Goal: Task Accomplishment & Management: Manage account settings

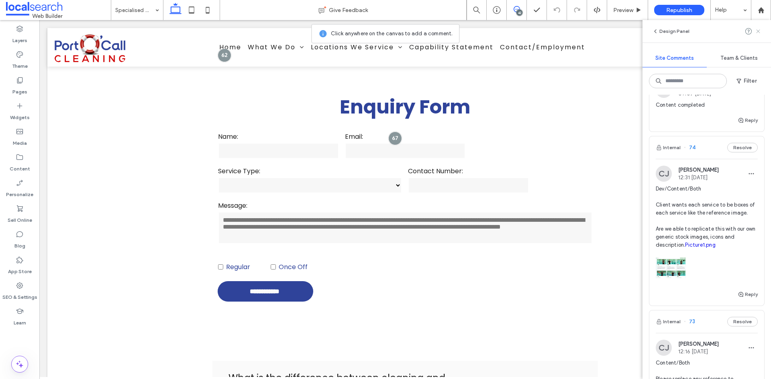
click at [759, 30] on icon at bounding box center [758, 31] width 6 height 6
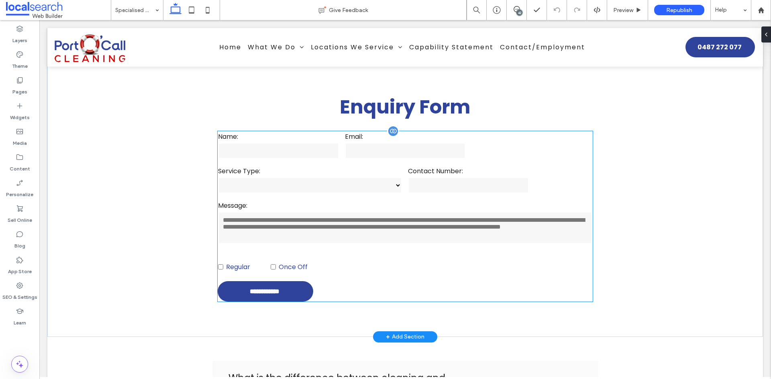
click at [517, 172] on label "Contact Number:" at bounding box center [468, 171] width 121 height 10
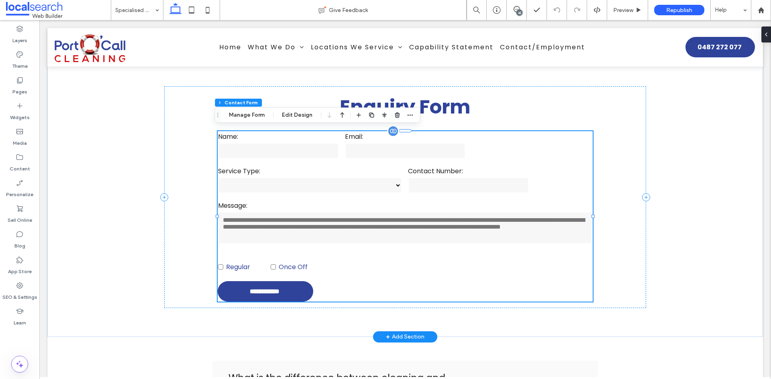
type input "*"
type input "***"
click at [296, 114] on button "Edit Design" at bounding box center [297, 115] width 41 height 10
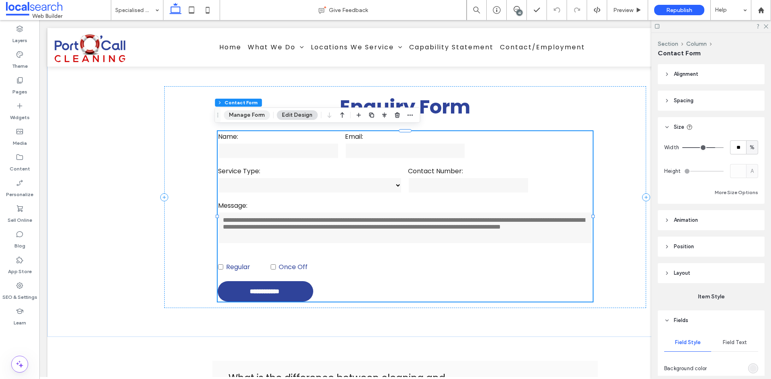
drag, startPoint x: 236, startPoint y: 114, endPoint x: 226, endPoint y: 113, distance: 10.1
click at [236, 114] on button "Manage Form" at bounding box center [247, 115] width 46 height 10
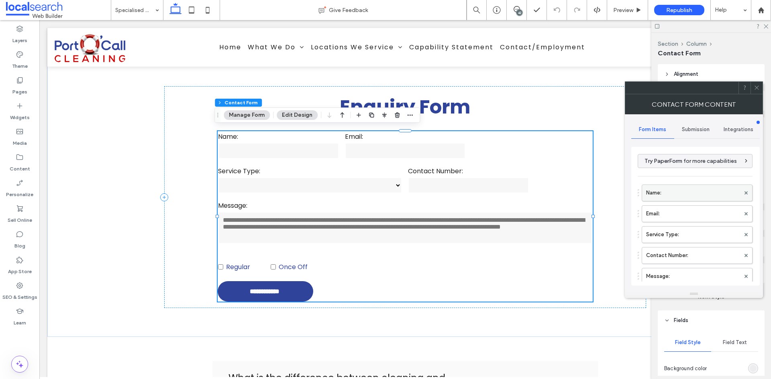
click at [687, 195] on label "Name:" at bounding box center [693, 193] width 94 height 16
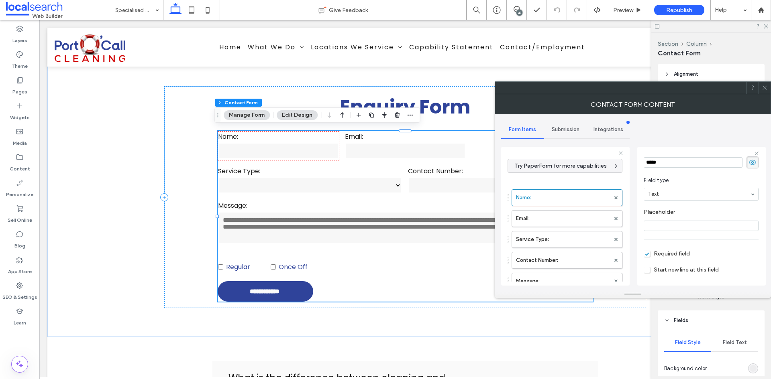
scroll to position [56, 0]
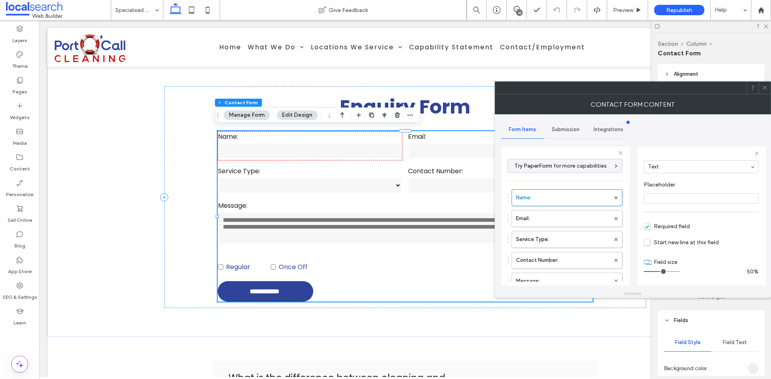
drag, startPoint x: 654, startPoint y: 271, endPoint x: 661, endPoint y: 273, distance: 7.0
click at [661, 272] on input "range" at bounding box center [662, 271] width 36 height 1
click at [536, 228] on div "Name: Email: Service Type: Contact Number: Message: Field label" at bounding box center [565, 248] width 115 height 125
click at [554, 220] on label "Email:" at bounding box center [563, 219] width 94 height 16
drag, startPoint x: 653, startPoint y: 272, endPoint x: 660, endPoint y: 273, distance: 6.5
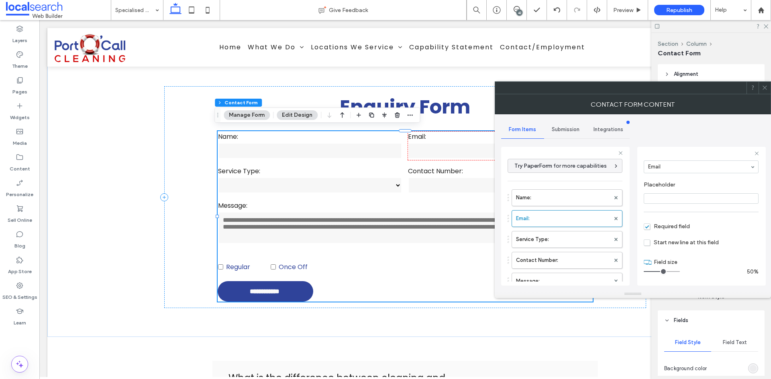
click at [660, 272] on input "range" at bounding box center [662, 271] width 36 height 1
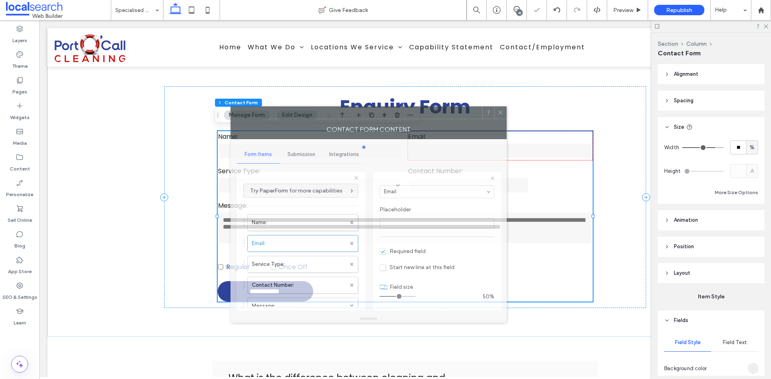
drag, startPoint x: 709, startPoint y: 92, endPoint x: 445, endPoint y: 116, distance: 265.4
click at [445, 116] on div at bounding box center [356, 113] width 251 height 12
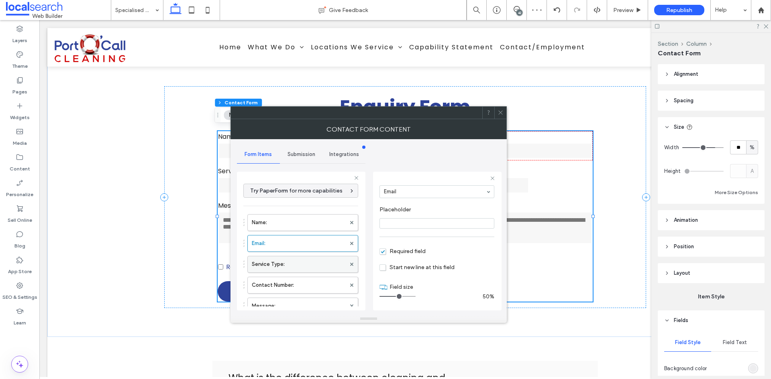
click at [298, 267] on label "Service Type:" at bounding box center [299, 265] width 94 height 16
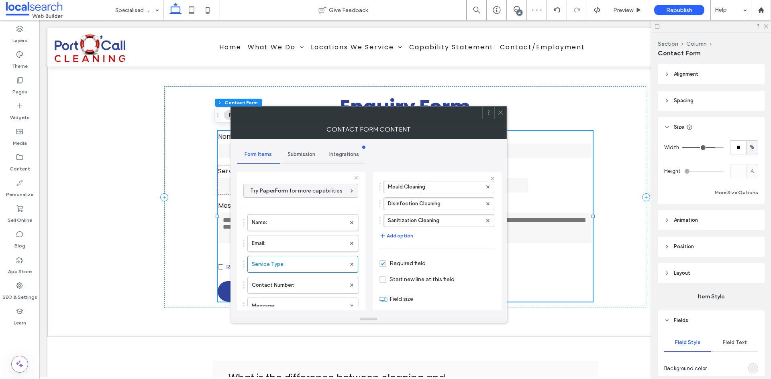
scroll to position [94, 0]
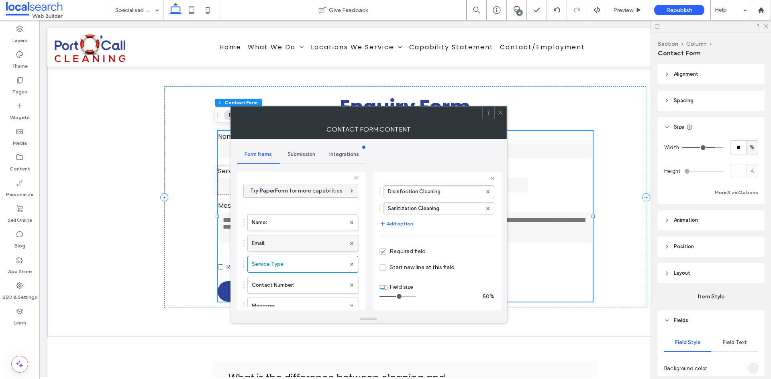
click at [279, 245] on label "Email:" at bounding box center [299, 244] width 94 height 16
click at [297, 264] on label "Service Type:" at bounding box center [299, 265] width 94 height 16
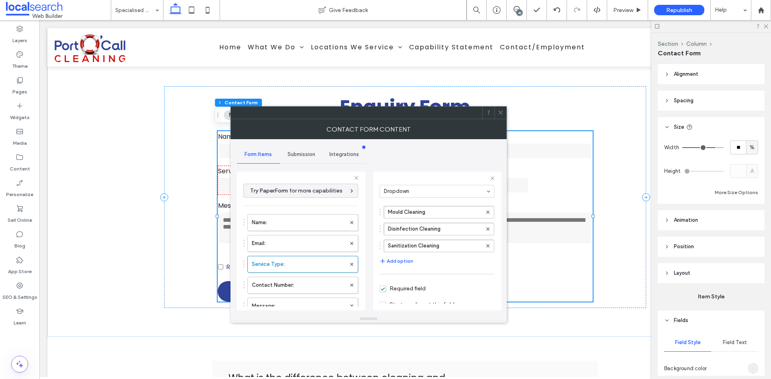
scroll to position [94, 0]
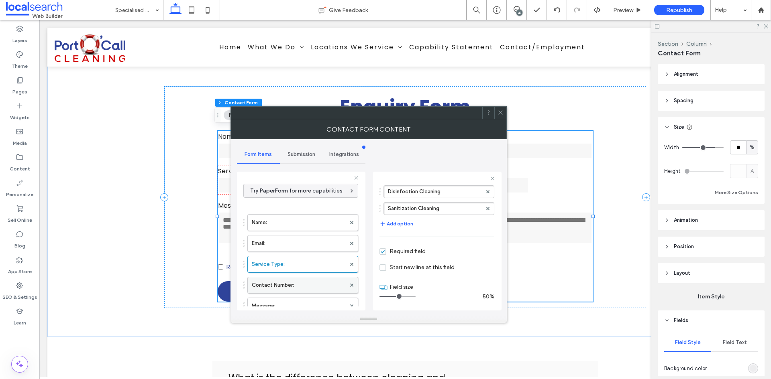
click at [282, 283] on label "Contact Number:" at bounding box center [299, 285] width 94 height 16
type input "*"
click at [396, 296] on input "range" at bounding box center [397, 296] width 36 height 1
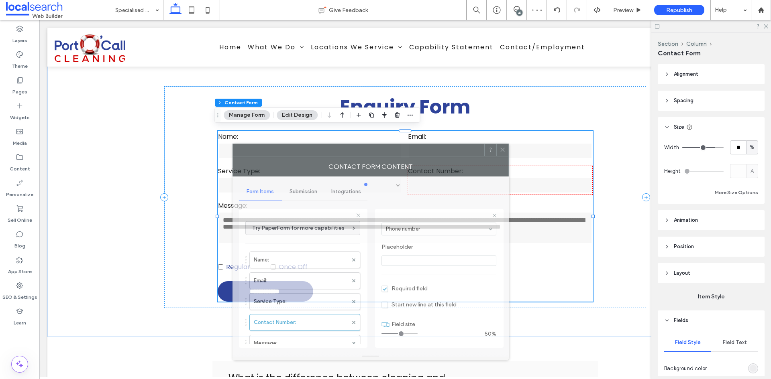
drag, startPoint x: 416, startPoint y: 118, endPoint x: 440, endPoint y: 158, distance: 46.6
click at [422, 153] on div at bounding box center [358, 150] width 251 height 12
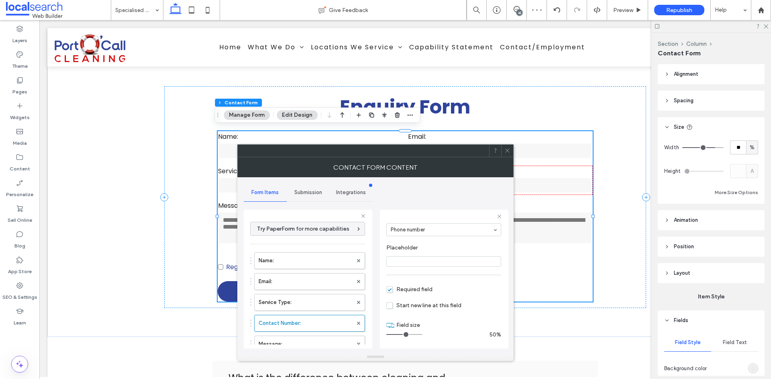
click at [506, 152] on icon at bounding box center [507, 151] width 6 height 6
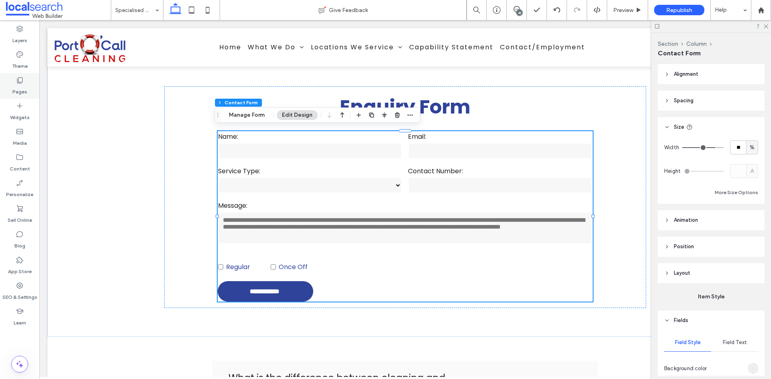
click at [26, 82] on div "Pages" at bounding box center [19, 86] width 39 height 26
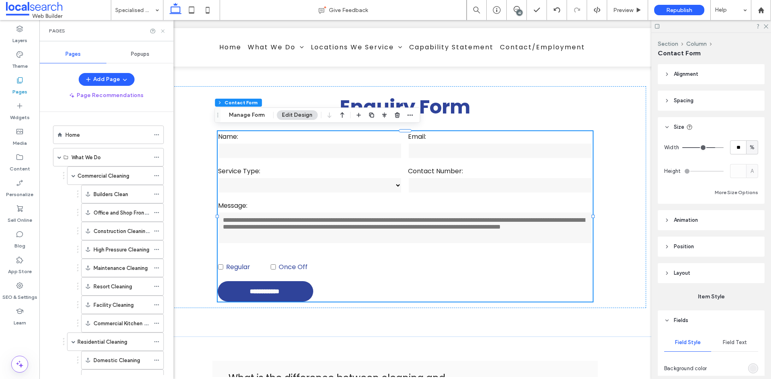
click at [163, 33] on icon at bounding box center [163, 31] width 6 height 6
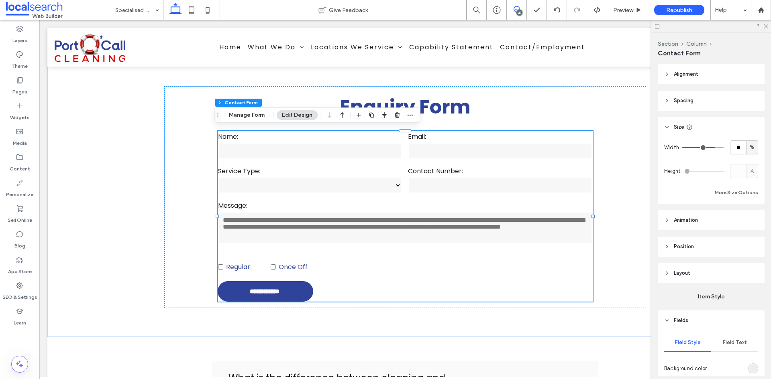
click at [524, 9] on span at bounding box center [517, 9] width 20 height 6
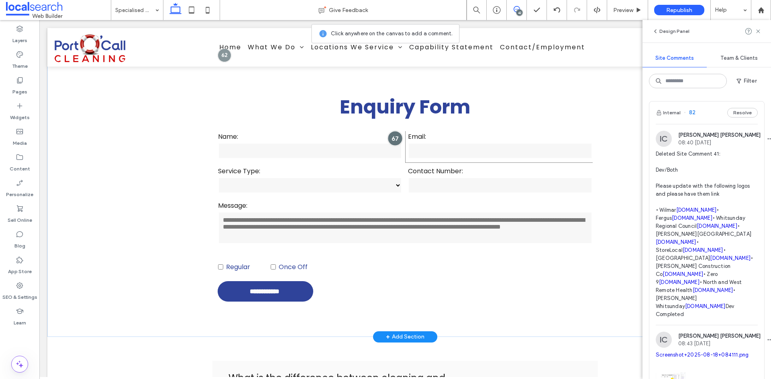
click at [394, 136] on div at bounding box center [394, 138] width 15 height 15
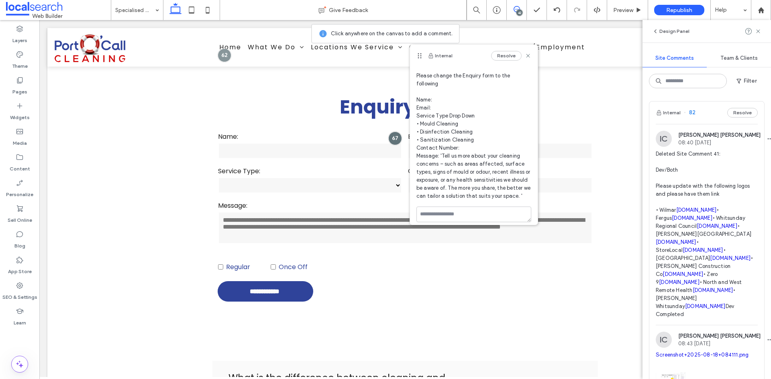
scroll to position [45, 0]
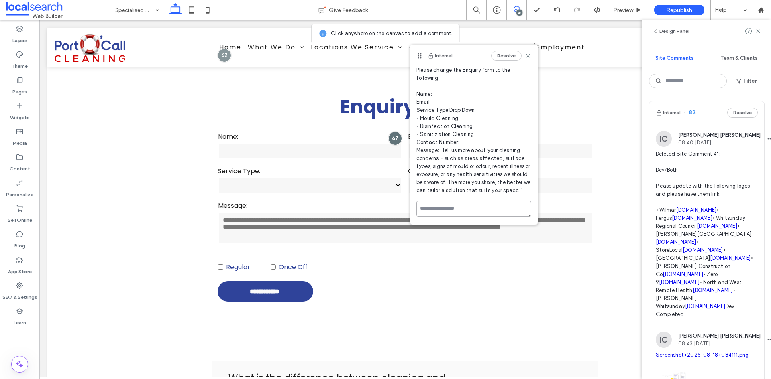
click at [451, 204] on textarea at bounding box center [473, 209] width 115 height 16
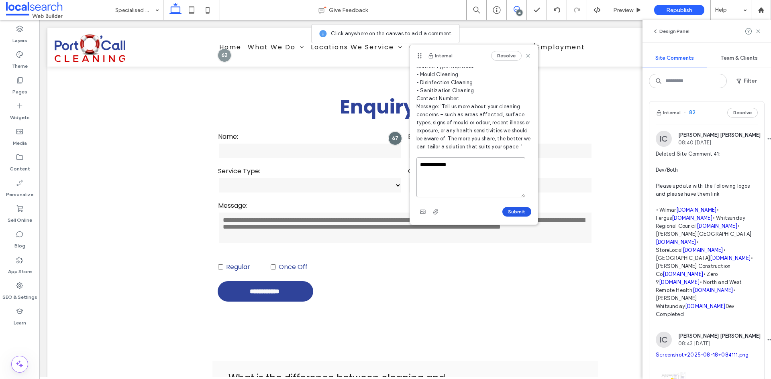
type textarea "**********"
click at [520, 210] on button "Submit" at bounding box center [516, 212] width 29 height 10
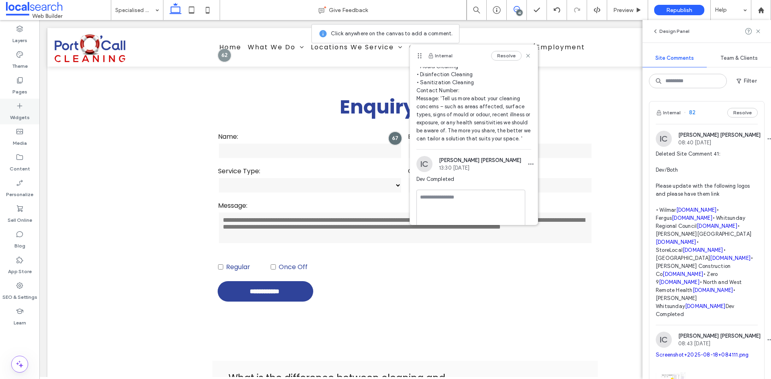
scroll to position [85, 0]
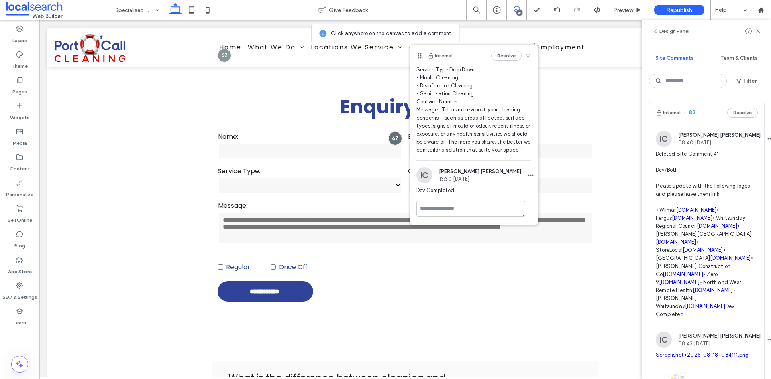
click at [526, 54] on use at bounding box center [528, 56] width 4 height 4
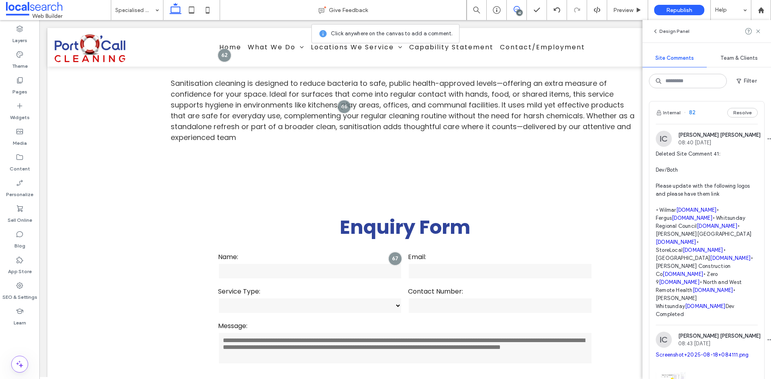
scroll to position [1418, 0]
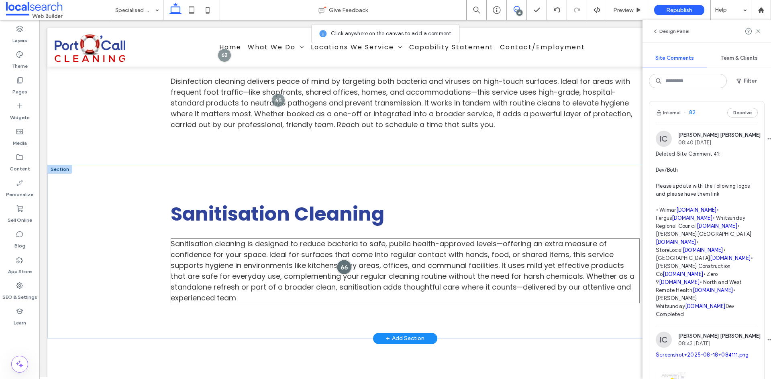
click at [345, 269] on div at bounding box center [344, 267] width 15 height 15
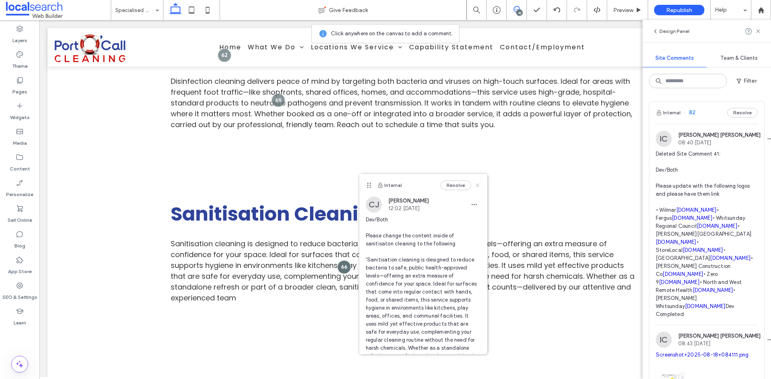
drag, startPoint x: 470, startPoint y: 186, endPoint x: 281, endPoint y: 150, distance: 192.6
click at [475, 186] on use at bounding box center [477, 186] width 4 height 4
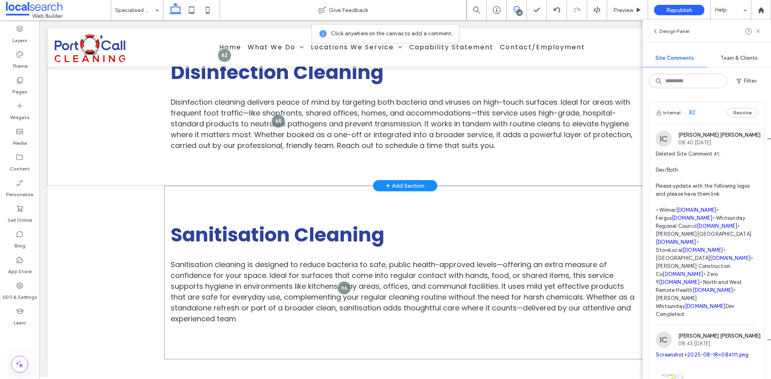
scroll to position [1378, 0]
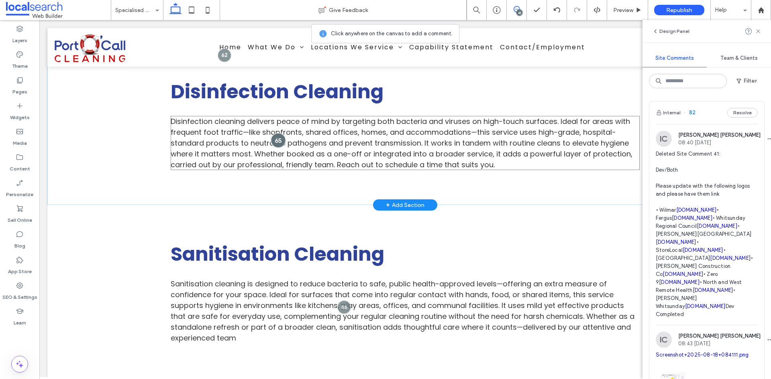
click at [273, 140] on div at bounding box center [278, 140] width 15 height 15
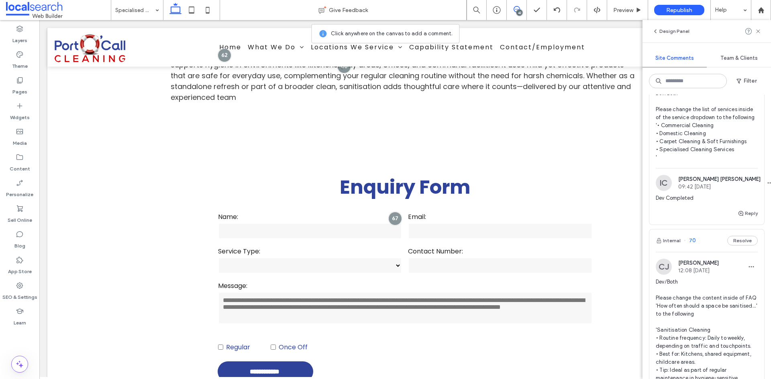
scroll to position [2088, 0]
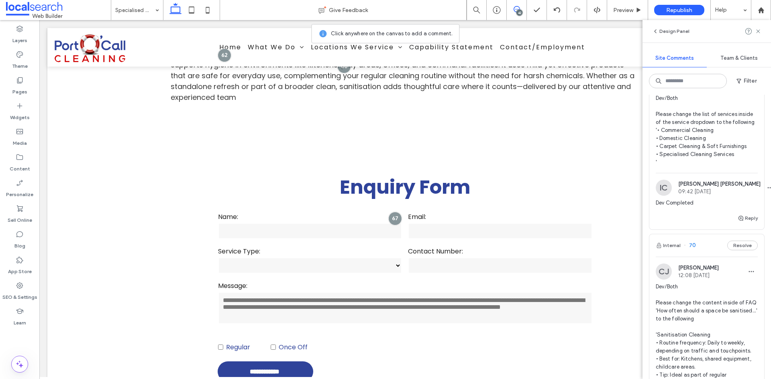
click at [721, 167] on span "Dev/Both Please change the list of services inside of the service dropdown to t…" at bounding box center [707, 130] width 102 height 72
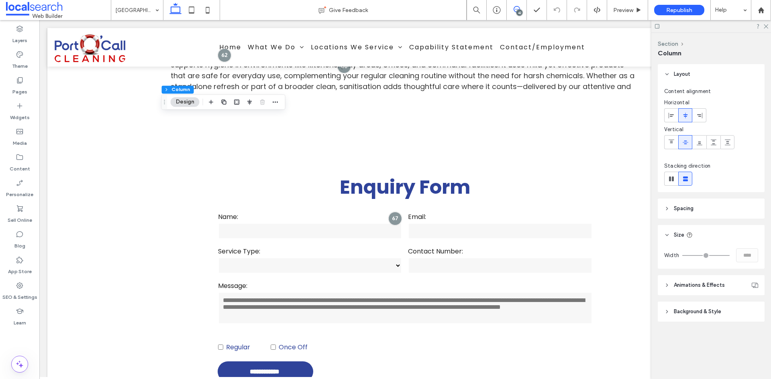
click at [514, 11] on use at bounding box center [517, 9] width 6 height 6
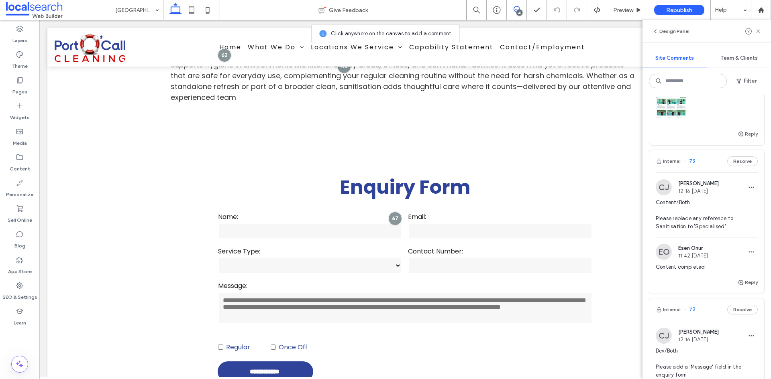
scroll to position [1566, 0]
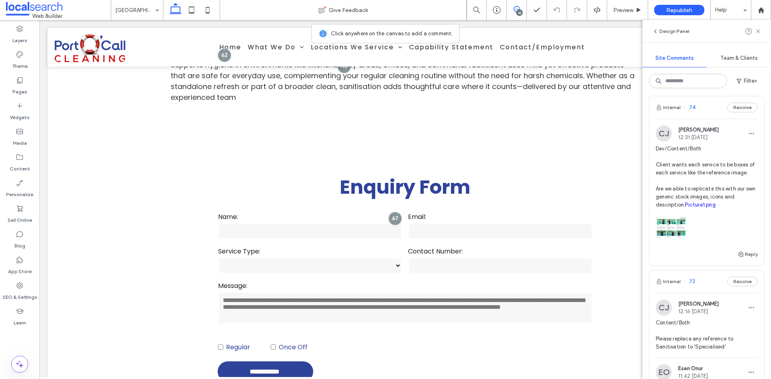
click at [747, 243] on div at bounding box center [707, 226] width 102 height 34
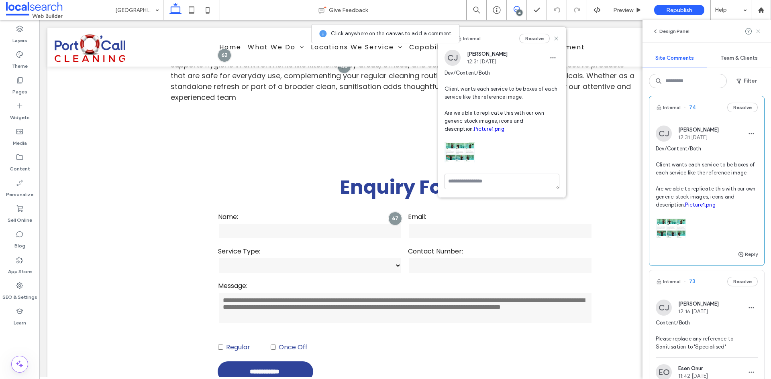
click at [757, 32] on use at bounding box center [758, 31] width 4 height 4
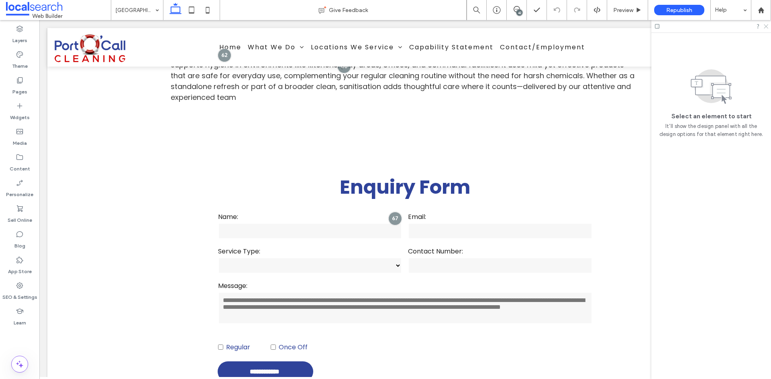
click at [767, 25] on icon at bounding box center [765, 25] width 5 height 5
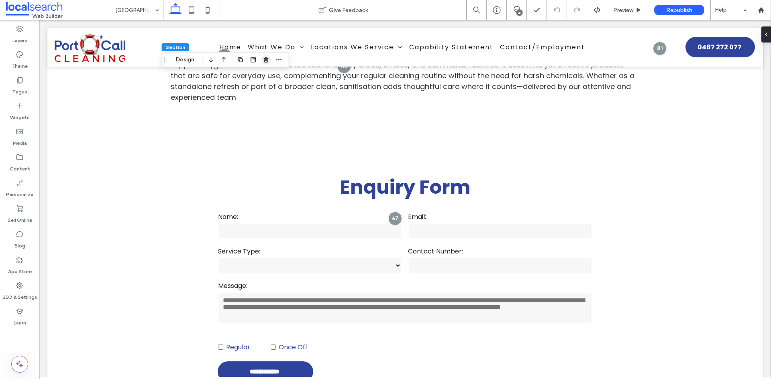
click at [269, 61] on icon "button" at bounding box center [266, 60] width 6 height 6
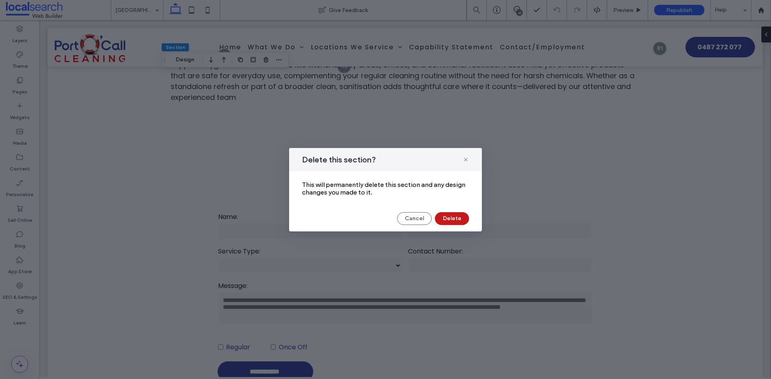
click at [453, 220] on button "Delete" at bounding box center [452, 218] width 34 height 13
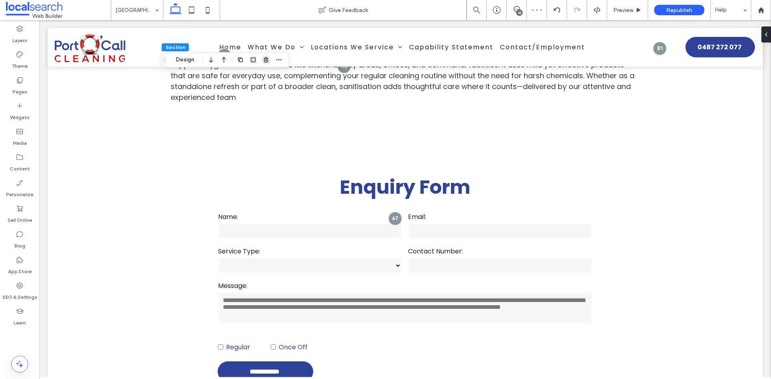
click at [261, 59] on span "button" at bounding box center [266, 60] width 10 height 10
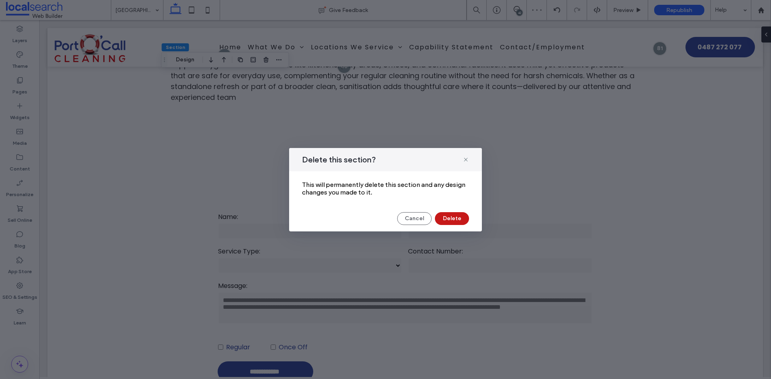
click at [449, 218] on button "Delete" at bounding box center [452, 218] width 34 height 13
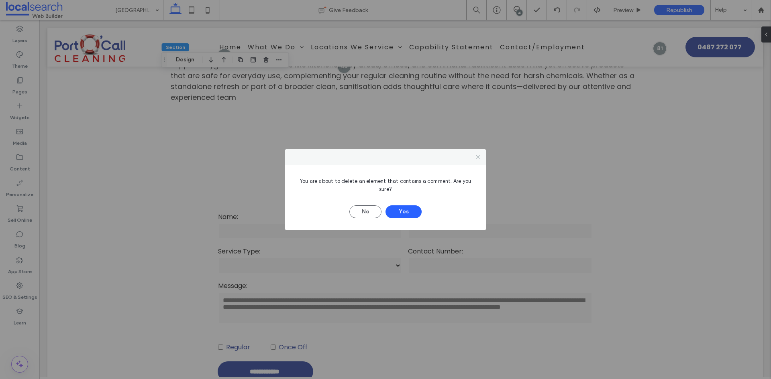
click at [478, 160] on span at bounding box center [478, 157] width 6 height 12
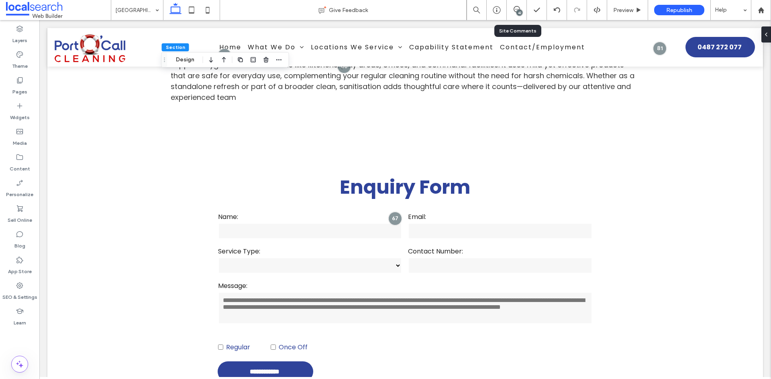
click at [516, 14] on div "42" at bounding box center [517, 10] width 20 height 20
click at [516, 13] on div "42" at bounding box center [517, 10] width 20 height 8
click at [518, 8] on icon at bounding box center [517, 9] width 6 height 6
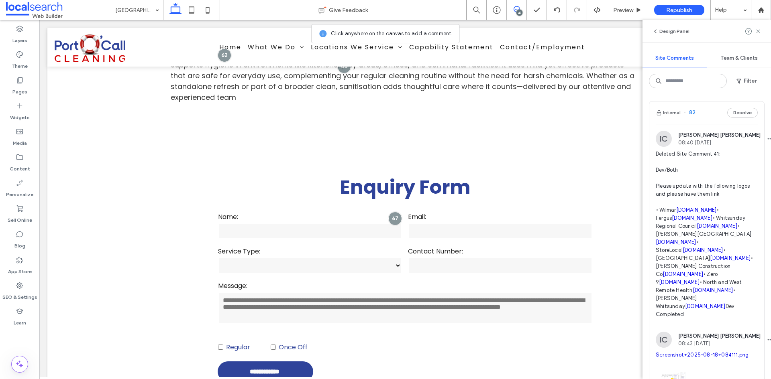
click at [516, 10] on icon at bounding box center [517, 9] width 6 height 6
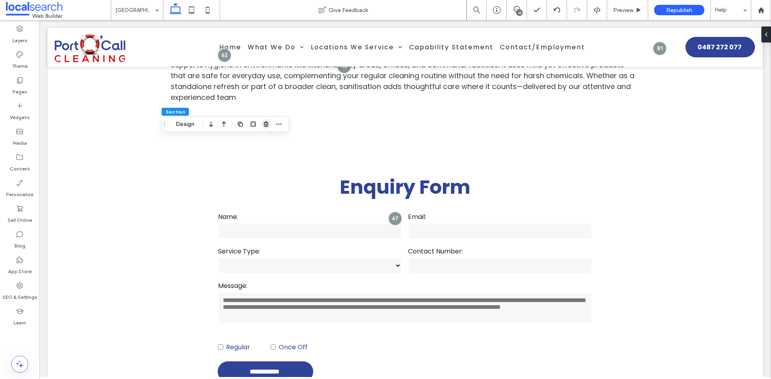
click at [267, 125] on icon "button" at bounding box center [266, 124] width 6 height 6
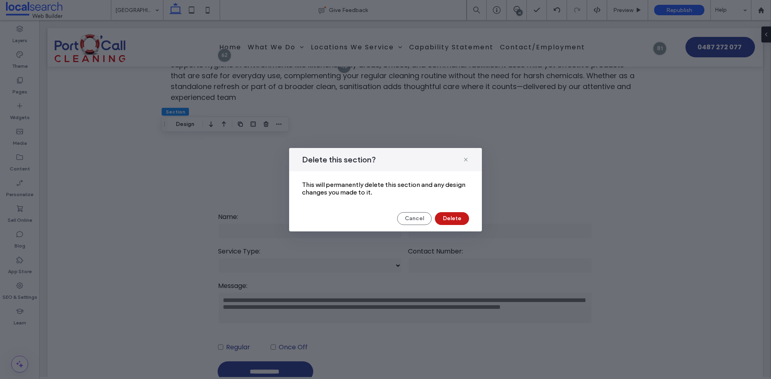
click at [458, 222] on button "Delete" at bounding box center [452, 218] width 34 height 13
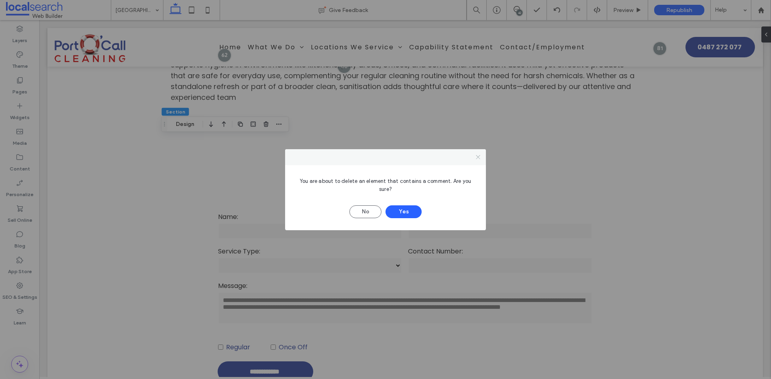
click at [481, 157] on icon at bounding box center [478, 157] width 6 height 6
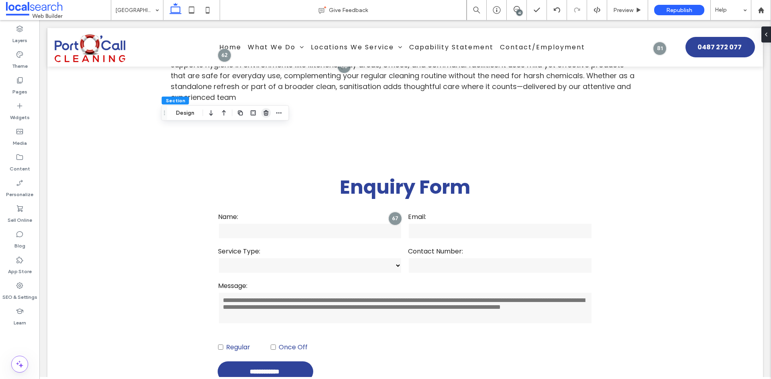
click at [270, 111] on span "button" at bounding box center [266, 113] width 10 height 10
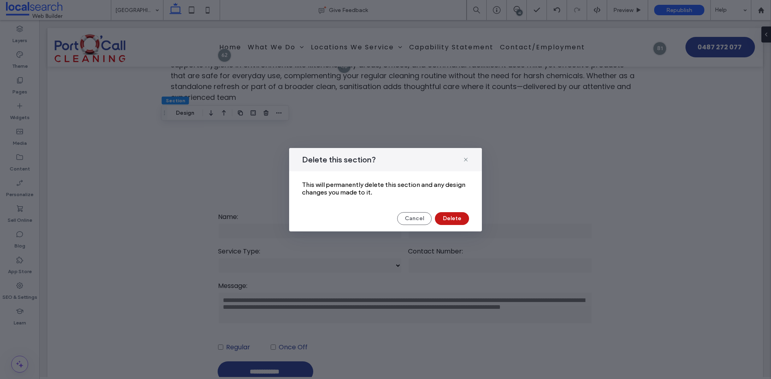
click at [460, 216] on button "Delete" at bounding box center [452, 218] width 34 height 13
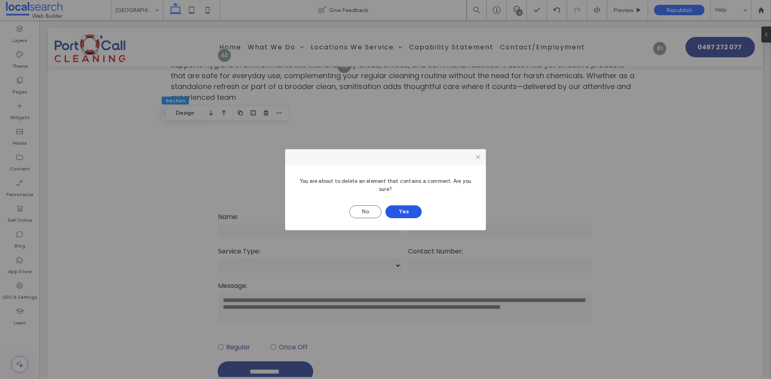
click at [418, 215] on button "Yes" at bounding box center [403, 212] width 36 height 13
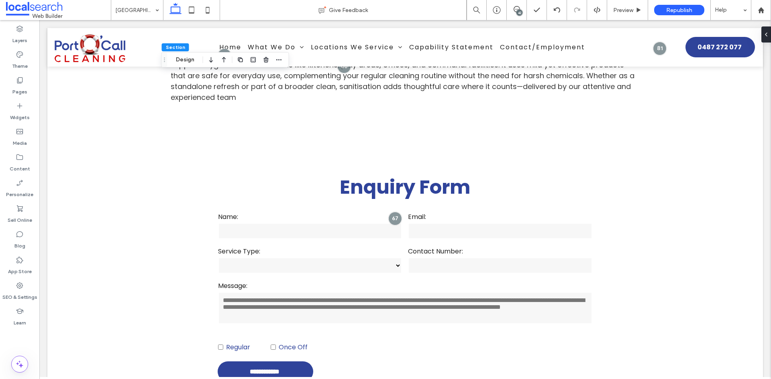
click at [522, 12] on div "42" at bounding box center [519, 13] width 6 height 6
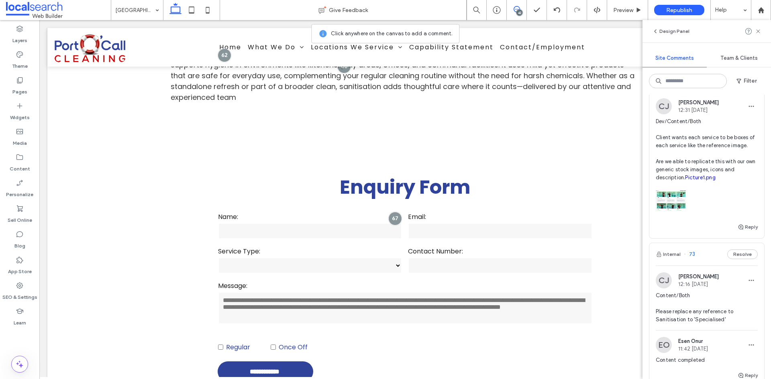
scroll to position [1606, 0]
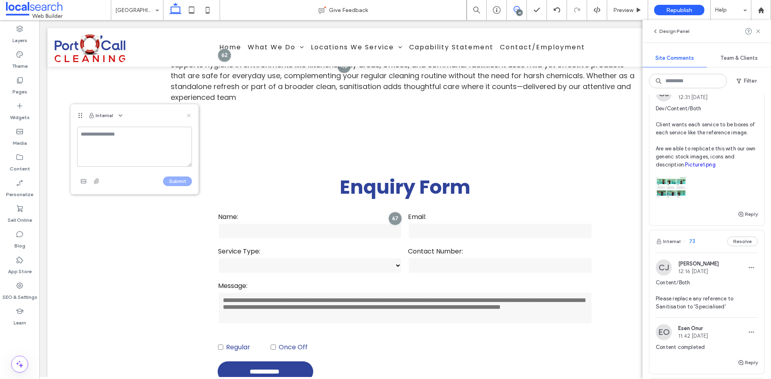
click at [191, 118] on icon at bounding box center [189, 115] width 6 height 6
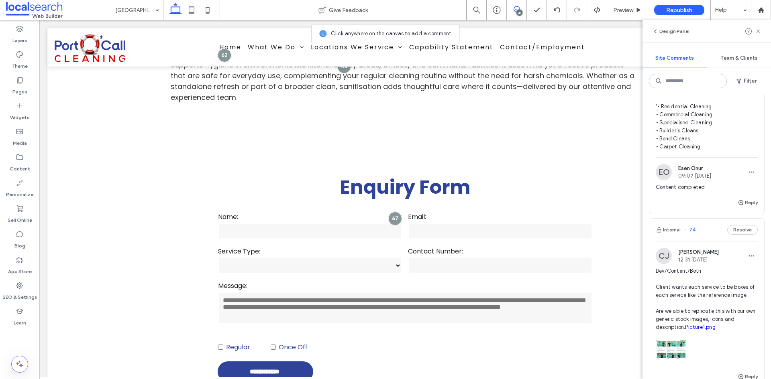
scroll to position [1446, 0]
click at [730, 149] on span "Dev/Both Please change the cleaning service we offer to the following '• Reside…" at bounding box center [707, 105] width 102 height 88
click at [512, 9] on span at bounding box center [517, 9] width 20 height 6
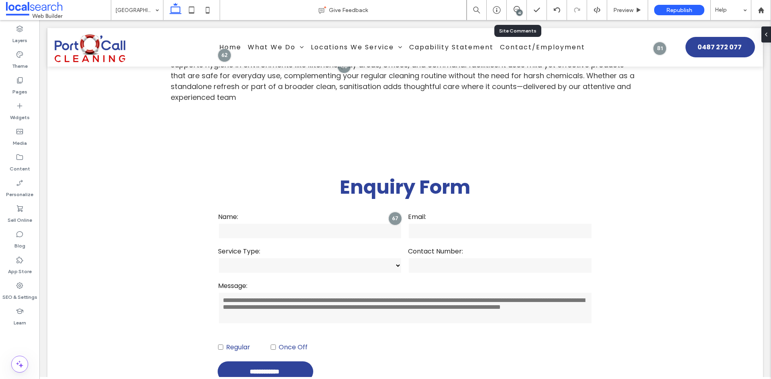
scroll to position [0, 0]
click at [268, 164] on icon "button" at bounding box center [266, 165] width 6 height 6
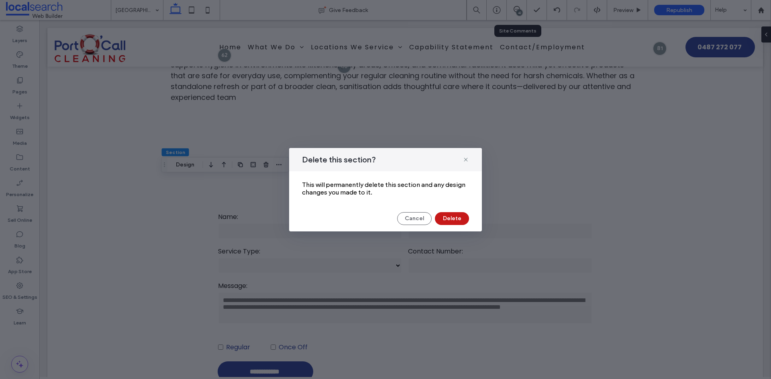
click at [452, 220] on button "Delete" at bounding box center [452, 218] width 34 height 13
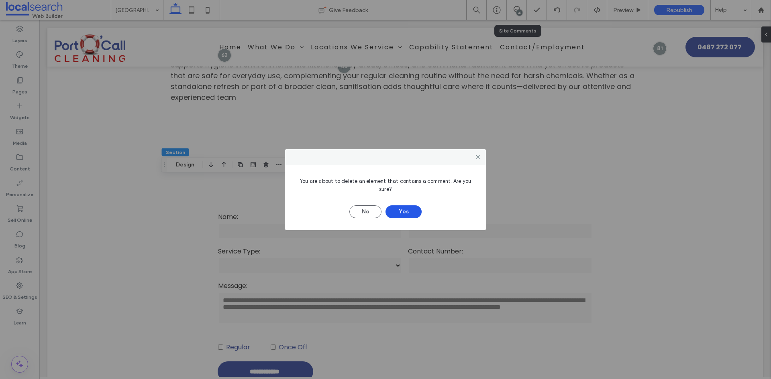
click at [402, 215] on button "Yes" at bounding box center [403, 212] width 36 height 13
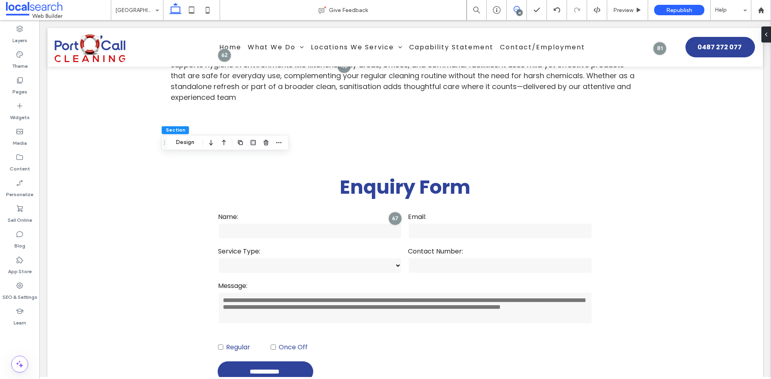
click at [516, 6] on icon at bounding box center [517, 9] width 6 height 6
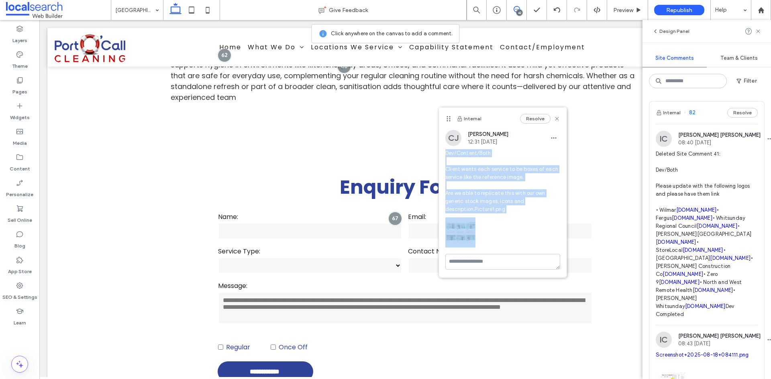
drag, startPoint x: 497, startPoint y: 238, endPoint x: 439, endPoint y: 156, distance: 100.6
click at [439, 156] on div "CJ Cayde Juvakka 12:31 Aug 13 2025 Dev/Content/Both Client wants each service t…" at bounding box center [503, 192] width 128 height 124
copy span "Dev/Content/Both Client wants each service to be boxes of each service like the…"
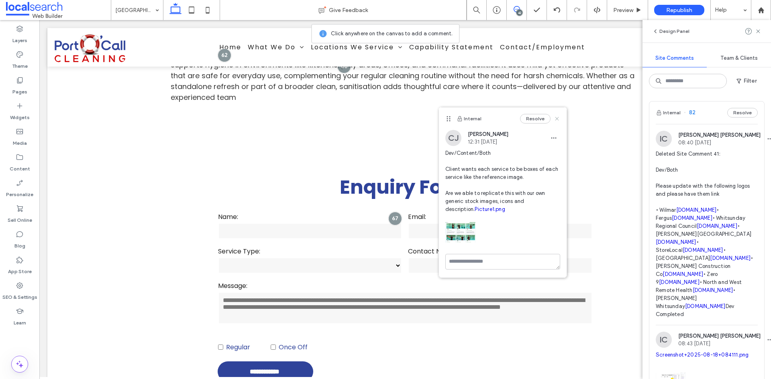
click at [558, 118] on use at bounding box center [557, 119] width 4 height 4
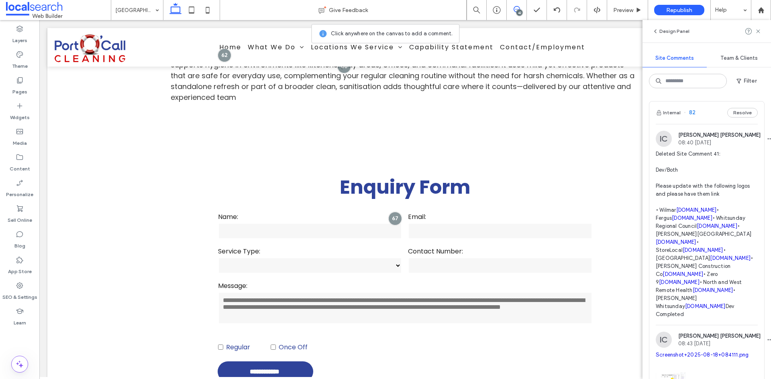
click at [517, 10] on div "42" at bounding box center [517, 9] width 20 height 6
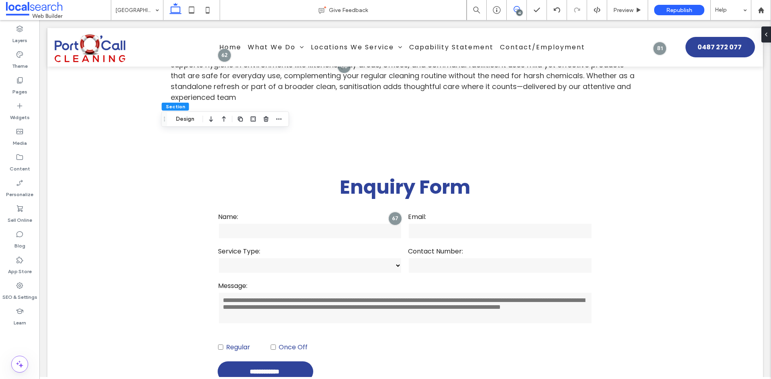
click at [519, 8] on use at bounding box center [517, 9] width 6 height 6
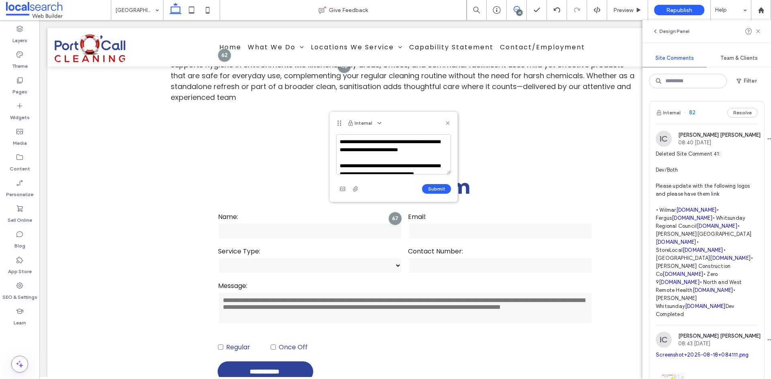
scroll to position [63, 0]
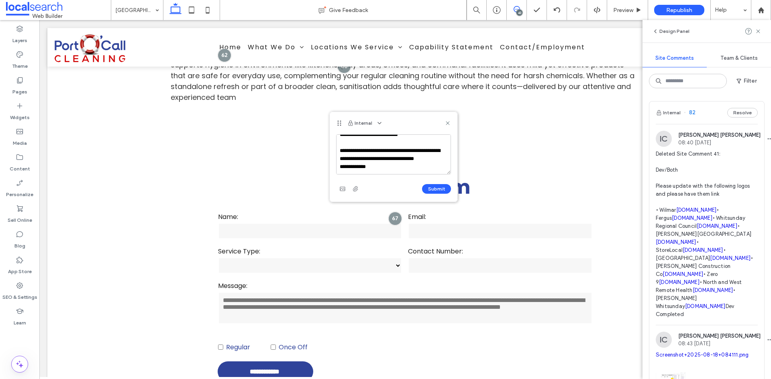
click at [357, 170] on textarea "**********" at bounding box center [393, 155] width 115 height 40
type textarea "**********"
click at [445, 187] on button "Submit" at bounding box center [436, 189] width 29 height 10
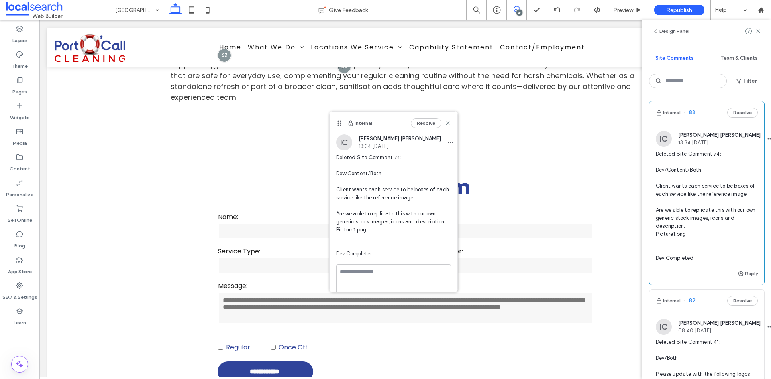
scroll to position [0, 0]
click at [366, 272] on div "Internal Resolve IC Ian Carmelo 13:34 Aug 18 2025 Deleted Site Comment 74: Dev/…" at bounding box center [394, 200] width 128 height 176
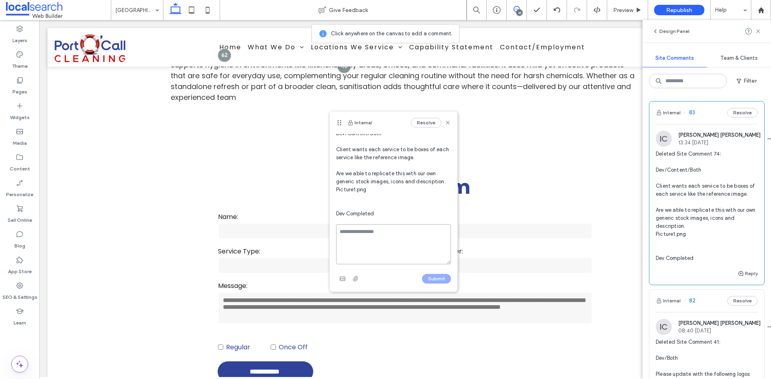
scroll to position [48, 0]
click at [396, 243] on textarea at bounding box center [393, 244] width 115 height 40
click at [346, 280] on span "button" at bounding box center [342, 279] width 13 height 13
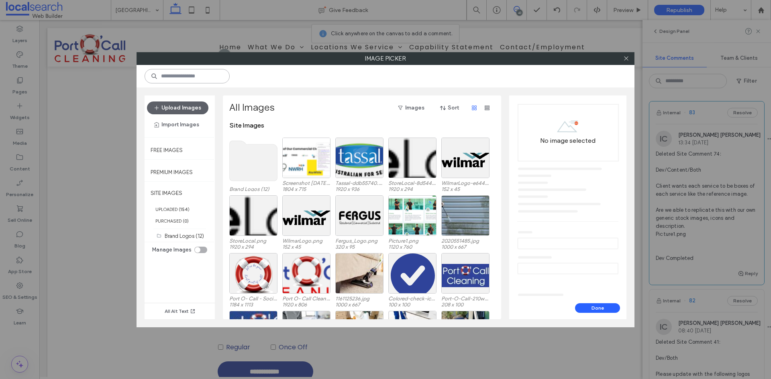
click at [183, 75] on input at bounding box center [187, 76] width 85 height 14
click at [177, 104] on button "Upload Images" at bounding box center [177, 108] width 61 height 13
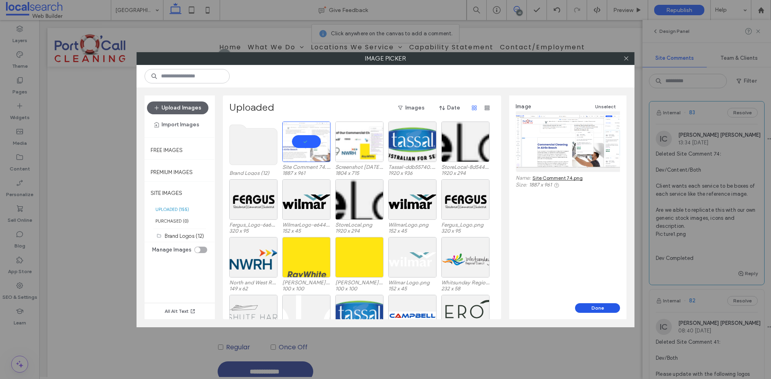
click at [588, 309] on button "Done" at bounding box center [597, 309] width 45 height 10
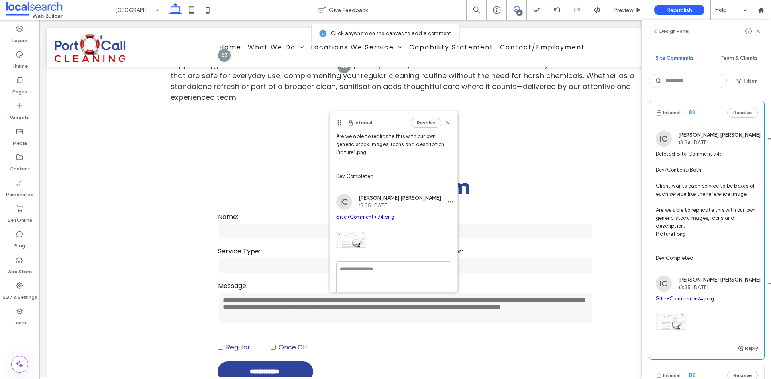
scroll to position [63, 0]
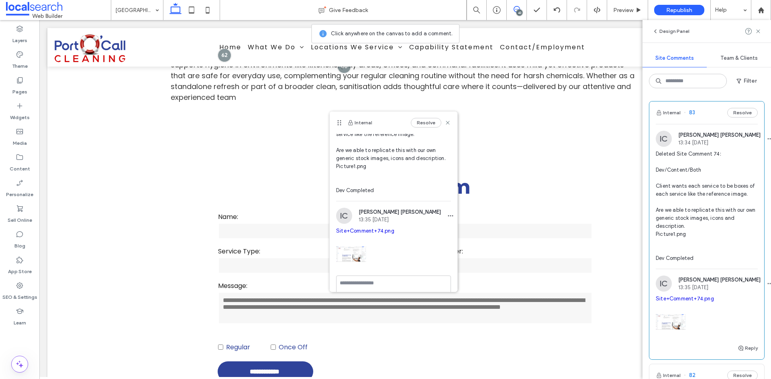
click at [380, 180] on span "Deleted Site Comment 74: Dev/Content/Both Client wants each service to be boxes…" at bounding box center [393, 142] width 115 height 104
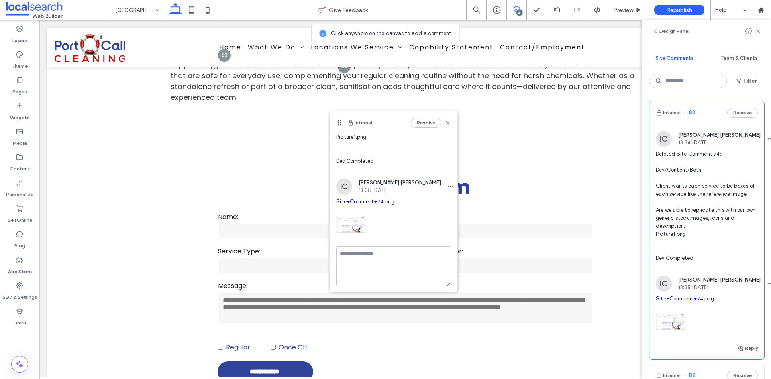
scroll to position [104, 0]
click at [445, 122] on icon at bounding box center [448, 123] width 6 height 6
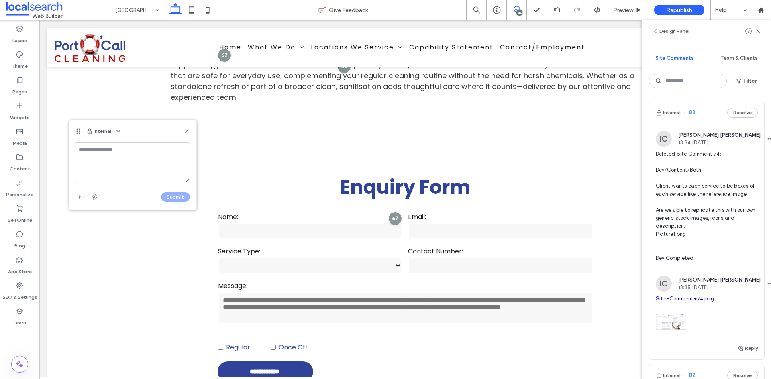
click at [523, 9] on span at bounding box center [517, 9] width 20 height 6
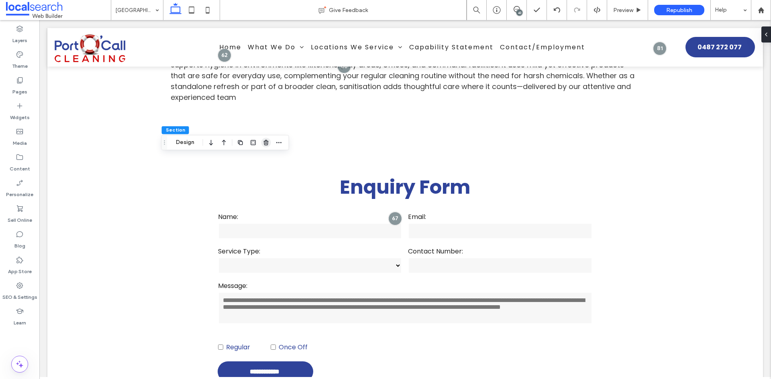
click at [262, 145] on span "button" at bounding box center [266, 143] width 10 height 10
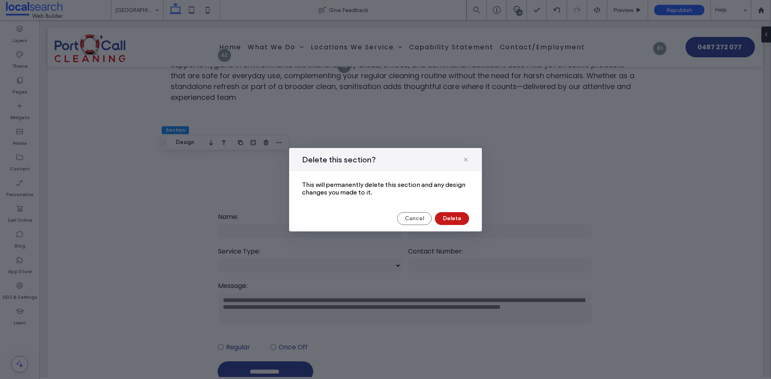
click at [451, 220] on button "Delete" at bounding box center [452, 218] width 34 height 13
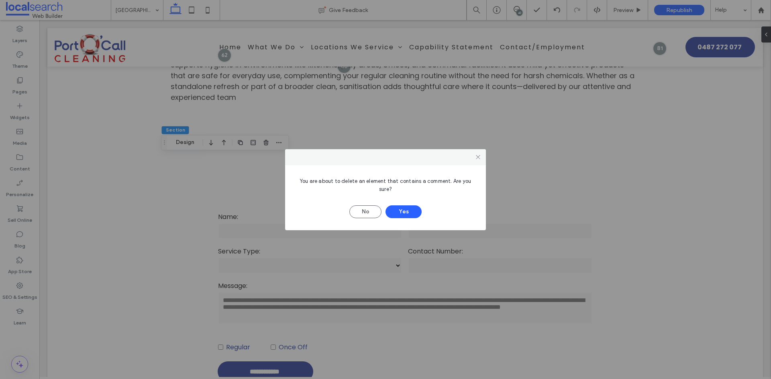
click at [425, 212] on div "No Yes" at bounding box center [385, 208] width 177 height 21
click at [413, 212] on button "Yes" at bounding box center [403, 212] width 36 height 13
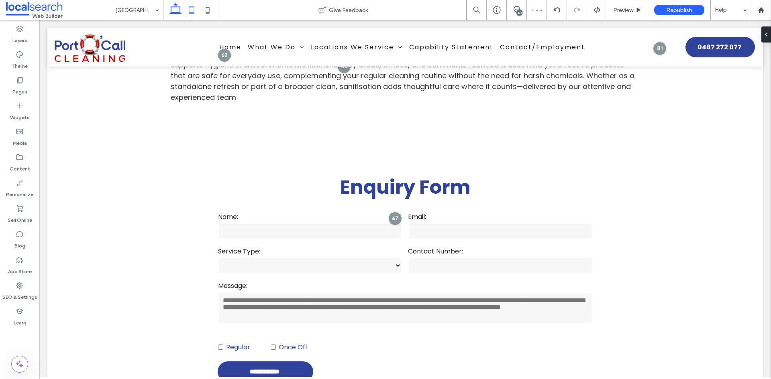
click at [188, 13] on icon at bounding box center [192, 10] width 16 height 16
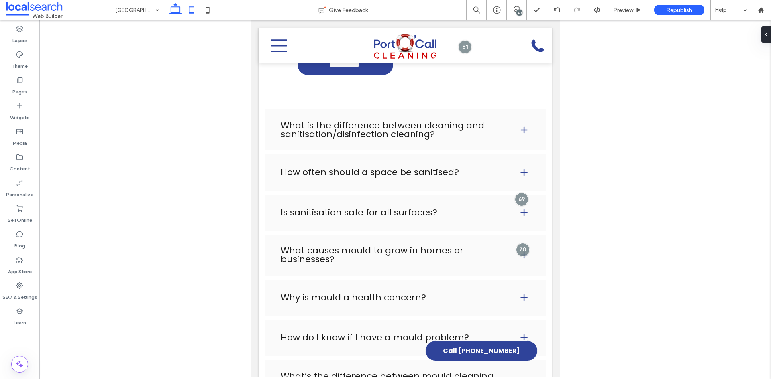
click at [176, 6] on icon at bounding box center [175, 10] width 16 height 16
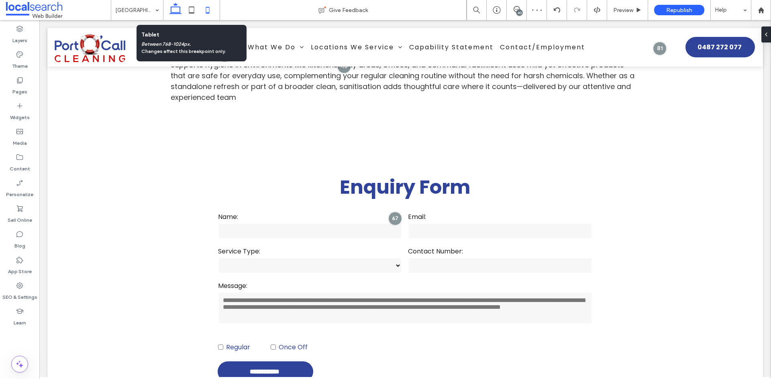
click at [208, 8] on icon at bounding box center [208, 10] width 16 height 16
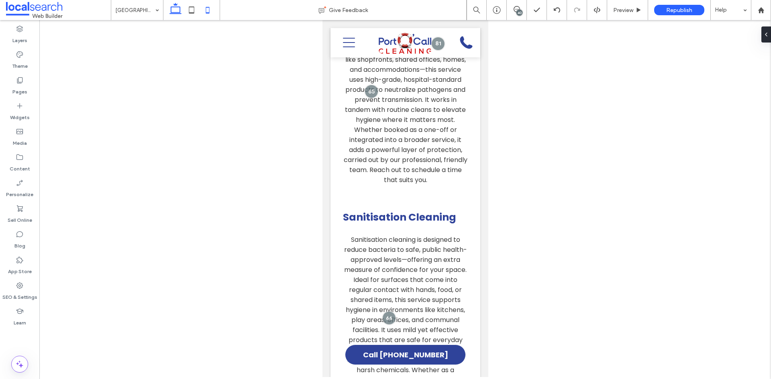
click at [172, 8] on icon at bounding box center [175, 10] width 16 height 16
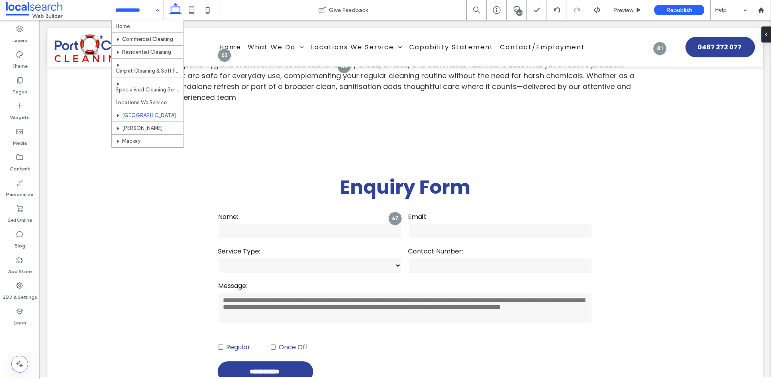
click at [158, 10] on div "Home Commercial Cleaning Residential Cleaning Carpet Cleaning & Soft Furnishing…" at bounding box center [137, 10] width 52 height 20
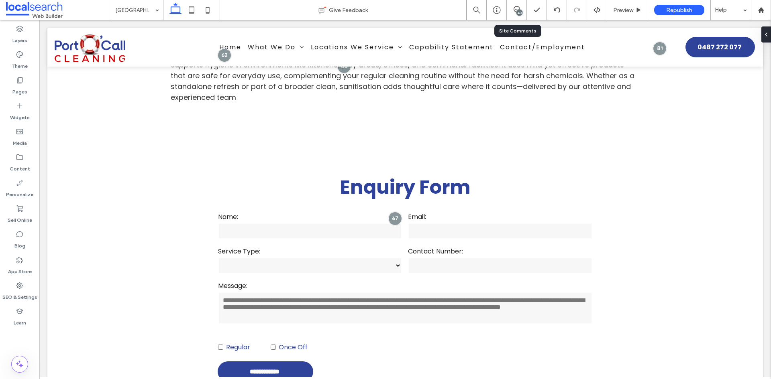
click at [525, 18] on div "40" at bounding box center [517, 10] width 20 height 20
click at [514, 3] on div "40" at bounding box center [517, 10] width 20 height 20
click at [518, 6] on icon at bounding box center [517, 9] width 6 height 6
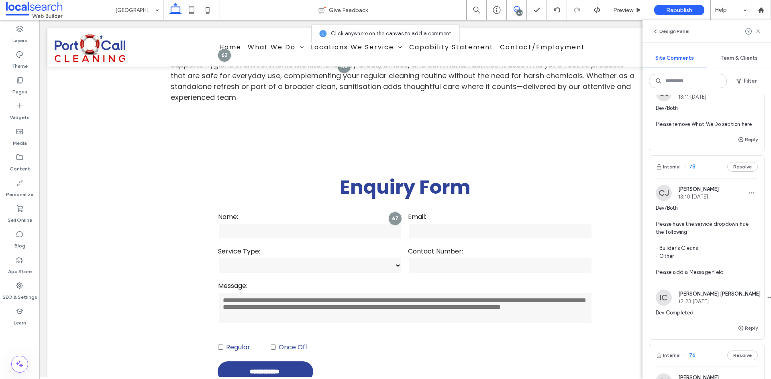
scroll to position [883, 0]
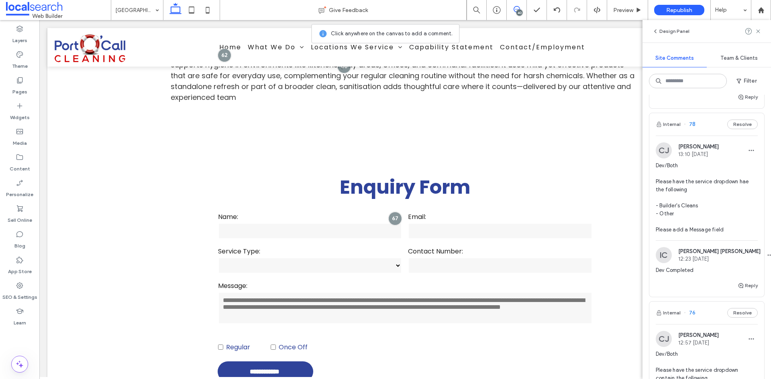
click at [724, 234] on span "Dev/Both Please have the service dropdown hae the following - Builder's Cleans …" at bounding box center [707, 198] width 102 height 72
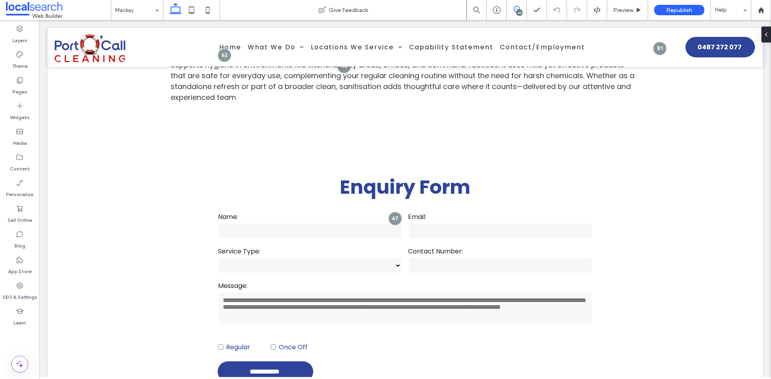
click at [523, 8] on span at bounding box center [517, 9] width 20 height 6
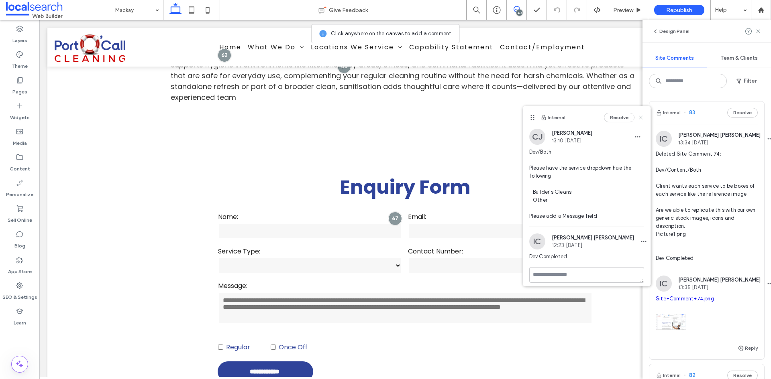
click at [638, 116] on icon at bounding box center [641, 117] width 6 height 6
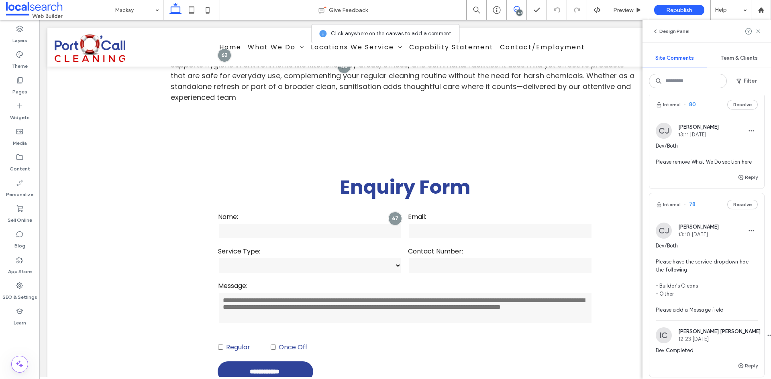
scroll to position [763, 0]
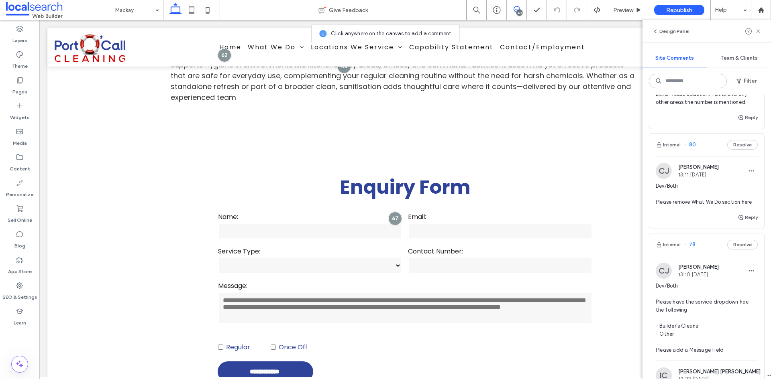
click at [708, 213] on div "Dev/Both Please remove What We Do section here" at bounding box center [707, 197] width 102 height 31
click at [563, 183] on icon at bounding box center [561, 185] width 6 height 6
click at [757, 31] on icon at bounding box center [758, 31] width 6 height 6
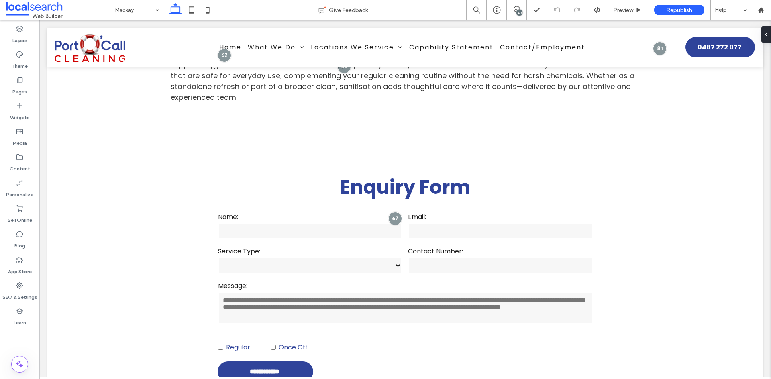
scroll to position [0, 0]
click at [266, 116] on icon "button" at bounding box center [266, 117] width 6 height 6
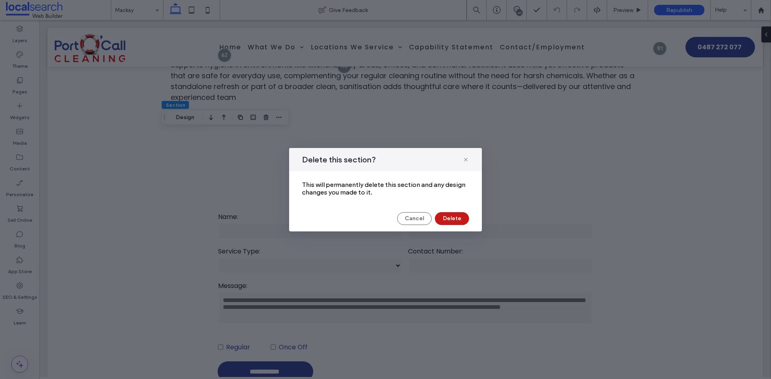
click at [457, 220] on button "Delete" at bounding box center [452, 218] width 34 height 13
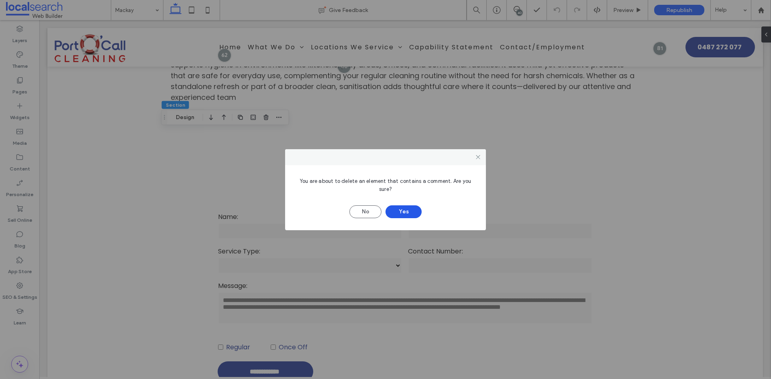
click at [410, 213] on button "Yes" at bounding box center [403, 212] width 36 height 13
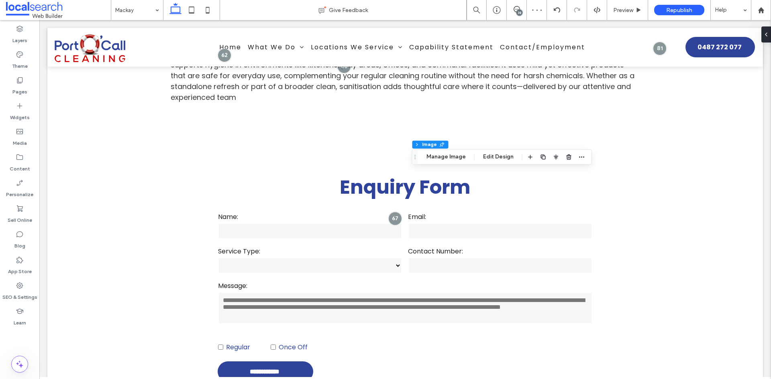
type input "**"
click at [529, 156] on use "button" at bounding box center [530, 157] width 4 height 4
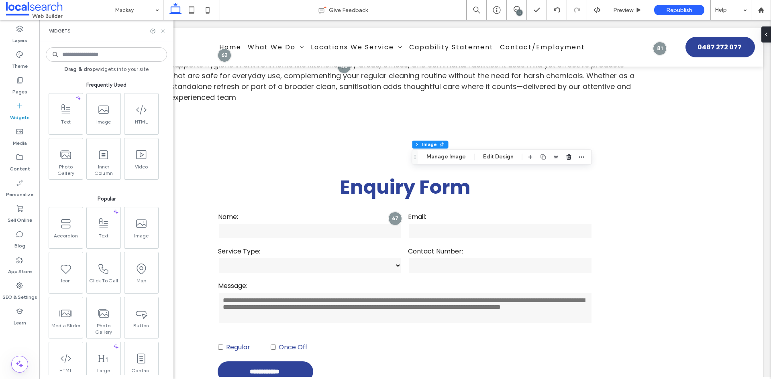
click at [163, 31] on use at bounding box center [162, 30] width 3 height 3
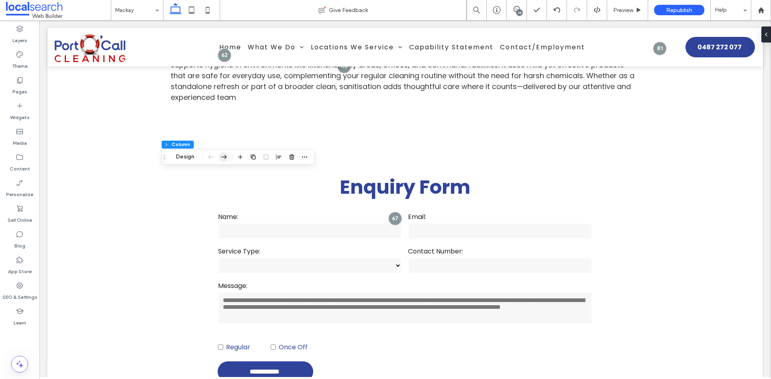
click at [225, 156] on use "button" at bounding box center [224, 157] width 6 height 4
type input "**"
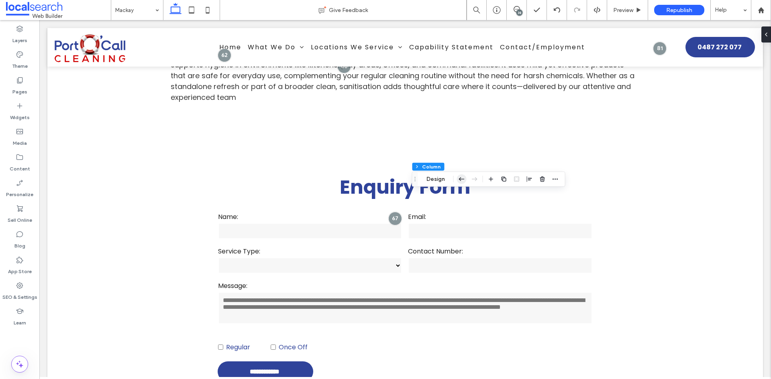
click at [459, 177] on icon "button" at bounding box center [462, 179] width 10 height 14
click at [463, 134] on icon "button" at bounding box center [462, 132] width 10 height 14
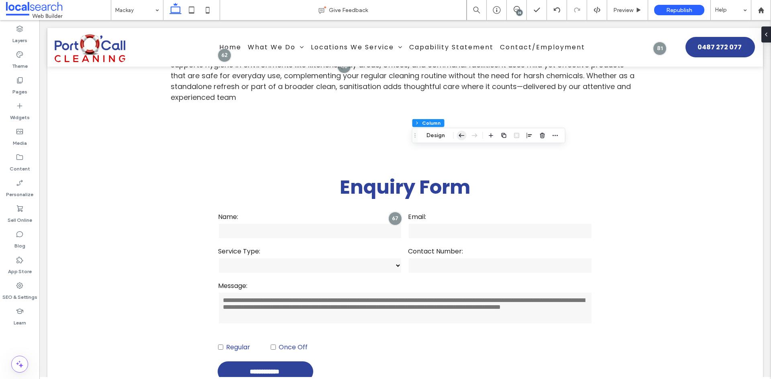
click at [461, 135] on icon "button" at bounding box center [462, 135] width 10 height 14
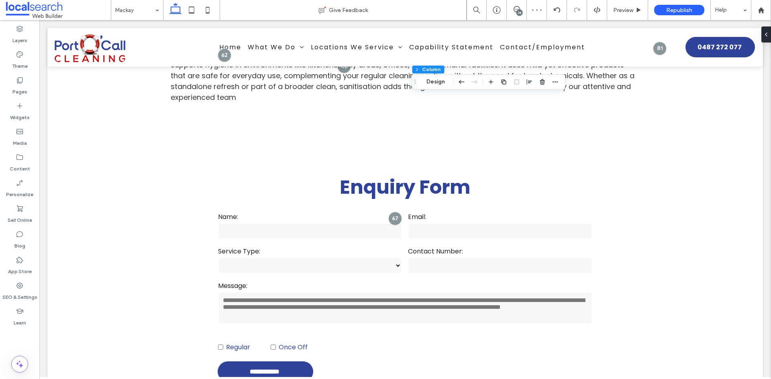
click at [468, 82] on div at bounding box center [468, 82] width 22 height 14
click at [465, 82] on icon "button" at bounding box center [462, 82] width 10 height 14
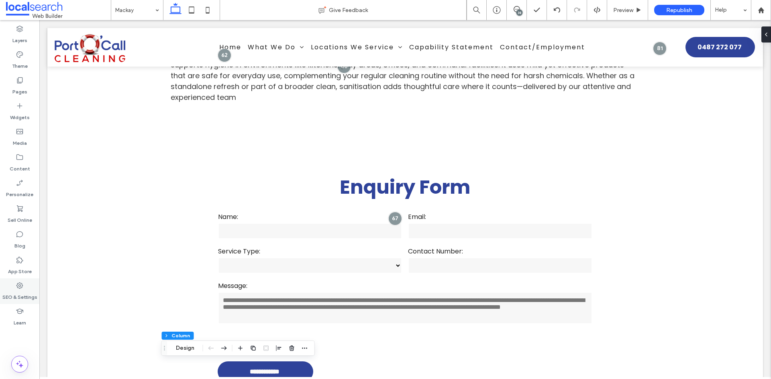
click at [16, 294] on label "SEO & Settings" at bounding box center [19, 295] width 35 height 11
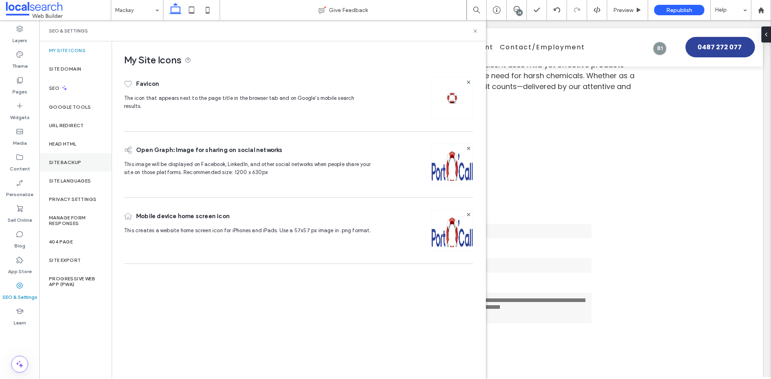
click at [90, 167] on div "Site Backup" at bounding box center [75, 162] width 72 height 18
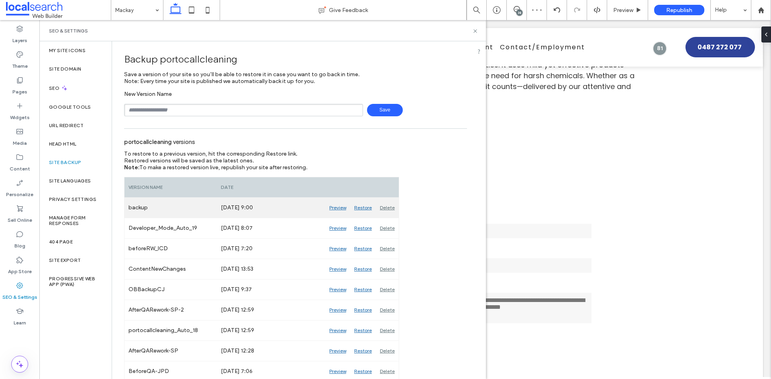
click at [340, 208] on div "Preview" at bounding box center [337, 208] width 25 height 20
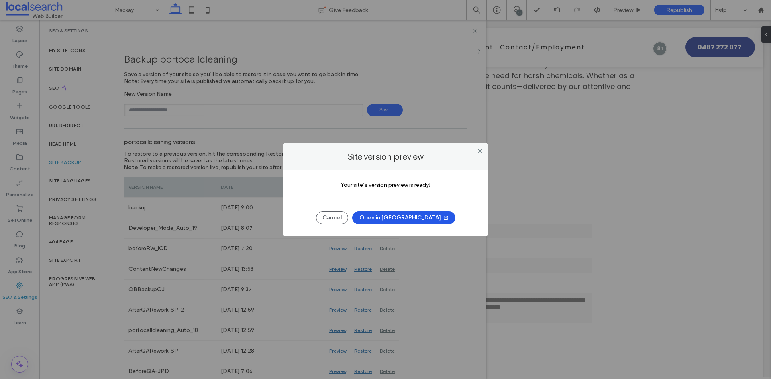
click at [394, 220] on button "Open in New Tab" at bounding box center [403, 218] width 103 height 13
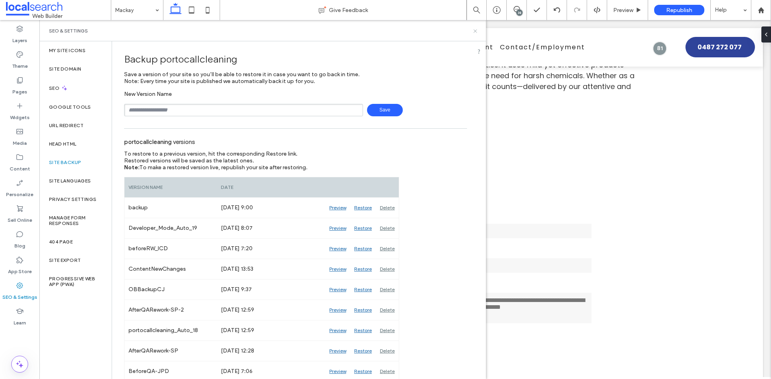
click at [474, 31] on icon at bounding box center [475, 31] width 6 height 6
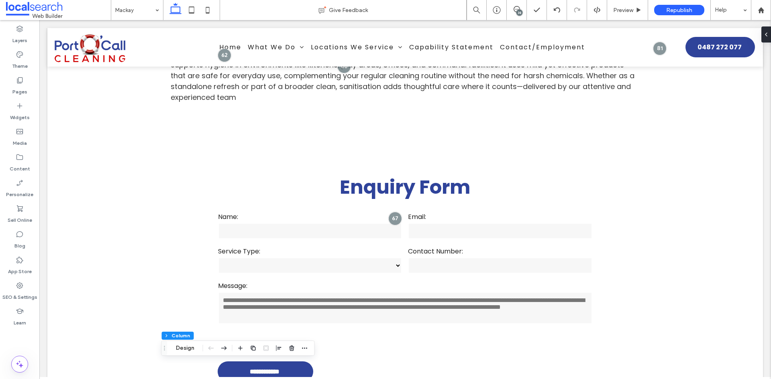
drag, startPoint x: 516, startPoint y: 8, endPoint x: 514, endPoint y: 15, distance: 7.6
click at [516, 7] on icon at bounding box center [517, 9] width 6 height 6
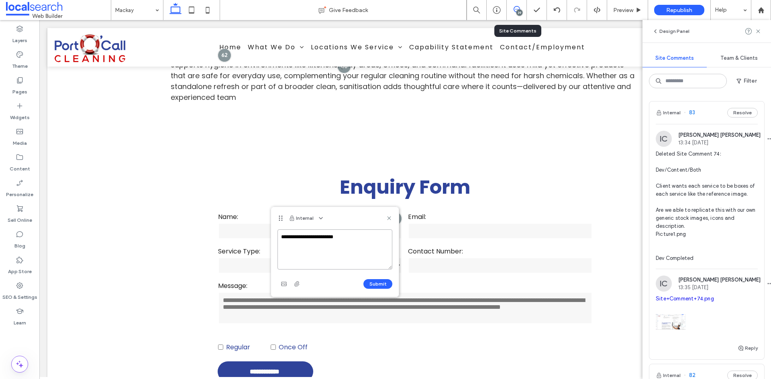
click at [290, 244] on textarea "**********" at bounding box center [334, 250] width 115 height 40
type textarea "**********"
click at [283, 279] on span "button" at bounding box center [283, 284] width 13 height 13
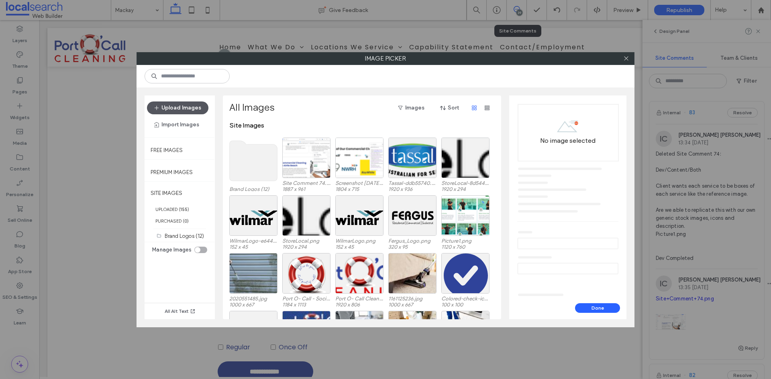
click at [188, 105] on button "Upload Images" at bounding box center [177, 108] width 61 height 13
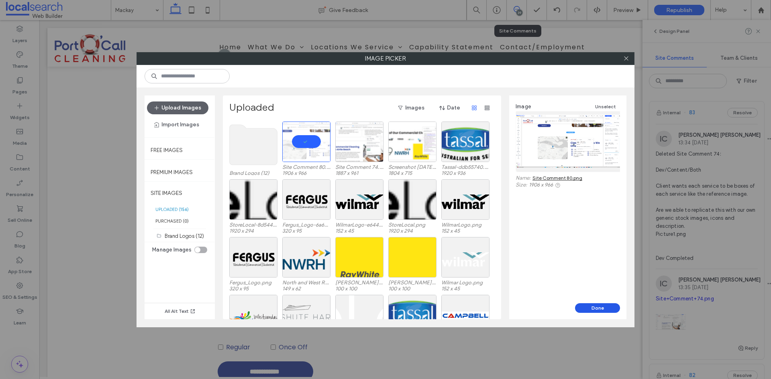
click at [591, 306] on button "Done" at bounding box center [597, 309] width 45 height 10
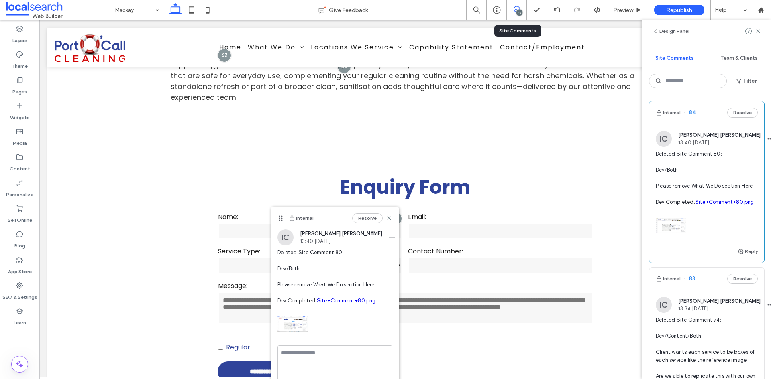
scroll to position [0, 0]
drag, startPoint x: 326, startPoint y: 303, endPoint x: 274, endPoint y: 276, distance: 58.2
click at [274, 276] on div "IC Ian Carmelo 13:40 Aug 18 2025 Deleted Site Comment 80: Dev/Both Please remov…" at bounding box center [335, 288] width 128 height 116
click at [319, 290] on span "Deleted Site Comment 80: Dev/Both Please remove What We Do section Here. Dev Co…" at bounding box center [334, 277] width 115 height 56
click at [376, 285] on span "Deleted Site Comment 80: Dev/Both Please remove What We Do section Here. Dev Co…" at bounding box center [334, 277] width 115 height 56
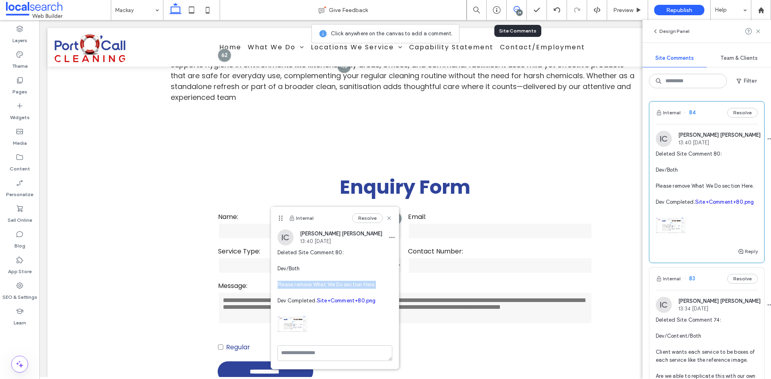
drag, startPoint x: 379, startPoint y: 284, endPoint x: 275, endPoint y: 286, distance: 104.8
click at [275, 286] on div "IC Ian Carmelo 13:40 Aug 18 2025 Deleted Site Comment 80: Dev/Both Please remov…" at bounding box center [335, 288] width 128 height 116
copy span "Please remove What We Do section Here."
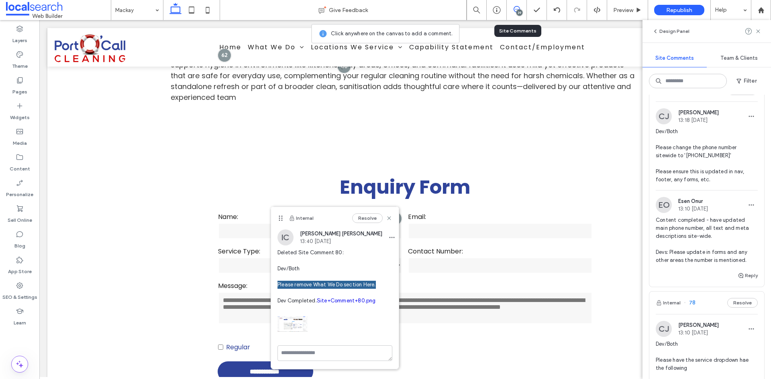
scroll to position [763, 0]
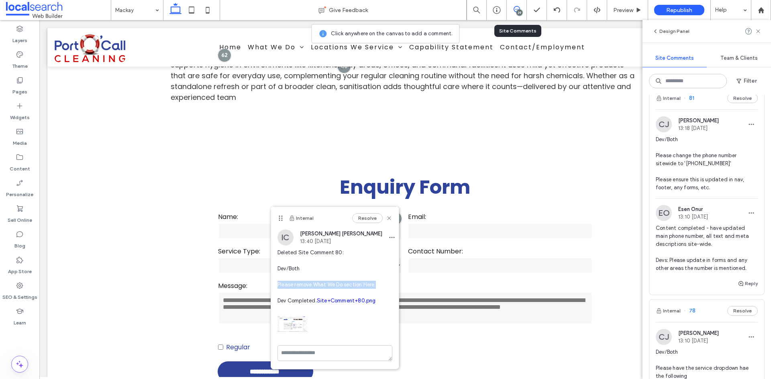
drag, startPoint x: 716, startPoint y: 247, endPoint x: 712, endPoint y: 241, distance: 7.2
click at [716, 192] on span "Dev/Both Please change the phone number sitewide to '[PHONE_NUMBER]' Please ens…" at bounding box center [707, 164] width 102 height 56
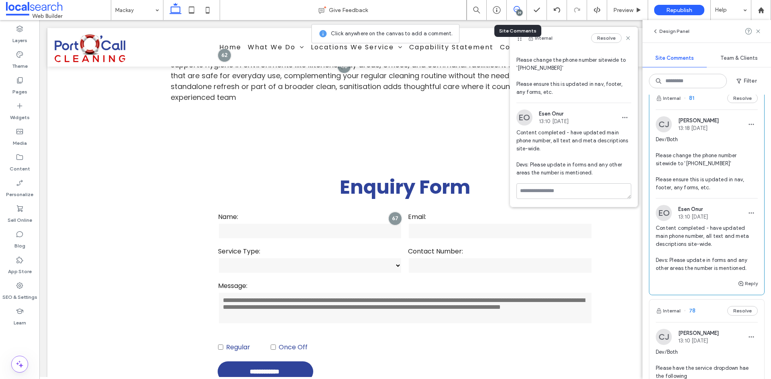
scroll to position [0, 0]
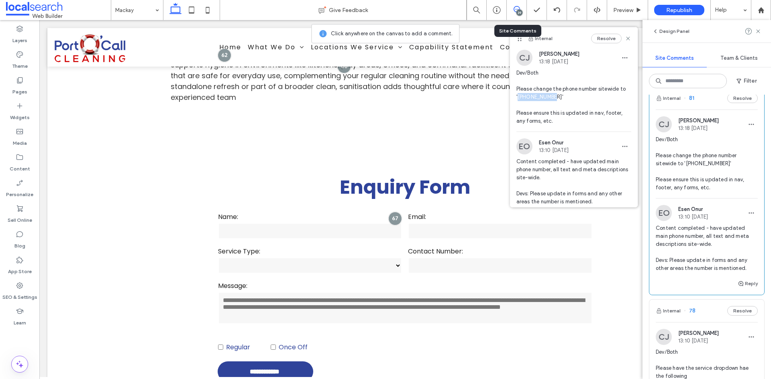
drag, startPoint x: 555, startPoint y: 96, endPoint x: 524, endPoint y: 99, distance: 31.1
click at [524, 99] on span "Dev/Both Please change the phone number sitewide to '[PHONE_NUMBER]' Please ens…" at bounding box center [573, 97] width 115 height 56
copy span "0487 272 077"
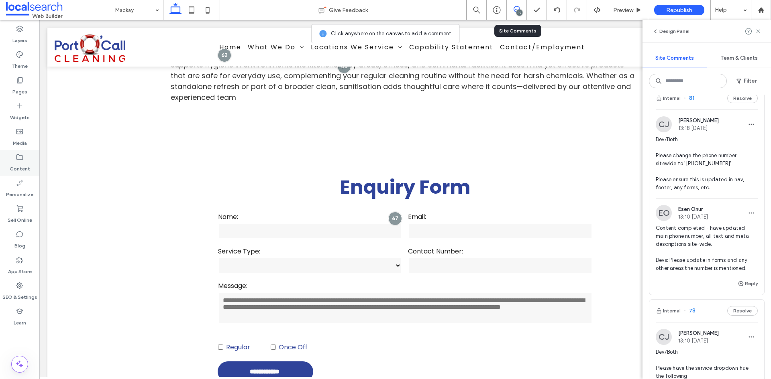
click at [26, 168] on label "Content" at bounding box center [20, 166] width 20 height 11
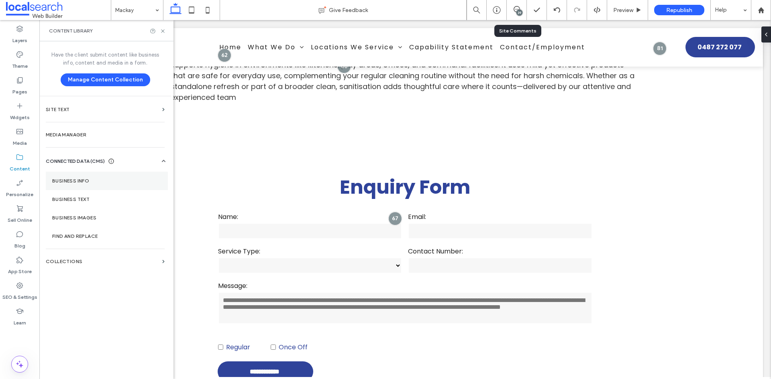
click at [95, 174] on section "Business Info" at bounding box center [107, 181] width 122 height 18
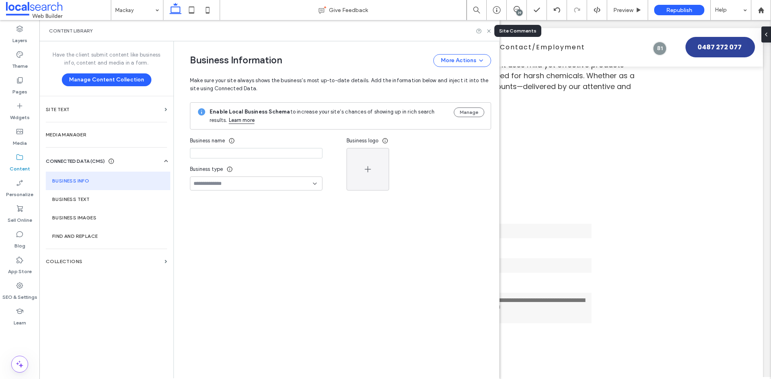
type input "**********"
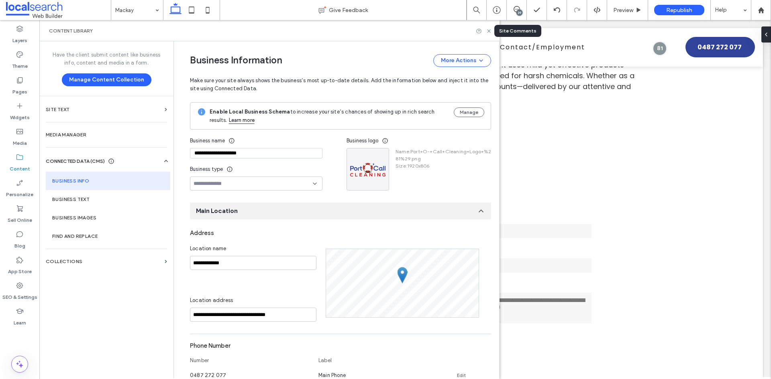
scroll to position [75, 0]
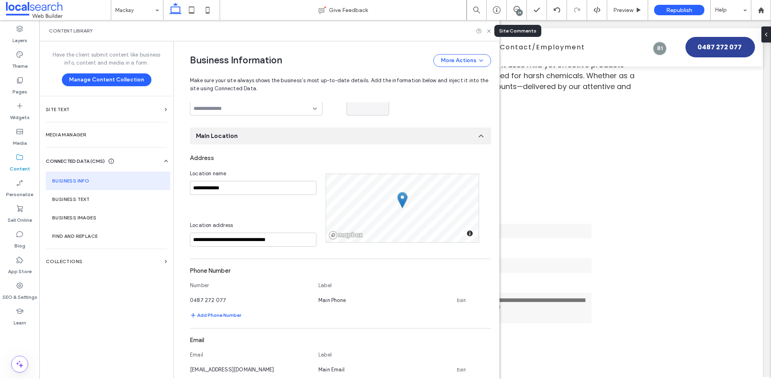
click at [490, 34] on div "Content Library" at bounding box center [269, 30] width 460 height 21
click at [489, 31] on use at bounding box center [488, 30] width 3 height 3
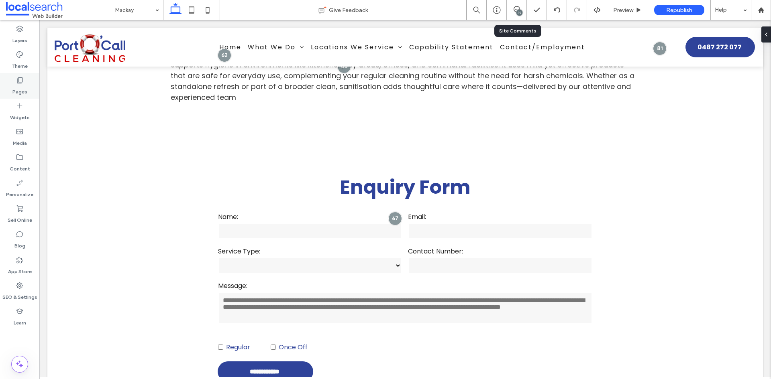
click at [24, 78] on div "Pages" at bounding box center [19, 86] width 39 height 26
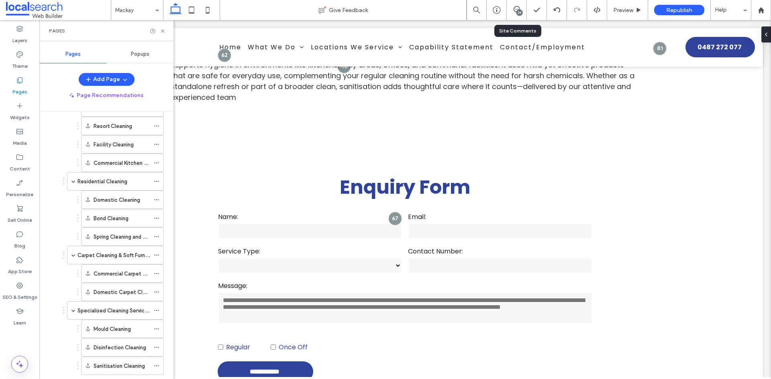
scroll to position [281, 0]
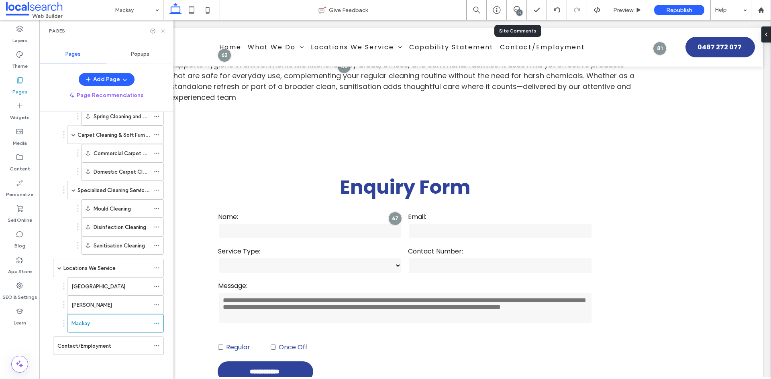
click at [163, 33] on icon at bounding box center [163, 31] width 6 height 6
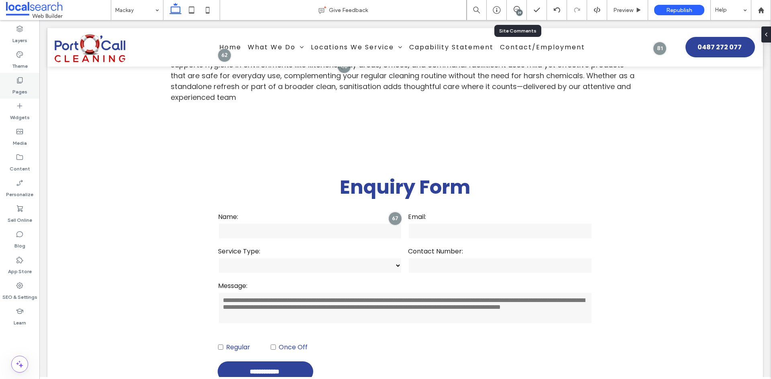
click at [23, 90] on label "Pages" at bounding box center [19, 89] width 15 height 11
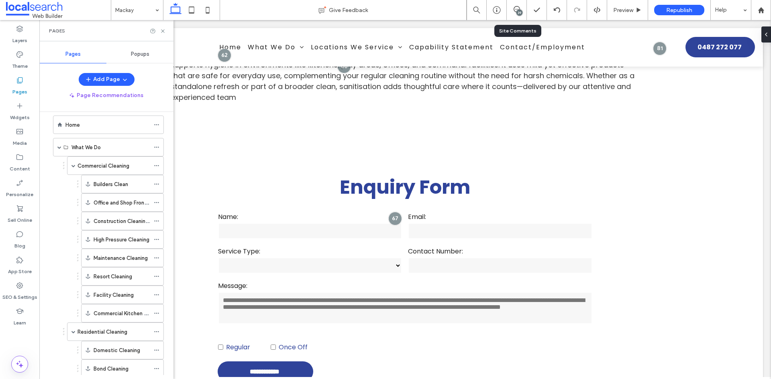
scroll to position [120, 0]
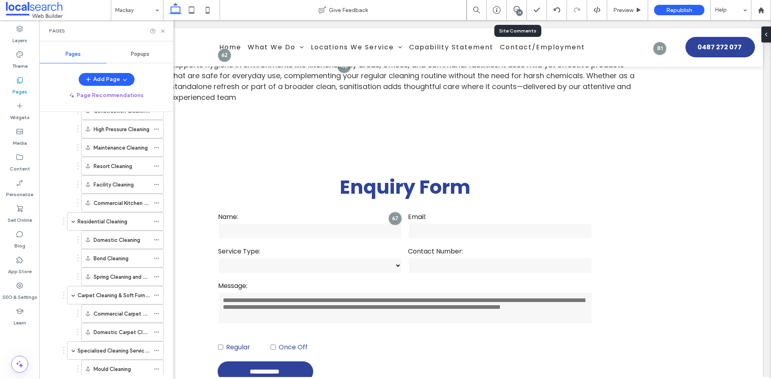
click at [157, 31] on div at bounding box center [158, 31] width 16 height 6
click at [517, 8] on icon at bounding box center [517, 9] width 6 height 6
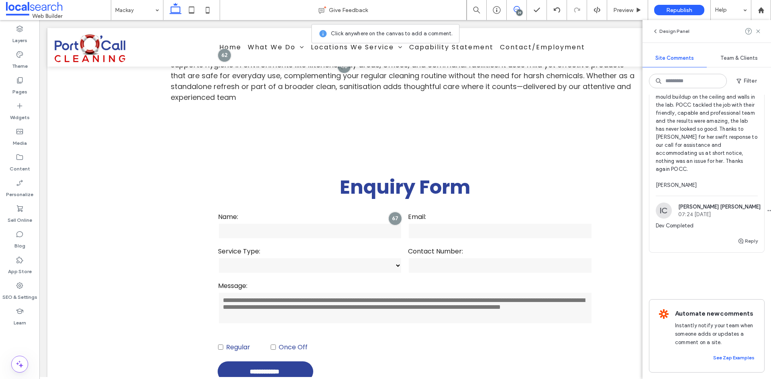
scroll to position [9627, 0]
click at [698, 190] on span "Dev/Both Please update with the following 2 testimonials. I have used Port o’ C…" at bounding box center [707, 65] width 102 height 249
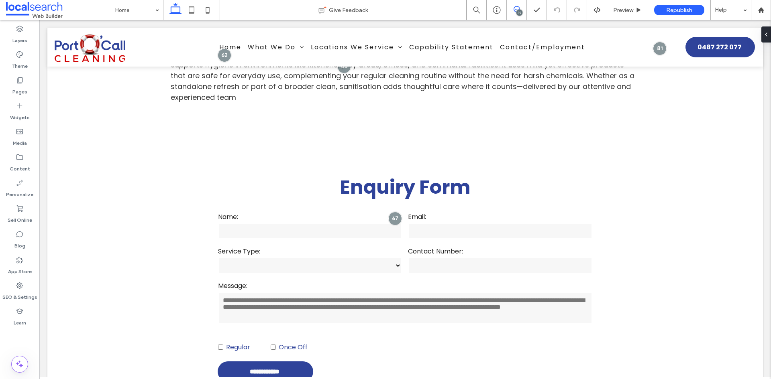
click at [512, 10] on span at bounding box center [517, 9] width 20 height 6
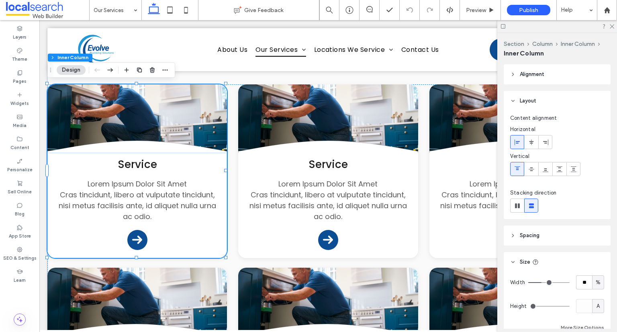
scroll to position [55, 0]
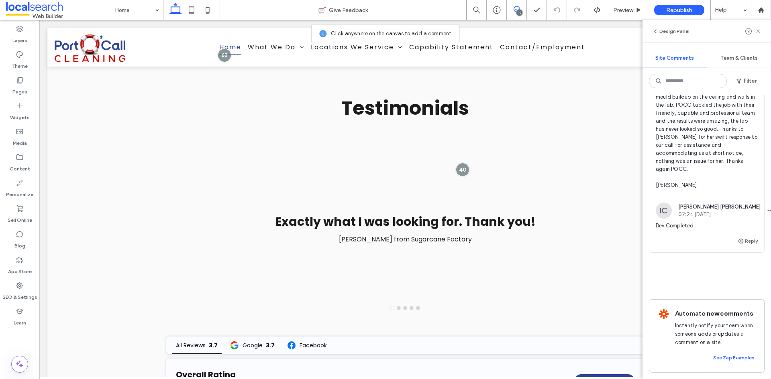
scroll to position [9587, 0]
drag, startPoint x: 683, startPoint y: 191, endPoint x: 654, endPoint y: 185, distance: 29.5
click at [654, 185] on div "CJ Cayde Juvakka 06:34 Aug 8 2025 Dev/Both Please update with the following 2 t…" at bounding box center [706, 58] width 115 height 275
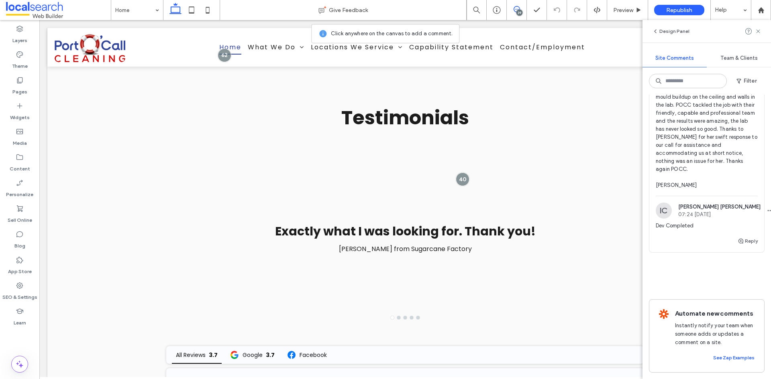
scroll to position [1794, 0]
copy span "Please update with the following 2 testimonials."
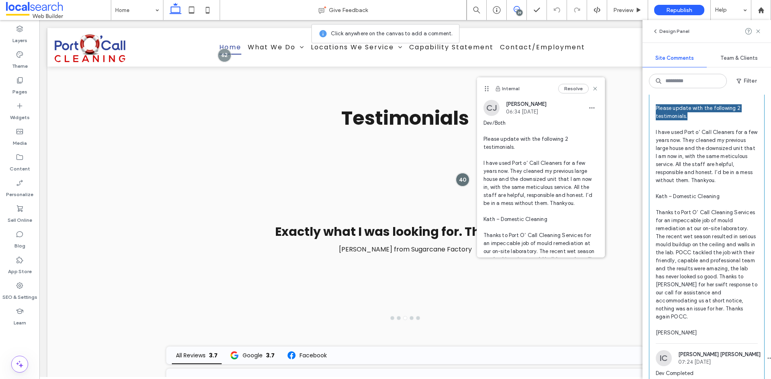
scroll to position [9386, 0]
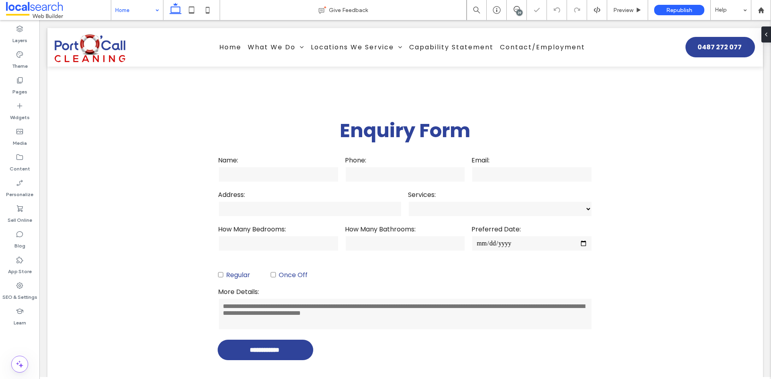
click at [517, 10] on div "39" at bounding box center [519, 13] width 6 height 6
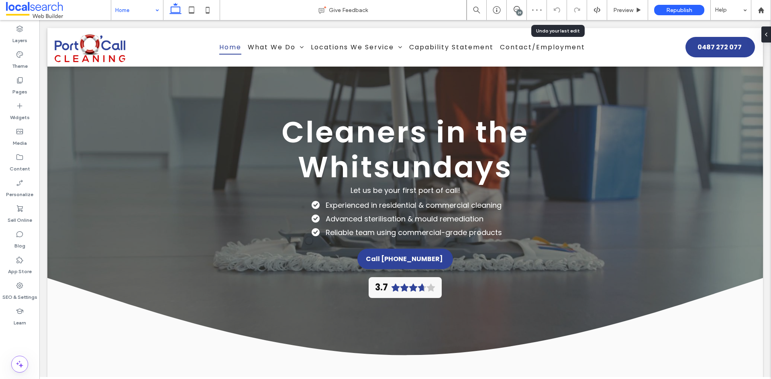
click at [516, 11] on div "39" at bounding box center [519, 13] width 6 height 6
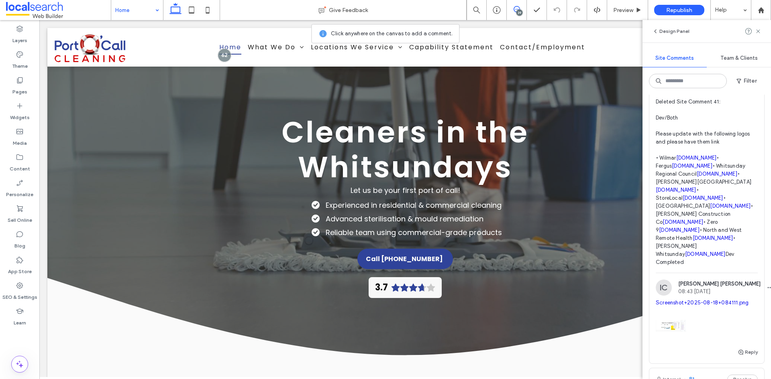
scroll to position [482, 0]
drag, startPoint x: 724, startPoint y: 183, endPoint x: 652, endPoint y: 175, distance: 72.3
click at [652, 175] on div "IC Ian Carmelo 08:40 Aug 18 2025 Deleted Site Comment 41: Dev/Both Please updat…" at bounding box center [706, 175] width 115 height 194
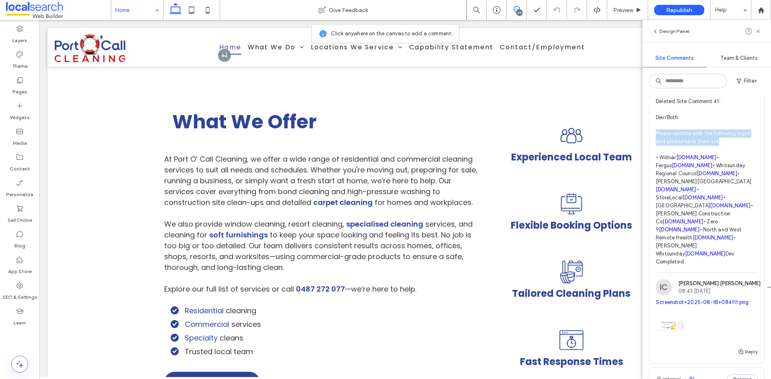
scroll to position [1542, 0]
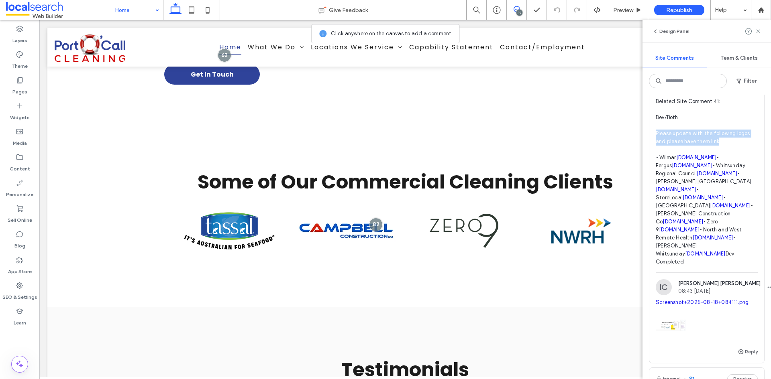
copy span "Please update with the following logos and please have them link"
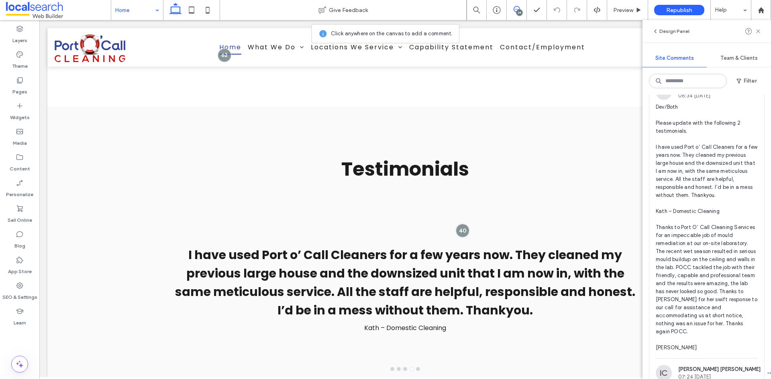
scroll to position [9386, 0]
drag, startPoint x: 736, startPoint y: 190, endPoint x: 642, endPoint y: 185, distance: 94.5
copy span "Please change the services inside of the enquiry form to the following"
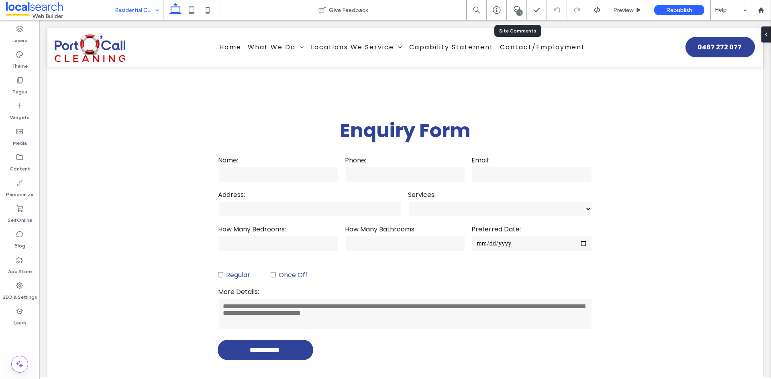
click at [515, 13] on div "39" at bounding box center [517, 10] width 20 height 8
click at [515, 8] on icon at bounding box center [517, 9] width 6 height 6
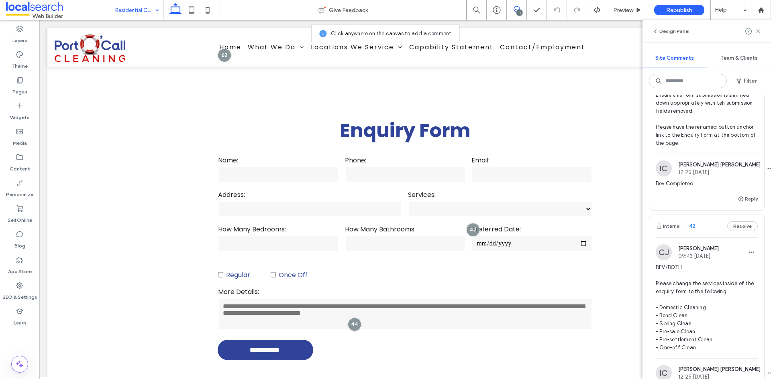
scroll to position [9108, 0]
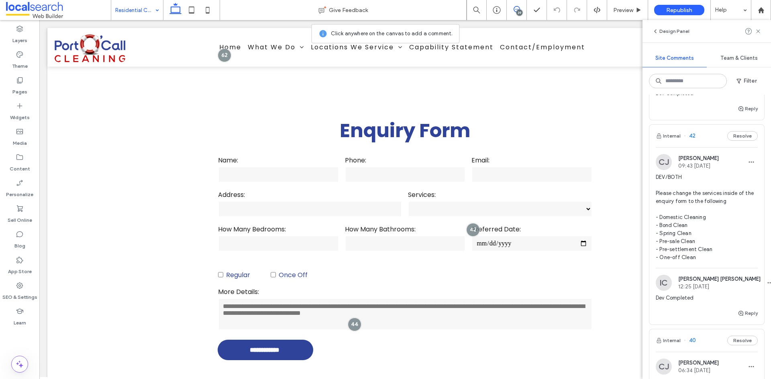
click at [710, 57] on span "DEV/BOTH Please remove the form submission in 'Get a quick quote' and change th…" at bounding box center [707, 5] width 102 height 104
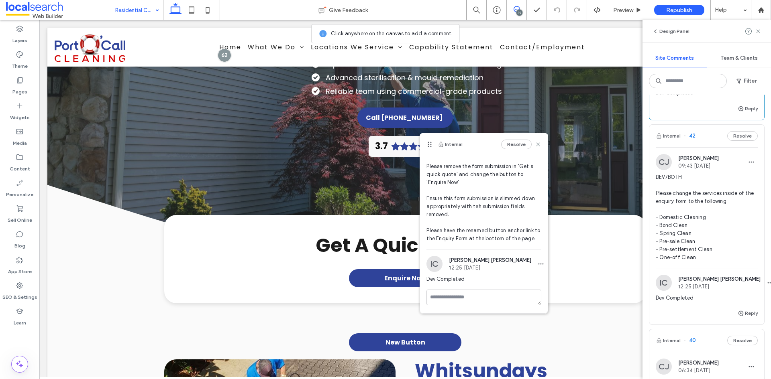
scroll to position [0, 0]
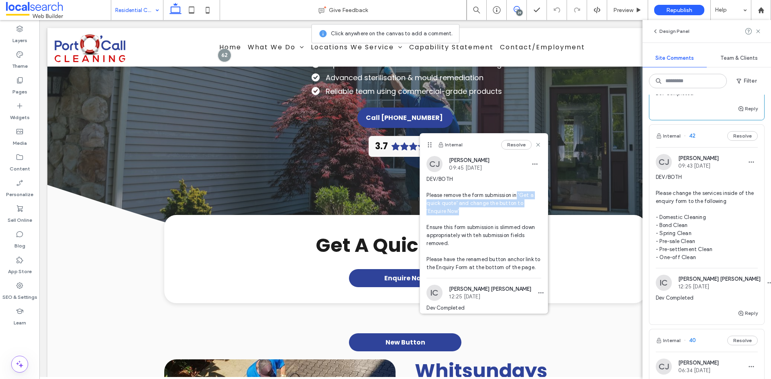
drag, startPoint x: 518, startPoint y: 196, endPoint x: 507, endPoint y: 209, distance: 17.6
click at [507, 209] on span "DEV/BOTH Please remove the form submission in 'Get a quick quote' and change th…" at bounding box center [483, 223] width 115 height 96
click at [481, 215] on span "DEV/BOTH Please remove the form submission in 'Get a quick quote' and change th…" at bounding box center [483, 223] width 115 height 96
drag, startPoint x: 478, startPoint y: 214, endPoint x: 428, endPoint y: 194, distance: 54.1
click at [428, 194] on span "DEV/BOTH Please remove the form submission in 'Get a quick quote' and change th…" at bounding box center [483, 223] width 115 height 96
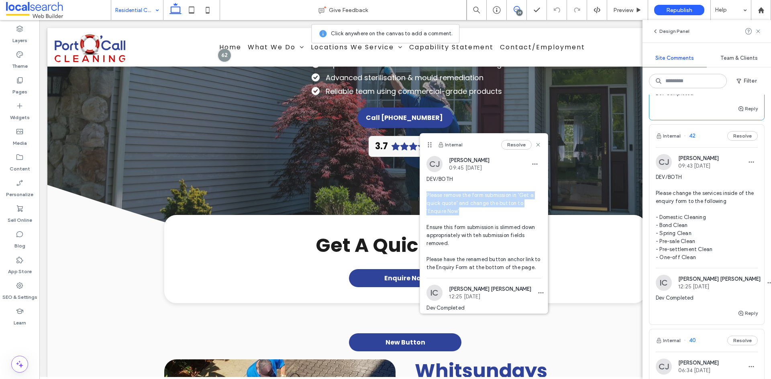
copy span "Please remove the form submission in 'Get a quick quote' and change the button …"
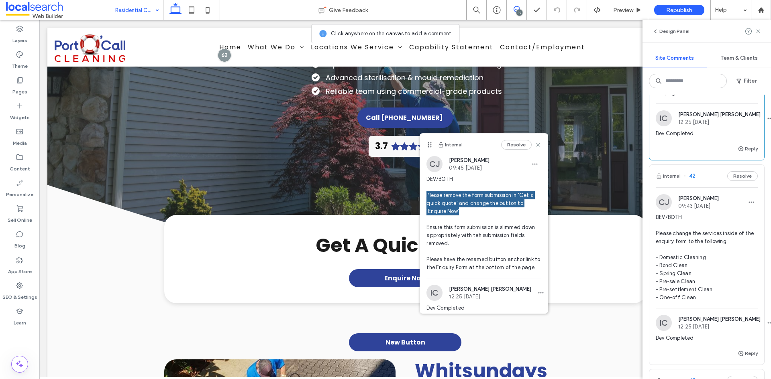
scroll to position [8907, 0]
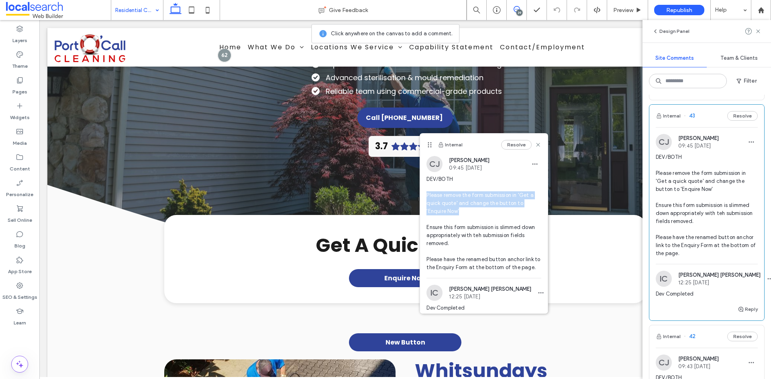
drag, startPoint x: 723, startPoint y: 244, endPoint x: 690, endPoint y: 242, distance: 33.0
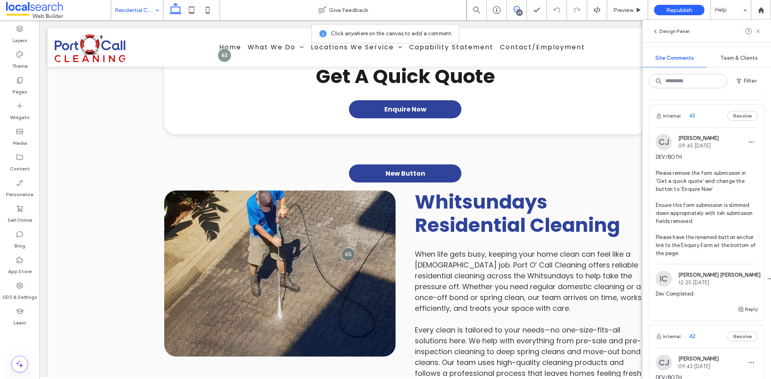
scroll to position [1866, 0]
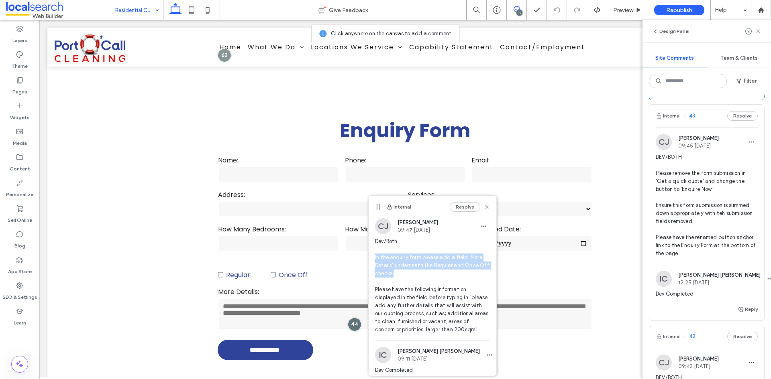
drag, startPoint x: 405, startPoint y: 275, endPoint x: 369, endPoint y: 258, distance: 39.7
click at [369, 258] on div "CJ Cayde Juvakka 09:47 Aug 13 2025 Dev/Both In the enquiry form please add a fi…" at bounding box center [433, 279] width 128 height 122
copy span "In the enquiry form please add a field 'More Details' underneath the Regular an…"
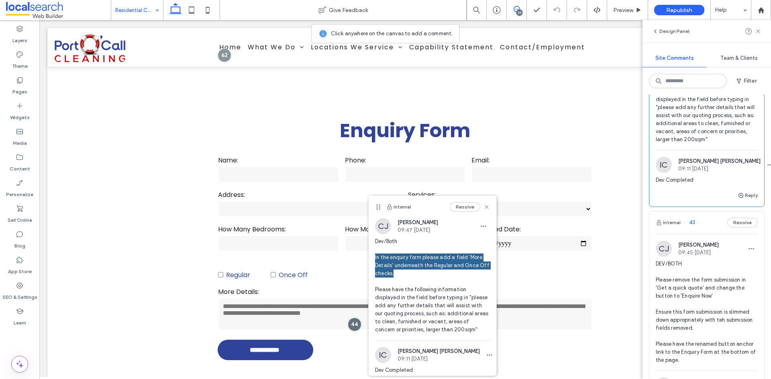
scroll to position [8787, 0]
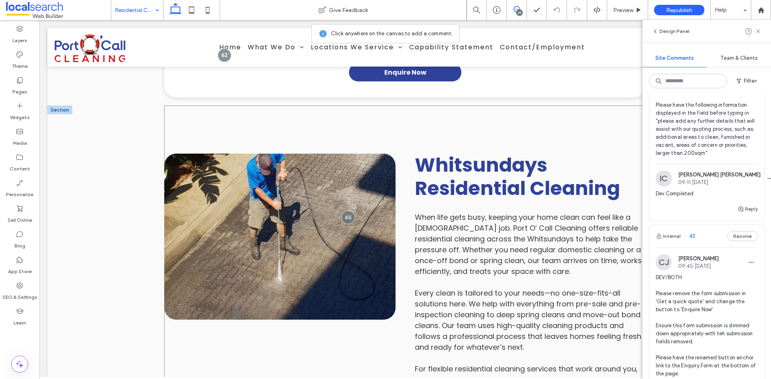
scroll to position [354, 0]
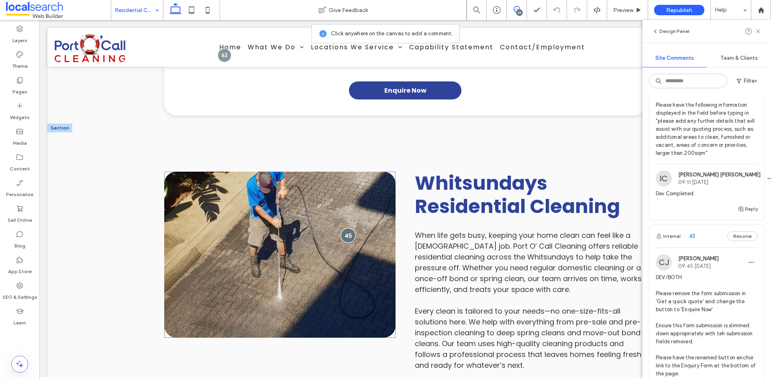
click at [347, 228] on div at bounding box center [348, 235] width 15 height 15
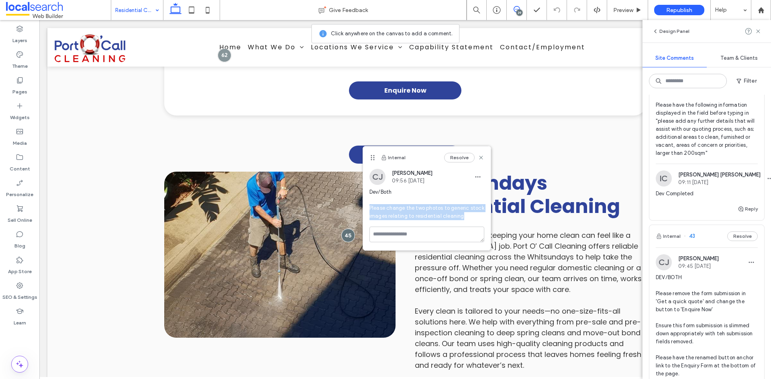
drag, startPoint x: 467, startPoint y: 218, endPoint x: 367, endPoint y: 209, distance: 100.0
click at [367, 209] on div "CJ Cayde Juvakka 09:56 Aug 13 2025 Dev/Both Please change the two photos to gen…" at bounding box center [427, 198] width 128 height 58
copy span "Please change the two photos to generic stock images relating to residential cl…"
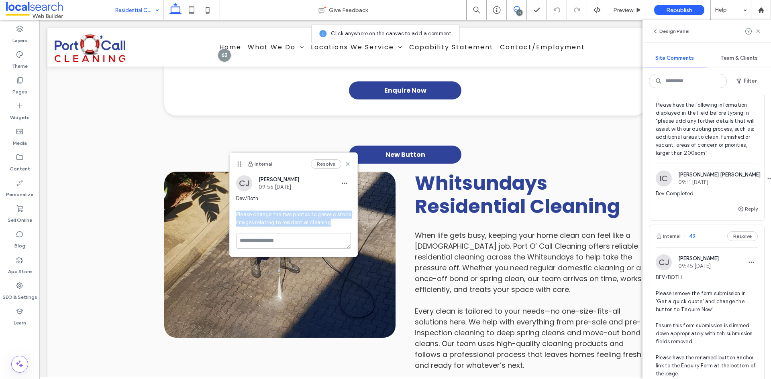
drag, startPoint x: 374, startPoint y: 157, endPoint x: 241, endPoint y: 164, distance: 133.5
click at [241, 164] on use at bounding box center [239, 164] width 4 height 5
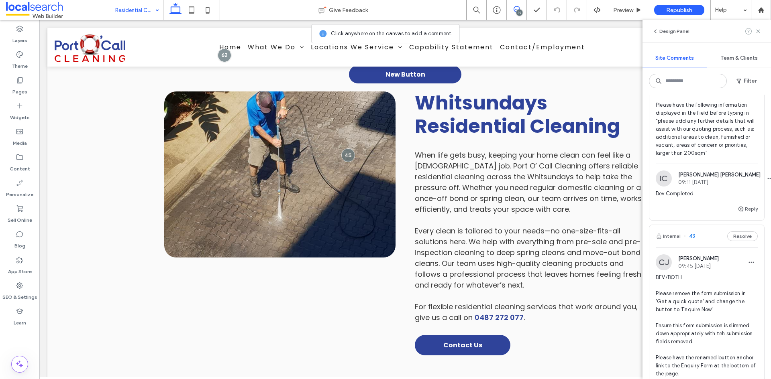
scroll to position [394, 0]
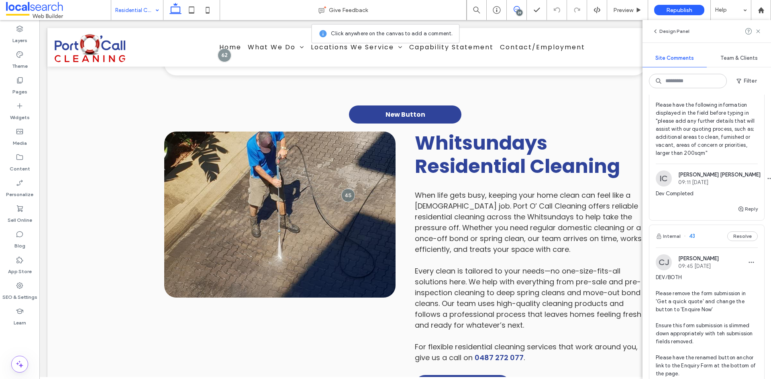
drag, startPoint x: 759, startPoint y: 31, endPoint x: 729, endPoint y: 53, distance: 37.3
click at [759, 31] on use at bounding box center [758, 31] width 4 height 4
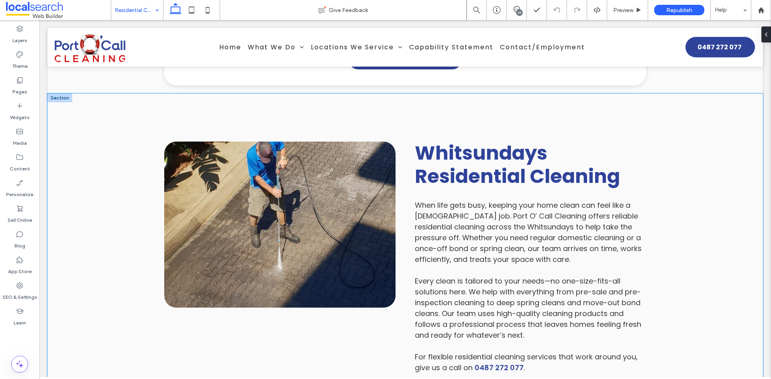
scroll to position [314, 0]
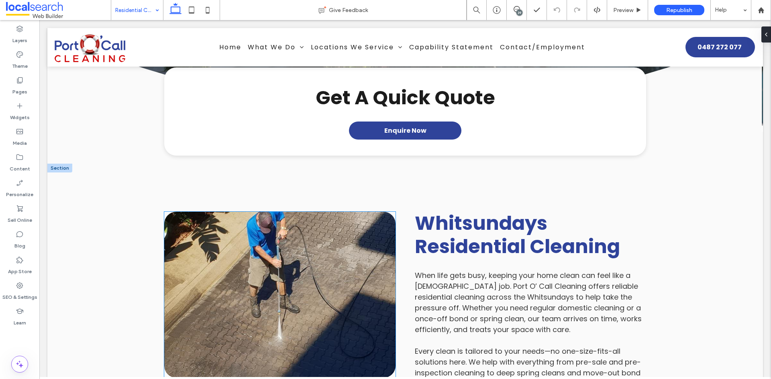
click at [330, 221] on link at bounding box center [279, 295] width 231 height 166
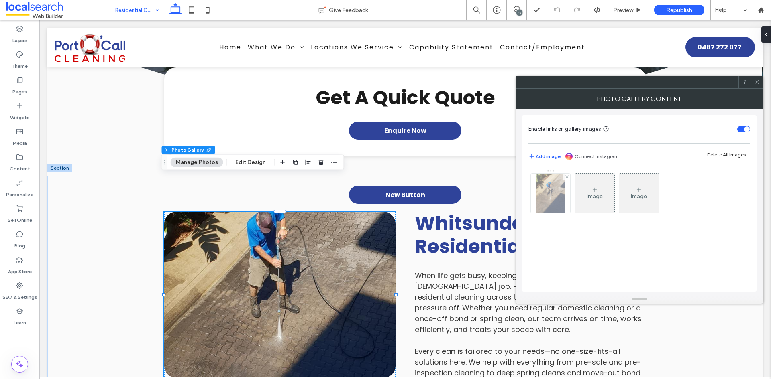
click at [553, 204] on img at bounding box center [551, 193] width 30 height 39
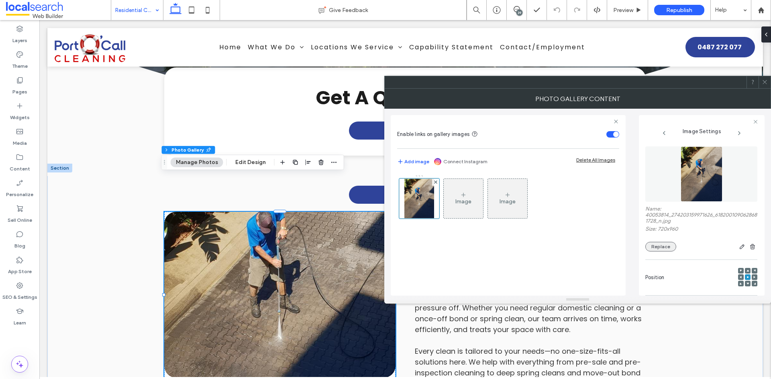
click at [650, 242] on button "Replace" at bounding box center [660, 247] width 31 height 10
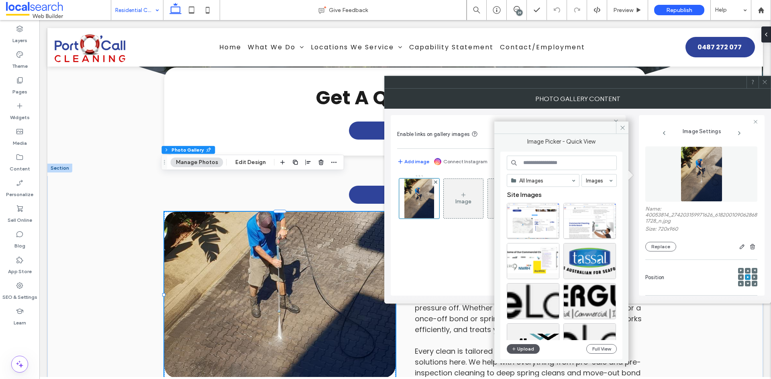
click at [531, 349] on button "Upload" at bounding box center [523, 350] width 33 height 10
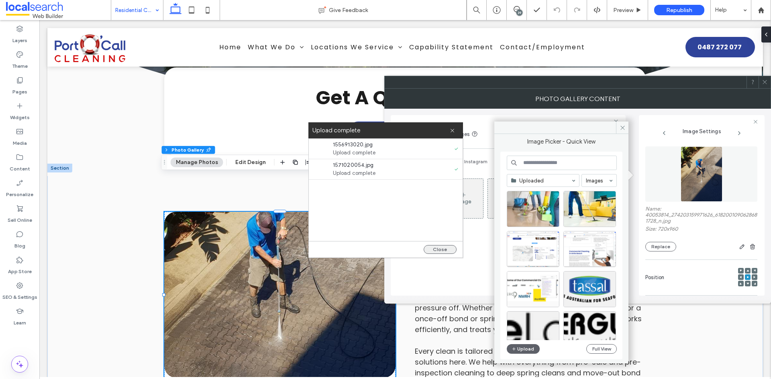
click at [447, 251] on button "Close" at bounding box center [440, 249] width 33 height 9
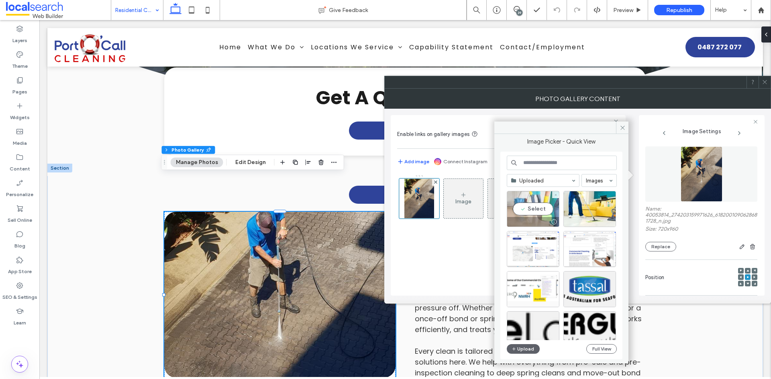
click at [538, 212] on div "Select" at bounding box center [533, 209] width 53 height 36
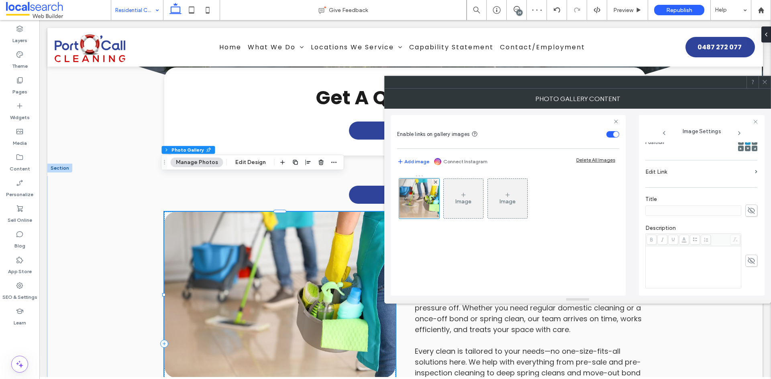
scroll to position [234, 0]
drag, startPoint x: 724, startPoint y: 263, endPoint x: 734, endPoint y: 282, distance: 22.1
click at [734, 282] on textarea "**********" at bounding box center [699, 266] width 108 height 39
click at [748, 253] on icon "button" at bounding box center [751, 253] width 6 height 6
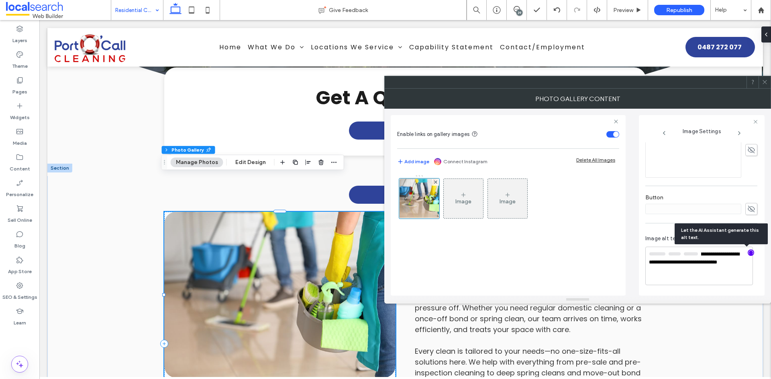
scroll to position [233, 0]
click at [695, 278] on textarea "**********" at bounding box center [699, 267] width 108 height 38
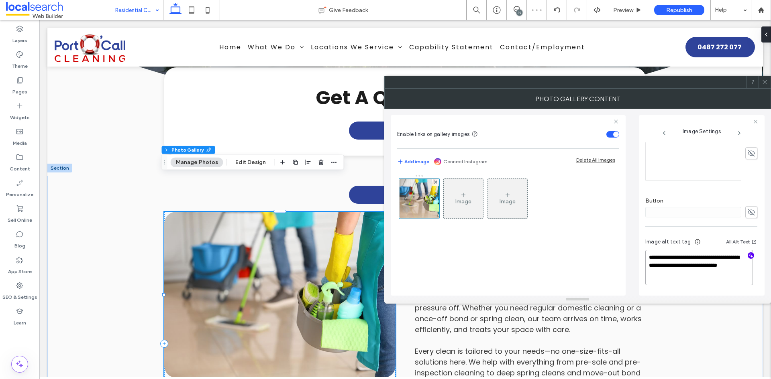
paste textarea "**********"
type textarea "**********"
click at [618, 272] on div "Image Image" at bounding box center [508, 231] width 222 height 121
click at [766, 82] on icon at bounding box center [765, 82] width 6 height 6
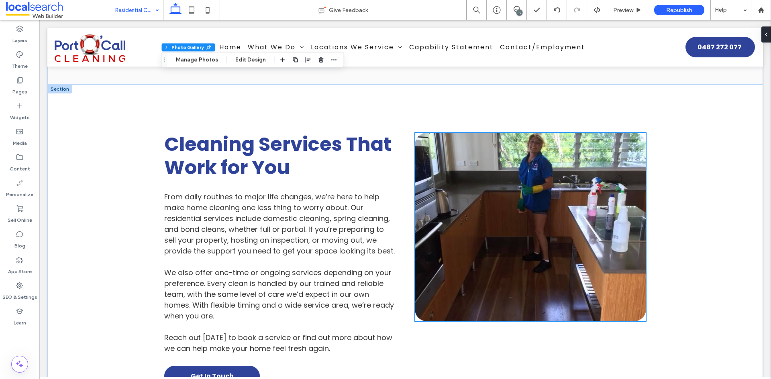
scroll to position [755, 0]
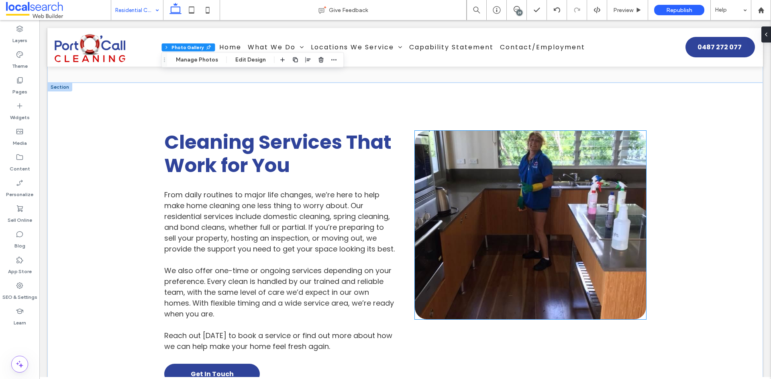
click at [514, 215] on link at bounding box center [530, 225] width 231 height 189
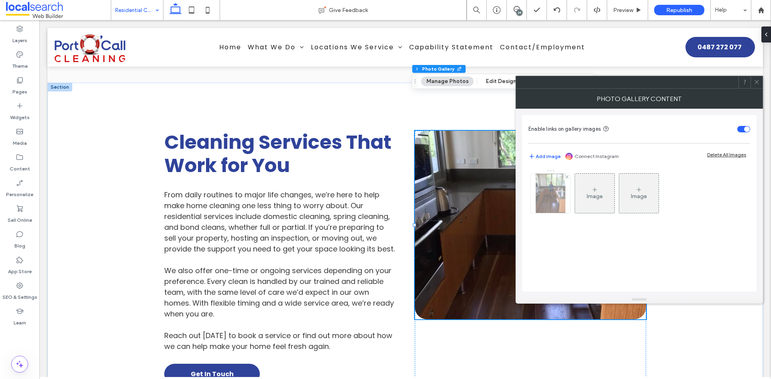
click at [545, 193] on img at bounding box center [551, 193] width 30 height 39
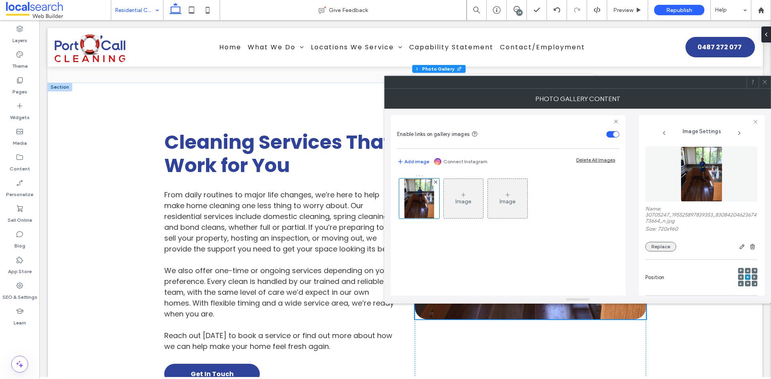
click at [669, 249] on button "Replace" at bounding box center [660, 247] width 31 height 10
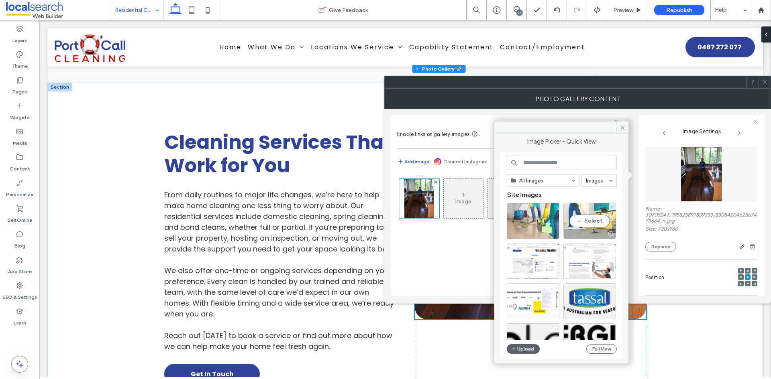
click at [585, 221] on div "Select" at bounding box center [589, 221] width 53 height 36
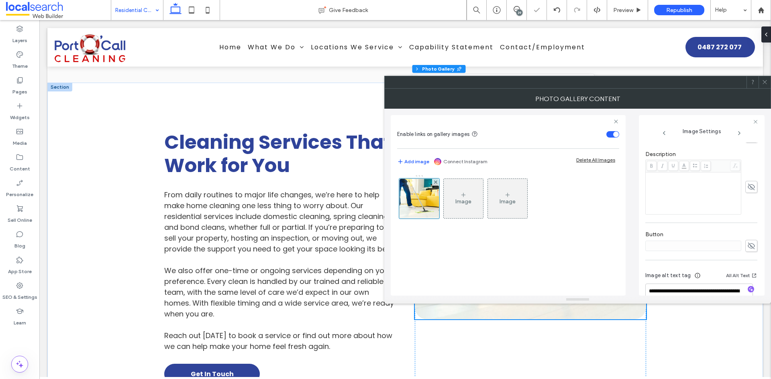
scroll to position [226, 0]
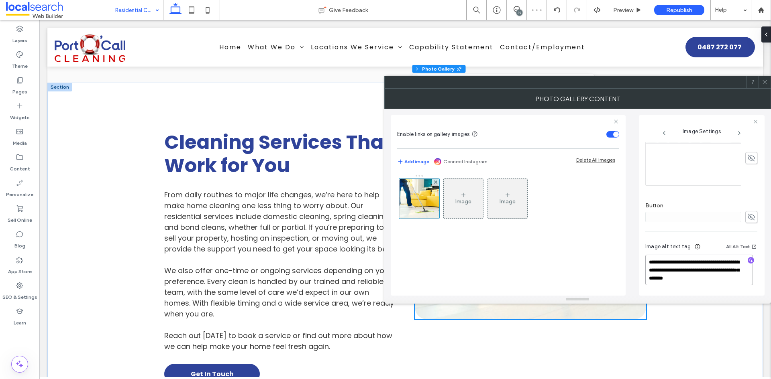
drag, startPoint x: 696, startPoint y: 271, endPoint x: 750, endPoint y: 293, distance: 58.5
click at [746, 297] on div "**********" at bounding box center [577, 196] width 387 height 215
click at [748, 259] on icon "button" at bounding box center [751, 261] width 6 height 6
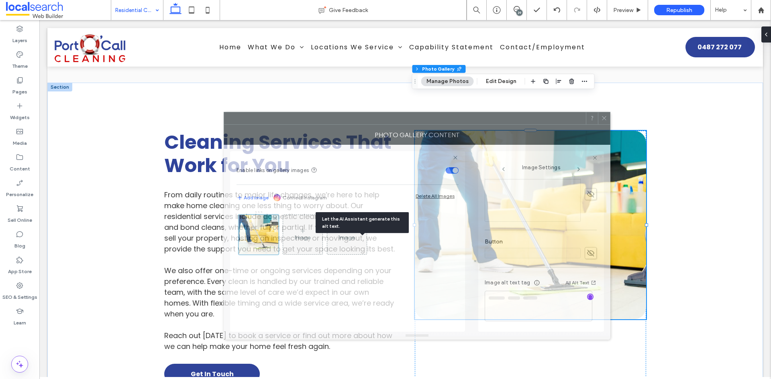
drag, startPoint x: 600, startPoint y: 54, endPoint x: 504, endPoint y: 123, distance: 118.9
click at [489, 123] on div at bounding box center [405, 118] width 362 height 12
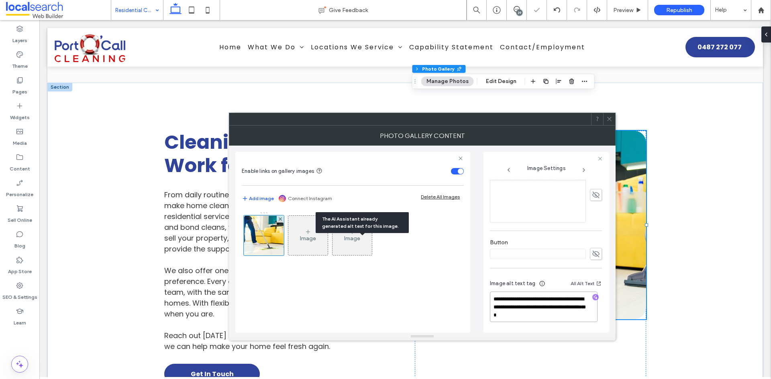
click at [564, 314] on textarea "**********" at bounding box center [544, 307] width 108 height 31
drag, startPoint x: 555, startPoint y: 307, endPoint x: 575, endPoint y: 325, distance: 26.7
click at [575, 325] on div "**********" at bounding box center [546, 302] width 112 height 59
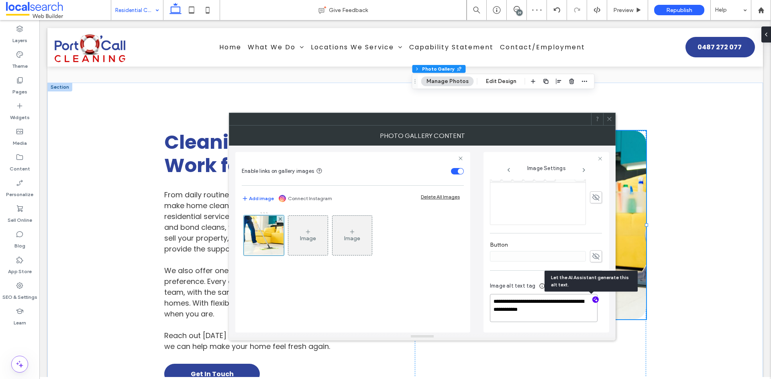
scroll to position [224, 0]
paste textarea "**********"
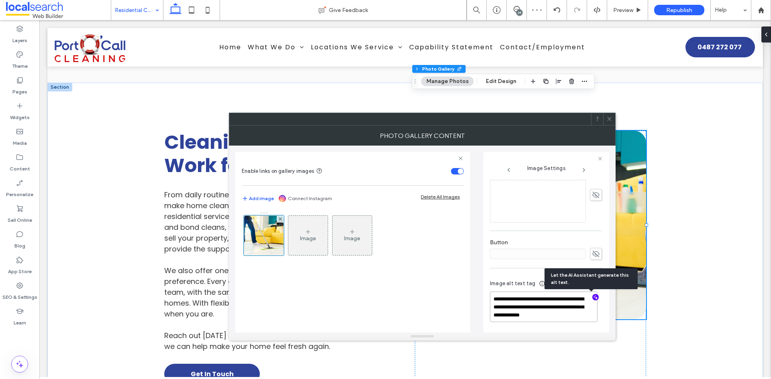
type textarea "**********"
click at [418, 287] on div "Image Image" at bounding box center [353, 268] width 222 height 121
click at [605, 120] on div at bounding box center [609, 119] width 12 height 12
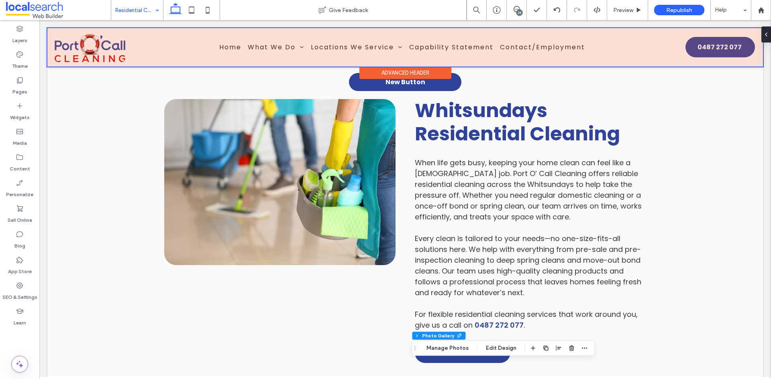
scroll to position [394, 0]
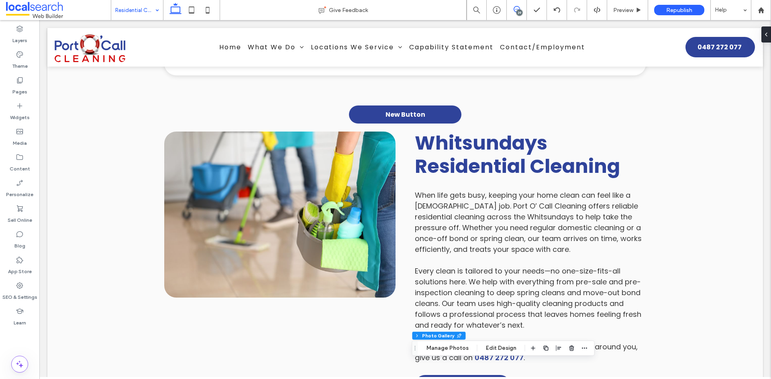
drag, startPoint x: 514, startPoint y: 10, endPoint x: 279, endPoint y: 145, distance: 271.2
click at [514, 10] on use at bounding box center [517, 9] width 6 height 6
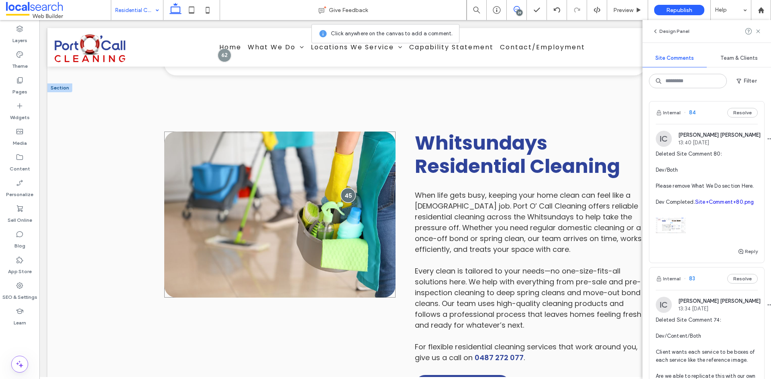
click at [345, 188] on div at bounding box center [348, 195] width 15 height 15
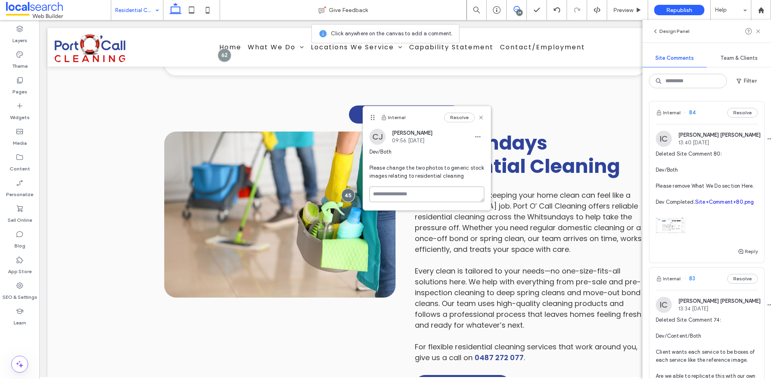
click at [410, 192] on textarea at bounding box center [426, 195] width 115 height 16
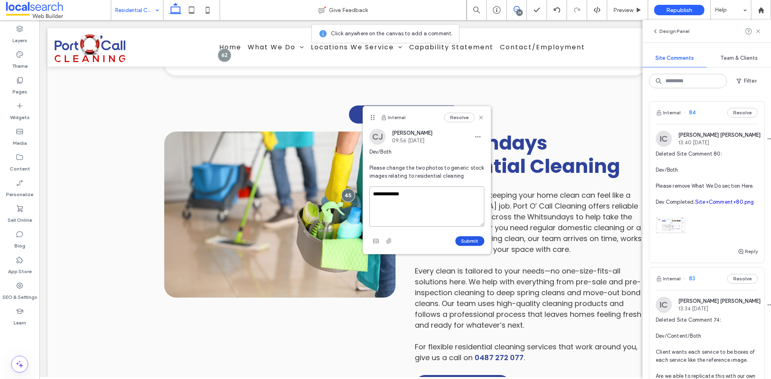
type textarea "**********"
click at [467, 244] on button "Submit" at bounding box center [469, 242] width 29 height 10
drag, startPoint x: 482, startPoint y: 115, endPoint x: 485, endPoint y: 135, distance: 19.5
click at [482, 115] on icon at bounding box center [481, 117] width 6 height 6
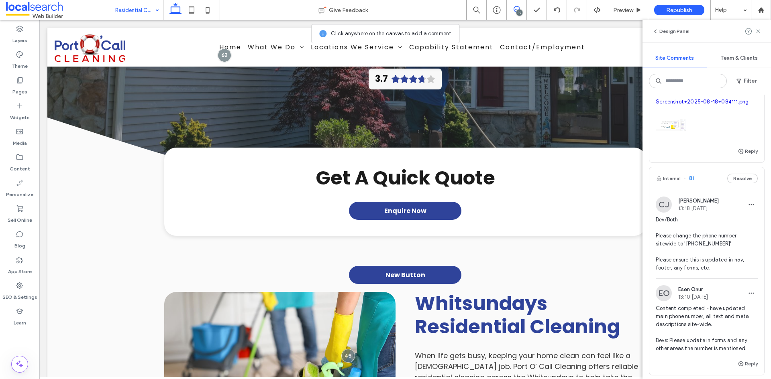
scroll to position [803, 0]
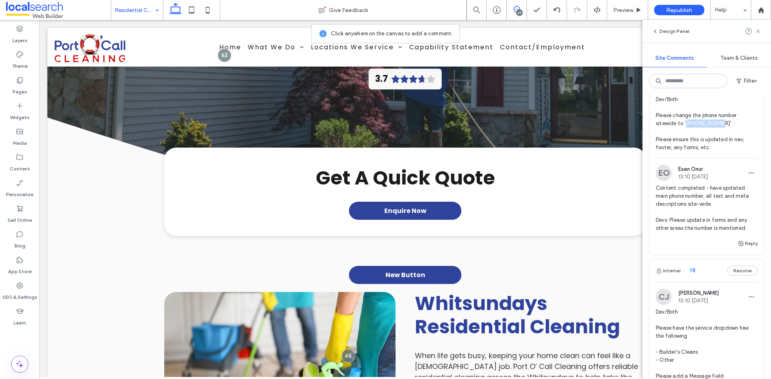
drag, startPoint x: 717, startPoint y: 188, endPoint x: 686, endPoint y: 188, distance: 30.9
click at [686, 152] on span "Dev/Both Please change the phone number sitewide to '[PHONE_NUMBER]' Please ens…" at bounding box center [707, 124] width 102 height 56
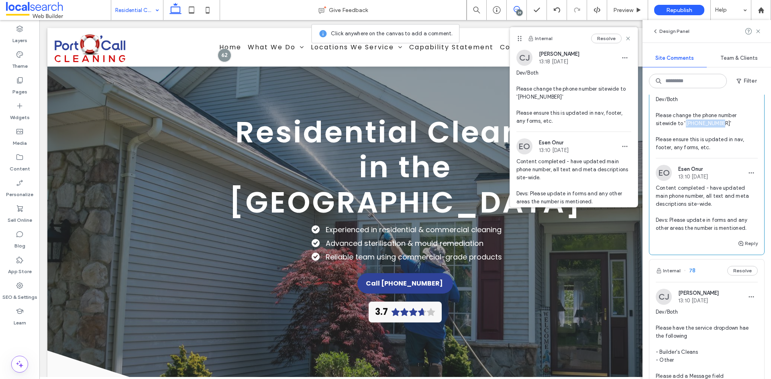
copy span "0487 272 077"
click at [757, 34] on icon at bounding box center [758, 31] width 6 height 6
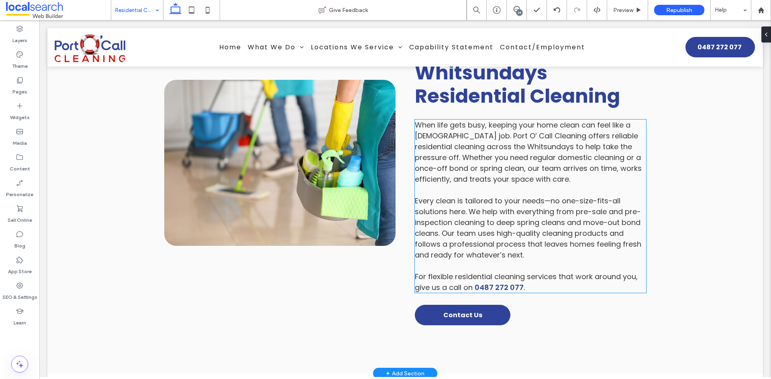
scroll to position [522, 0]
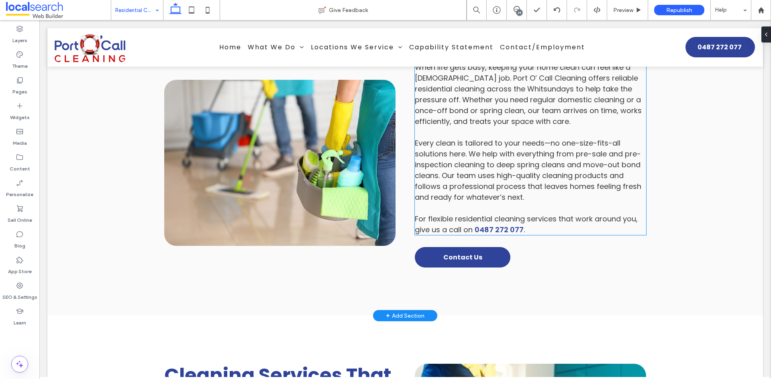
click at [528, 214] on span "For flexible residential cleaning services that work around you, give us a call…" at bounding box center [526, 224] width 223 height 21
click at [528, 178] on div "When life gets busy, keeping your home clean can feel like a full-time job. Por…" at bounding box center [530, 148] width 231 height 173
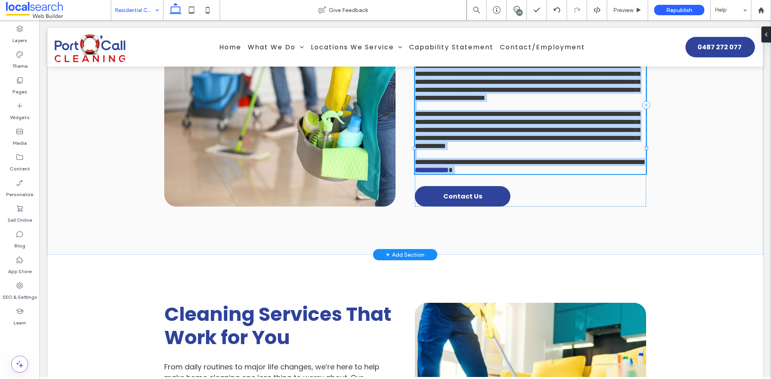
type input "*******"
type input "**"
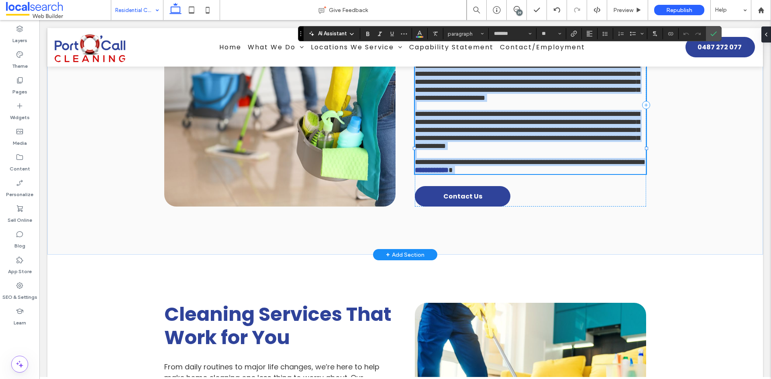
click at [530, 166] on span "**********" at bounding box center [530, 162] width 230 height 7
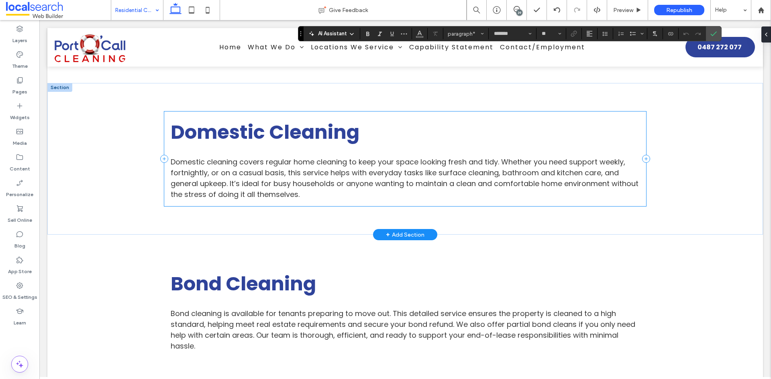
scroll to position [1124, 0]
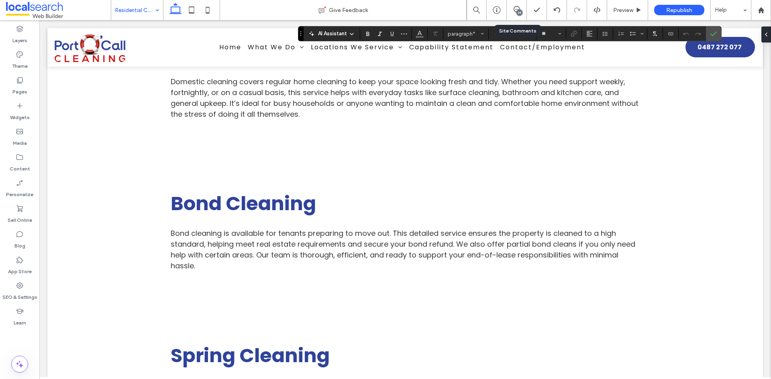
click at [515, 14] on div "39" at bounding box center [517, 10] width 20 height 20
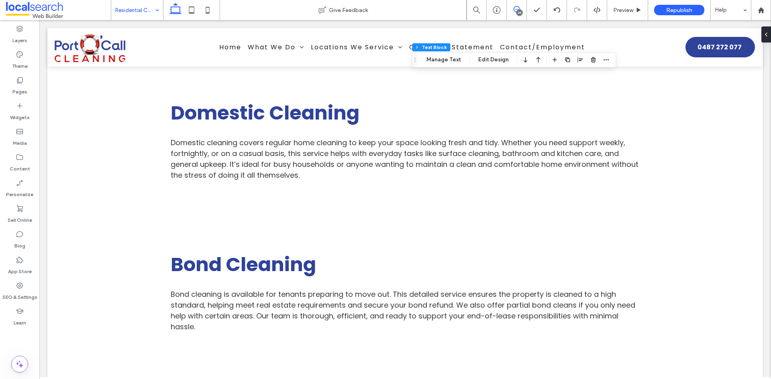
click at [522, 10] on span at bounding box center [517, 9] width 20 height 6
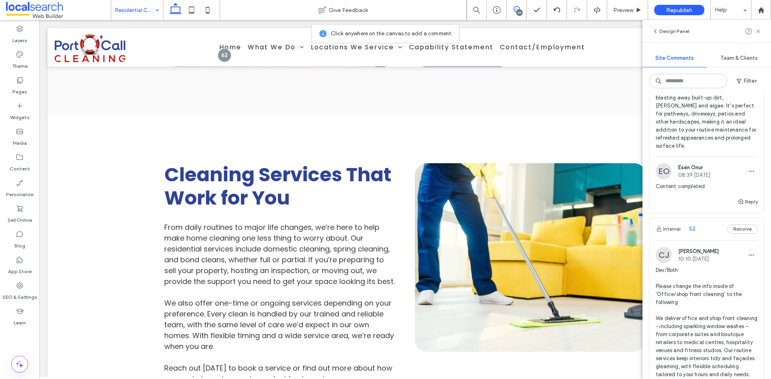
scroll to position [6495, 0]
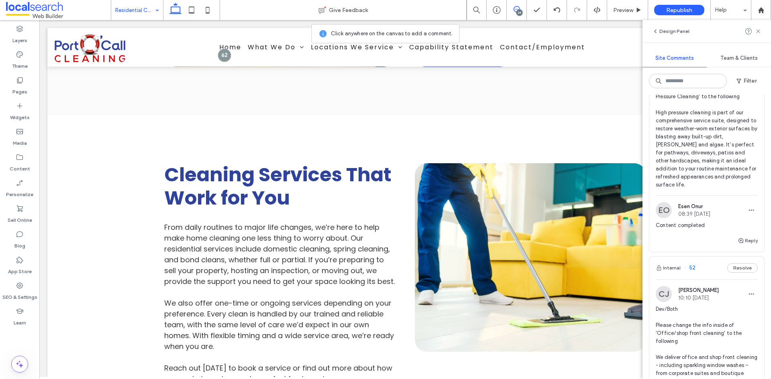
drag, startPoint x: 683, startPoint y: 210, endPoint x: 652, endPoint y: 191, distance: 35.9
copy span "Dev/Both Please delete the section of 'resort cleaning'"
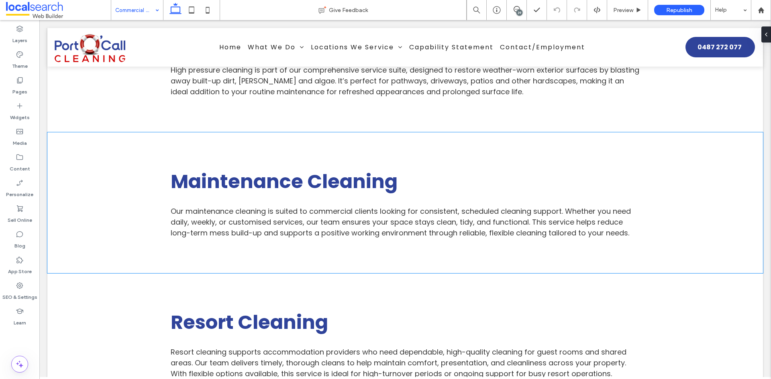
scroll to position [1746, 0]
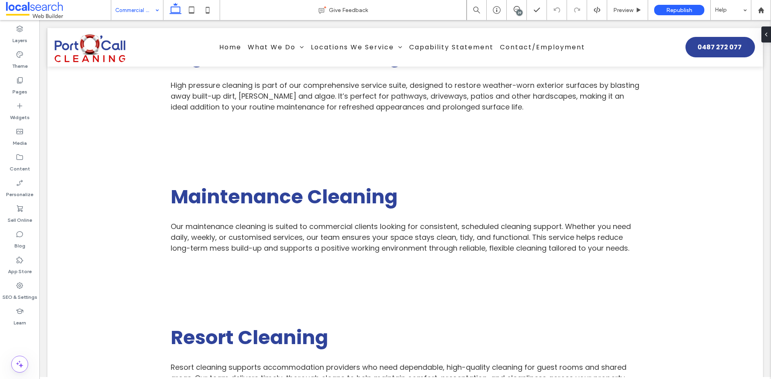
click at [522, 11] on div "39" at bounding box center [519, 13] width 6 height 6
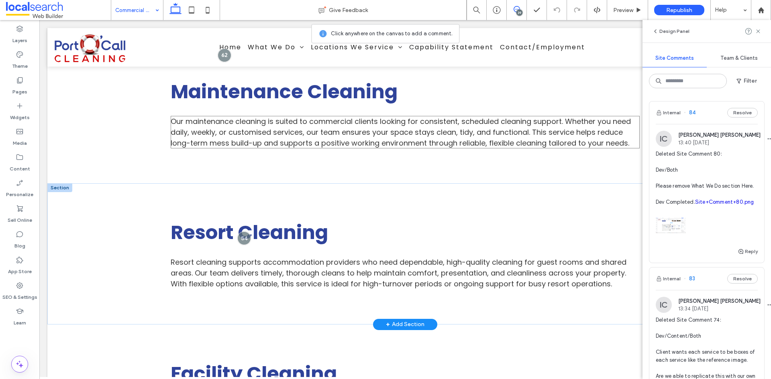
scroll to position [1866, 0]
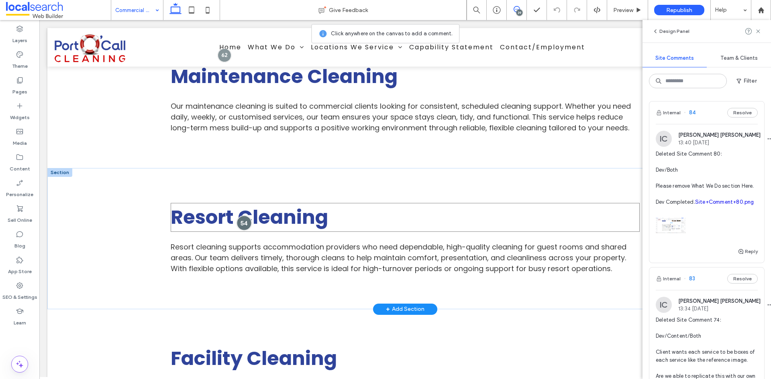
click at [237, 216] on div at bounding box center [244, 223] width 15 height 15
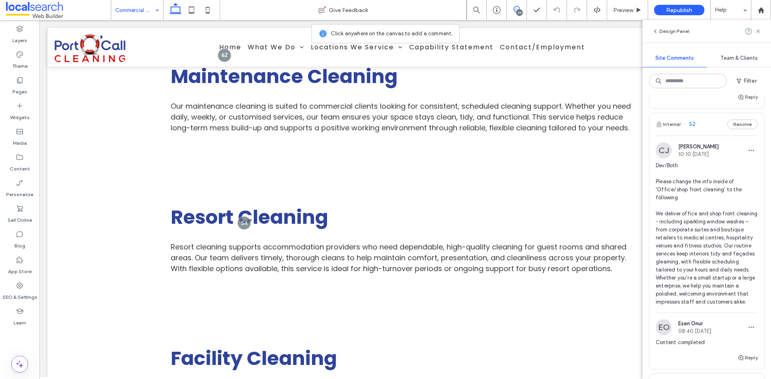
scroll to position [6397, 0]
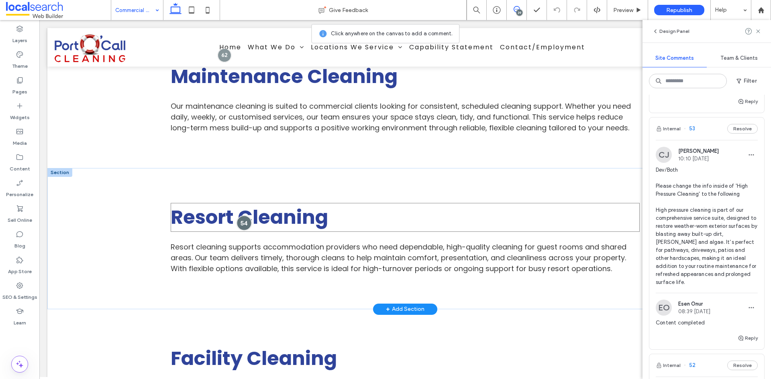
click at [239, 216] on div at bounding box center [244, 223] width 15 height 15
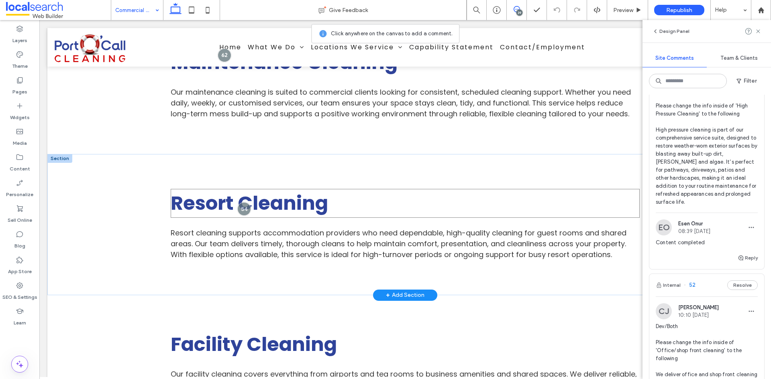
scroll to position [1866, 0]
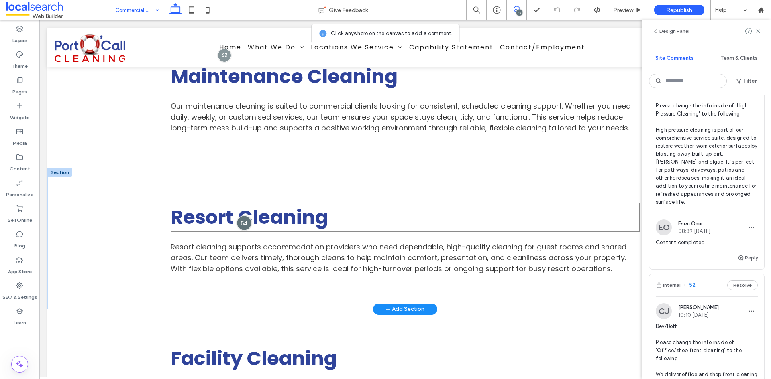
click at [239, 216] on div at bounding box center [244, 223] width 15 height 15
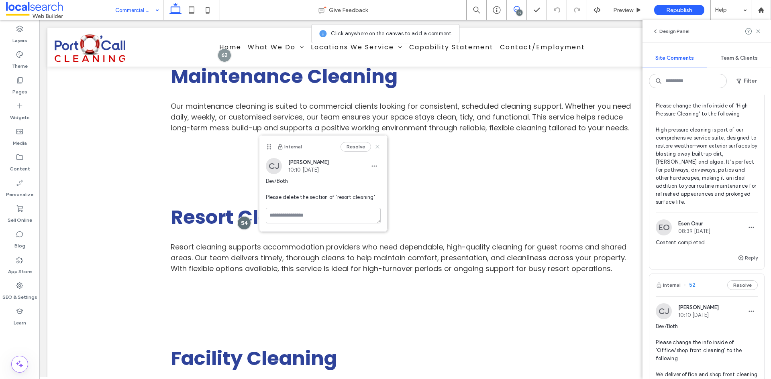
click at [377, 146] on icon at bounding box center [377, 147] width 6 height 6
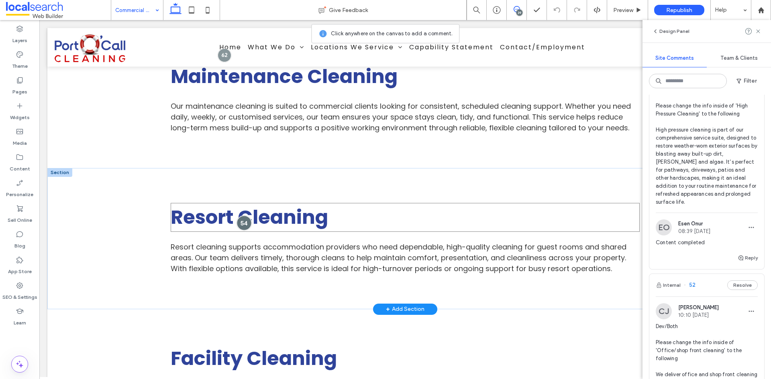
click at [242, 216] on div at bounding box center [244, 223] width 15 height 15
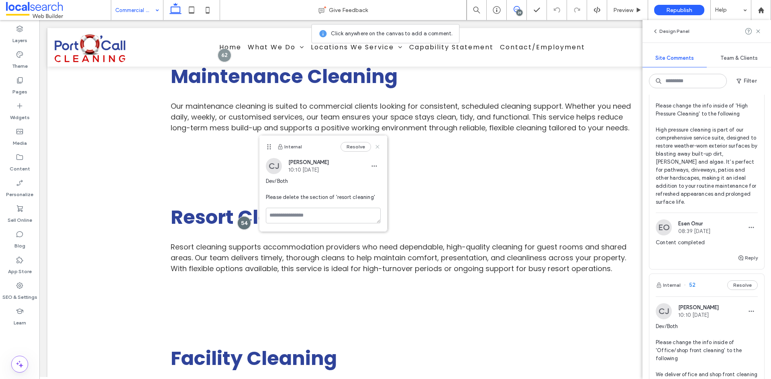
click at [376, 145] on icon at bounding box center [377, 147] width 6 height 6
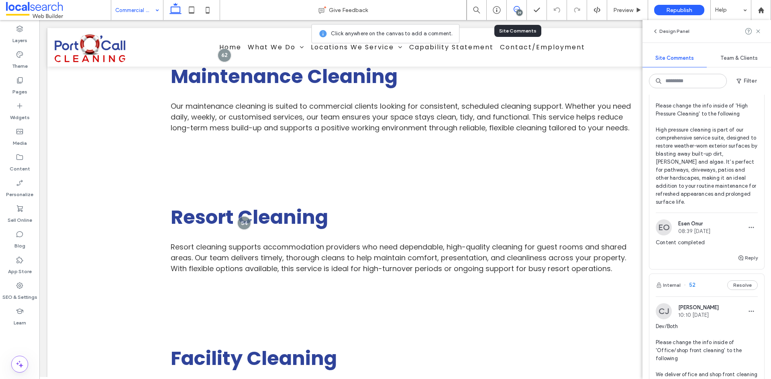
click at [510, 15] on div "39" at bounding box center [517, 10] width 20 height 20
click at [522, 8] on span at bounding box center [517, 9] width 20 height 6
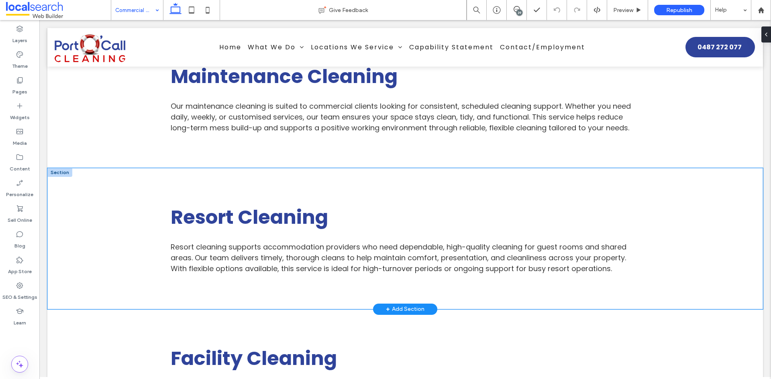
click at [98, 197] on div "Resort Cleaning Resort cleaning supports accommodation providers who need depen…" at bounding box center [405, 238] width 716 height 141
click at [260, 119] on div at bounding box center [260, 116] width 48 height 14
click at [264, 118] on icon "button" at bounding box center [266, 116] width 6 height 6
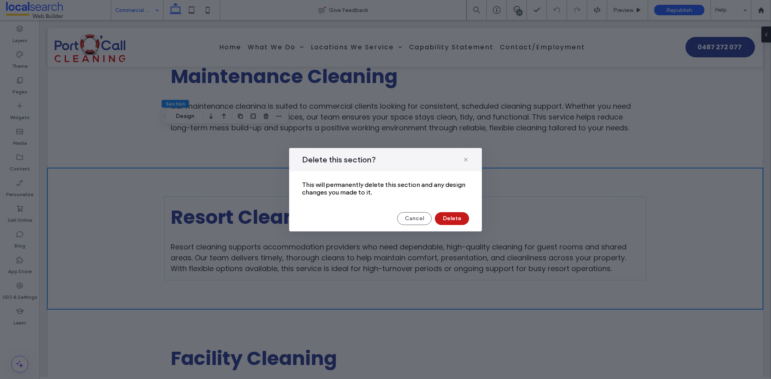
click at [447, 216] on button "Delete" at bounding box center [452, 218] width 34 height 13
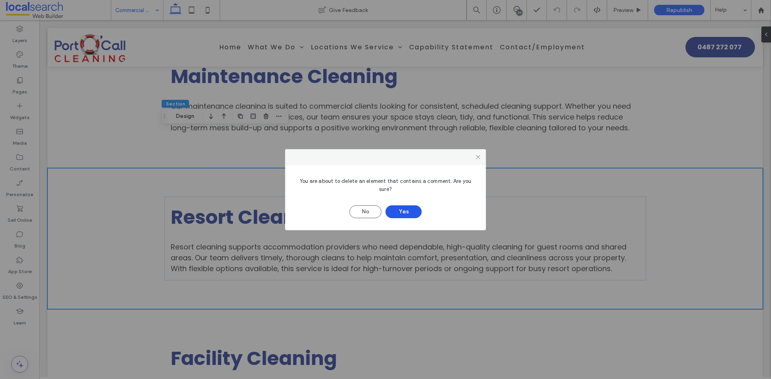
click at [412, 215] on button "Yes" at bounding box center [403, 212] width 36 height 13
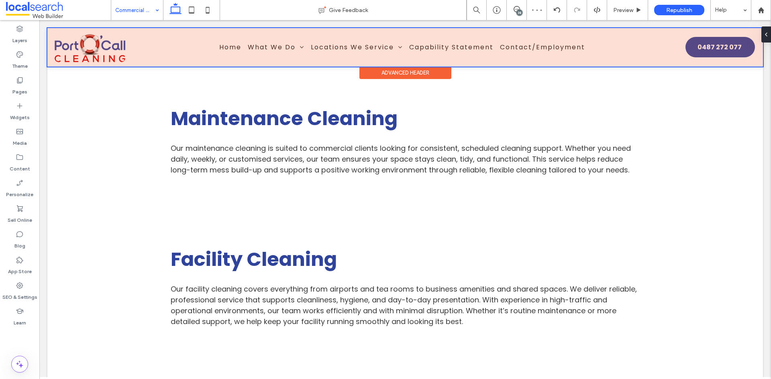
scroll to position [1786, 0]
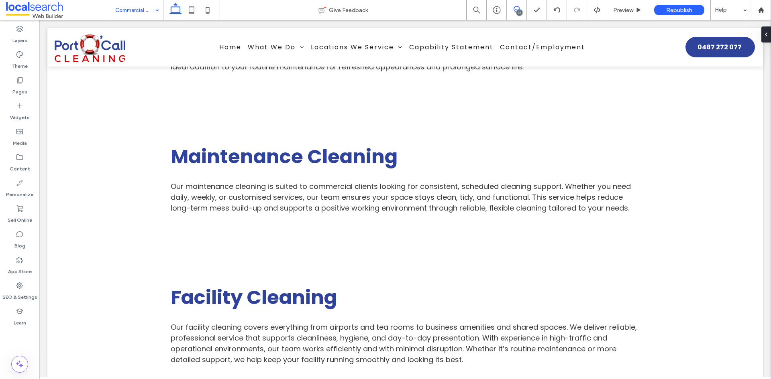
click at [516, 11] on icon at bounding box center [517, 9] width 6 height 6
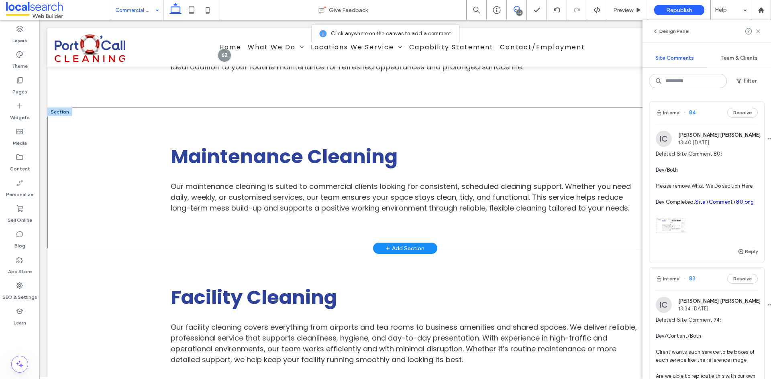
click at [153, 200] on div "Maintenance Cleaning Our maintenance cleaning is suited to commercial clients l…" at bounding box center [405, 178] width 716 height 141
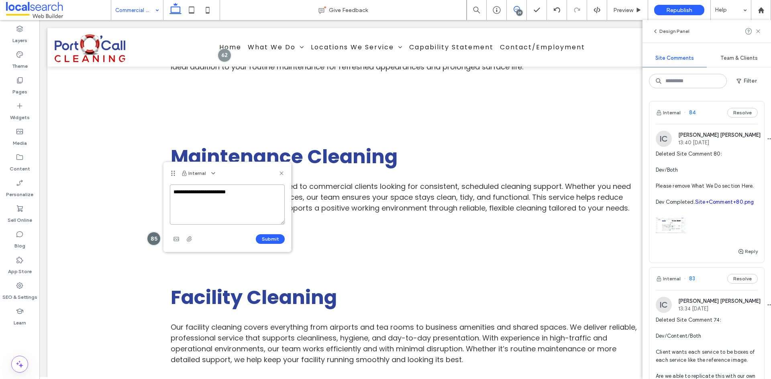
click at [182, 208] on textarea "**********" at bounding box center [227, 205] width 115 height 40
type textarea "**********"
click at [175, 243] on span "button" at bounding box center [176, 239] width 13 height 13
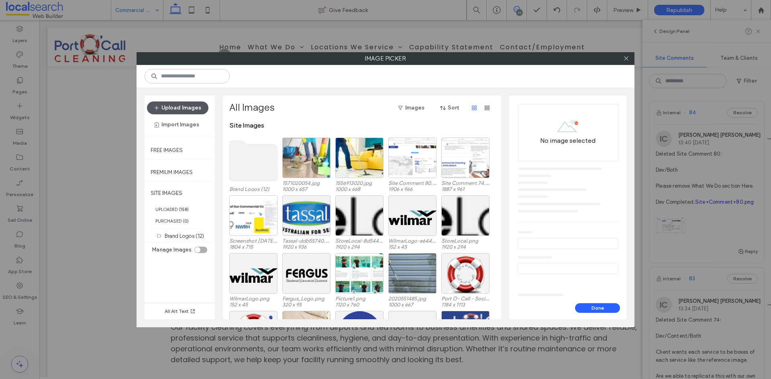
click at [190, 110] on button "Upload Images" at bounding box center [177, 108] width 61 height 13
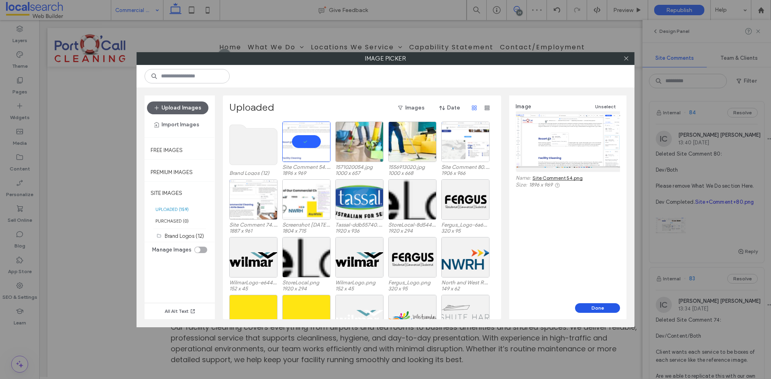
click at [608, 309] on button "Done" at bounding box center [597, 309] width 45 height 10
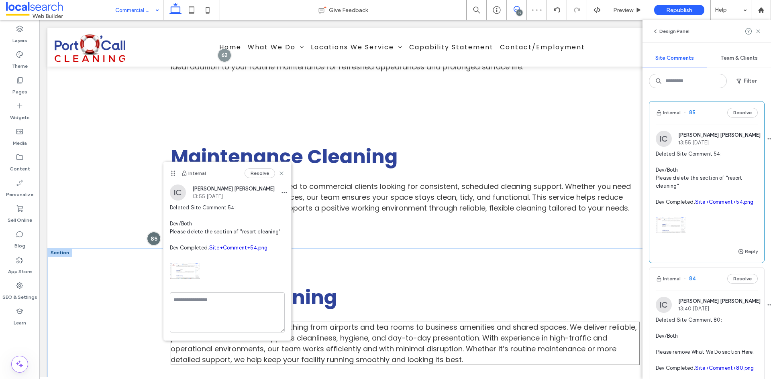
scroll to position [0, 0]
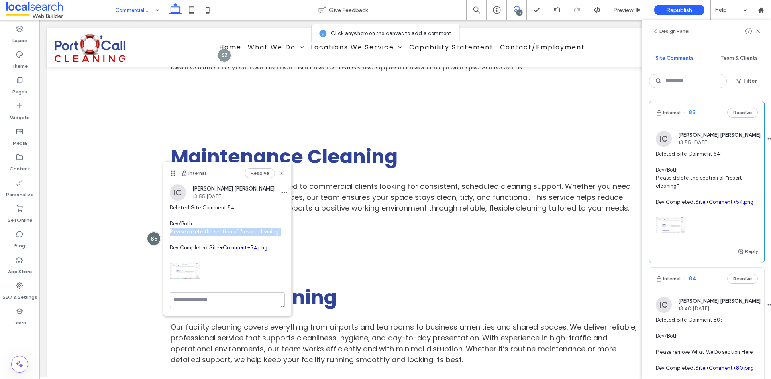
drag, startPoint x: 280, startPoint y: 232, endPoint x: 169, endPoint y: 235, distance: 111.3
click at [169, 235] on div "IC Ian Carmelo 13:55 Aug 18 2025 Deleted Site Comment 54: Dev/Both Please delet…" at bounding box center [227, 239] width 128 height 108
copy span "Please delete the section of "resort cleaning""
click at [283, 172] on use at bounding box center [281, 173] width 4 height 4
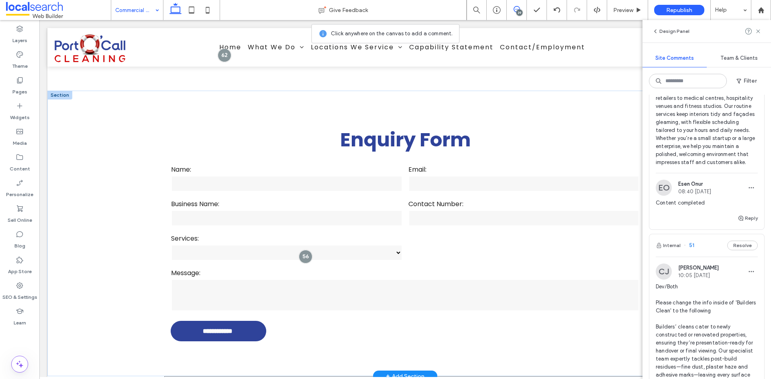
scroll to position [2388, 0]
click at [304, 250] on div at bounding box center [305, 257] width 15 height 15
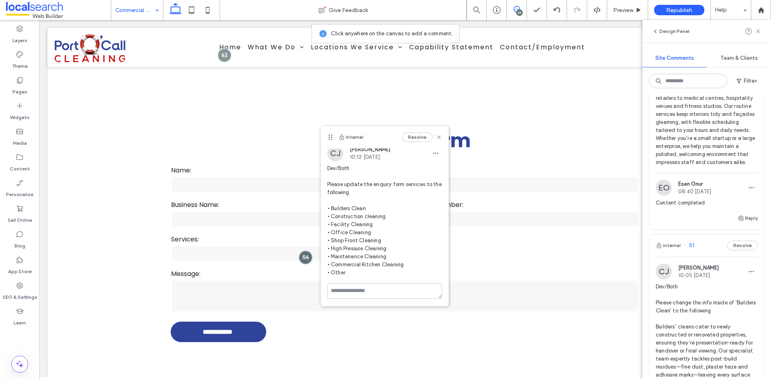
scroll to position [4, 0]
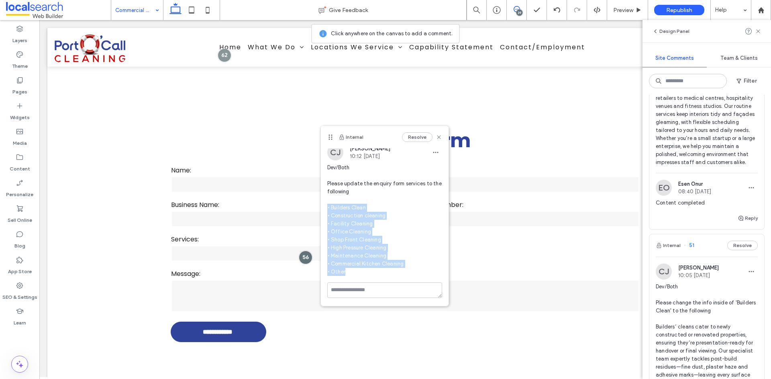
drag, startPoint x: 356, startPoint y: 272, endPoint x: 327, endPoint y: 206, distance: 71.8
click at [327, 206] on span "Dev/Both Please update the enquiry form services to the following • Builders Cl…" at bounding box center [384, 220] width 115 height 112
copy span "• Builders Clean • Construction cleaning • Facility Cleaning • Office Cleaning …"
drag, startPoint x: 374, startPoint y: 143, endPoint x: 432, endPoint y: 137, distance: 58.2
click at [437, 137] on use at bounding box center [439, 138] width 4 height 4
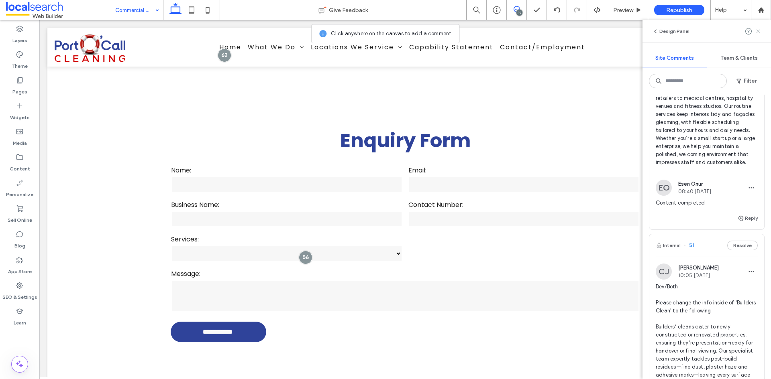
click at [758, 32] on icon at bounding box center [758, 31] width 6 height 6
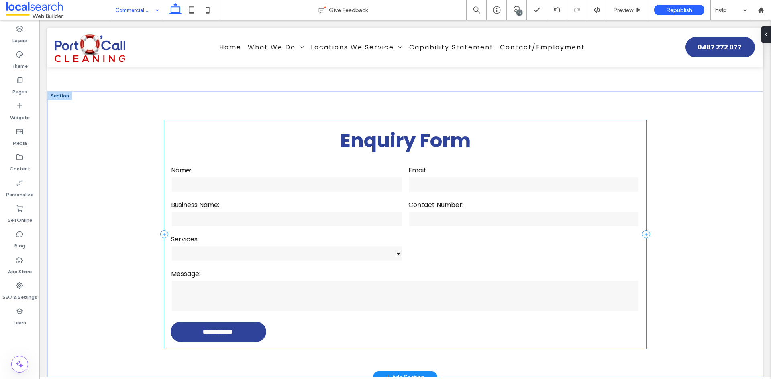
scroll to position [0, 0]
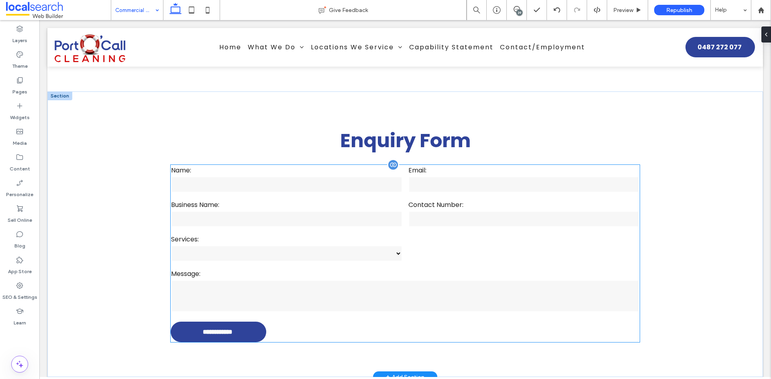
click at [310, 246] on select "**********" at bounding box center [286, 254] width 231 height 16
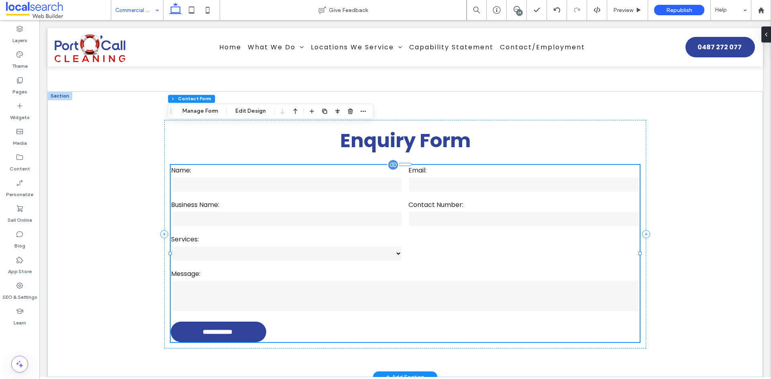
type input "*"
type input "***"
click at [310, 246] on select "**********" at bounding box center [286, 254] width 231 height 16
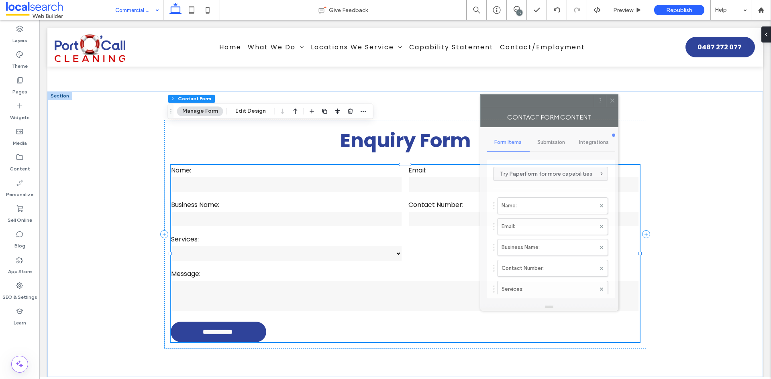
drag, startPoint x: 622, startPoint y: 102, endPoint x: 211, endPoint y: 105, distance: 411.6
click at [481, 104] on div at bounding box center [537, 101] width 113 height 12
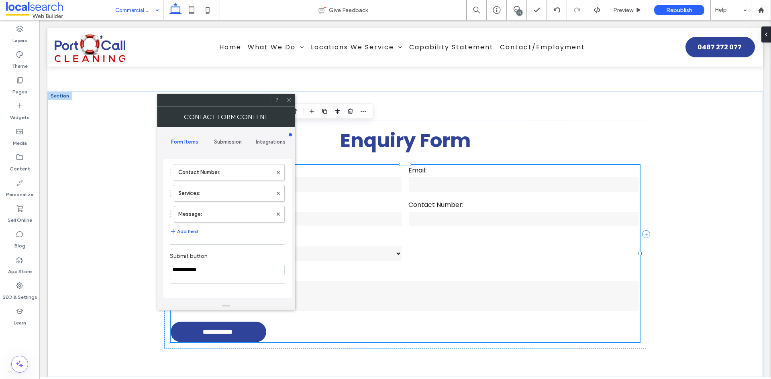
scroll to position [120, 0]
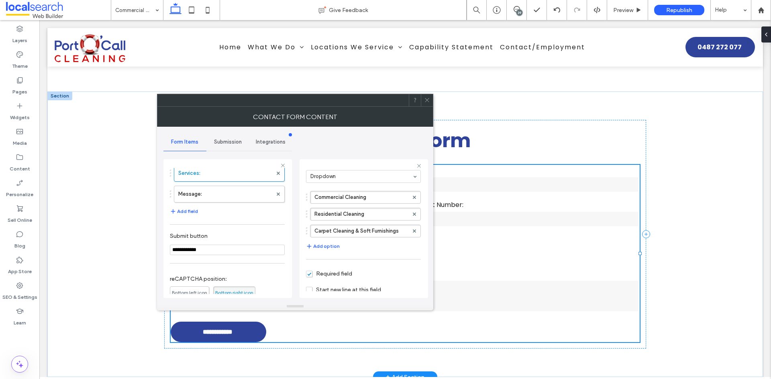
scroll to position [40, 0]
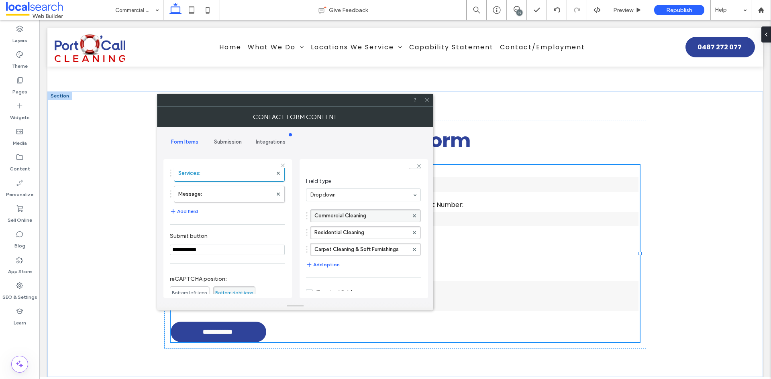
click at [393, 216] on label "Commercial Cleaning" at bounding box center [361, 216] width 94 height 12
type input "**********"
click at [426, 208] on div "**********" at bounding box center [364, 228] width 128 height 139
click at [360, 231] on label "Residential Cleaning" at bounding box center [361, 233] width 94 height 12
type input "**********"
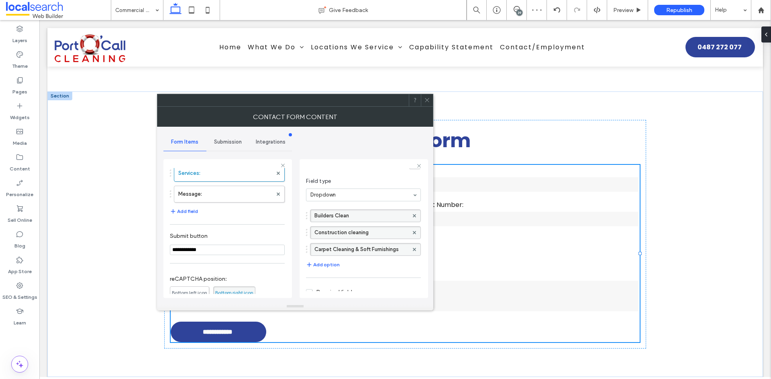
click at [322, 251] on label "Carpet Cleaning & Soft Furnishings" at bounding box center [361, 250] width 94 height 12
type input "**********"
click at [308, 267] on icon "button" at bounding box center [309, 265] width 6 height 6
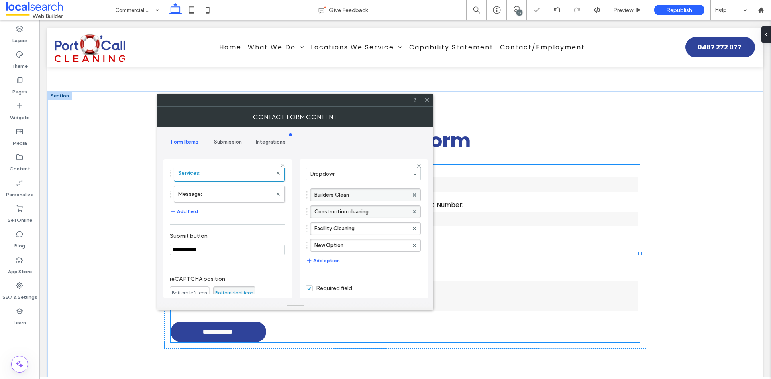
scroll to position [110, 0]
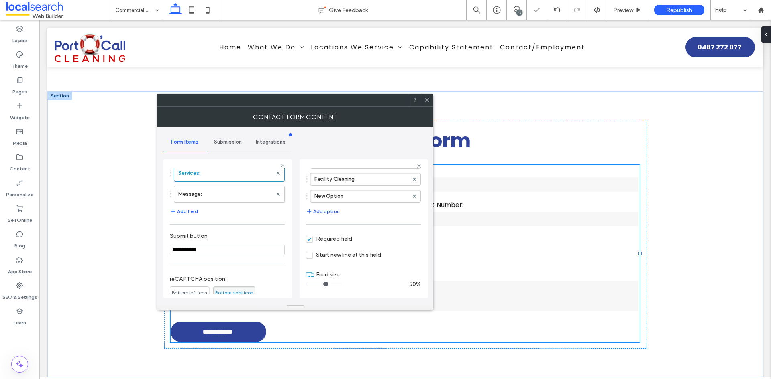
click at [331, 212] on button "Add option" at bounding box center [323, 212] width 34 height 10
click at [322, 229] on button "Add option" at bounding box center [323, 229] width 34 height 10
click at [352, 197] on label "New Option" at bounding box center [361, 196] width 94 height 12
type input "**********"
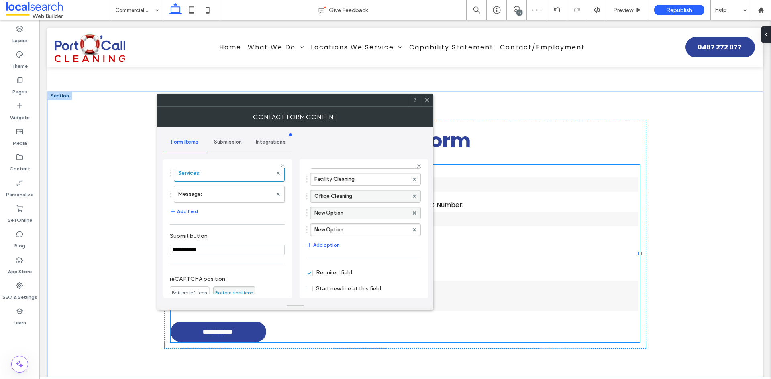
click at [345, 211] on label "New Option" at bounding box center [361, 213] width 94 height 12
type input "**********"
click at [365, 231] on label "New Option" at bounding box center [361, 230] width 94 height 12
type input "**********"
click at [331, 247] on button "Add option" at bounding box center [323, 246] width 34 height 10
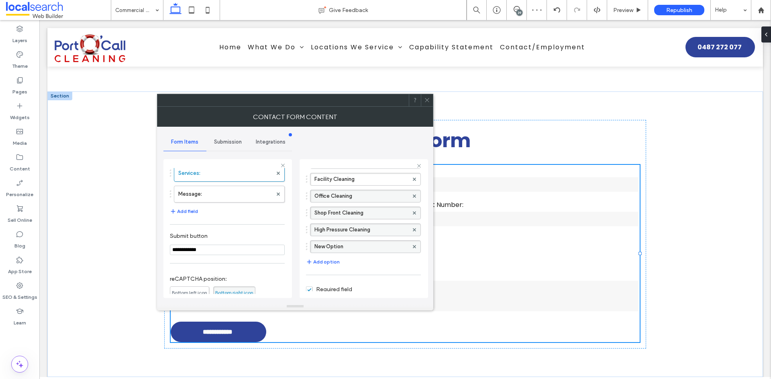
click at [354, 244] on label "New Option" at bounding box center [361, 247] width 94 height 12
type input "**********"
click at [332, 262] on button "Add option" at bounding box center [323, 262] width 34 height 10
click at [349, 267] on label "New Option" at bounding box center [361, 264] width 94 height 12
type input "**********"
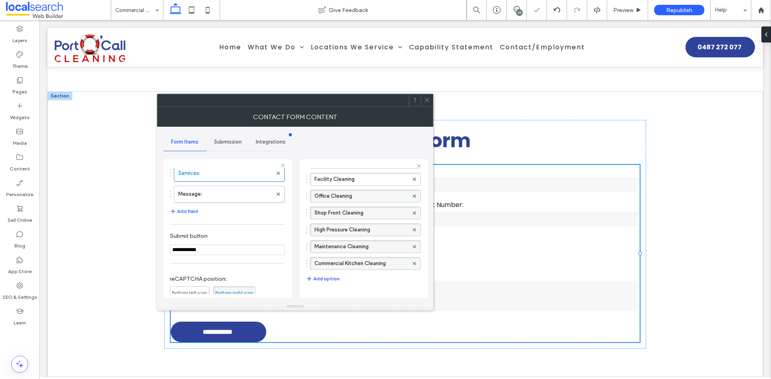
click at [320, 278] on button "Add option" at bounding box center [323, 279] width 34 height 10
click at [345, 280] on label "New Option" at bounding box center [361, 281] width 94 height 12
type input "******"
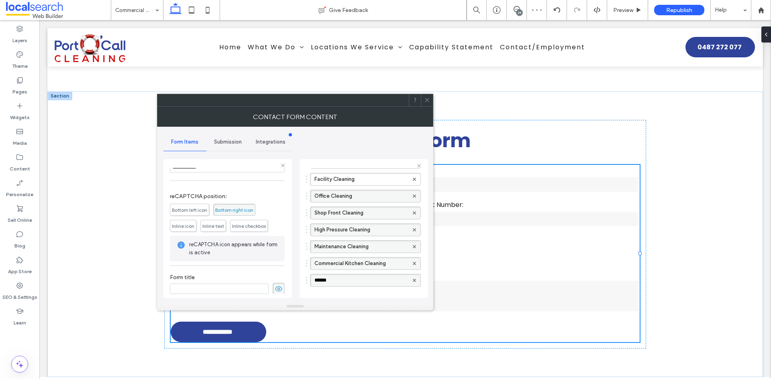
scroll to position [209, 0]
click at [300, 263] on div "Services: Field label ********* Field type Dropdown Builders Clean Construction…" at bounding box center [364, 228] width 128 height 139
click at [298, 259] on div "**********" at bounding box center [294, 215] width 263 height 176
click at [429, 104] on span at bounding box center [427, 100] width 6 height 12
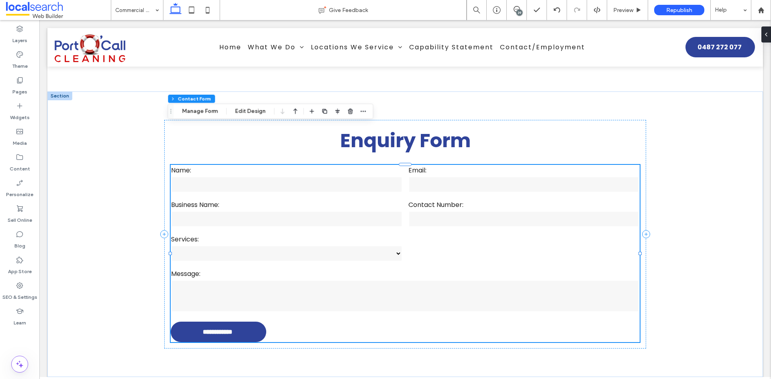
click at [518, 10] on div "39" at bounding box center [519, 13] width 6 height 6
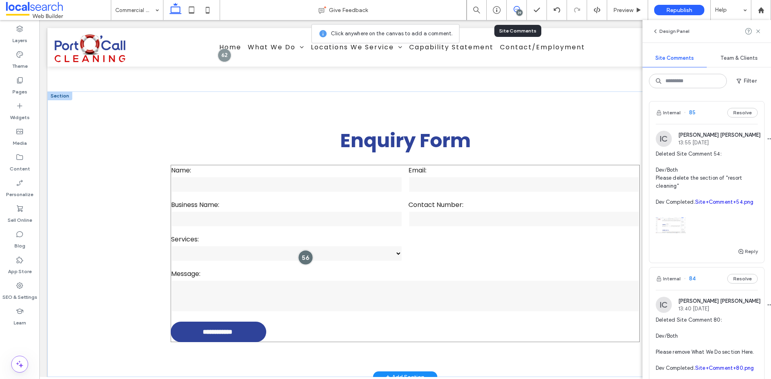
click at [298, 250] on div at bounding box center [305, 257] width 15 height 15
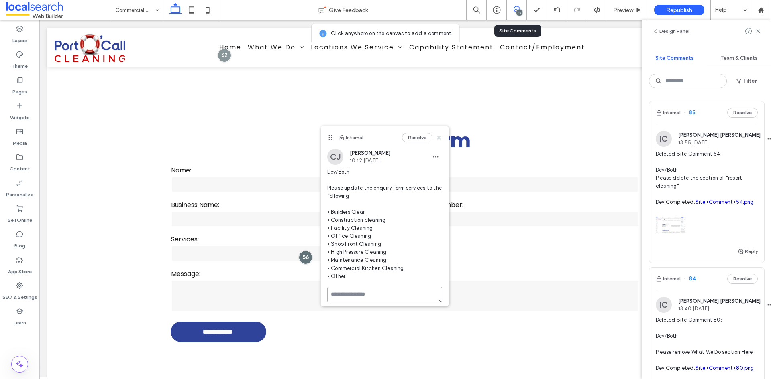
click at [364, 294] on textarea at bounding box center [384, 295] width 115 height 16
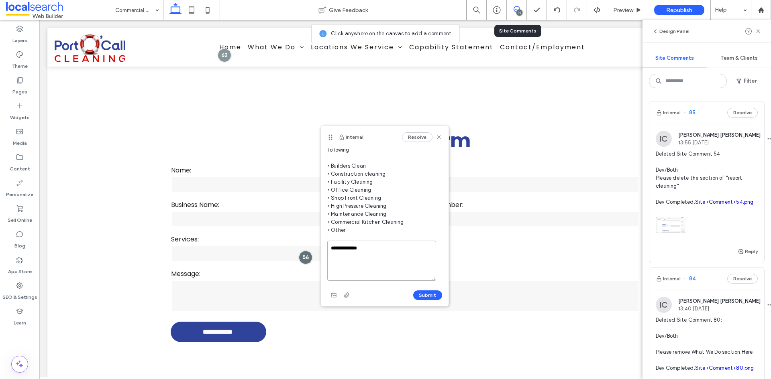
scroll to position [48, 0]
type textarea "**********"
click at [422, 292] on button "Submit" at bounding box center [427, 294] width 29 height 10
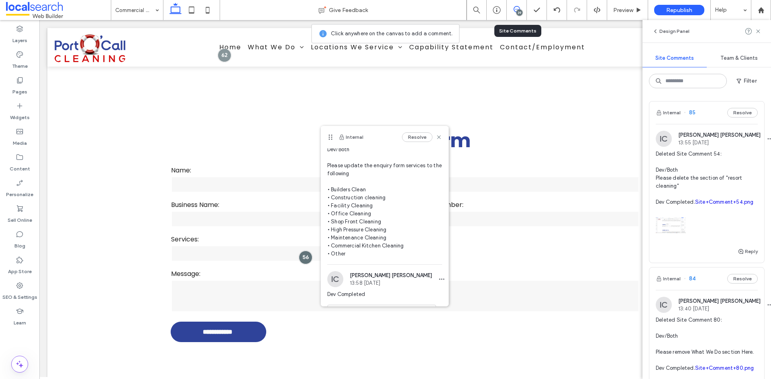
scroll to position [0, 0]
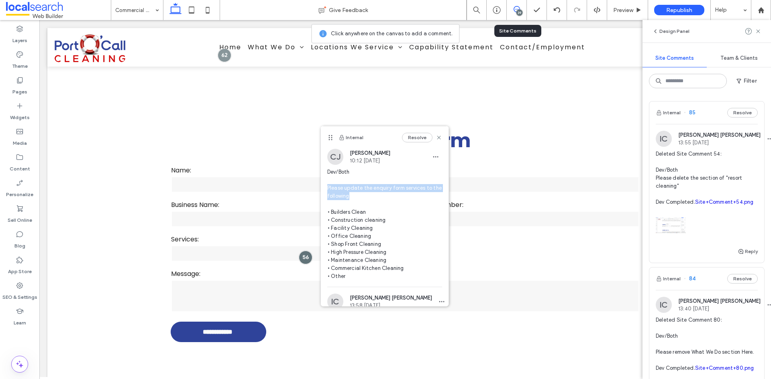
drag, startPoint x: 365, startPoint y: 196, endPoint x: 321, endPoint y: 188, distance: 44.5
click at [321, 188] on div "CJ Cayde Juvakka 10:12 Aug 13 2025 Dev/Both Please update the enquiry form serv…" at bounding box center [385, 218] width 128 height 138
copy span "Please update the enquiry form services to the following"
click at [437, 139] on use at bounding box center [439, 138] width 4 height 4
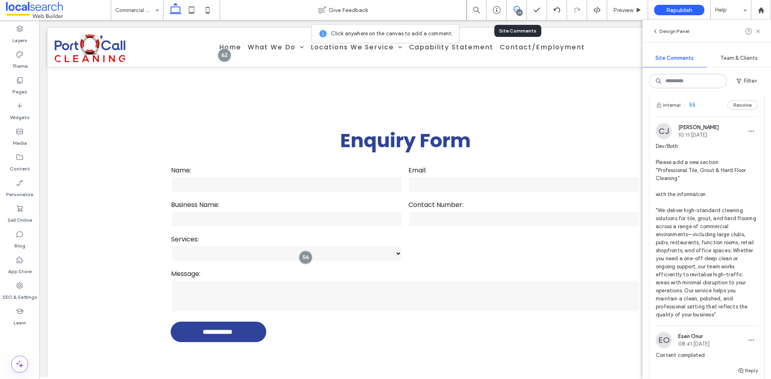
scroll to position [6216, 0]
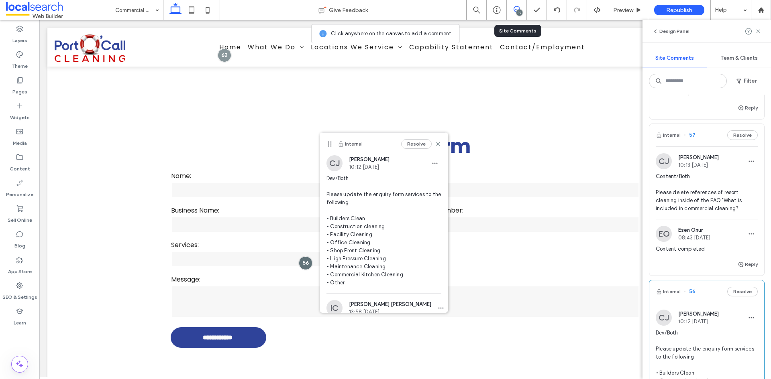
scroll to position [5855, 0]
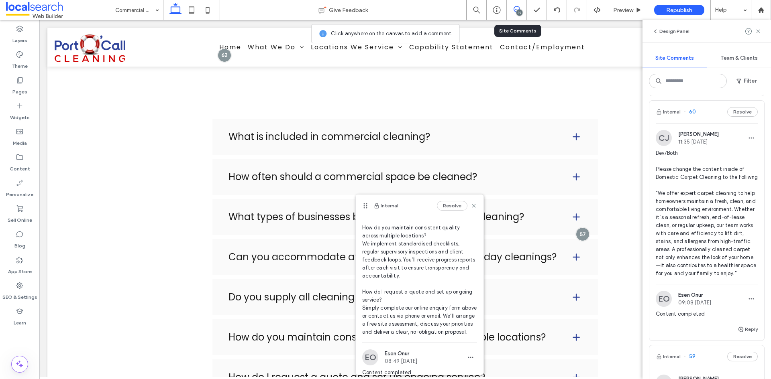
scroll to position [4891, 0]
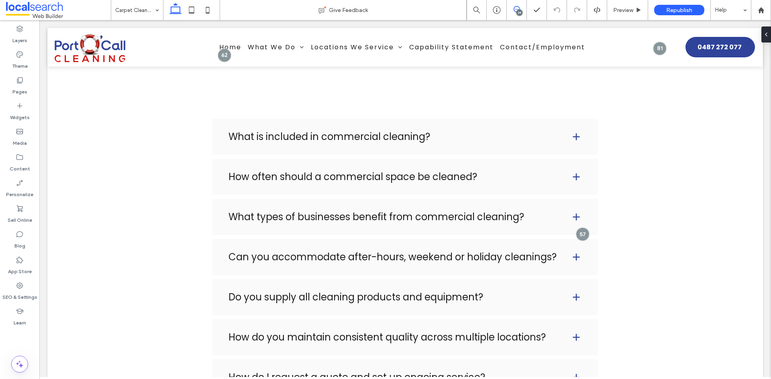
click at [515, 8] on icon at bounding box center [517, 9] width 6 height 6
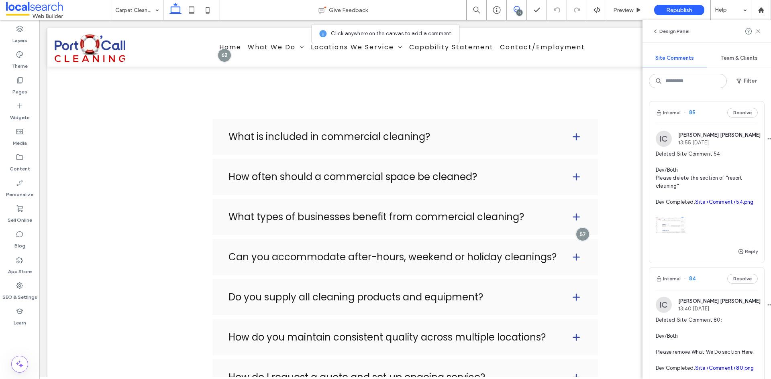
scroll to position [161, 0]
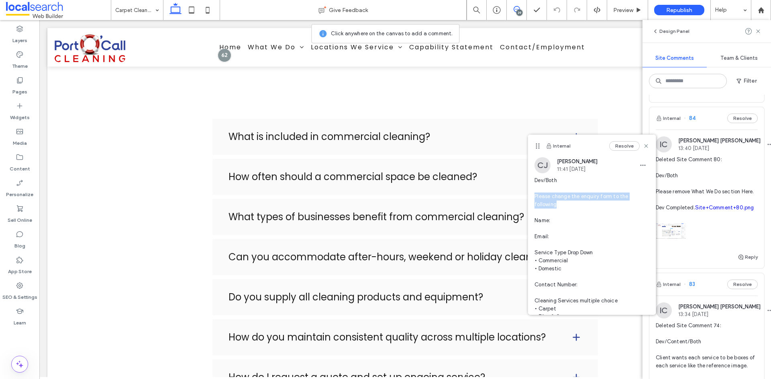
drag, startPoint x: 564, startPoint y: 206, endPoint x: 530, endPoint y: 198, distance: 34.8
click at [530, 198] on div "CJ Cayde Juvakka 11:41 Aug 13 2025 Dev/Both Please change the enquiry form to t…" at bounding box center [592, 266] width 128 height 218
copy span "Please change the enquiry form to the following"
drag, startPoint x: 641, startPoint y: 145, endPoint x: 679, endPoint y: 208, distance: 72.9
click at [644, 145] on use at bounding box center [646, 147] width 4 height 4
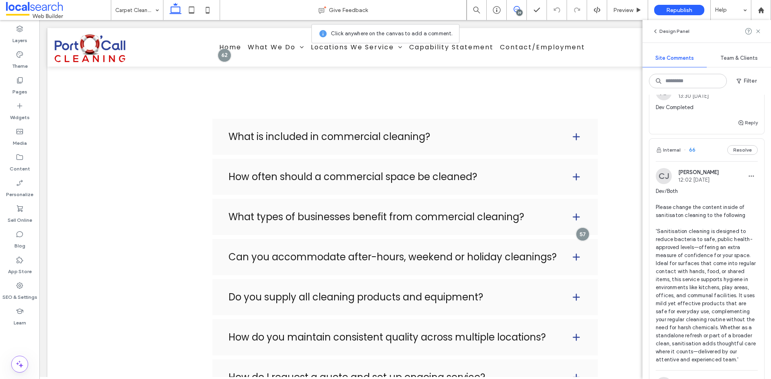
scroll to position [3172, 0]
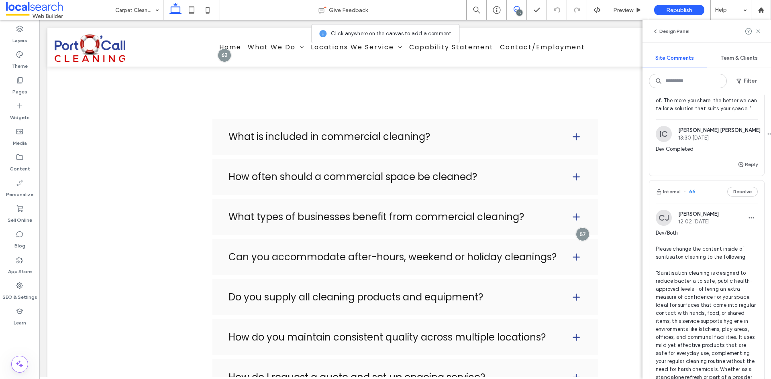
click at [690, 113] on span "Dev/Both Please change the Enquiry form to the following Name: Email: Service T…" at bounding box center [707, 36] width 102 height 153
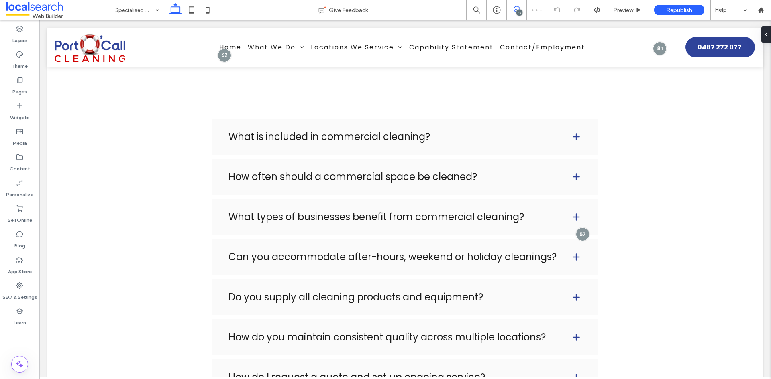
click at [516, 11] on icon at bounding box center [517, 9] width 6 height 6
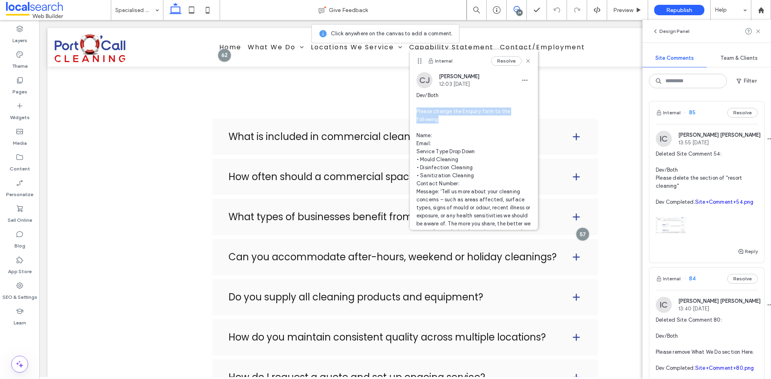
drag, startPoint x: 448, startPoint y: 121, endPoint x: 412, endPoint y: 113, distance: 37.3
click at [412, 113] on div "CJ Cayde Juvakka 12:03 Aug 13 2025 Dev/Both Please change the Enquiry form to t…" at bounding box center [474, 157] width 128 height 170
copy span "Please change the Enquiry form to the following"
drag, startPoint x: 521, startPoint y: 61, endPoint x: 665, endPoint y: 195, distance: 196.9
click at [525, 61] on icon at bounding box center [528, 61] width 6 height 6
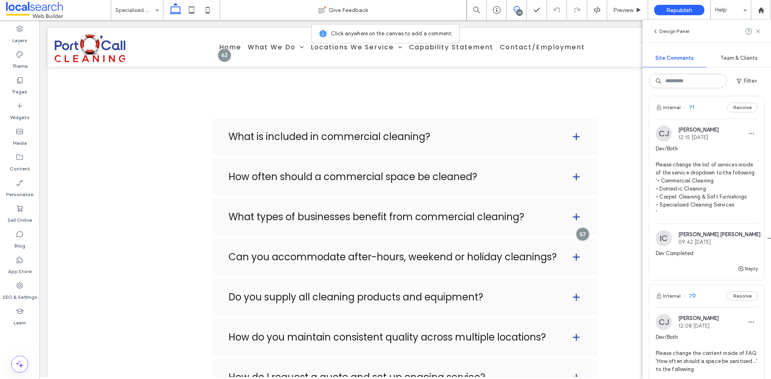
scroll to position [1807, 0]
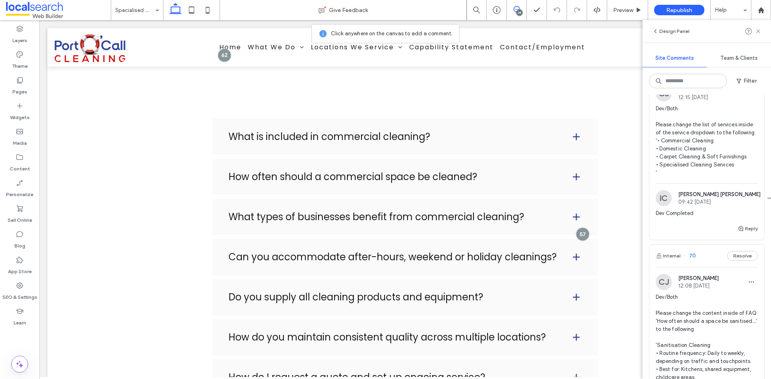
click at [685, 177] on span "Dev/Both Please change the list of services inside of the service dropdown to t…" at bounding box center [707, 141] width 102 height 72
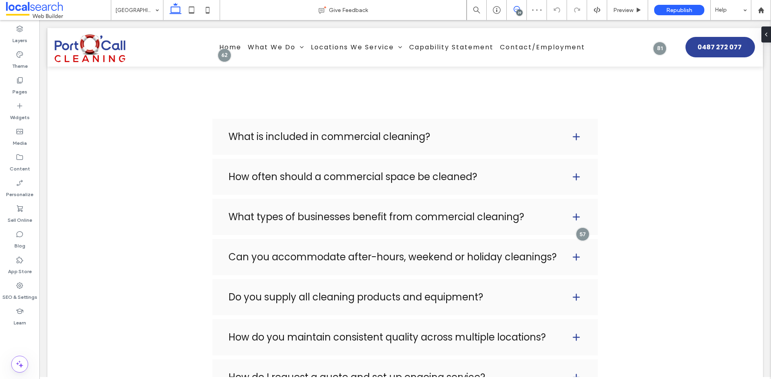
click at [515, 9] on use at bounding box center [517, 9] width 6 height 6
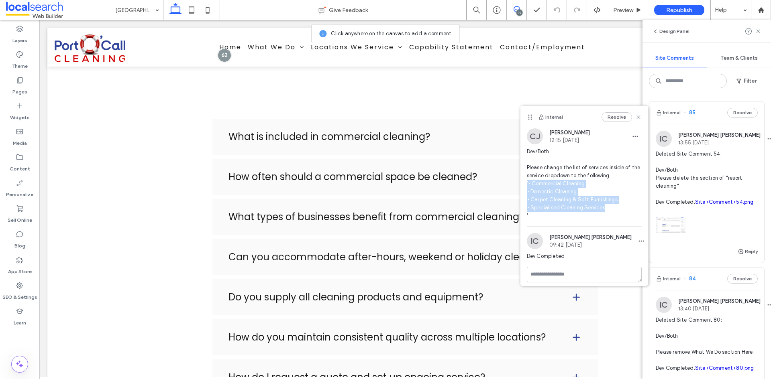
drag, startPoint x: 608, startPoint y: 208, endPoint x: 522, endPoint y: 185, distance: 88.5
click at [522, 185] on div "CJ Cayde Juvakka 12:15 Aug 13 2025 Dev/Both Please change the list of services …" at bounding box center [584, 177] width 128 height 98
click at [596, 174] on span "Dev/Both Please change the list of services inside of the service dropdown to t…" at bounding box center [584, 184] width 115 height 72
click at [526, 168] on div "CJ Cayde Juvakka 12:15 Aug 13 2025 Dev/Both Please change the list of services …" at bounding box center [584, 177] width 128 height 98
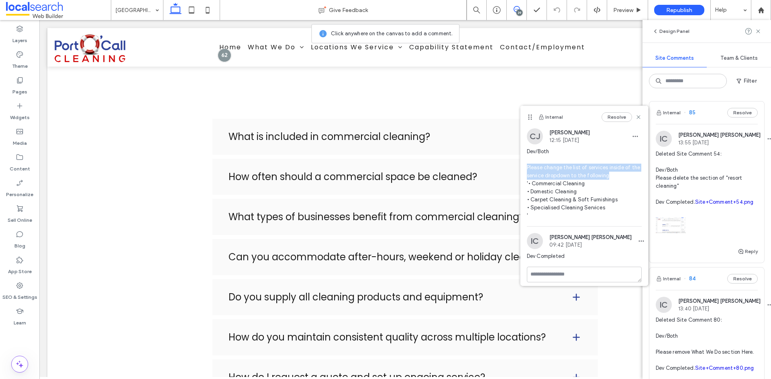
drag, startPoint x: 621, startPoint y: 174, endPoint x: 523, endPoint y: 168, distance: 98.2
click at [523, 168] on div "CJ Cayde Juvakka 12:15 Aug 13 2025 Dev/Both Please change the list of services …" at bounding box center [584, 177] width 128 height 98
copy span "Please change the list of services inside of the service dropdown to the follow…"
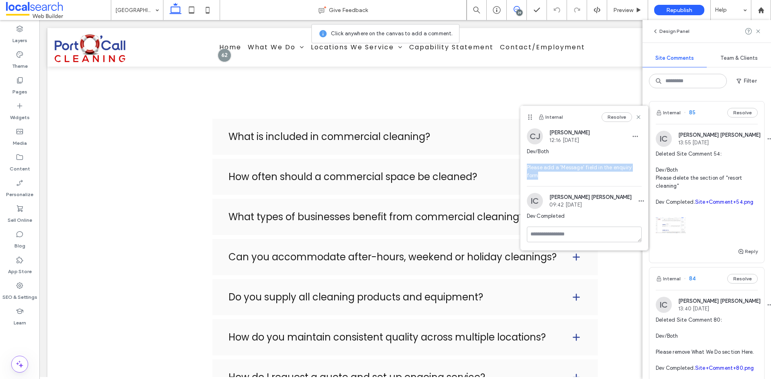
drag, startPoint x: 543, startPoint y: 177, endPoint x: 526, endPoint y: 171, distance: 17.8
click at [527, 171] on span "Dev/Both Please add a 'Message' field in the enquiry form" at bounding box center [584, 164] width 115 height 32
copy span "Please add a 'Message' field in the enquiry form"
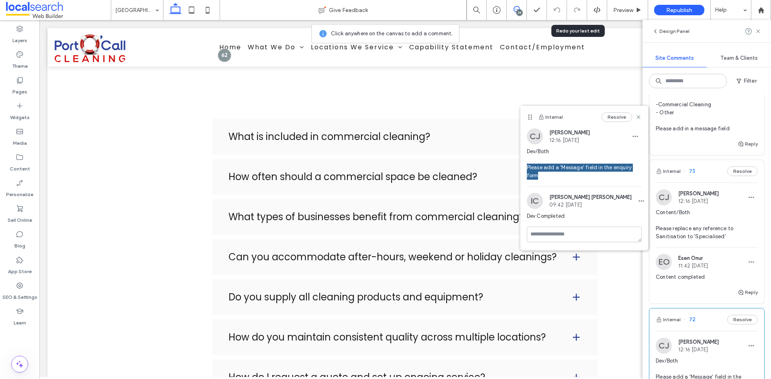
scroll to position [1405, 0]
click at [730, 133] on span "Dev/Both Please have the service dropdown contain the following -Commercial Cle…" at bounding box center [707, 97] width 102 height 72
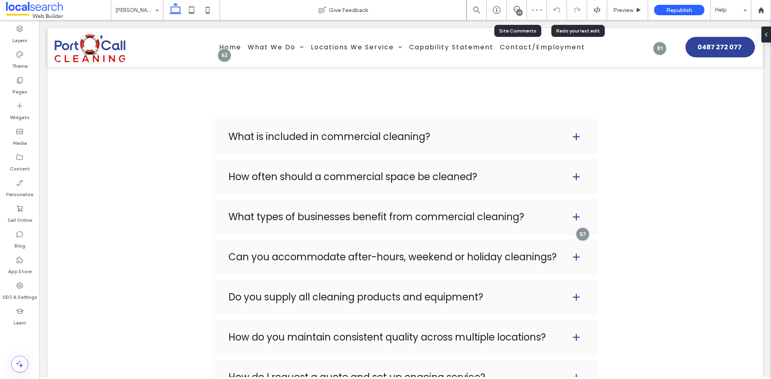
click at [515, 13] on div "39" at bounding box center [517, 10] width 20 height 8
click at [517, 11] on div "39" at bounding box center [519, 13] width 6 height 6
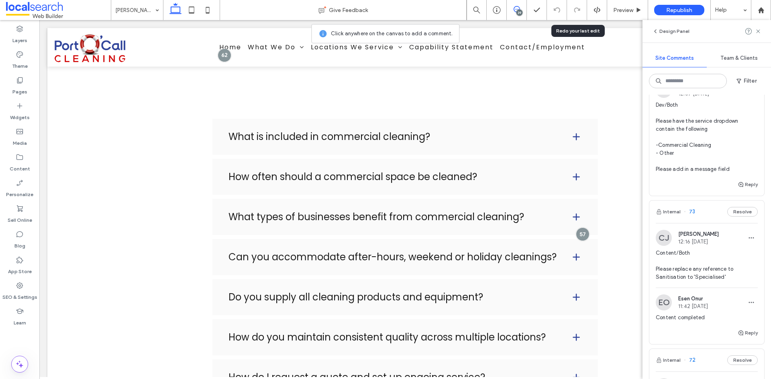
scroll to position [1405, 0]
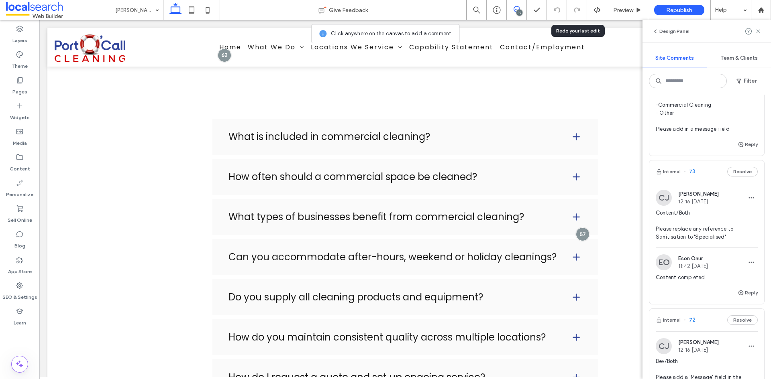
click at [732, 133] on span "Dev/Both Please have the service dropdown contain the following -Commercial Cle…" at bounding box center [707, 97] width 102 height 72
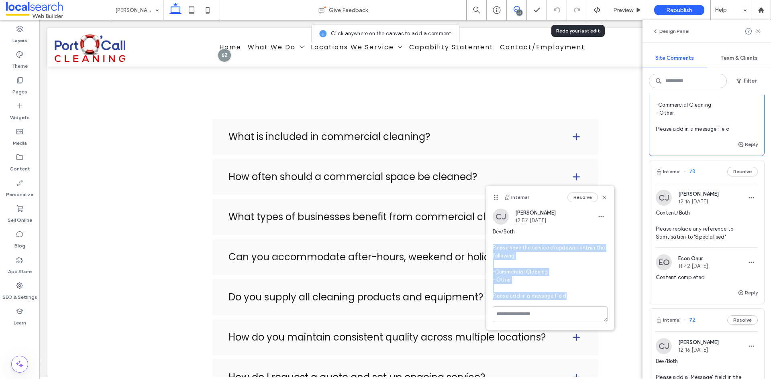
drag, startPoint x: 572, startPoint y: 297, endPoint x: 492, endPoint y: 251, distance: 92.3
click at [492, 251] on div "CJ Cayde Juvakka 12:57 Aug 13 2025 Dev/Both Please have the service dropdown co…" at bounding box center [550, 258] width 128 height 98
copy span "Please have the service dropdown contain the following -Commercial Cleaning - O…"
click at [533, 259] on span "Dev/Both Please have the service dropdown contain the following -Commercial Cle…" at bounding box center [550, 264] width 115 height 72
click at [604, 197] on use at bounding box center [604, 198] width 4 height 4
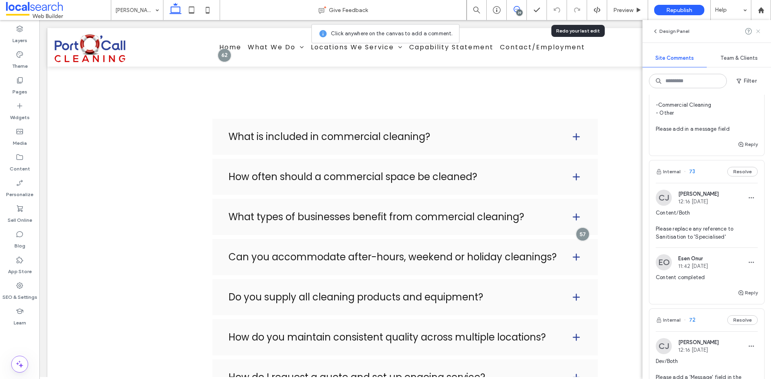
click at [756, 31] on icon at bounding box center [758, 31] width 6 height 6
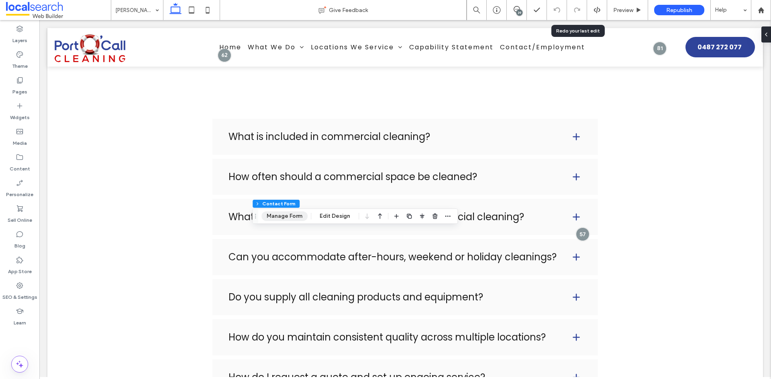
type input "*"
type input "***"
type input "**"
click at [276, 214] on button "Manage Form" at bounding box center [284, 217] width 46 height 10
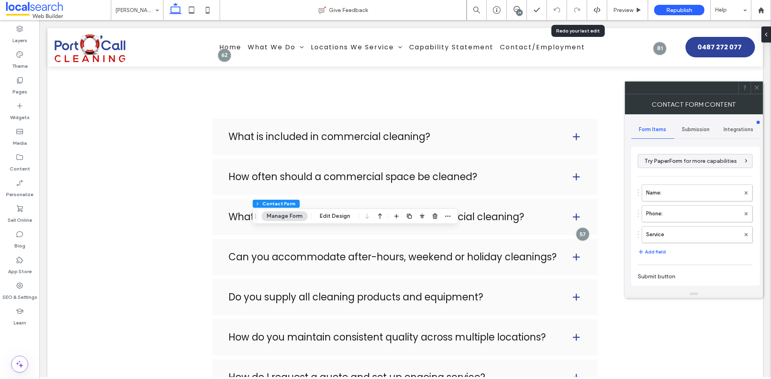
type input "**********"
click at [681, 235] on label "Service" at bounding box center [693, 235] width 94 height 16
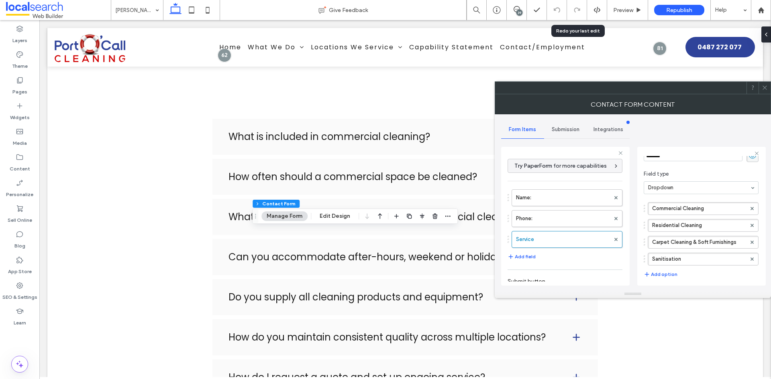
scroll to position [80, 0]
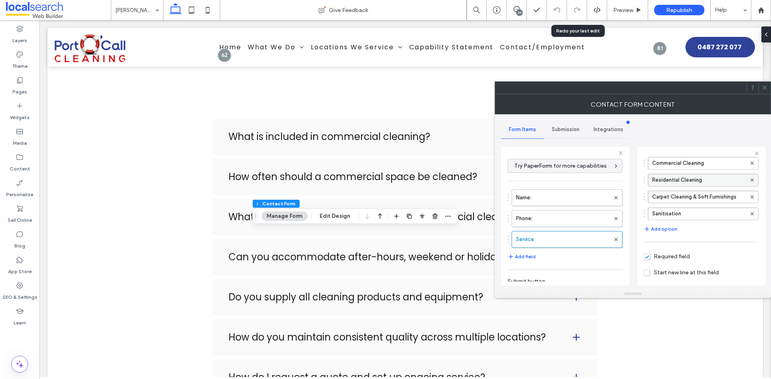
click at [746, 181] on div at bounding box center [752, 180] width 12 height 12
click at [751, 181] on use at bounding box center [752, 179] width 3 height 3
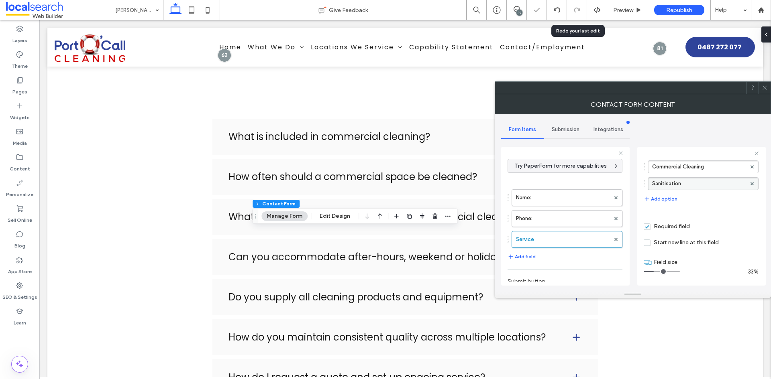
scroll to position [77, 0]
click at [722, 185] on label "Sanitisation" at bounding box center [699, 184] width 94 height 12
type input "*****"
click at [641, 188] on div "Service Field label ******* Field type Dropdown Commercial Cleaning ***** Add o…" at bounding box center [701, 216] width 128 height 139
drag, startPoint x: 529, startPoint y: 257, endPoint x: 537, endPoint y: 258, distance: 7.6
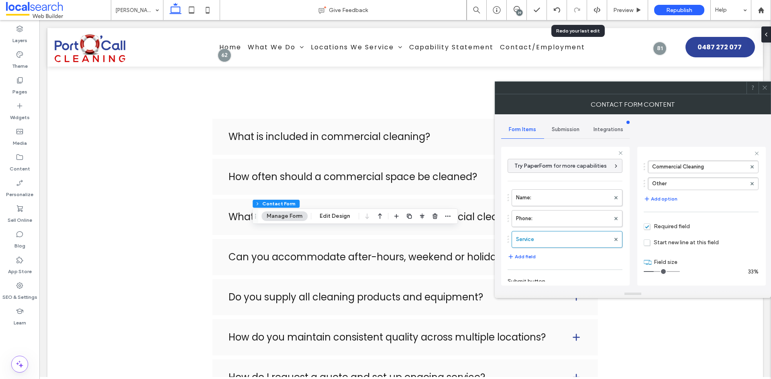
click at [529, 257] on button "Add field" at bounding box center [522, 257] width 28 height 10
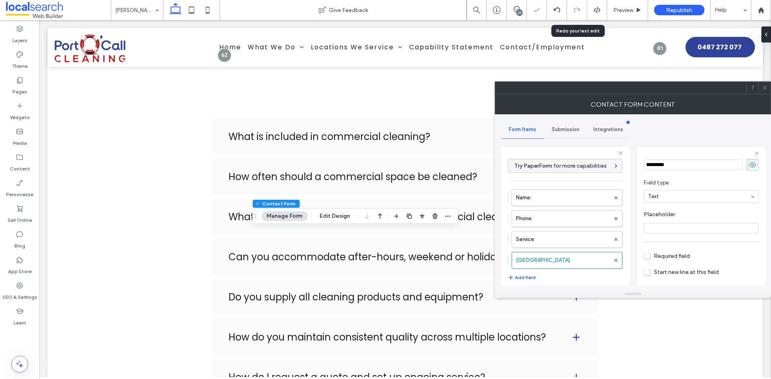
scroll to position [0, 0]
click at [675, 192] on input "*********" at bounding box center [693, 191] width 99 height 10
type input "********"
drag, startPoint x: 656, startPoint y: 271, endPoint x: 760, endPoint y: 277, distance: 103.8
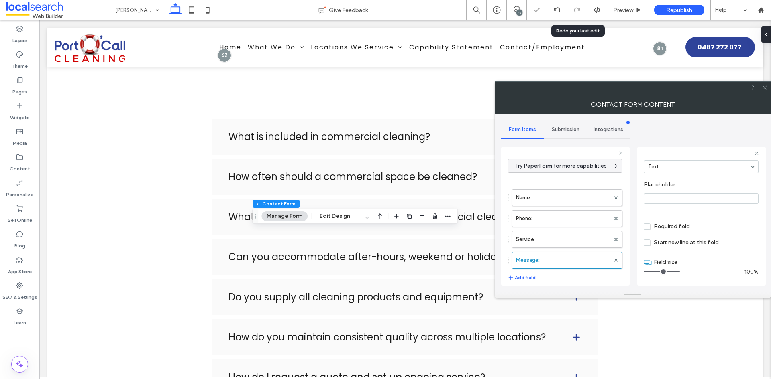
type input "**"
click at [680, 272] on input "range" at bounding box center [662, 271] width 36 height 1
click at [632, 178] on div "**********" at bounding box center [632, 202] width 263 height 176
click at [766, 88] on icon at bounding box center [765, 88] width 6 height 6
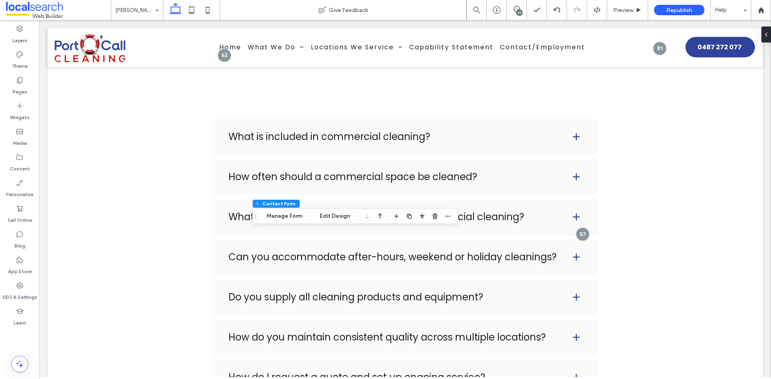
click at [517, 13] on div "39" at bounding box center [519, 13] width 6 height 6
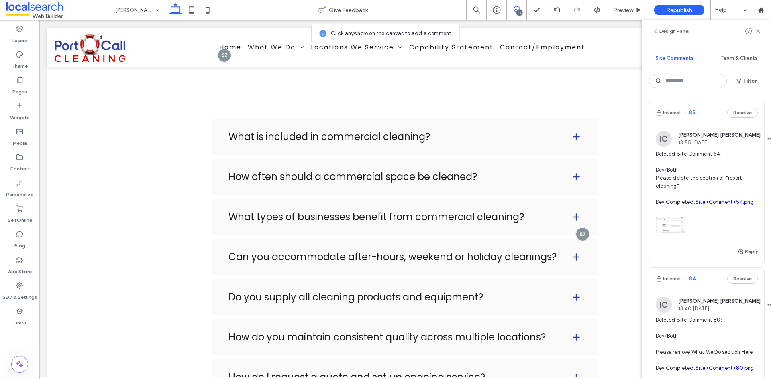
click at [515, 11] on use at bounding box center [517, 9] width 6 height 6
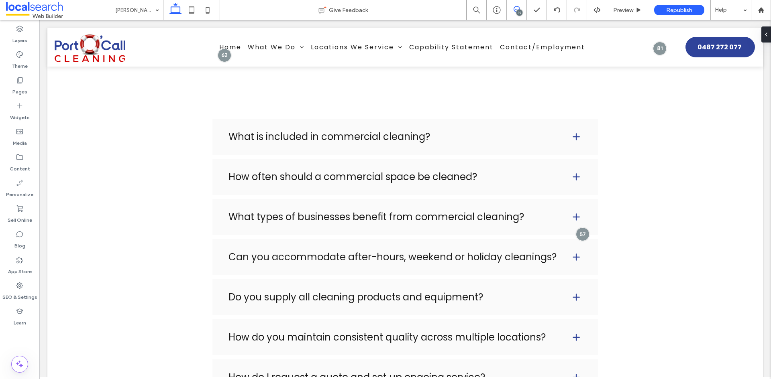
click at [515, 11] on use at bounding box center [517, 9] width 6 height 6
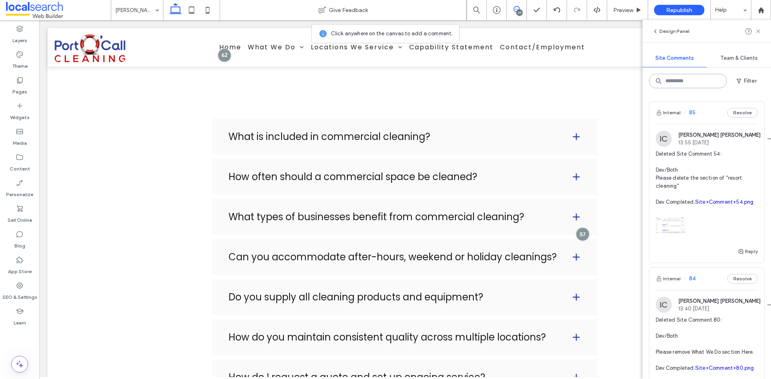
click at [700, 81] on input at bounding box center [688, 81] width 78 height 14
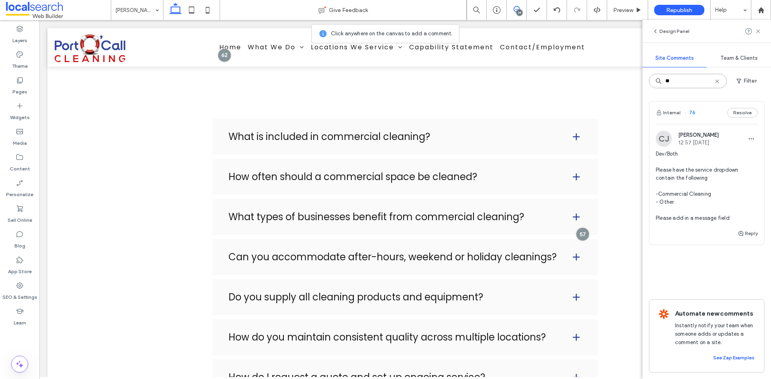
type input "**"
click at [708, 202] on span "Dev/Both Please have the service dropdown contain the following -Commercial Cle…" at bounding box center [707, 186] width 102 height 72
click at [712, 201] on span "Dev/Both Please have the service dropdown contain the following -Commercial Cle…" at bounding box center [707, 186] width 102 height 72
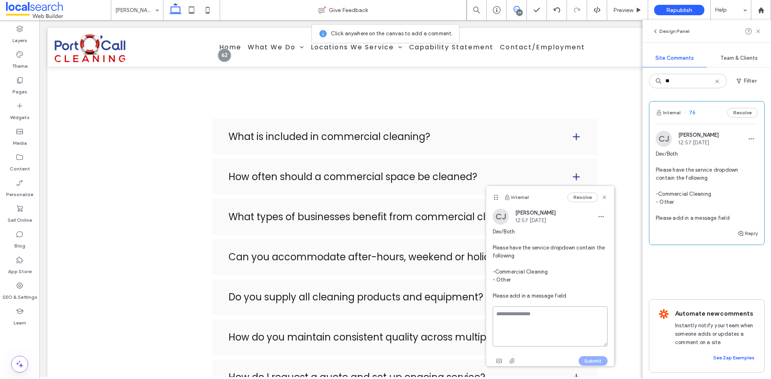
click at [520, 314] on textarea at bounding box center [550, 327] width 115 height 40
type textarea "**********"
click at [580, 362] on button "Submit" at bounding box center [593, 362] width 29 height 10
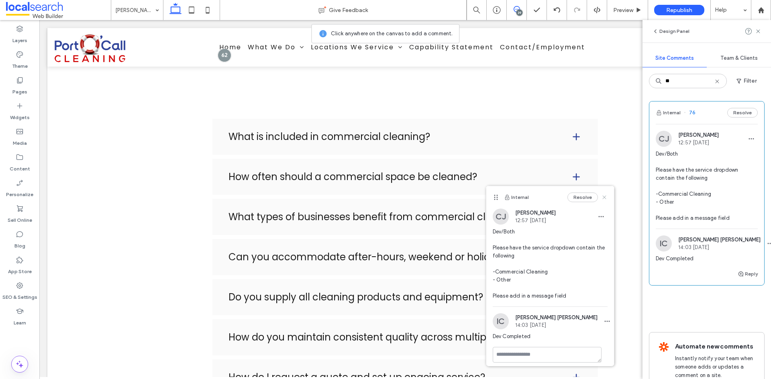
click at [602, 199] on use at bounding box center [604, 198] width 4 height 4
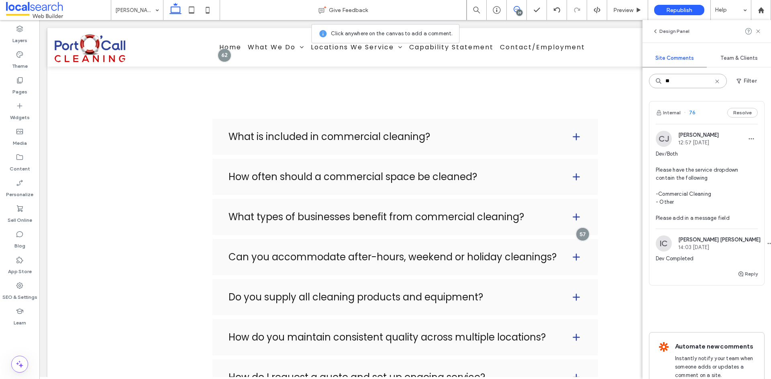
click at [716, 86] on input "**" at bounding box center [688, 81] width 78 height 14
click at [717, 82] on use at bounding box center [717, 82] width 4 height 4
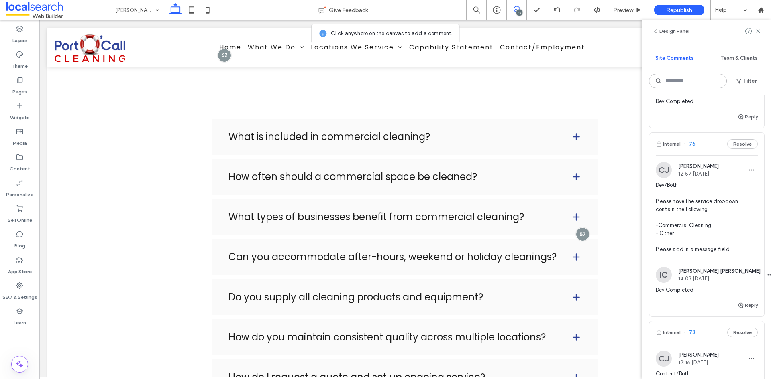
scroll to position [1205, 0]
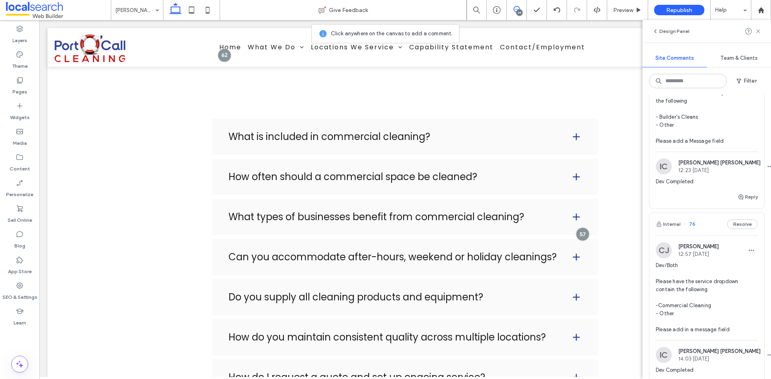
click at [732, 145] on span "Dev/Both Please have the service dropdown hae the following - Builder's Cleans …" at bounding box center [707, 109] width 102 height 72
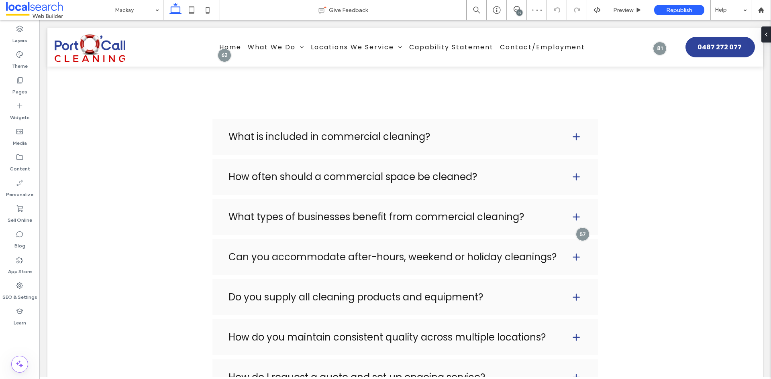
click at [516, 13] on div "39" at bounding box center [519, 13] width 6 height 6
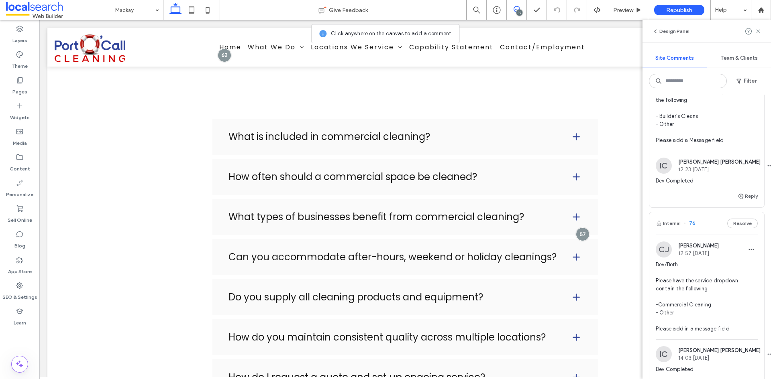
scroll to position [1205, 0]
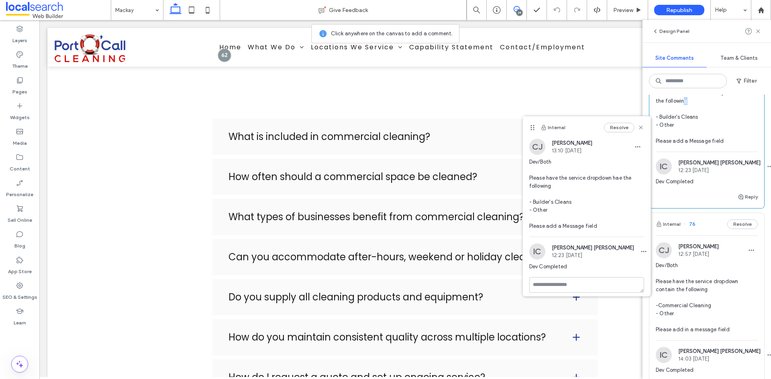
click at [686, 145] on span "Dev/Both Please have the service dropdown hae the following - Builder's Cleans …" at bounding box center [707, 109] width 102 height 72
click at [713, 145] on span "Dev/Both Please have the service dropdown hae the following - Builder's Cleans …" at bounding box center [707, 109] width 102 height 72
drag, startPoint x: 708, startPoint y: 185, endPoint x: 654, endPoint y: 172, distance: 55.3
click at [654, 152] on div "CJ Cayde Juvakka 13:10 Aug 13 2025 Dev/Both Please have the service dropdown ha…" at bounding box center [706, 103] width 115 height 98
copy span "Please have the service dropdown hae the following"
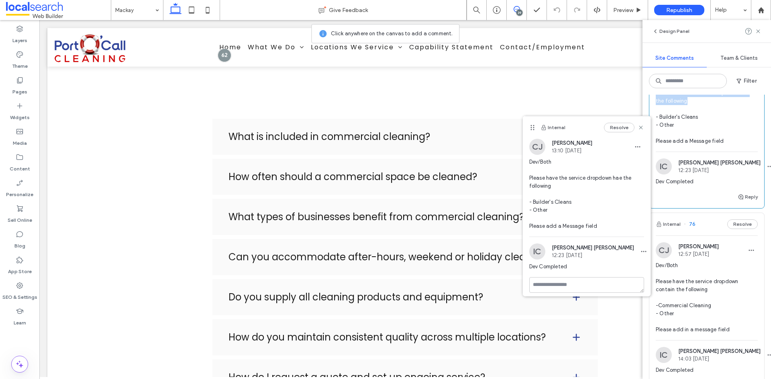
click at [631, 127] on div "Resolve" at bounding box center [624, 128] width 40 height 10
click at [638, 127] on icon at bounding box center [641, 127] width 6 height 6
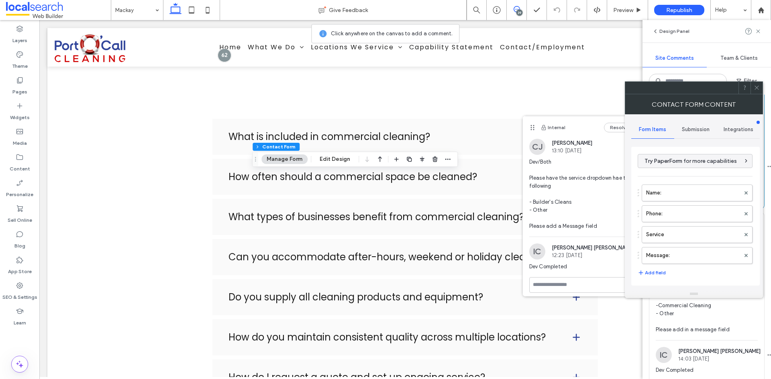
type input "*"
type input "***"
type input "**"
click at [755, 88] on icon at bounding box center [757, 88] width 6 height 6
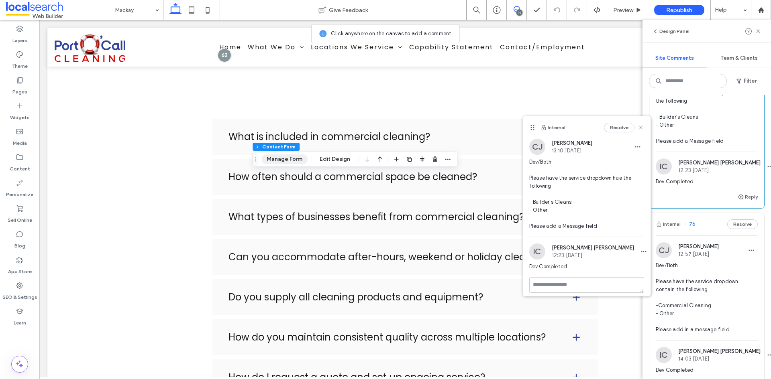
click at [282, 160] on button "Manage Form" at bounding box center [284, 160] width 46 height 10
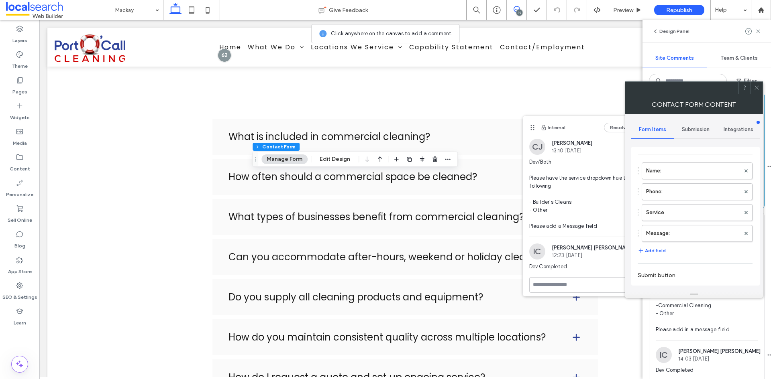
scroll to position [40, 0]
click at [673, 200] on label "Service" at bounding box center [693, 195] width 94 height 16
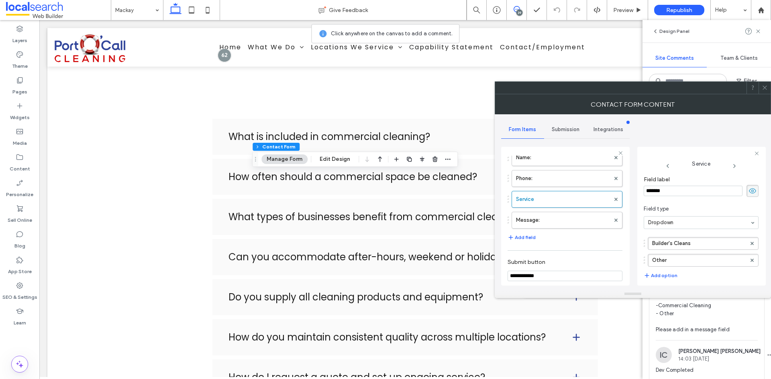
click at [766, 92] on span at bounding box center [765, 88] width 6 height 12
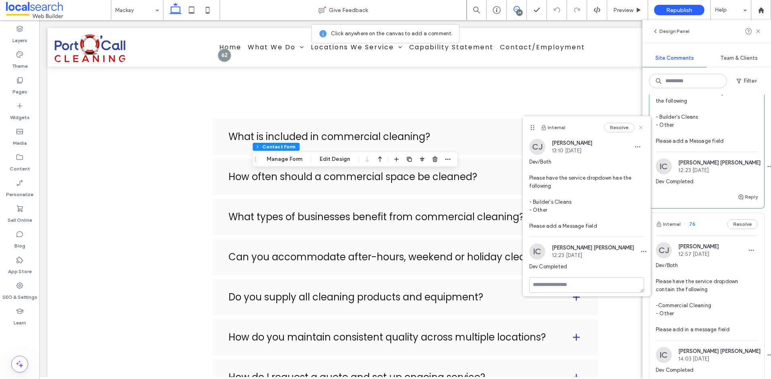
click at [638, 128] on icon at bounding box center [641, 127] width 6 height 6
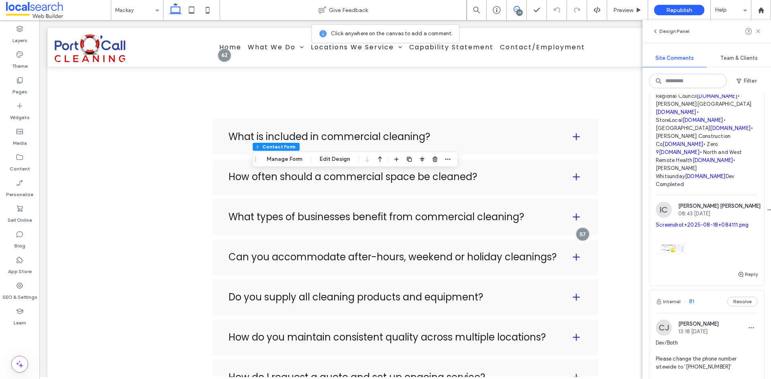
scroll to position [723, 0]
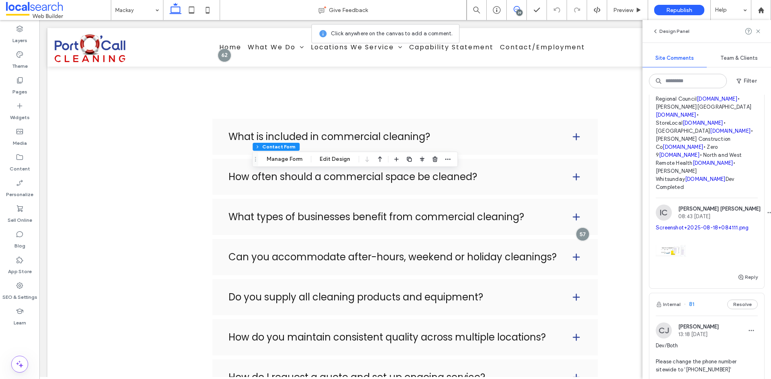
click at [701, 231] on link "Screenshot+2025-08-18+084111.png" at bounding box center [702, 228] width 93 height 6
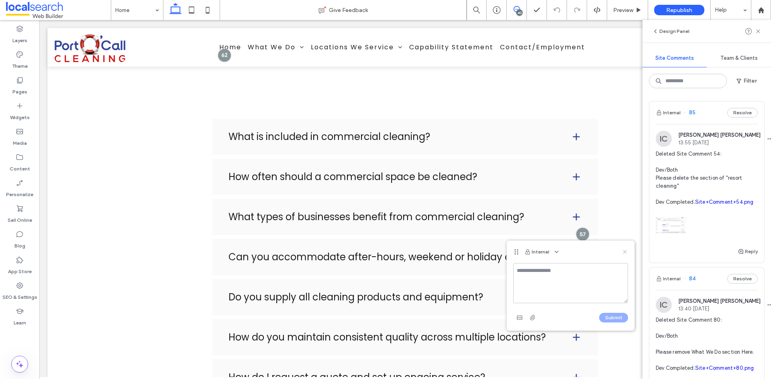
click at [624, 251] on use at bounding box center [625, 252] width 4 height 4
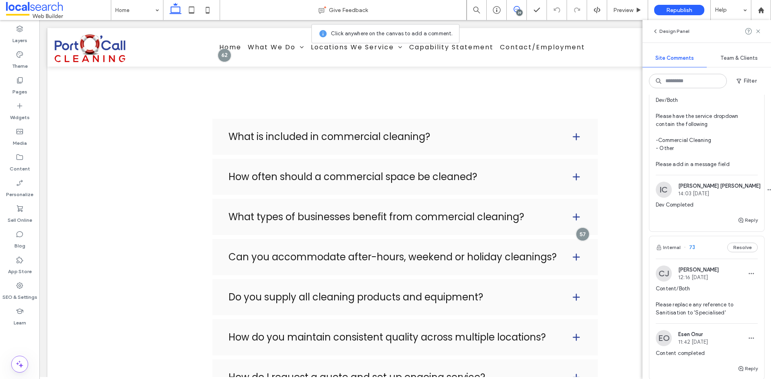
scroll to position [1526, 0]
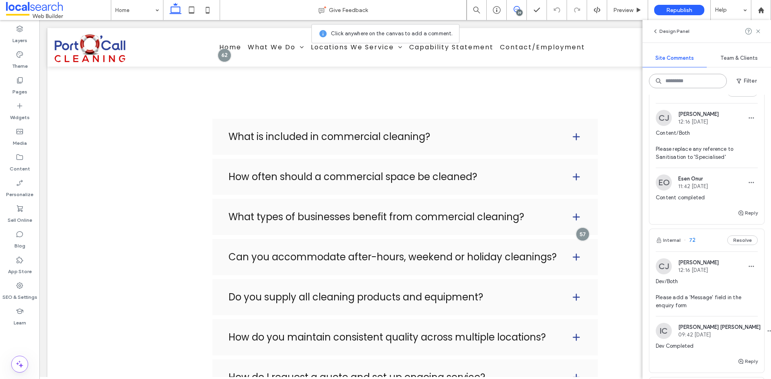
click at [673, 86] on input at bounding box center [688, 81] width 78 height 14
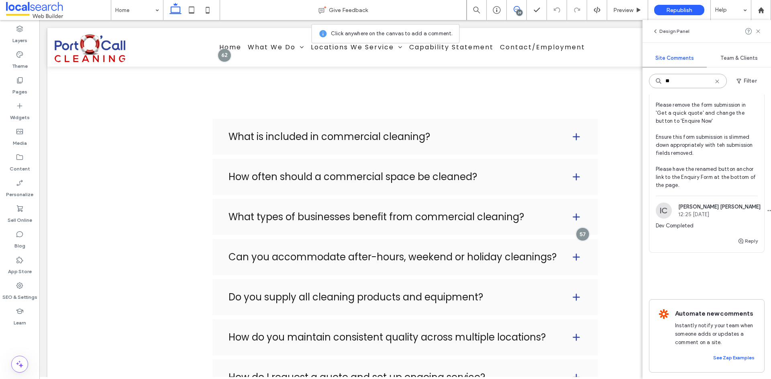
type input "**"
click at [695, 139] on span "DEV/BOTH Please remove the form submission in 'Get a quick quote' and change th…" at bounding box center [707, 137] width 102 height 104
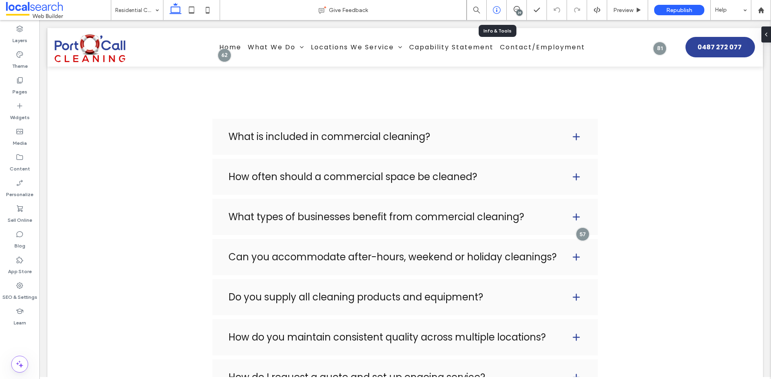
drag, startPoint x: 495, startPoint y: 9, endPoint x: 490, endPoint y: 9, distance: 4.8
click at [495, 9] on icon at bounding box center [497, 10] width 8 height 8
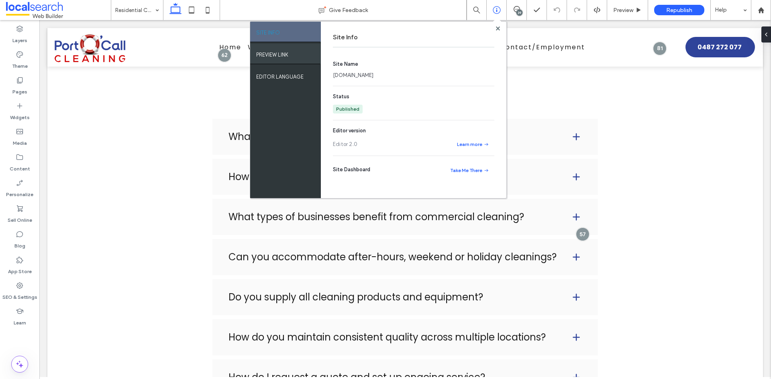
click at [280, 55] on label "PREVIEW LINK" at bounding box center [272, 53] width 32 height 10
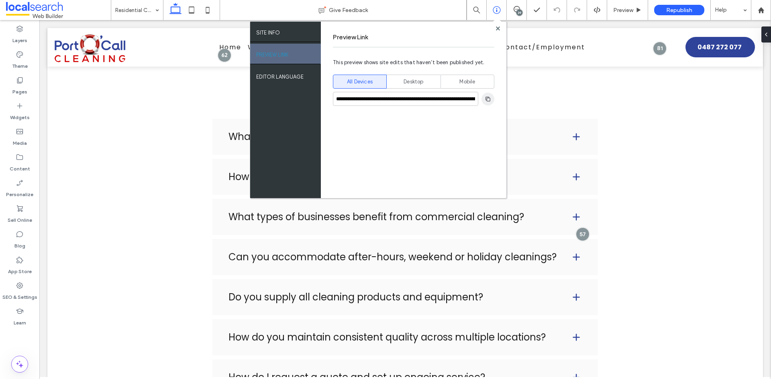
click at [488, 99] on icon "button" at bounding box center [488, 99] width 6 height 6
click at [500, 29] on icon at bounding box center [498, 29] width 4 height 4
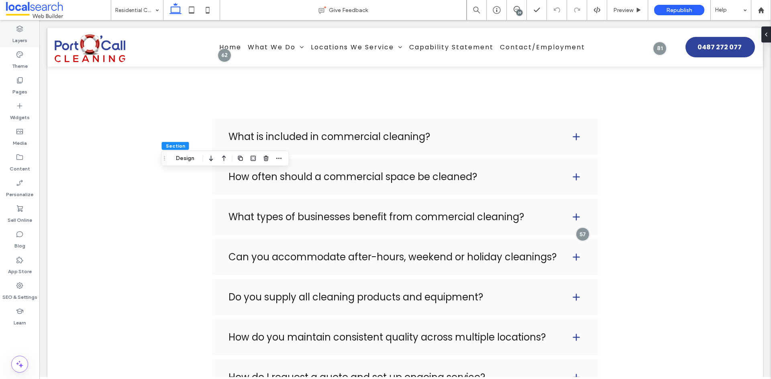
click at [16, 28] on icon at bounding box center [20, 29] width 8 height 8
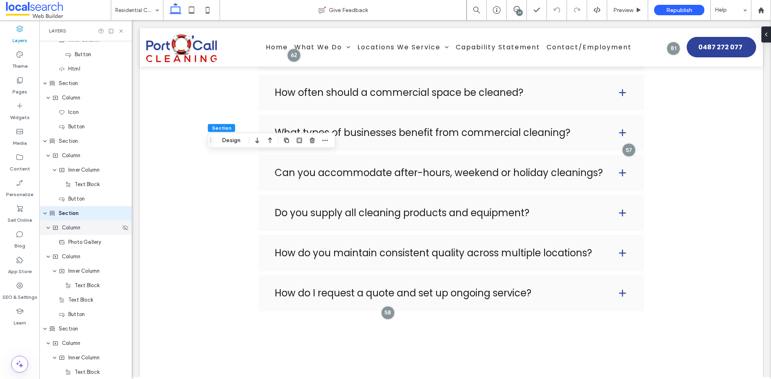
scroll to position [315, 0]
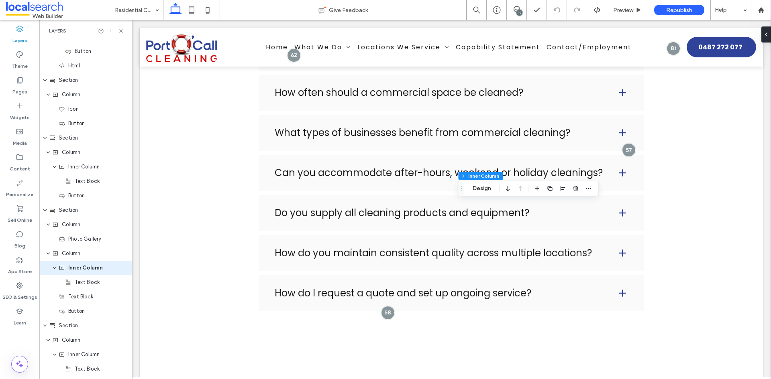
type input "**"
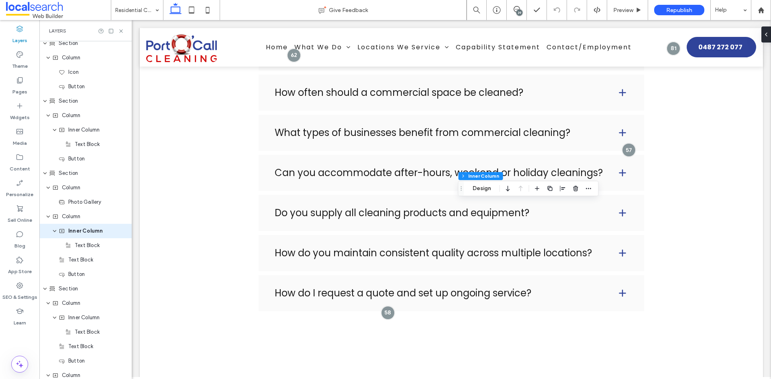
scroll to position [373, 0]
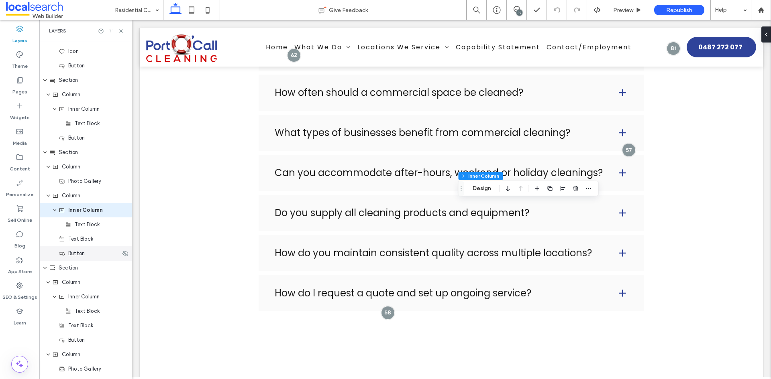
click at [78, 253] on span "Button" at bounding box center [76, 254] width 16 height 8
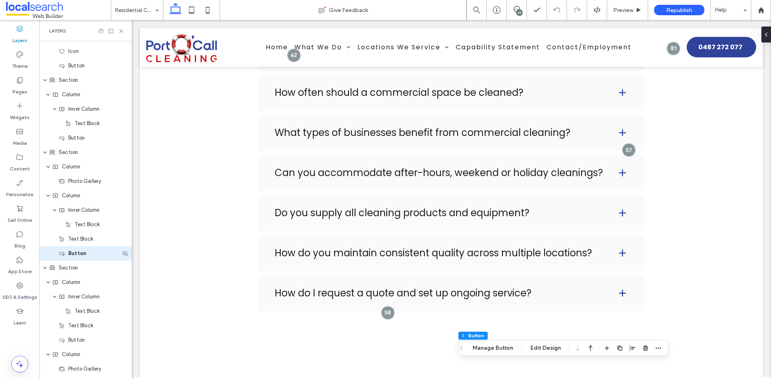
scroll to position [416, 0]
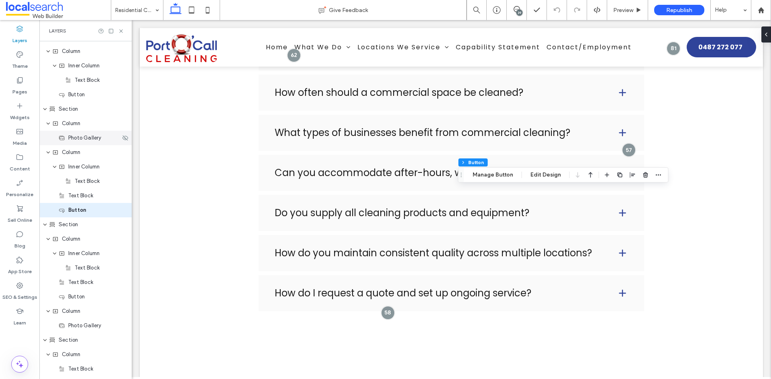
click at [83, 140] on span "Photo Gallery" at bounding box center [84, 138] width 33 height 8
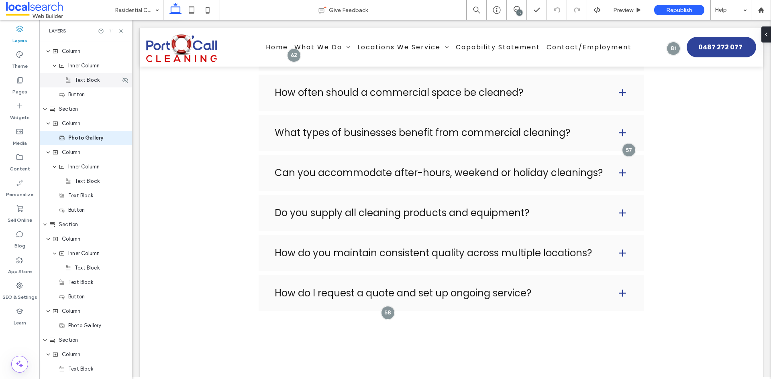
scroll to position [344, 0]
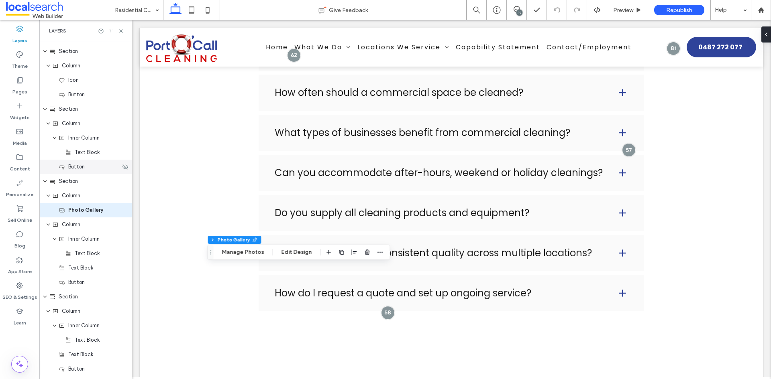
click at [83, 172] on div "Button" at bounding box center [85, 167] width 92 height 14
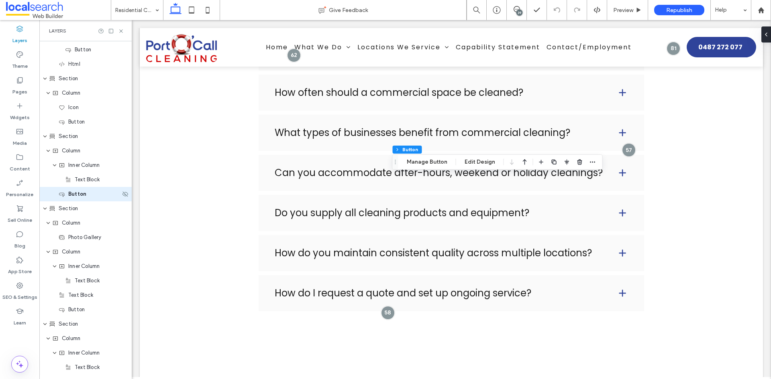
scroll to position [301, 0]
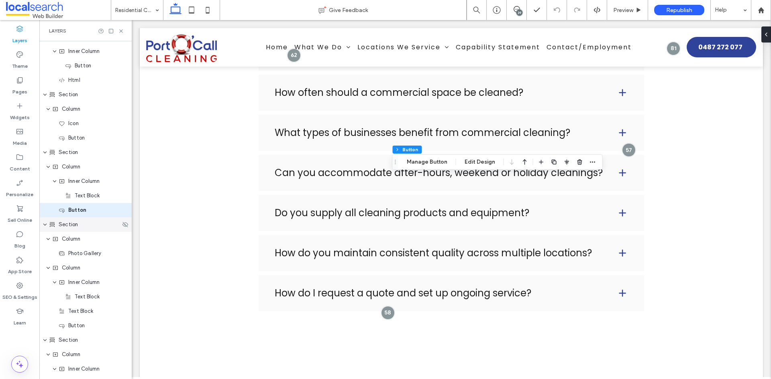
click at [80, 225] on div "Section" at bounding box center [84, 225] width 71 height 8
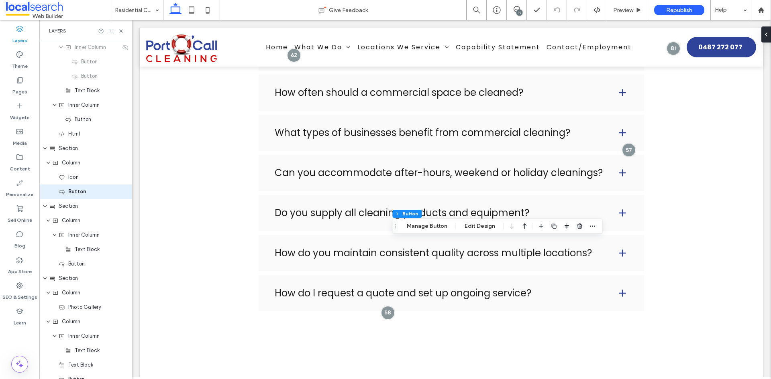
scroll to position [228, 0]
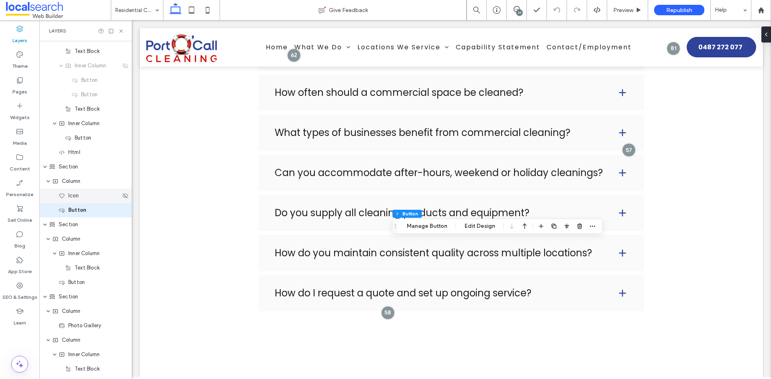
click at [86, 198] on div "Icon" at bounding box center [90, 196] width 62 height 8
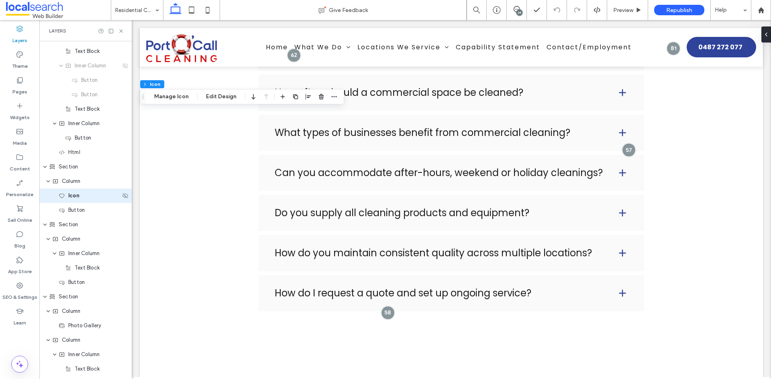
scroll to position [214, 0]
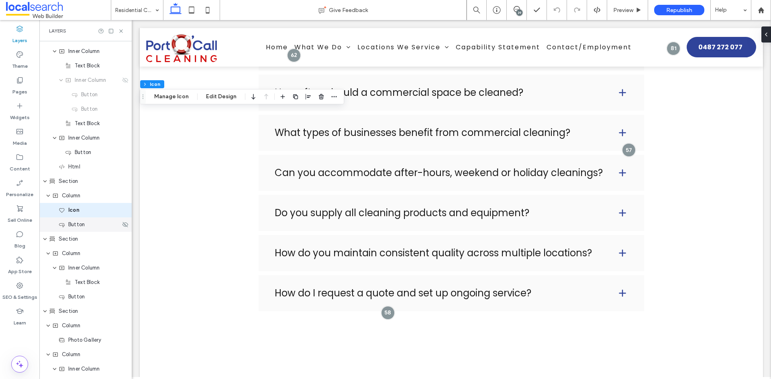
click at [80, 225] on span "Button" at bounding box center [76, 225] width 16 height 8
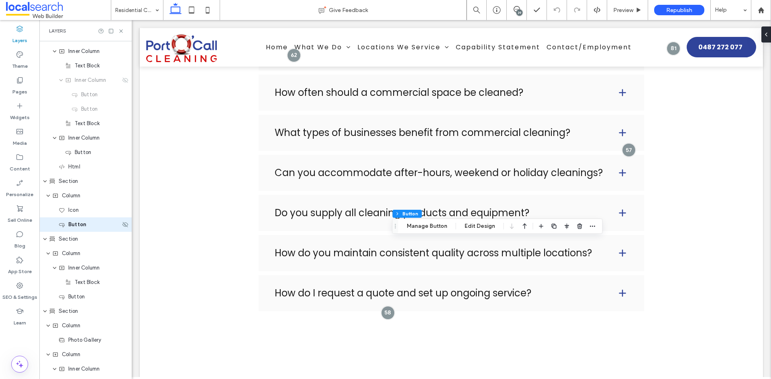
scroll to position [228, 0]
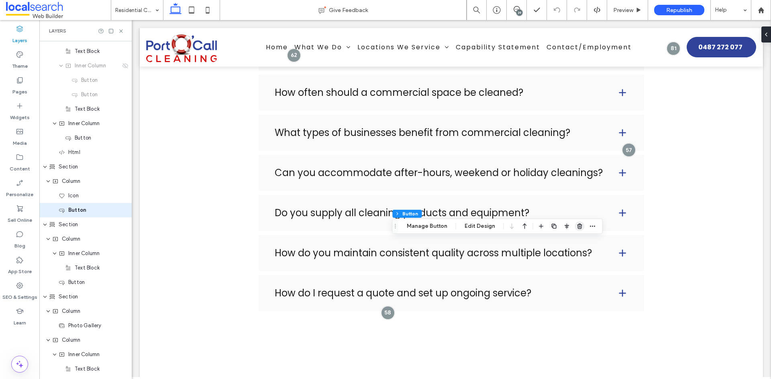
click at [579, 227] on icon "button" at bounding box center [580, 226] width 6 height 6
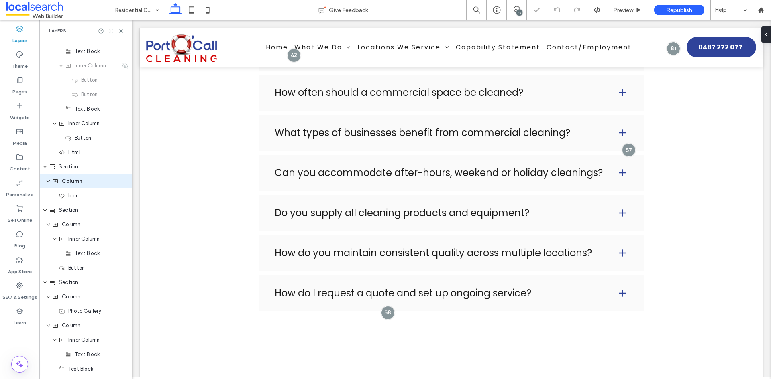
scroll to position [200, 0]
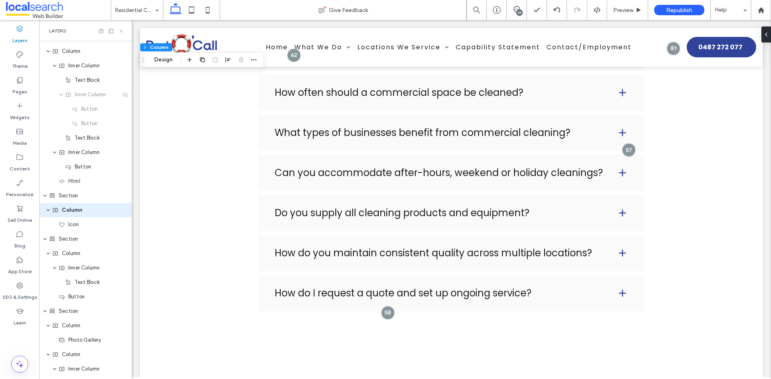
click at [120, 29] on icon at bounding box center [121, 31] width 6 height 6
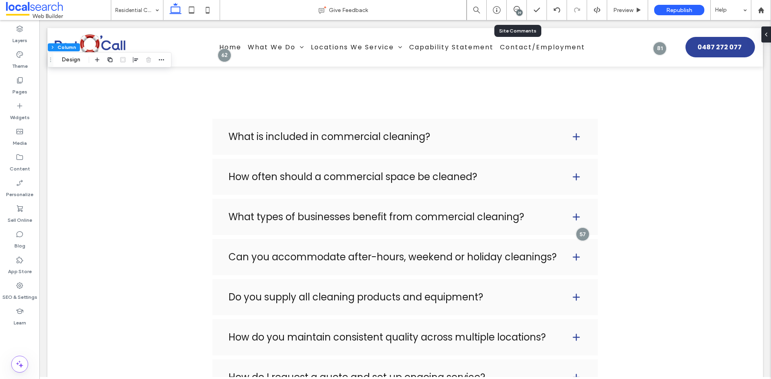
click at [519, 13] on div "39" at bounding box center [519, 13] width 6 height 6
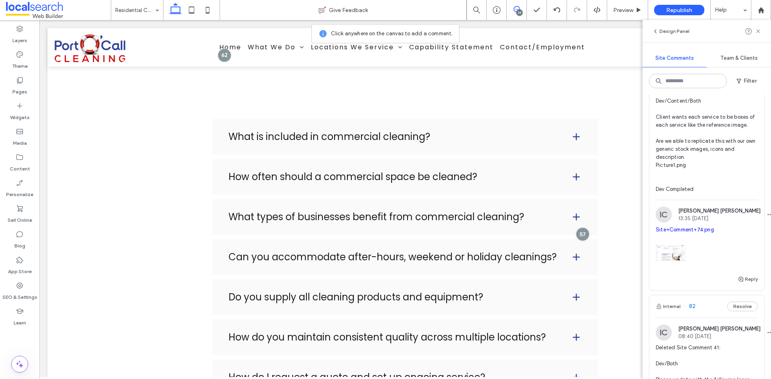
scroll to position [10024, 0]
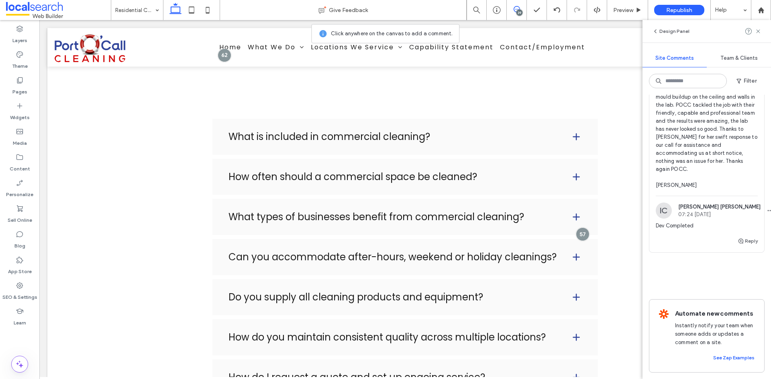
click at [696, 237] on div "Reply" at bounding box center [706, 245] width 115 height 16
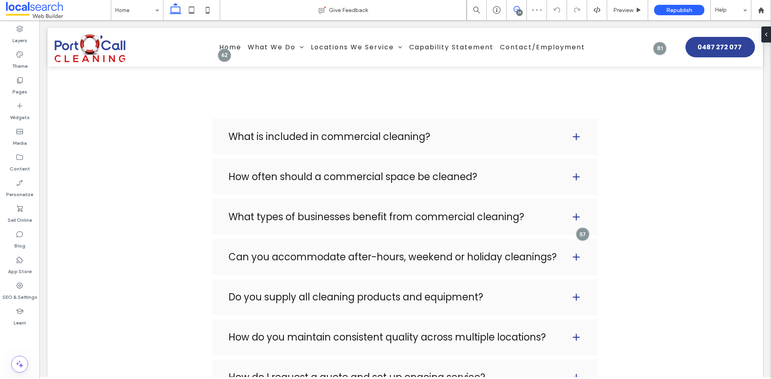
click at [516, 10] on icon at bounding box center [517, 9] width 6 height 6
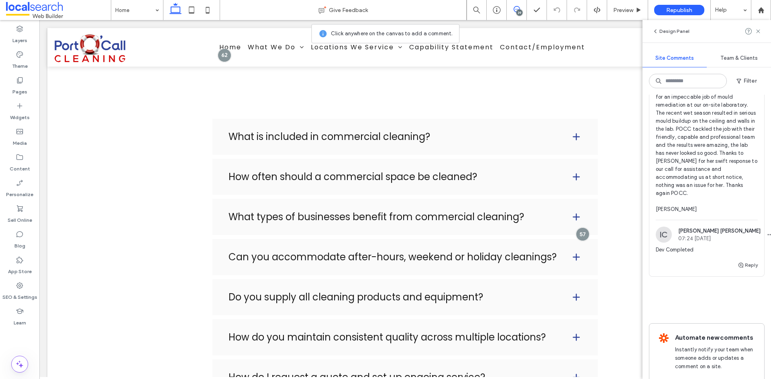
scroll to position [9662, 0]
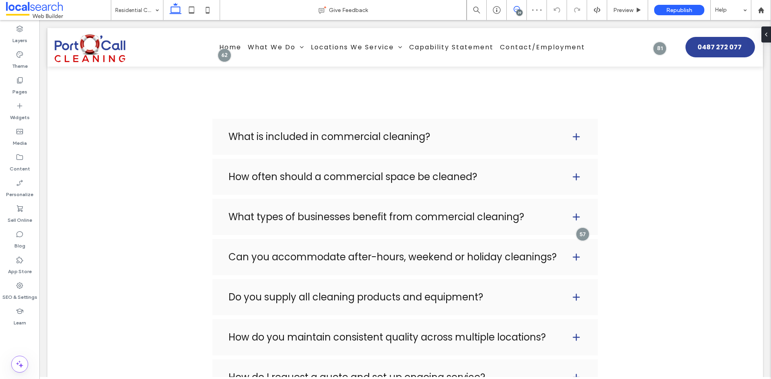
click at [511, 7] on span at bounding box center [517, 9] width 20 height 6
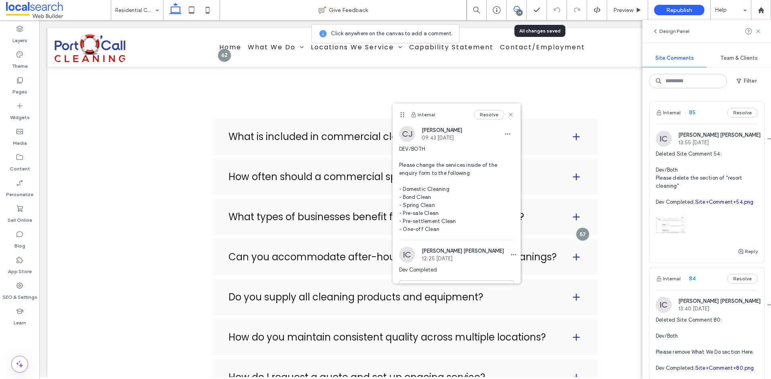
drag, startPoint x: 500, startPoint y: 110, endPoint x: 187, endPoint y: 112, distance: 312.4
click at [399, 112] on icon at bounding box center [402, 115] width 6 height 6
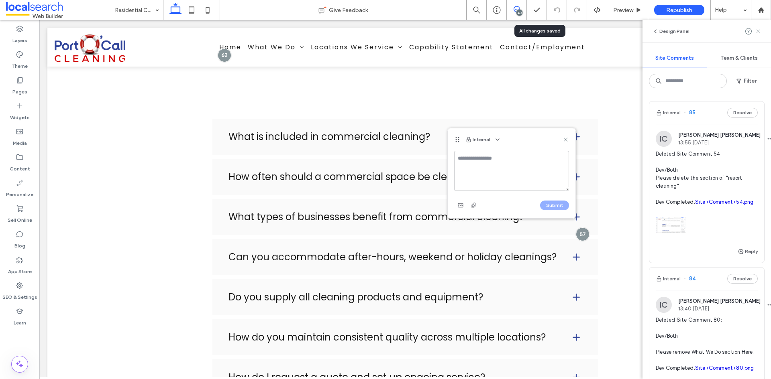
click at [758, 30] on icon at bounding box center [758, 31] width 6 height 6
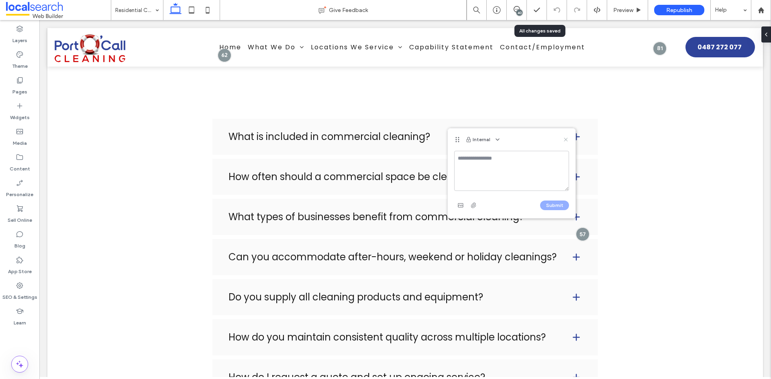
click at [566, 139] on use at bounding box center [566, 140] width 4 height 4
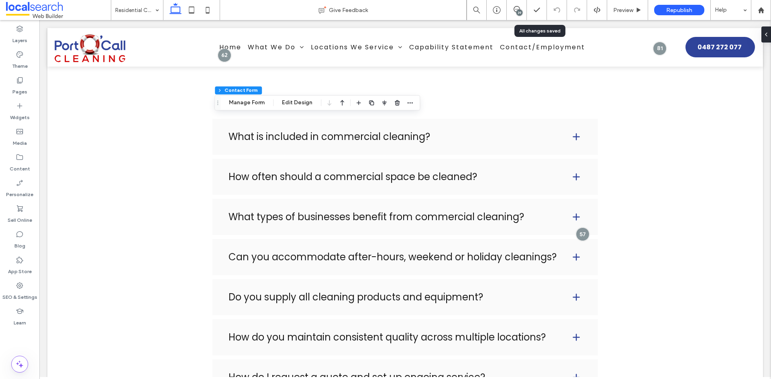
type input "*"
type input "***"
click at [249, 100] on button "Manage Form" at bounding box center [247, 103] width 46 height 10
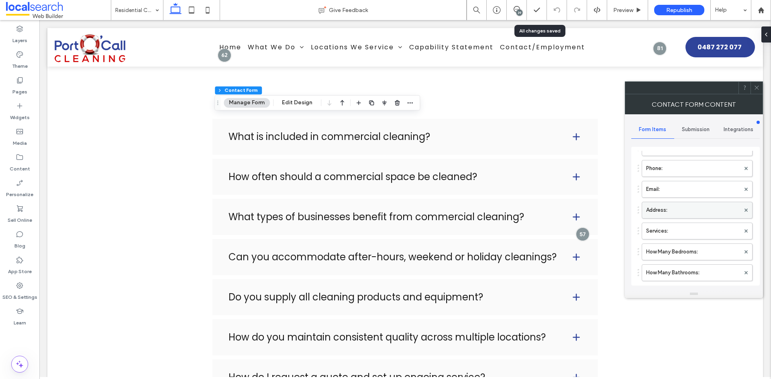
scroll to position [40, 0]
click at [677, 241] on label "Services:" at bounding box center [693, 236] width 94 height 16
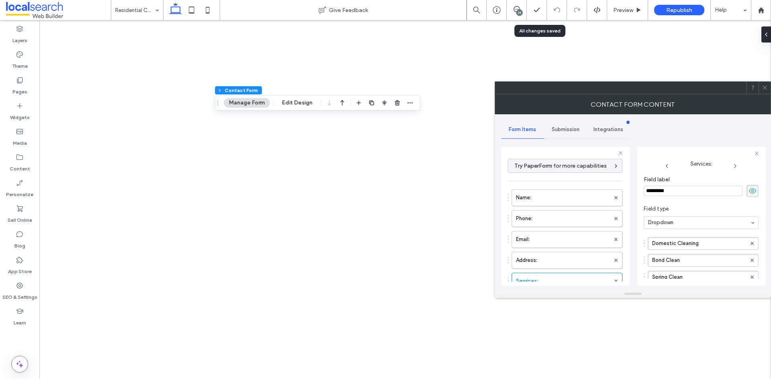
click at [764, 84] on span at bounding box center [765, 88] width 6 height 12
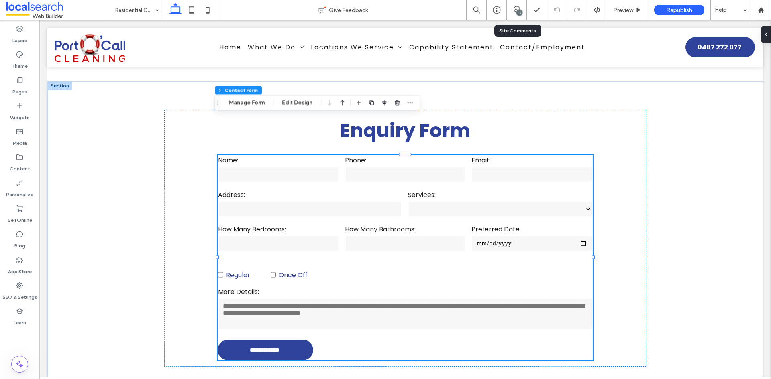
click at [520, 11] on div "39" at bounding box center [519, 13] width 6 height 6
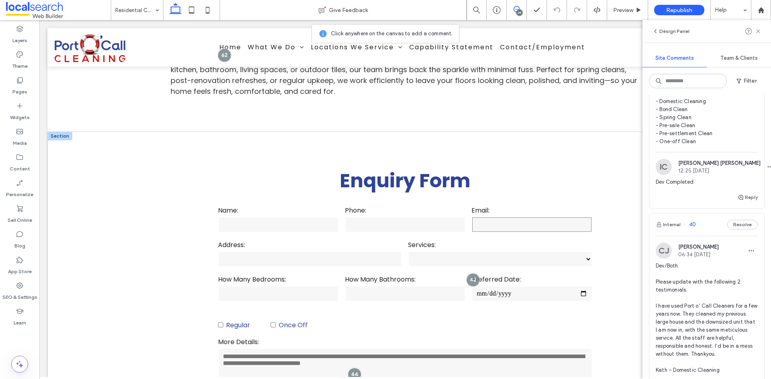
scroll to position [1799, 0]
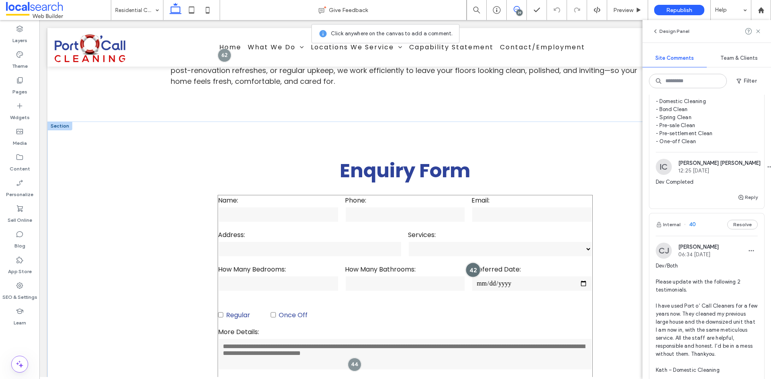
click at [473, 263] on div at bounding box center [473, 270] width 15 height 15
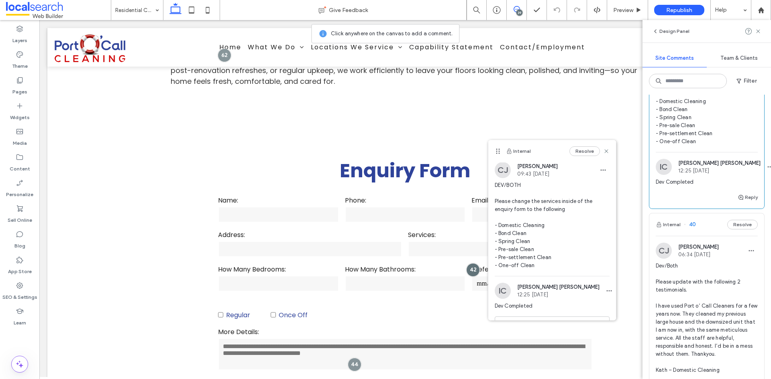
scroll to position [0, 0]
click at [349, 357] on div at bounding box center [354, 364] width 15 height 15
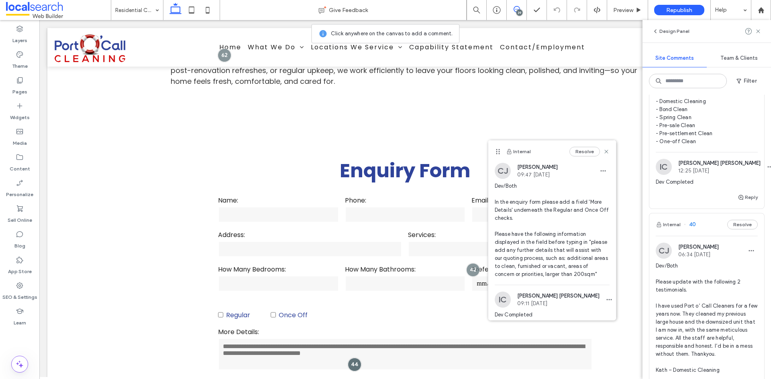
scroll to position [37, 0]
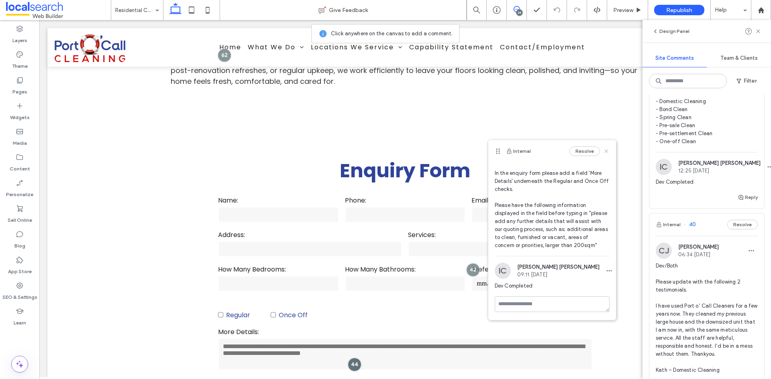
click at [603, 151] on icon at bounding box center [606, 151] width 6 height 6
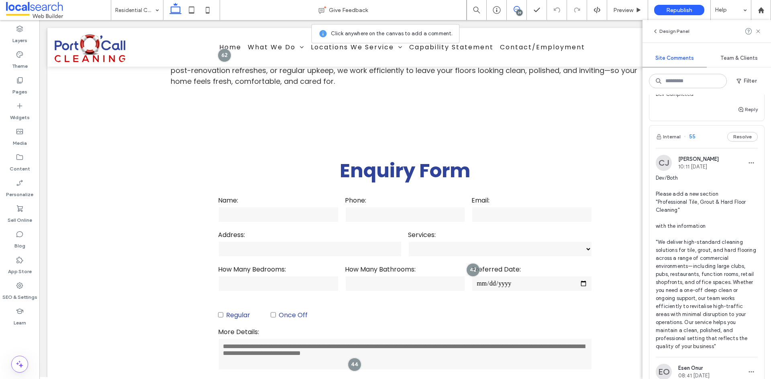
scroll to position [6232, 0]
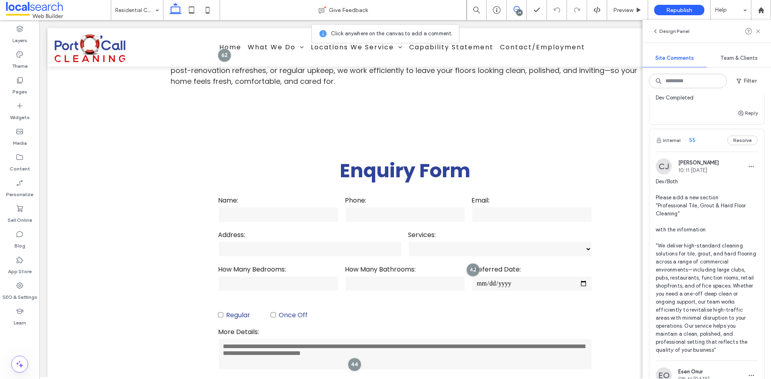
click at [717, 61] on span "Dev/Both Please update the enquiry form services to the following • Builders Cl…" at bounding box center [707, 5] width 102 height 112
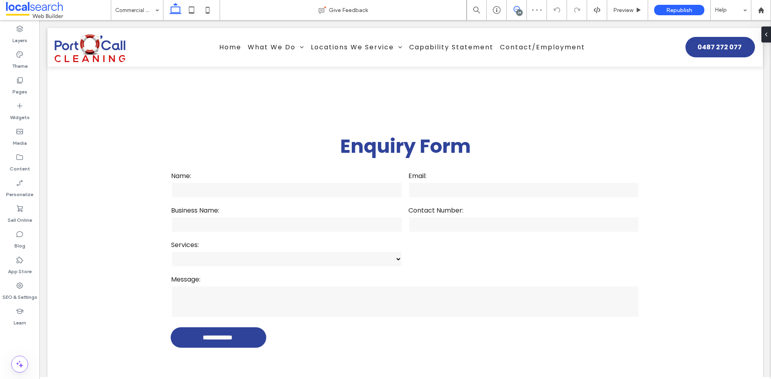
click at [515, 10] on icon at bounding box center [517, 9] width 6 height 6
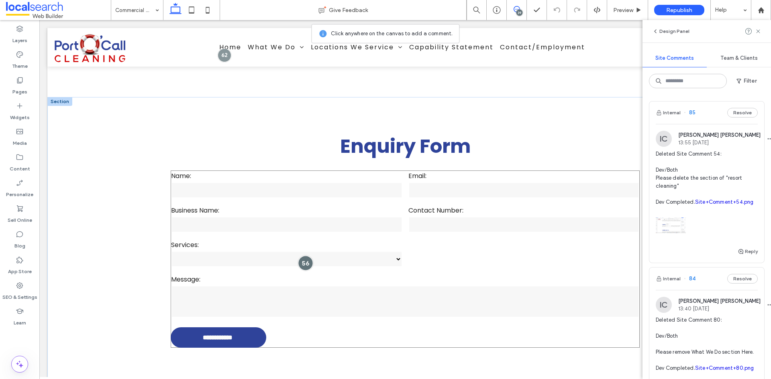
click at [303, 256] on div at bounding box center [305, 263] width 15 height 15
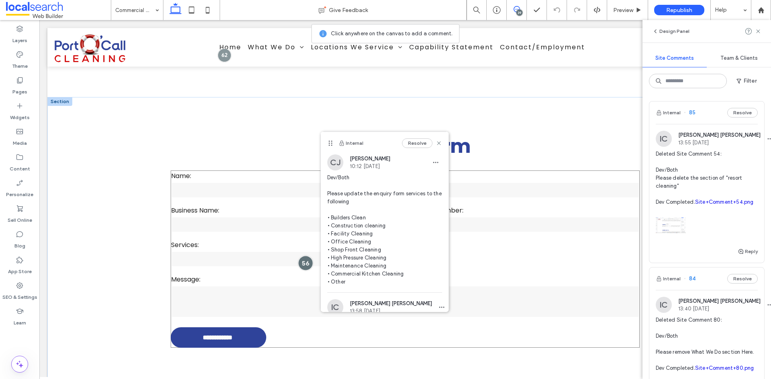
click at [303, 256] on div at bounding box center [305, 263] width 15 height 15
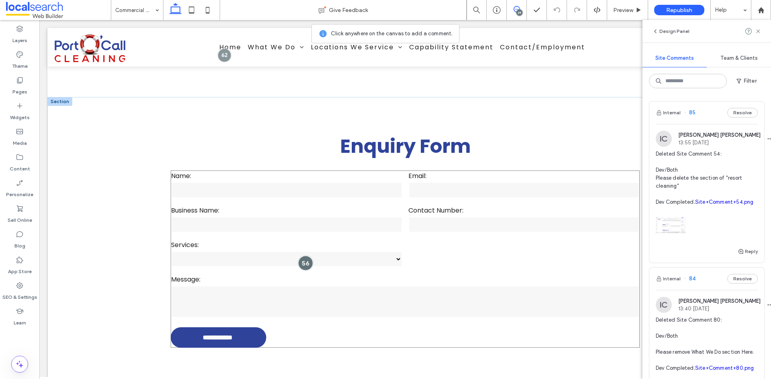
click at [303, 256] on div at bounding box center [305, 263] width 15 height 15
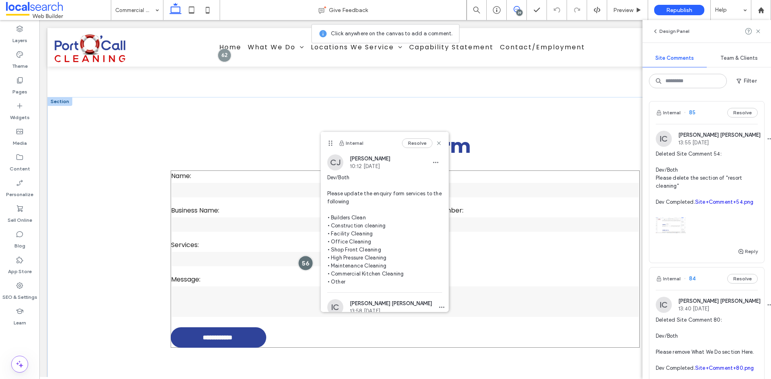
click at [303, 256] on div at bounding box center [305, 263] width 15 height 15
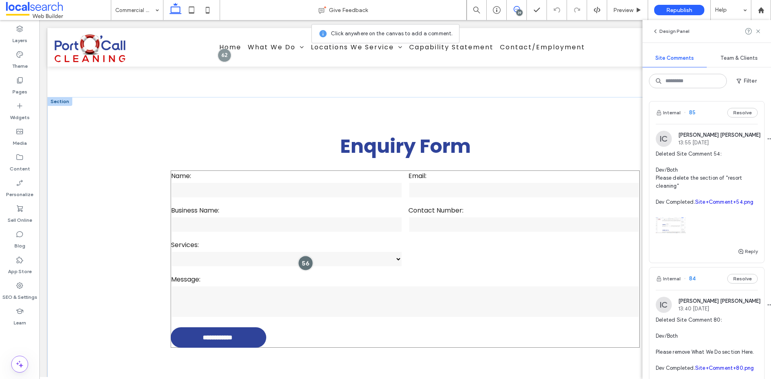
click at [306, 256] on div at bounding box center [305, 263] width 15 height 15
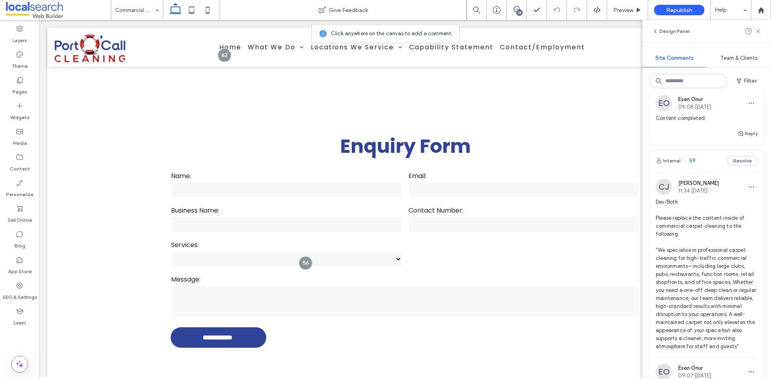
scroll to position [5160, 0]
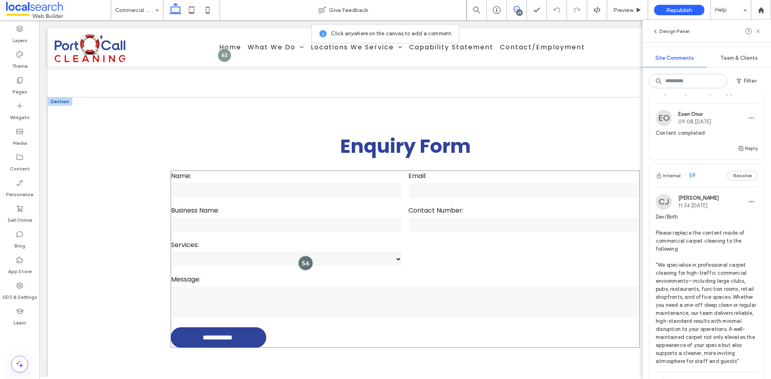
click at [300, 256] on div at bounding box center [305, 263] width 15 height 15
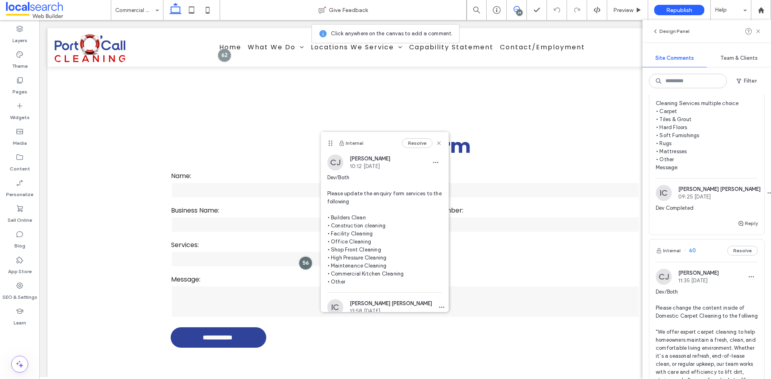
scroll to position [4879, 0]
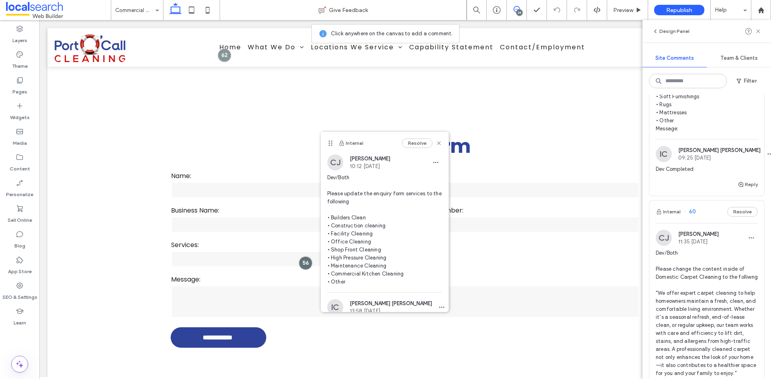
click at [731, 133] on span "Dev/Both Please change the enquiry form to the following Name: Email: Service T…" at bounding box center [707, 36] width 102 height 193
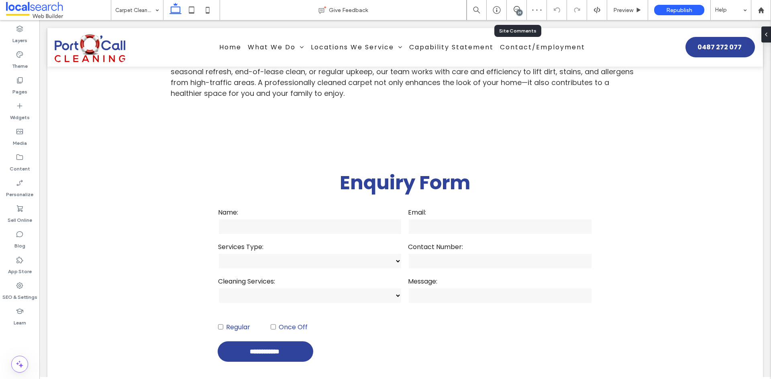
click at [516, 13] on div "39" at bounding box center [517, 10] width 20 height 8
click at [518, 10] on div "39" at bounding box center [519, 13] width 6 height 6
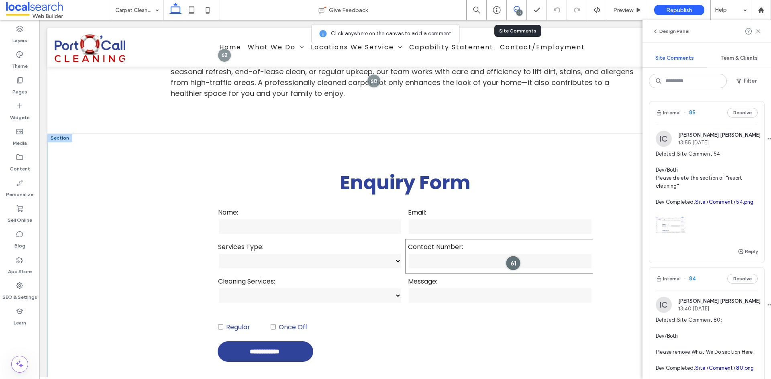
click at [506, 256] on div at bounding box center [513, 263] width 15 height 15
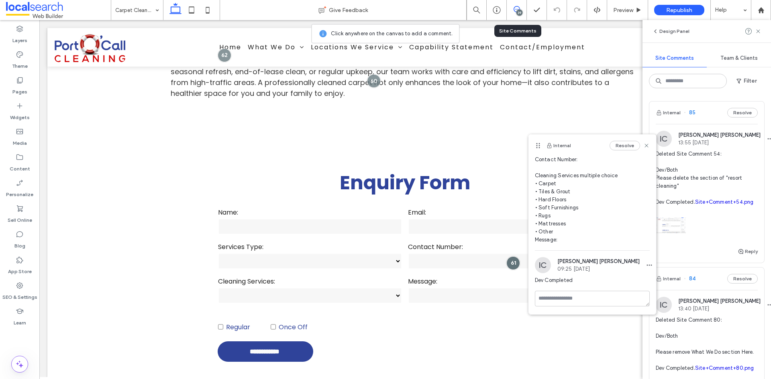
scroll to position [133, 0]
click at [643, 145] on icon at bounding box center [646, 146] width 6 height 6
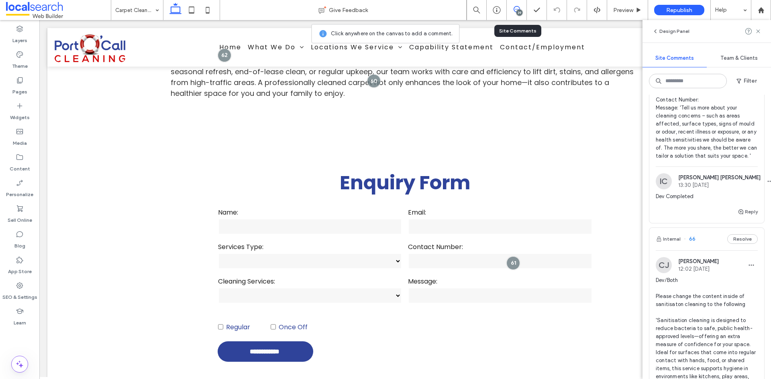
scroll to position [3172, 0]
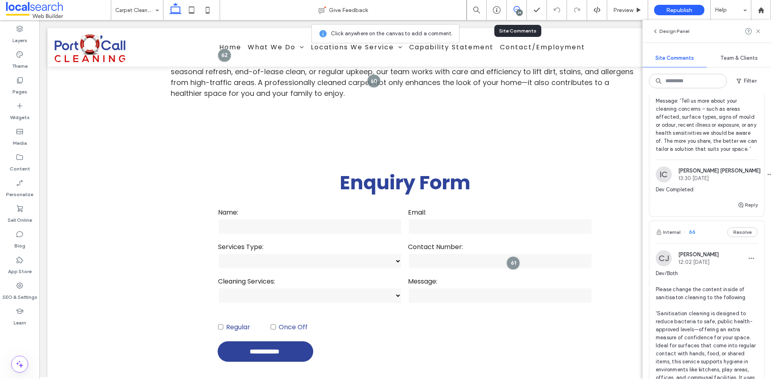
click at [705, 153] on span "Dev/Both Please change the Enquiry form to the following Name: Email: Service T…" at bounding box center [707, 77] width 102 height 153
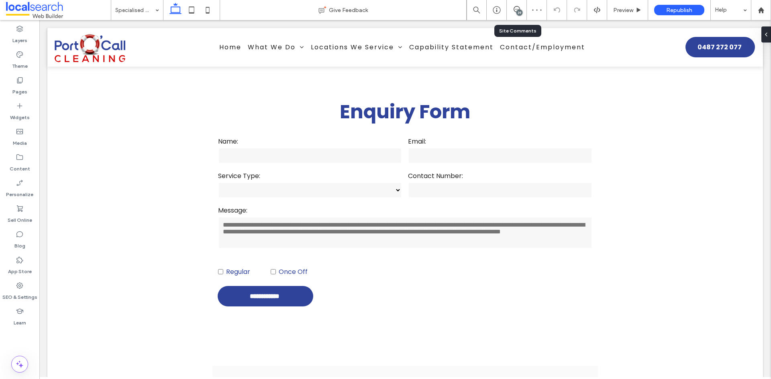
click at [521, 11] on div "39" at bounding box center [519, 13] width 6 height 6
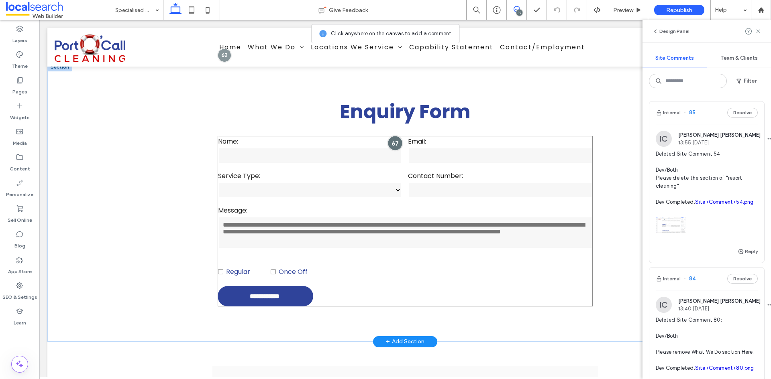
click at [392, 140] on div at bounding box center [394, 143] width 15 height 15
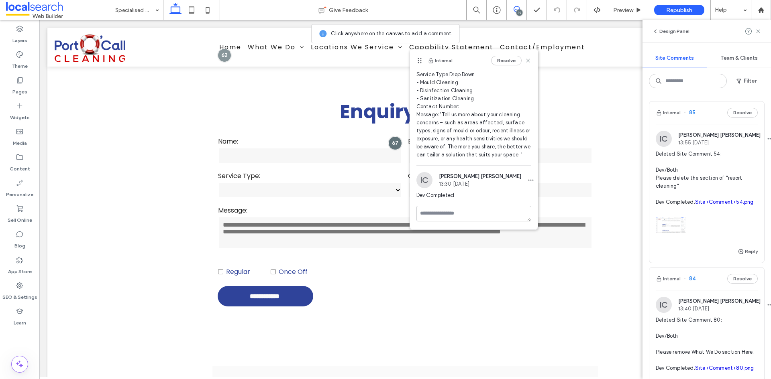
scroll to position [85, 0]
drag, startPoint x: 523, startPoint y: 61, endPoint x: 502, endPoint y: 60, distance: 21.3
click at [525, 61] on icon at bounding box center [528, 60] width 6 height 6
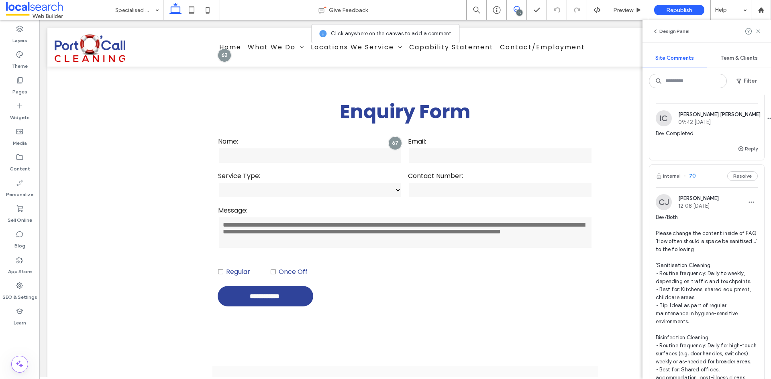
scroll to position [1887, 0]
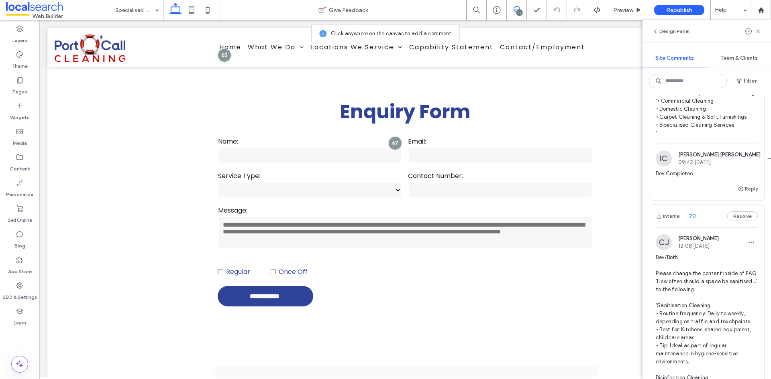
click at [722, 137] on span "Dev/Both Please change the list of services inside of the service dropdown to t…" at bounding box center [707, 101] width 102 height 72
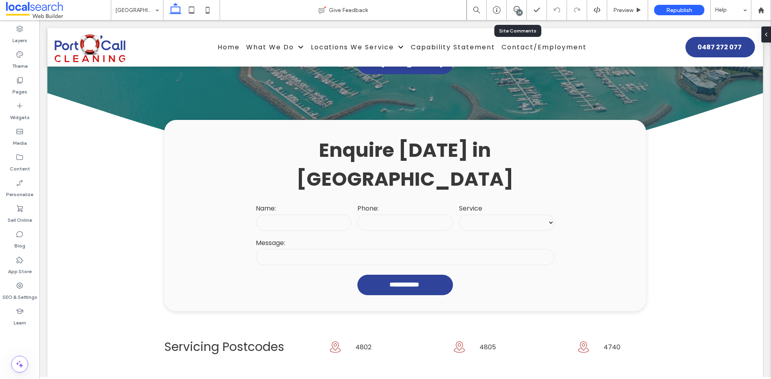
click at [516, 12] on icon at bounding box center [517, 9] width 6 height 6
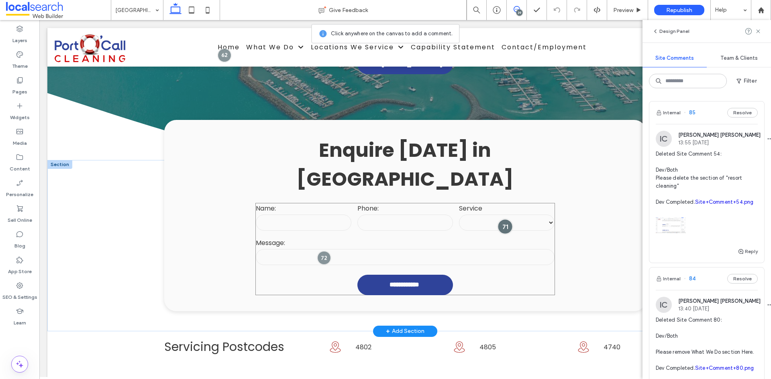
click at [504, 219] on div at bounding box center [505, 226] width 15 height 15
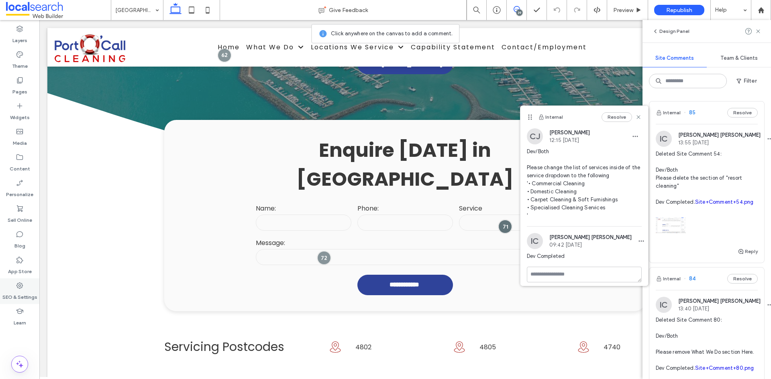
click at [5, 290] on label "SEO & Settings" at bounding box center [19, 295] width 35 height 11
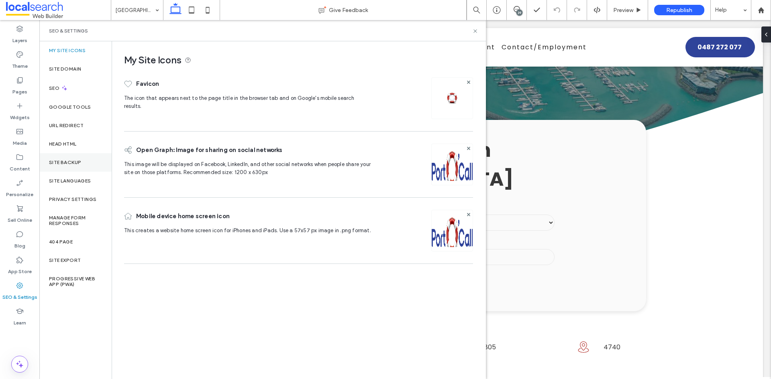
click at [60, 164] on label "Site Backup" at bounding box center [65, 163] width 32 height 6
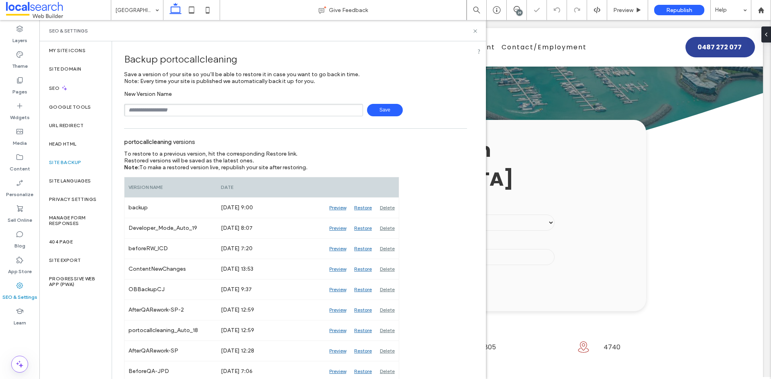
click at [168, 110] on input "text" at bounding box center [243, 110] width 239 height 12
drag, startPoint x: 149, startPoint y: 111, endPoint x: 184, endPoint y: 106, distance: 36.0
click at [149, 111] on input "**********" at bounding box center [243, 110] width 239 height 12
type input "**********"
click at [385, 108] on span "Save" at bounding box center [385, 110] width 36 height 12
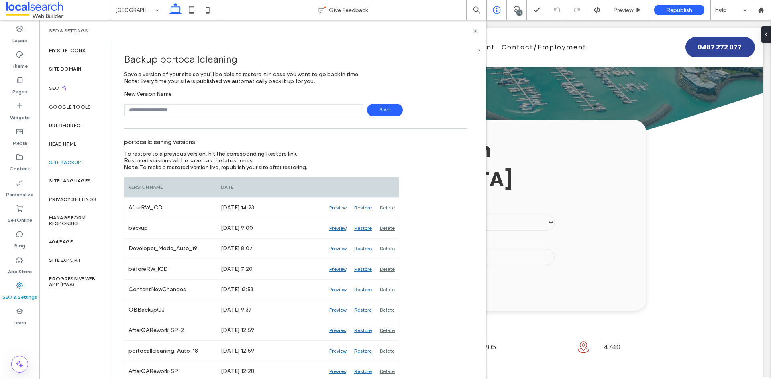
click at [496, 14] on div at bounding box center [497, 10] width 20 height 20
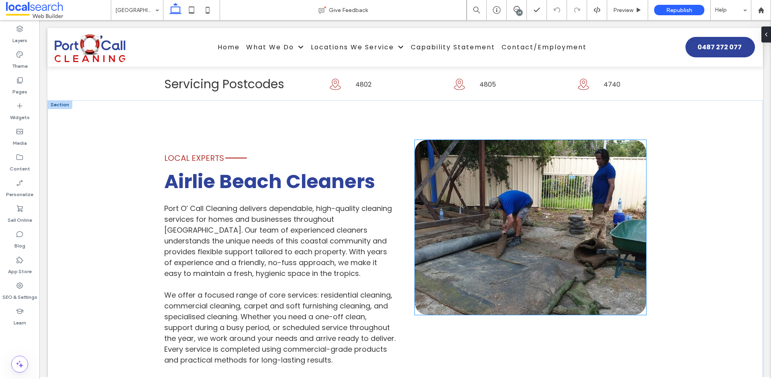
scroll to position [489, 0]
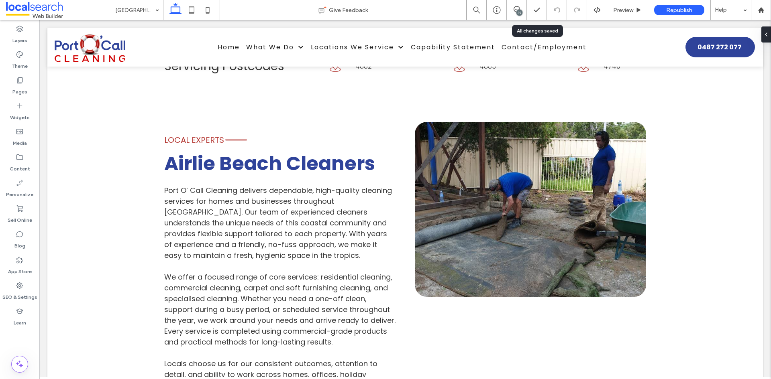
click at [518, 4] on div "39" at bounding box center [517, 10] width 20 height 20
click at [518, 11] on div "39" at bounding box center [519, 13] width 6 height 6
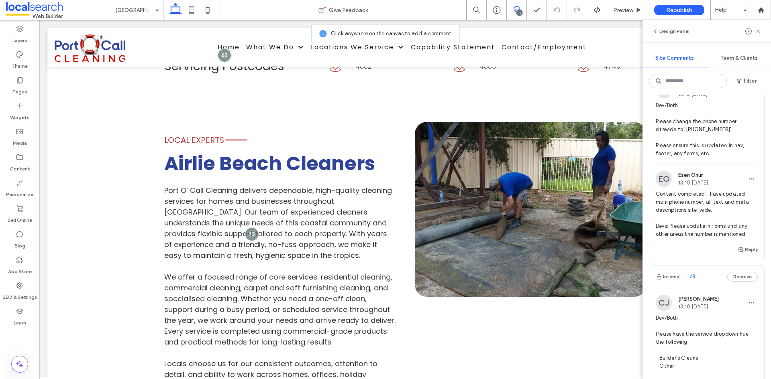
scroll to position [964, 0]
drag, startPoint x: 691, startPoint y: 207, endPoint x: 685, endPoint y: 209, distance: 6.7
click at [685, 157] on span "Dev/Both Please change the phone number sitewide to '[PHONE_NUMBER]' Please ens…" at bounding box center [707, 129] width 102 height 56
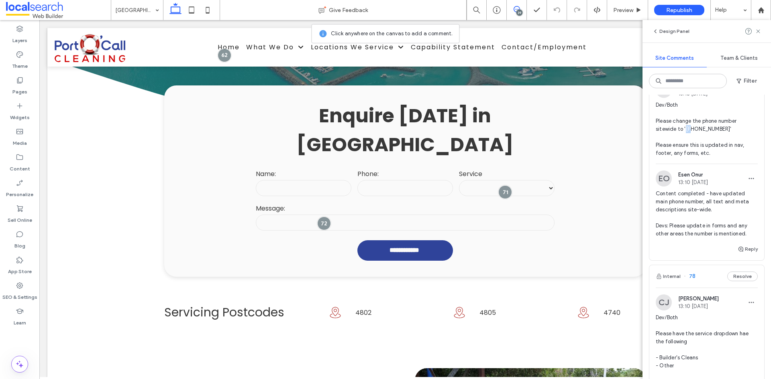
scroll to position [0, 0]
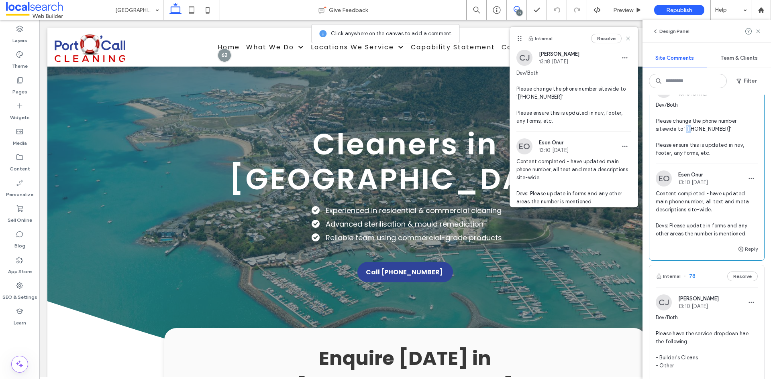
copy span "04"
click at [21, 161] on icon at bounding box center [20, 157] width 8 height 8
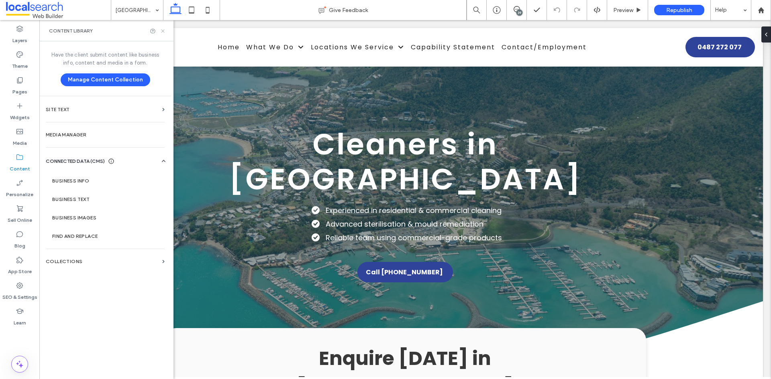
click at [163, 33] on icon at bounding box center [163, 31] width 6 height 6
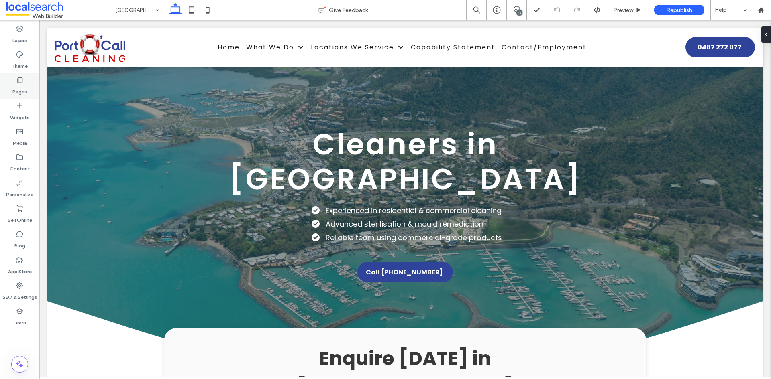
click at [21, 92] on label "Pages" at bounding box center [19, 89] width 15 height 11
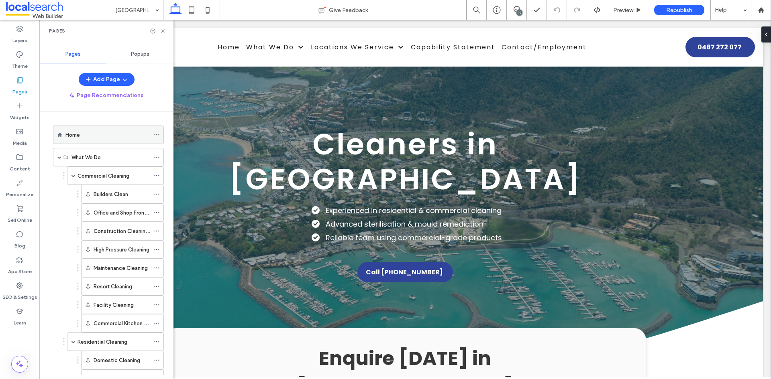
click at [156, 136] on icon at bounding box center [157, 135] width 6 height 6
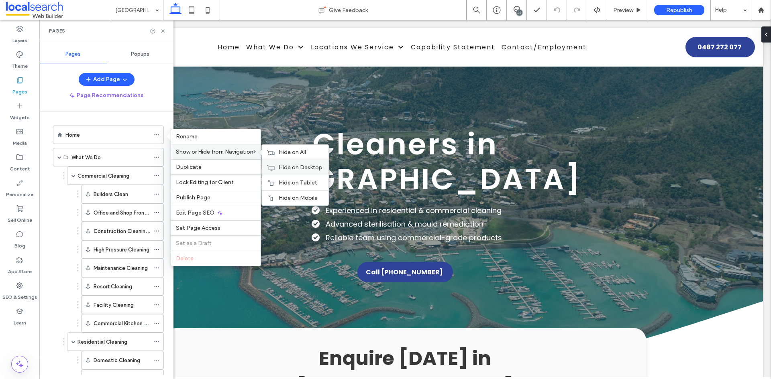
click at [288, 166] on span "Hide on Desktop" at bounding box center [301, 167] width 44 height 7
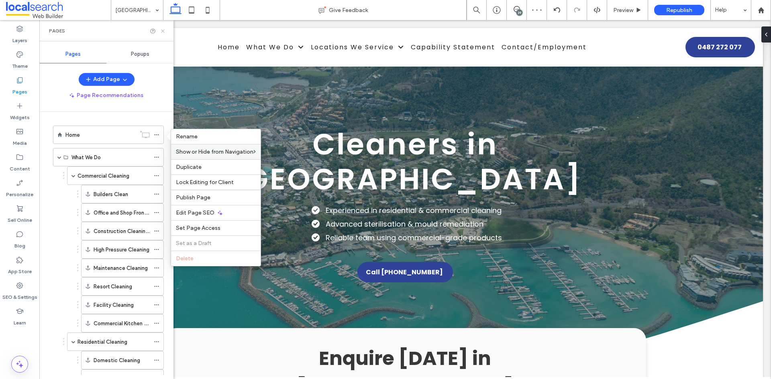
click at [163, 31] on use at bounding box center [162, 30] width 3 height 3
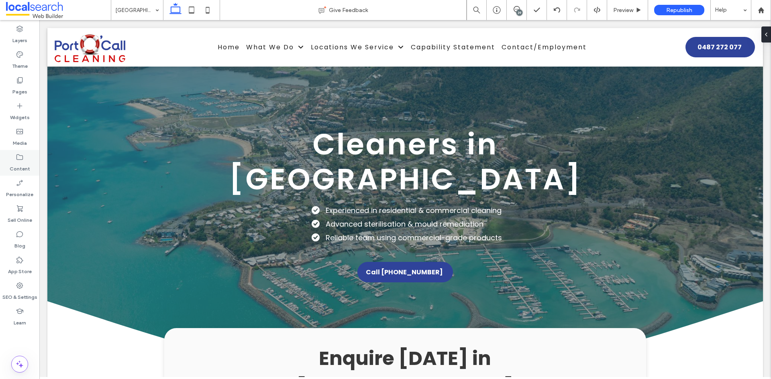
click at [24, 163] on label "Content" at bounding box center [20, 166] width 20 height 11
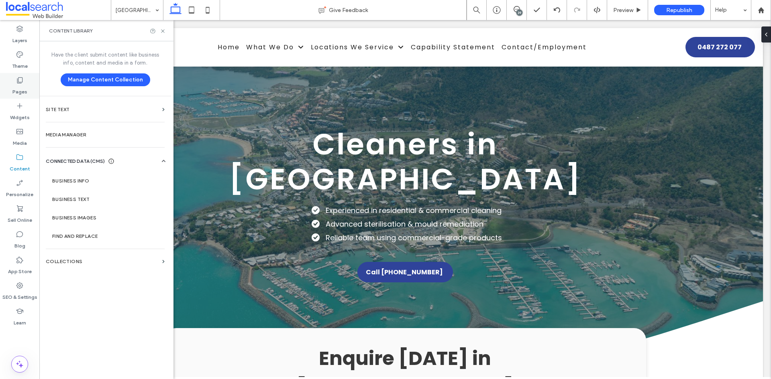
click at [27, 90] on div "Pages" at bounding box center [19, 86] width 39 height 26
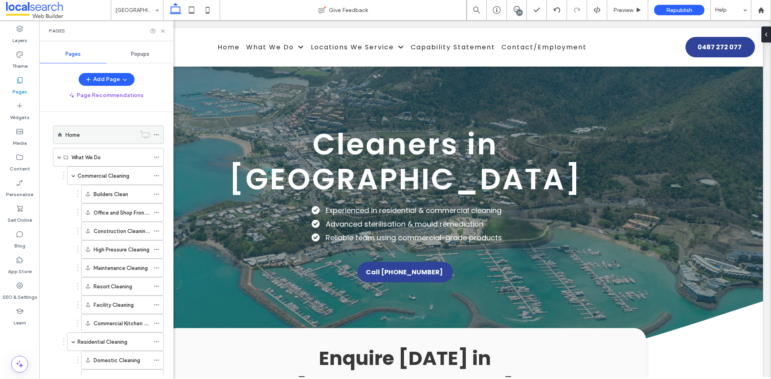
click at [158, 135] on icon at bounding box center [157, 135] width 6 height 6
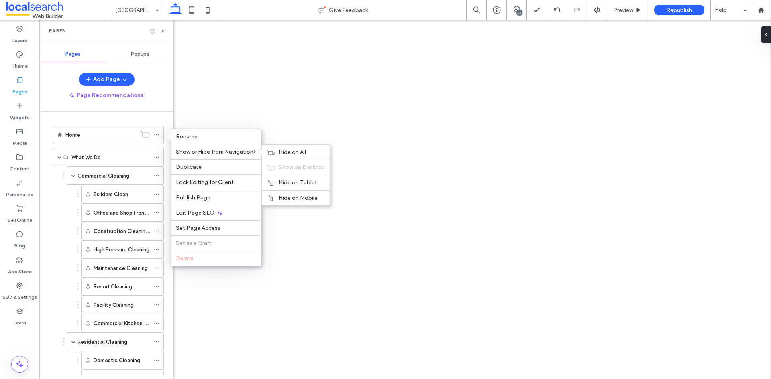
click at [277, 167] on div "Show on Desktop" at bounding box center [296, 167] width 68 height 15
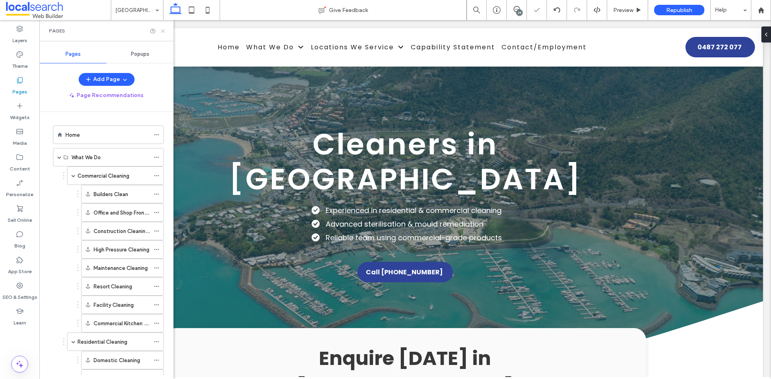
drag, startPoint x: 164, startPoint y: 30, endPoint x: 139, endPoint y: 15, distance: 28.8
click at [164, 30] on use at bounding box center [162, 30] width 3 height 3
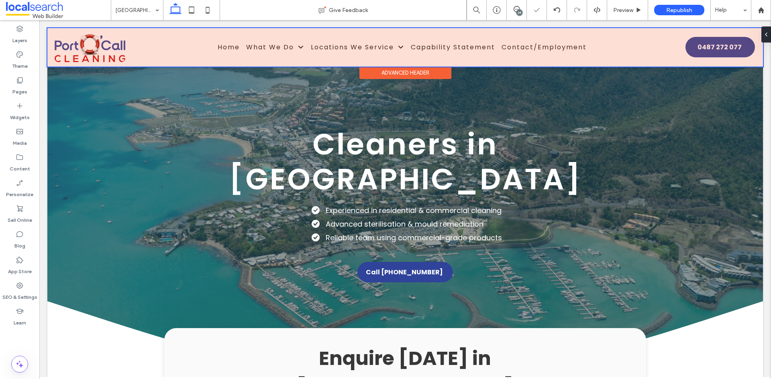
click at [273, 51] on div at bounding box center [405, 47] width 716 height 39
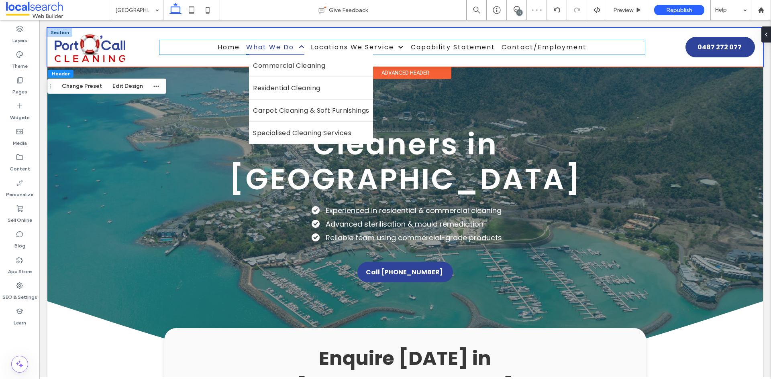
click at [273, 51] on span "What We Do" at bounding box center [275, 47] width 58 height 14
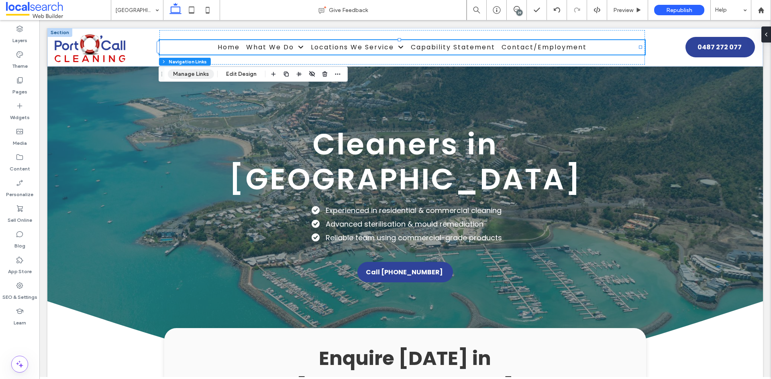
click at [203, 74] on button "Manage Links" at bounding box center [191, 74] width 46 height 10
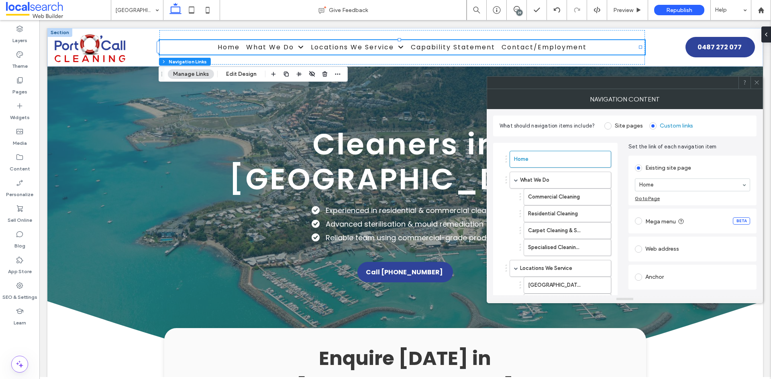
click at [756, 82] on use at bounding box center [757, 83] width 4 height 4
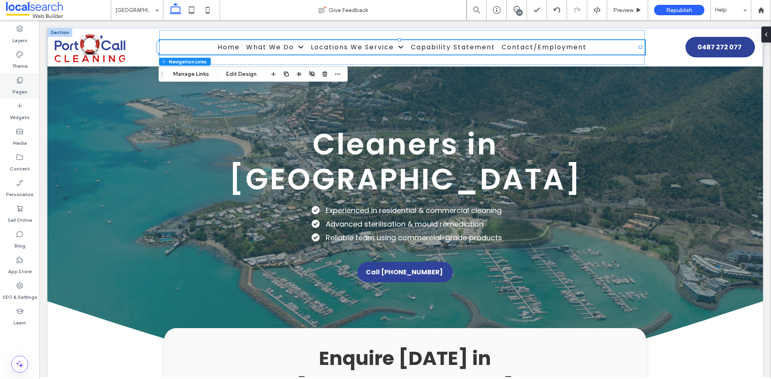
click at [18, 90] on label "Pages" at bounding box center [19, 89] width 15 height 11
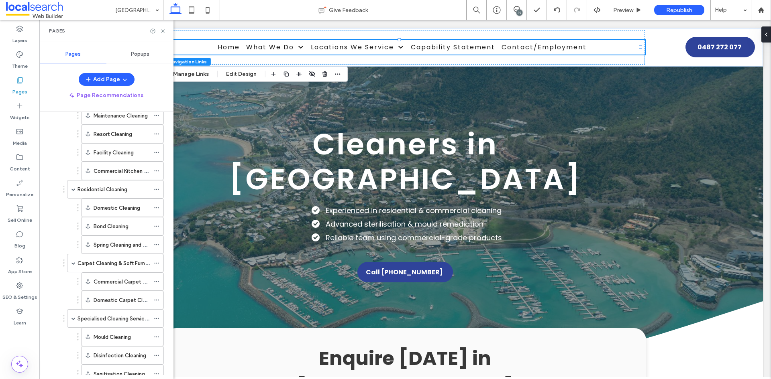
scroll to position [281, 0]
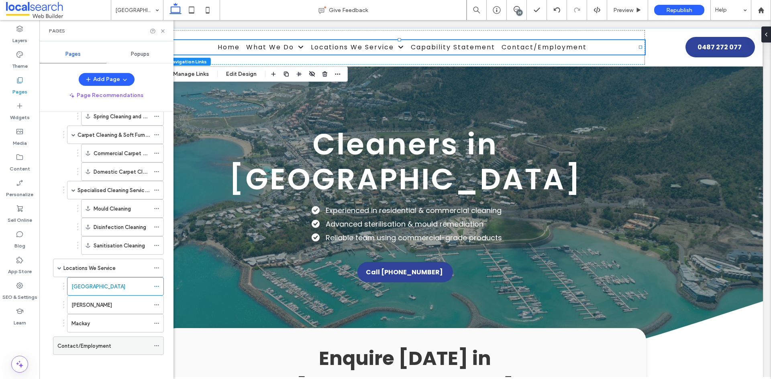
click at [103, 348] on label "Contact/Employment" at bounding box center [84, 346] width 54 height 14
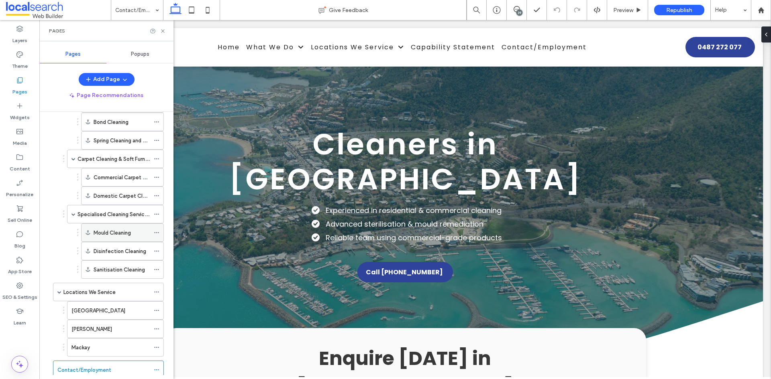
scroll to position [281, 0]
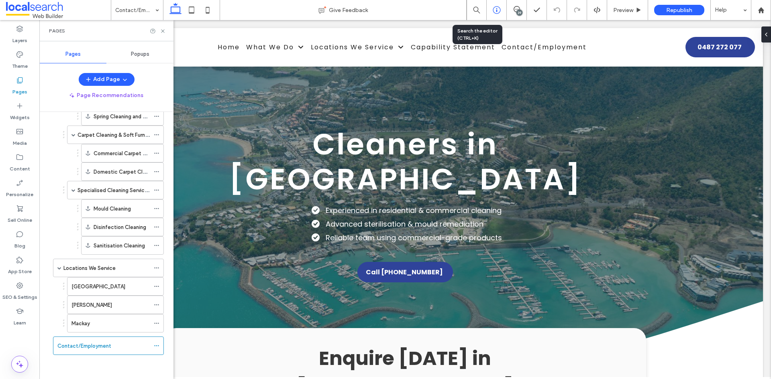
click at [498, 9] on icon at bounding box center [497, 10] width 8 height 8
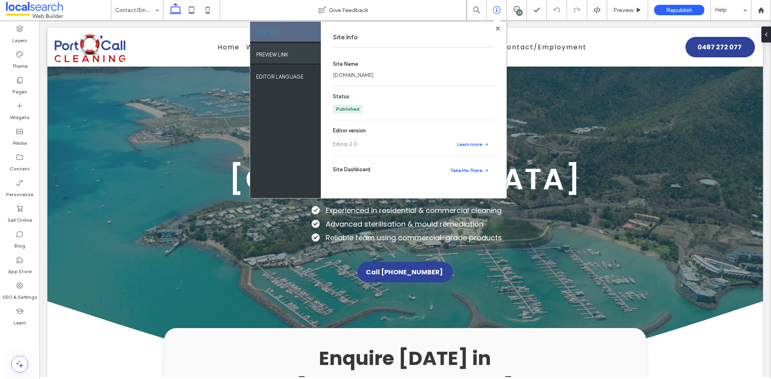
click at [292, 56] on div "PREVIEW LINK" at bounding box center [285, 54] width 71 height 20
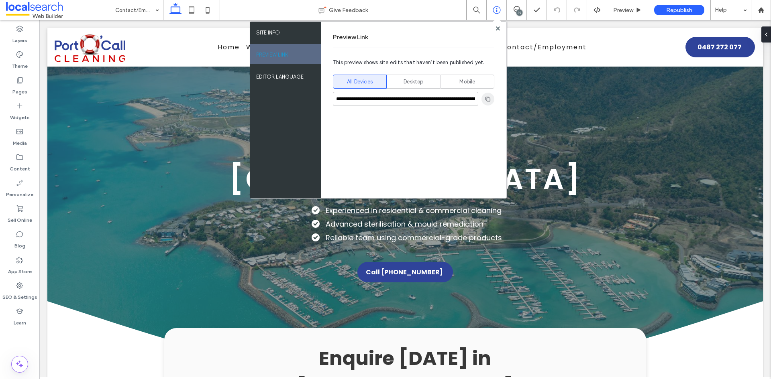
click at [488, 96] on icon "button" at bounding box center [488, 99] width 6 height 6
click at [498, 35] on div "**********" at bounding box center [414, 110] width 186 height 177
click at [499, 30] on use at bounding box center [498, 28] width 4 height 4
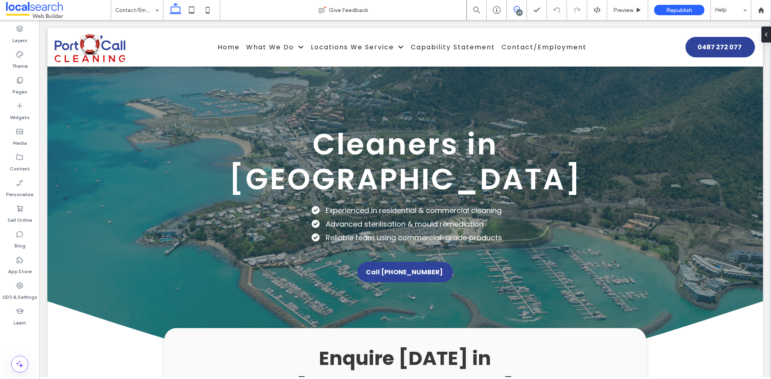
click at [512, 8] on span at bounding box center [517, 9] width 20 height 6
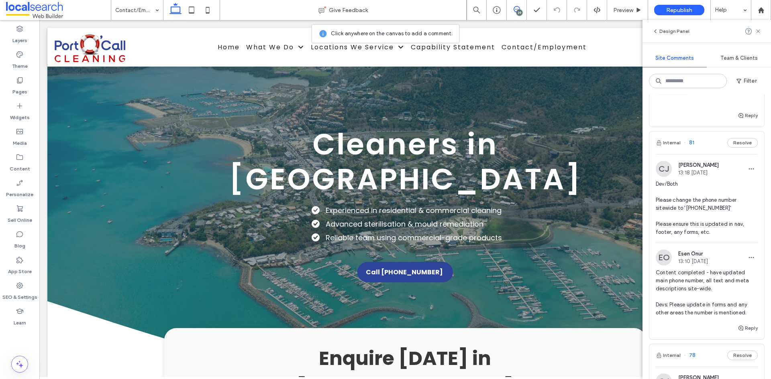
scroll to position [924, 0]
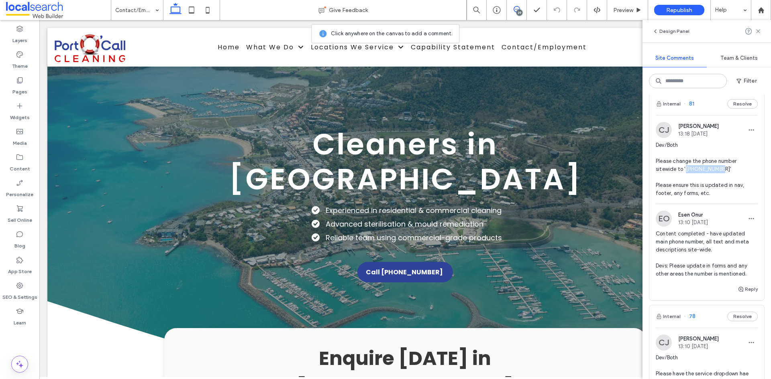
drag, startPoint x: 716, startPoint y: 249, endPoint x: 685, endPoint y: 250, distance: 30.9
click at [685, 198] on span "Dev/Both Please change the phone number sitewide to '[PHONE_NUMBER]' Please ens…" at bounding box center [707, 169] width 102 height 56
copy span "0487 272 077"
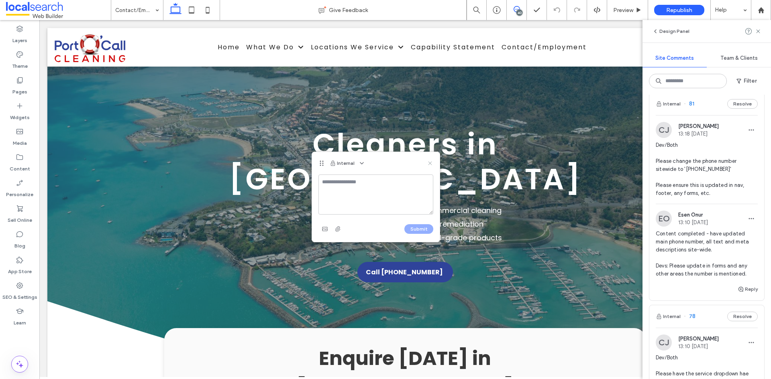
click at [430, 161] on icon at bounding box center [430, 163] width 6 height 6
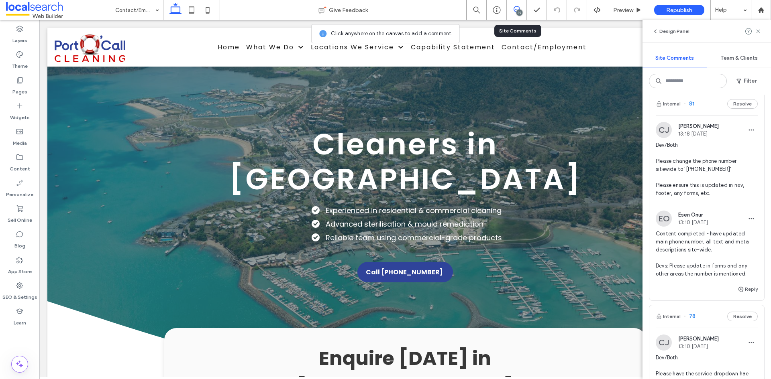
click at [523, 13] on div "39" at bounding box center [517, 10] width 20 height 8
click at [521, 9] on span at bounding box center [517, 9] width 20 height 6
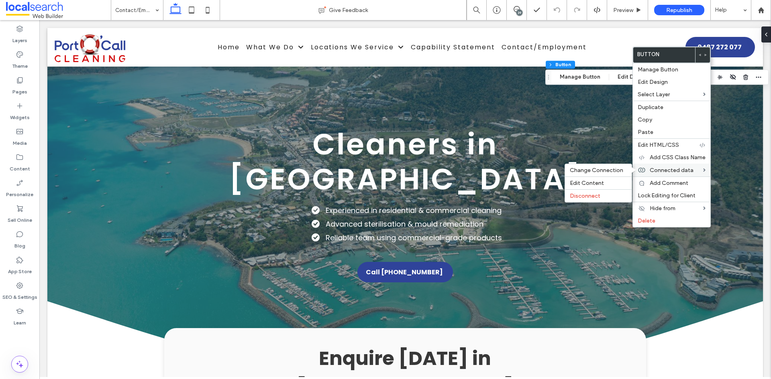
click at [686, 172] on span "Connected data" at bounding box center [672, 170] width 44 height 7
click at [604, 185] on label "Edit Content" at bounding box center [598, 183] width 57 height 7
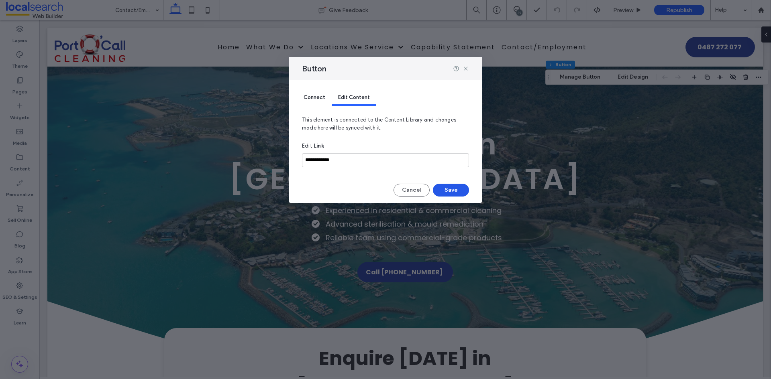
click at [447, 187] on button "Save" at bounding box center [451, 190] width 36 height 13
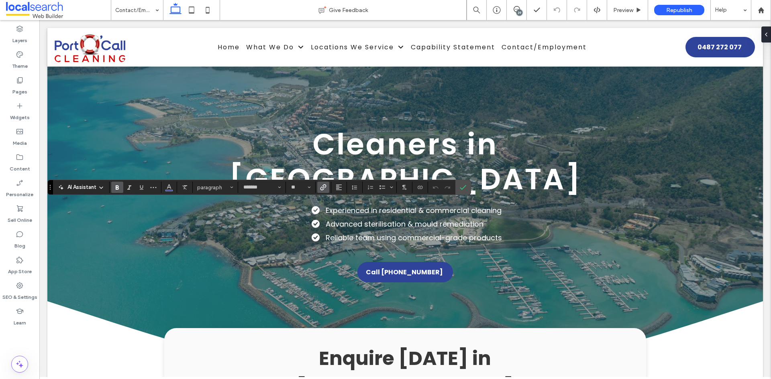
click at [327, 188] on label "Link" at bounding box center [323, 187] width 12 height 11
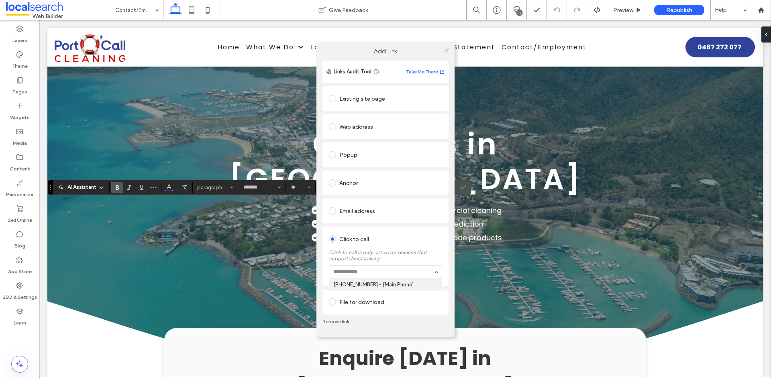
click at [447, 50] on div "Add Link Links Audit Tool Take Me There Existing site page Web address Popup An…" at bounding box center [385, 189] width 138 height 295
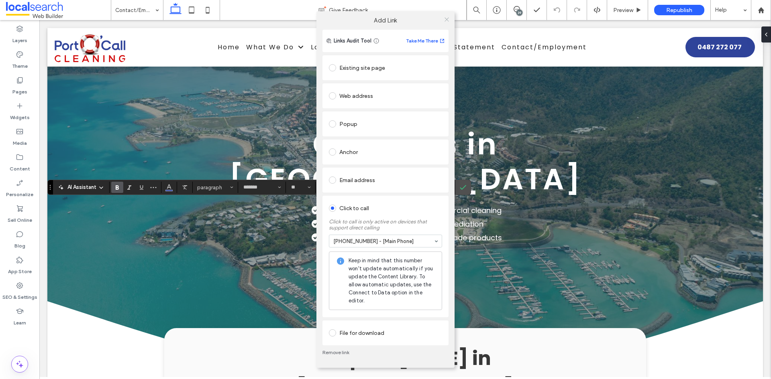
click at [447, 20] on icon at bounding box center [447, 19] width 6 height 6
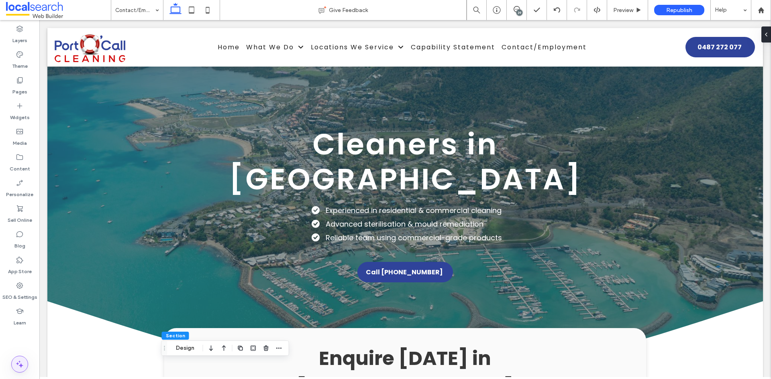
click at [18, 365] on use at bounding box center [19, 364] width 7 height 7
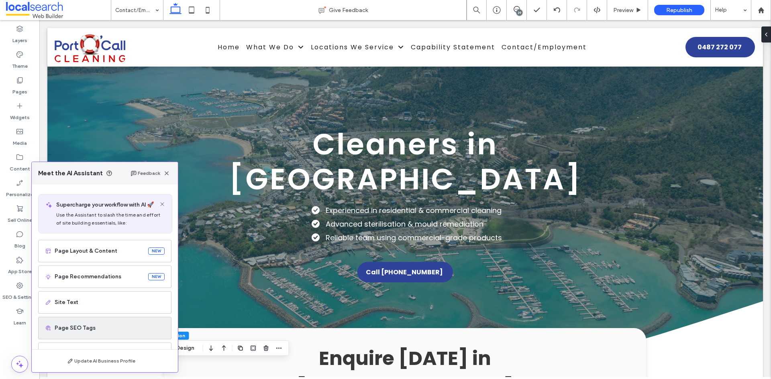
click at [101, 324] on div "Page SEO Tags" at bounding box center [104, 328] width 133 height 22
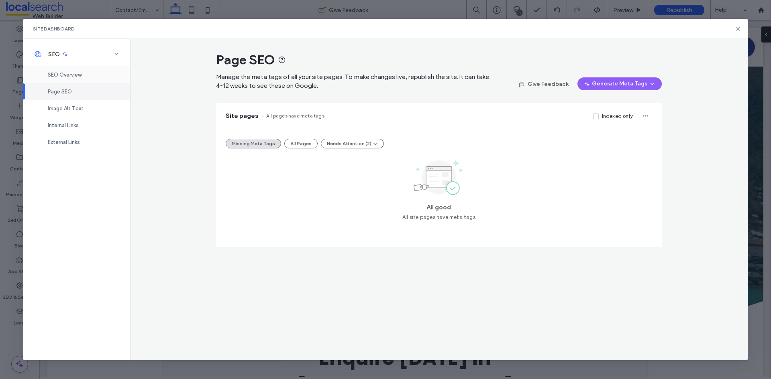
click at [72, 77] on span "SEO Overview" at bounding box center [65, 75] width 34 height 6
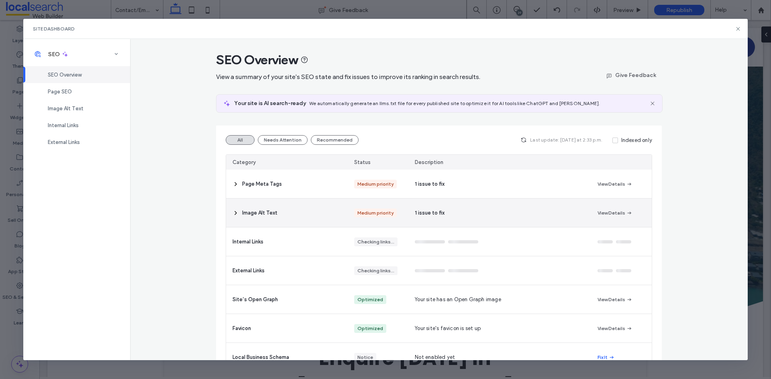
click at [232, 216] on icon at bounding box center [235, 213] width 6 height 6
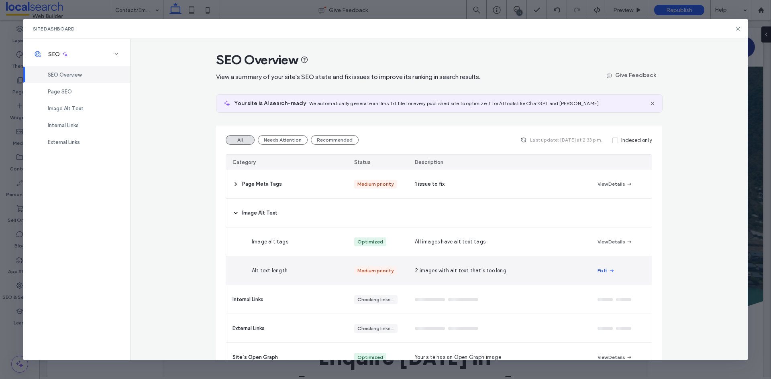
click at [608, 272] on span "button" at bounding box center [611, 271] width 7 height 9
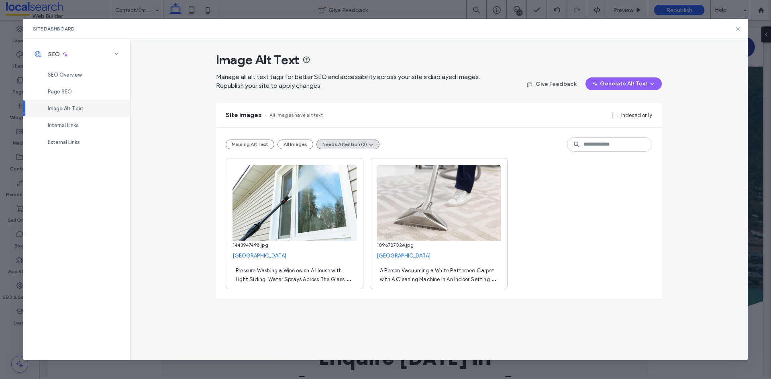
click at [310, 274] on span "Pressure Washing a Window on A House with Light Siding. Water Sprays Across The…" at bounding box center [293, 284] width 115 height 33
drag, startPoint x: 257, startPoint y: 269, endPoint x: 305, endPoint y: 270, distance: 48.6
click at [305, 270] on textarea "**********" at bounding box center [294, 274] width 124 height 22
click at [267, 281] on textarea "**********" at bounding box center [294, 274] width 124 height 22
click at [307, 272] on textarea "**********" at bounding box center [294, 274] width 124 height 22
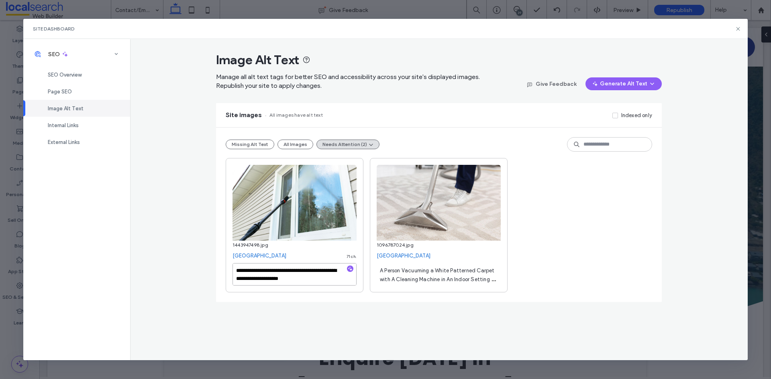
type textarea "**********"
drag, startPoint x: 402, startPoint y: 270, endPoint x: 416, endPoint y: 273, distance: 14.3
click at [402, 270] on span "A Person Vacuuming a White Patterned Carpet with A Cleaning Machine in An Indoo…" at bounding box center [438, 284] width 116 height 33
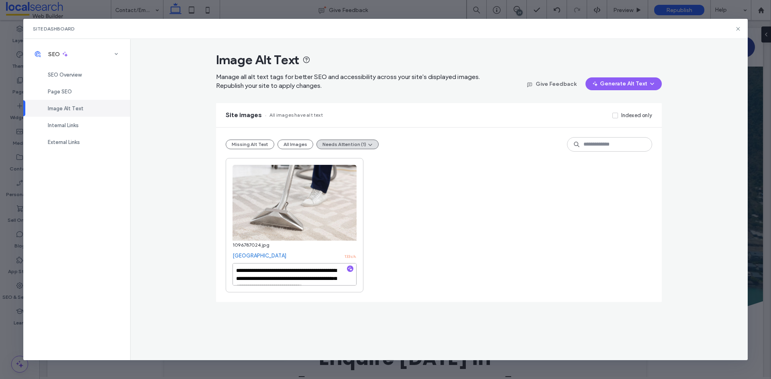
scroll to position [17, 0]
drag, startPoint x: 315, startPoint y: 278, endPoint x: 272, endPoint y: 272, distance: 43.4
click at [272, 272] on textarea "**********" at bounding box center [294, 274] width 124 height 22
type textarea "**********"
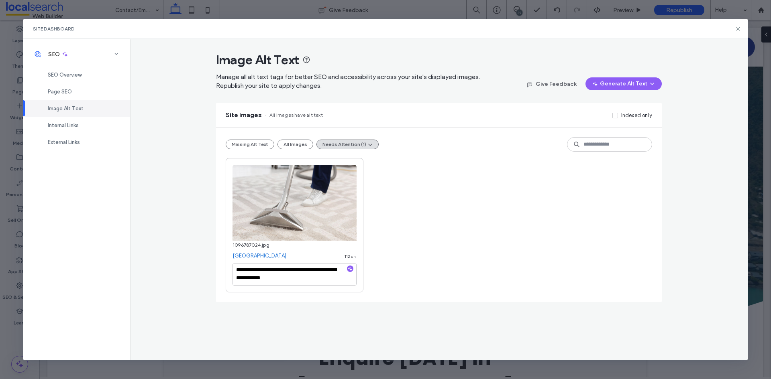
click at [407, 268] on div "**********" at bounding box center [439, 225] width 426 height 135
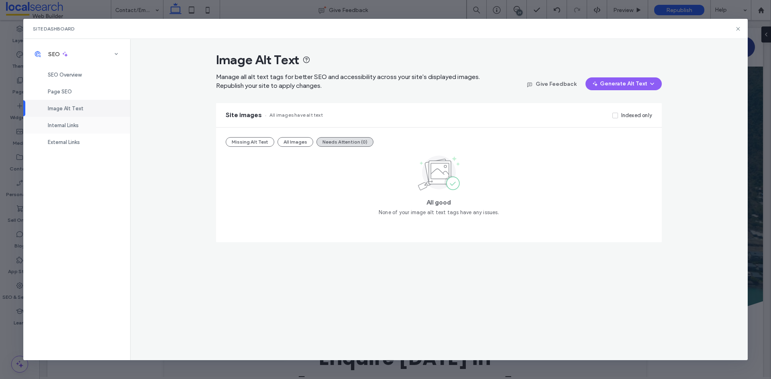
click at [57, 124] on span "Internal Links" at bounding box center [63, 125] width 31 height 6
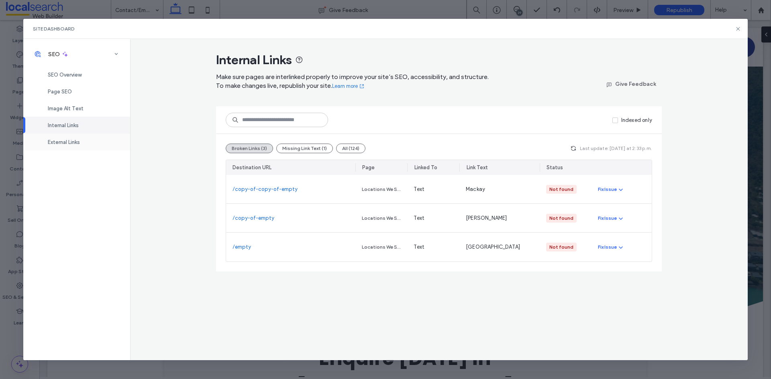
click at [75, 141] on span "External Links" at bounding box center [64, 142] width 32 height 6
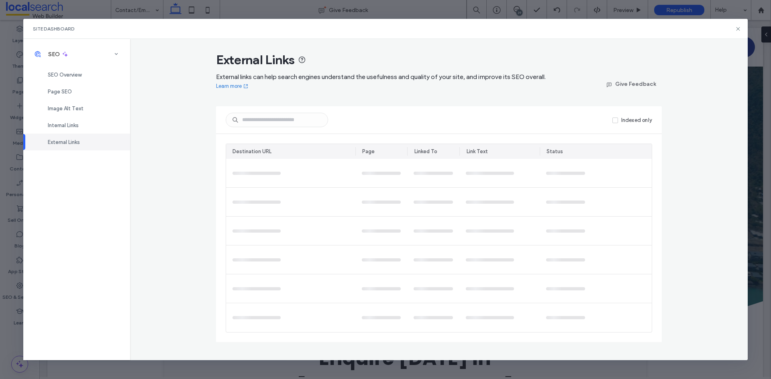
click at [72, 135] on div "External Links" at bounding box center [76, 142] width 107 height 17
click at [75, 128] on div "Internal Links" at bounding box center [76, 125] width 107 height 17
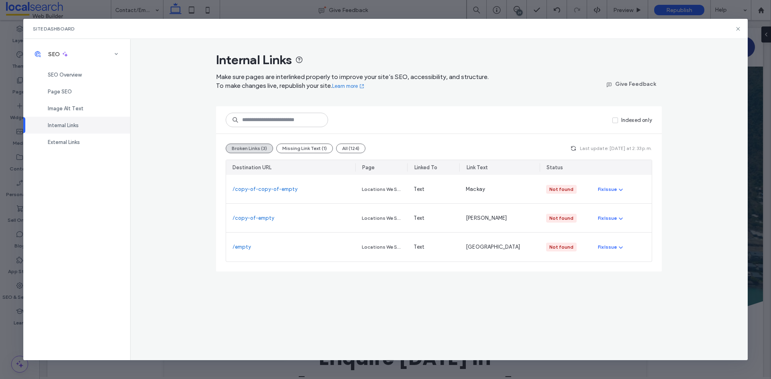
click at [159, 228] on div "Internal Links Make sure pages are interlinked properly to improve your site’s …" at bounding box center [439, 200] width 618 height 322
click at [737, 29] on icon at bounding box center [738, 29] width 6 height 6
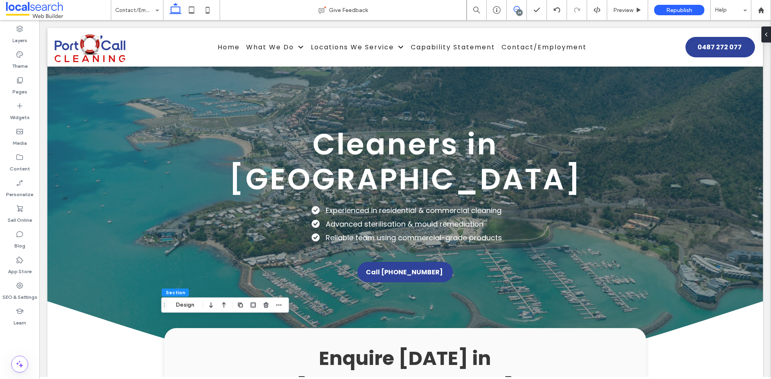
click at [515, 11] on icon at bounding box center [517, 9] width 6 height 6
click at [516, 8] on icon at bounding box center [517, 9] width 6 height 6
click at [519, 10] on div "39" at bounding box center [519, 13] width 6 height 6
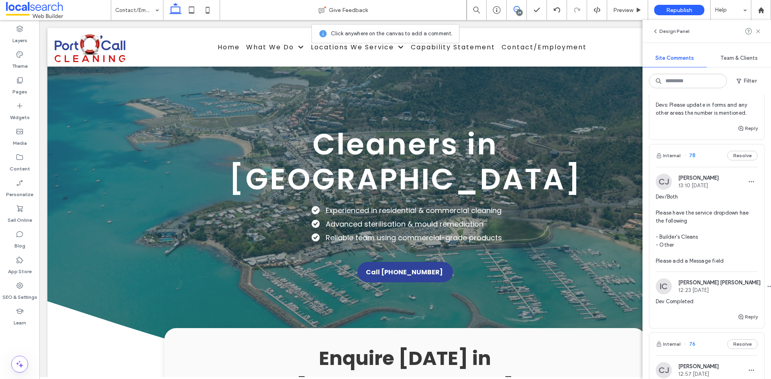
scroll to position [1084, 0]
click at [742, 134] on button "Reply" at bounding box center [748, 129] width 20 height 10
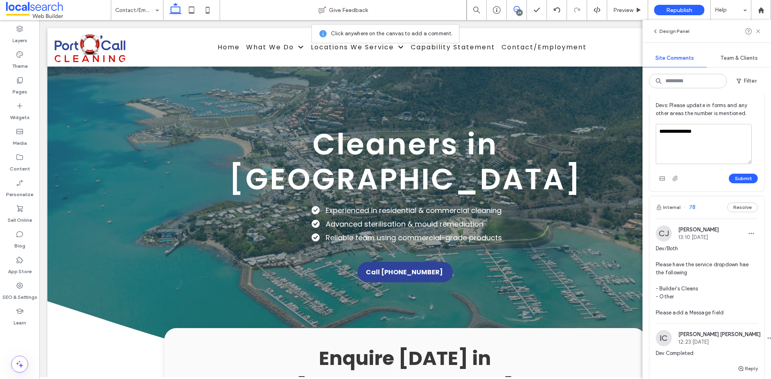
type textarea "**********"
click at [737, 184] on button "Submit" at bounding box center [743, 179] width 29 height 10
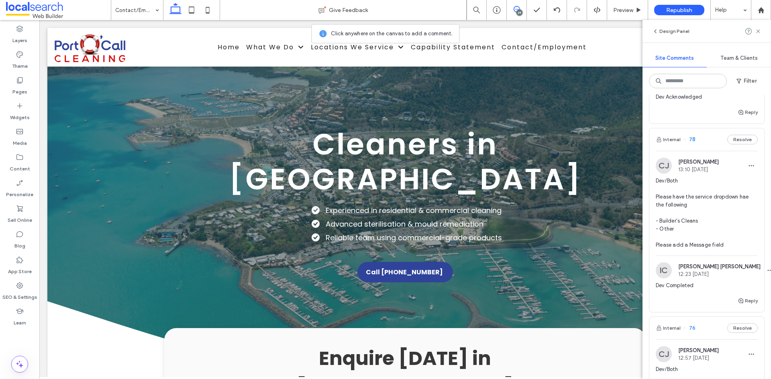
drag, startPoint x: 0, startPoint y: 357, endPoint x: 0, endPoint y: 362, distance: 5.2
click at [0, 363] on div at bounding box center [19, 364] width 39 height 17
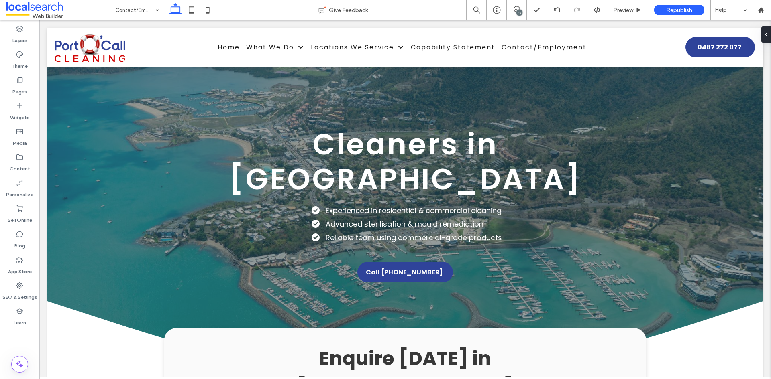
scroll to position [0, 0]
click at [188, 12] on icon at bounding box center [192, 10] width 16 height 16
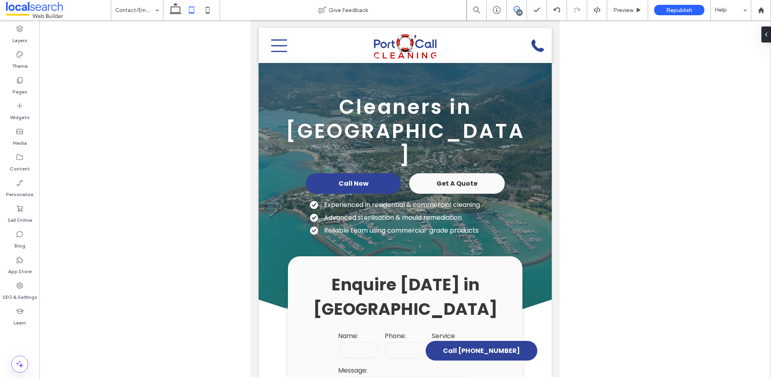
click at [523, 10] on span at bounding box center [517, 9] width 20 height 6
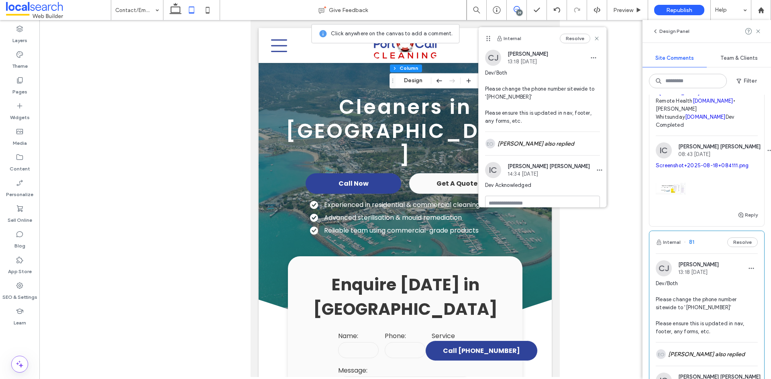
scroll to position [803, 0]
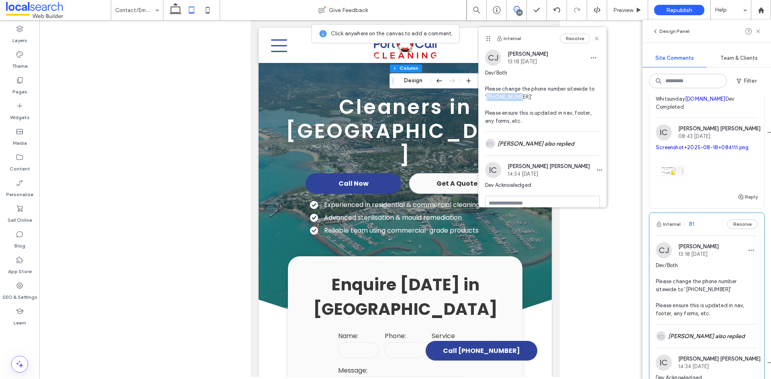
drag, startPoint x: 523, startPoint y: 98, endPoint x: 494, endPoint y: 100, distance: 29.8
click at [494, 100] on span "Dev/Both Please change the phone number sitewide to '[PHONE_NUMBER]' Please ens…" at bounding box center [542, 97] width 115 height 56
copy span "0487 272 07"
click at [517, 98] on span "Dev/Both Please change the phone number sitewide to '[PHONE_NUMBER]' Please ens…" at bounding box center [542, 97] width 115 height 56
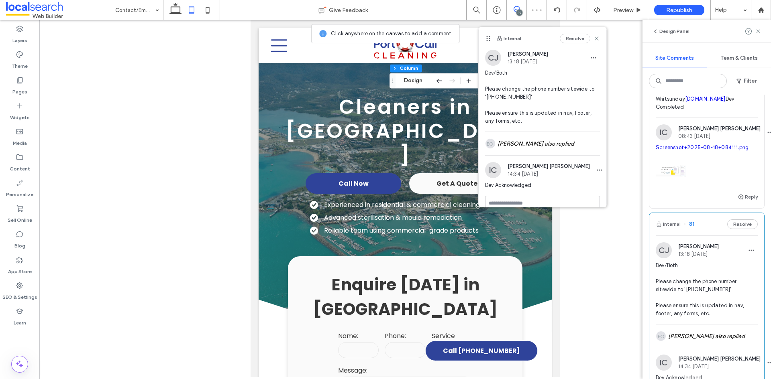
click at [524, 96] on span "Dev/Both Please change the phone number sitewide to '[PHONE_NUMBER]' Please ens…" at bounding box center [542, 97] width 115 height 56
drag, startPoint x: 523, startPoint y: 96, endPoint x: 511, endPoint y: 96, distance: 12.1
click at [511, 96] on span "Dev/Both Please change the phone number sitewide to '[PHONE_NUMBER]' Please ens…" at bounding box center [542, 97] width 115 height 56
click at [521, 96] on span "Dev/Both Please change the phone number sitewide to '[PHONE_NUMBER]' Please ens…" at bounding box center [542, 97] width 115 height 56
click at [535, 95] on span "Dev/Both Please change the phone number sitewide to '[PHONE_NUMBER]' Please ens…" at bounding box center [542, 97] width 115 height 56
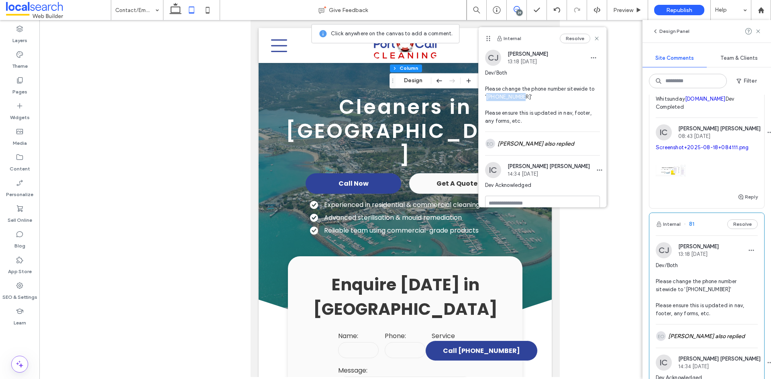
drag, startPoint x: 524, startPoint y: 96, endPoint x: 494, endPoint y: 99, distance: 29.9
click at [494, 99] on span "Dev/Both Please change the phone number sitewide to '[PHONE_NUMBER]' Please ens…" at bounding box center [542, 97] width 115 height 56
copy span "0487 272 077"
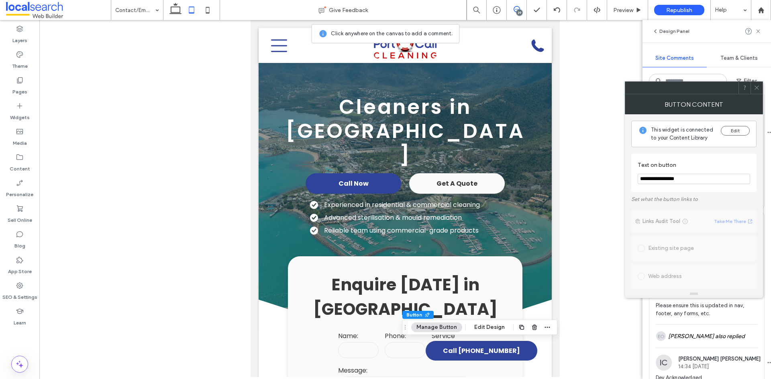
click at [693, 177] on input "**********" at bounding box center [694, 179] width 112 height 10
drag, startPoint x: 691, startPoint y: 179, endPoint x: 650, endPoint y: 184, distance: 41.6
click at [650, 184] on input "**********" at bounding box center [694, 179] width 112 height 10
paste input "Text on button"
click at [650, 180] on input "**********" at bounding box center [694, 179] width 112 height 10
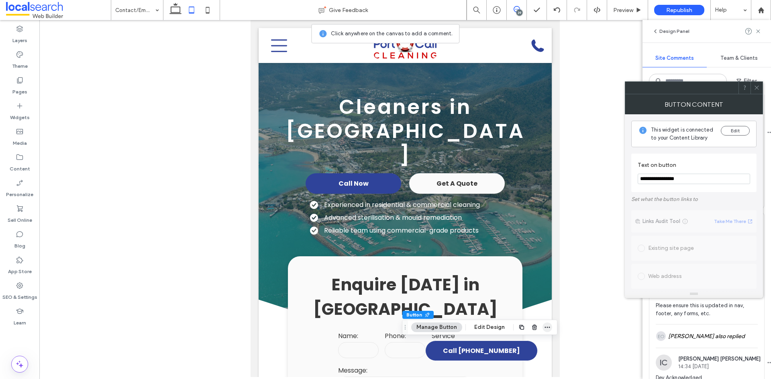
type input "**********"
click at [546, 325] on icon "button" at bounding box center [547, 327] width 6 height 6
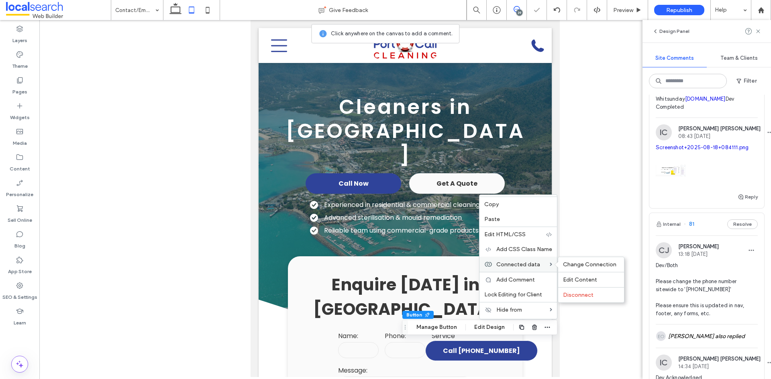
click at [528, 267] on span "Connected data" at bounding box center [518, 264] width 44 height 7
click at [567, 279] on span "Edit Content" at bounding box center [580, 280] width 34 height 7
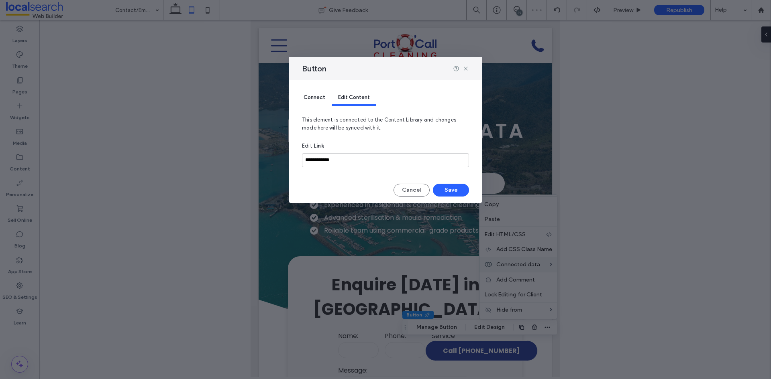
scroll to position [0, 0]
click at [317, 99] on span "Connect" at bounding box center [315, 97] width 22 height 6
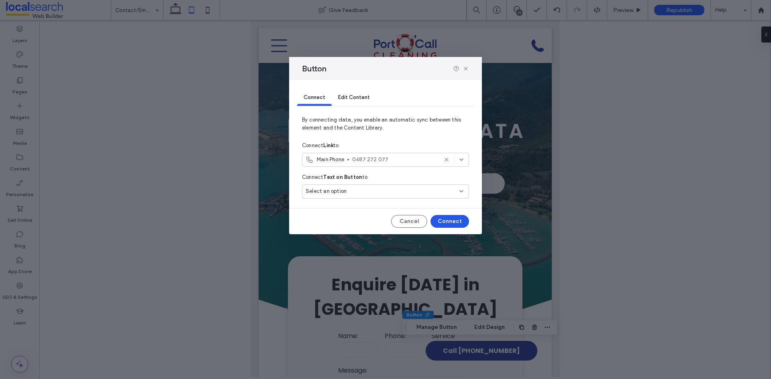
click at [453, 222] on button "Connect" at bounding box center [449, 221] width 39 height 13
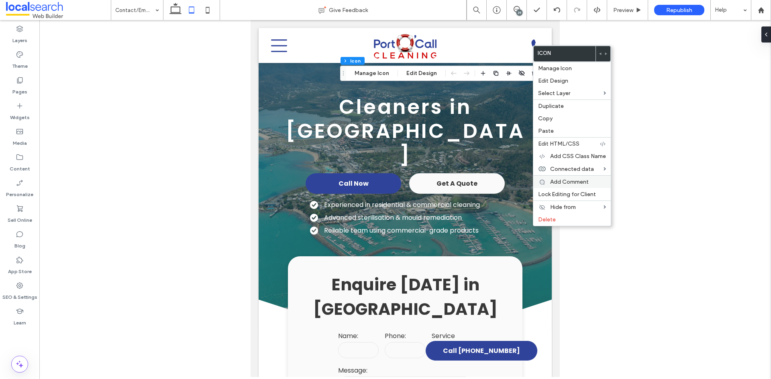
click at [610, 179] on div "Add Comment" at bounding box center [571, 181] width 77 height 13
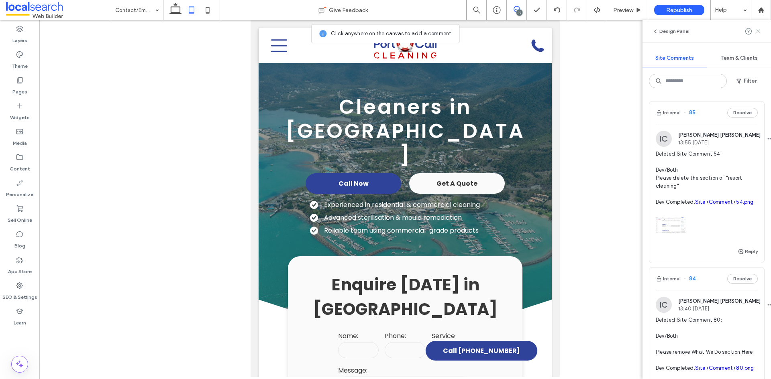
click at [760, 31] on icon at bounding box center [758, 31] width 6 height 6
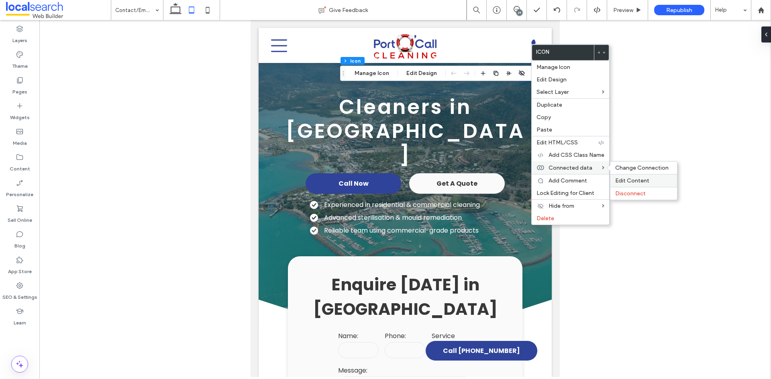
click at [622, 180] on span "Edit Content" at bounding box center [632, 180] width 34 height 7
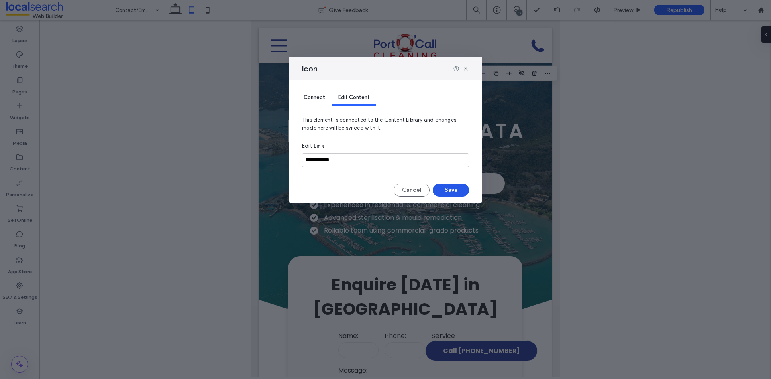
click at [465, 192] on button "Save" at bounding box center [451, 190] width 36 height 13
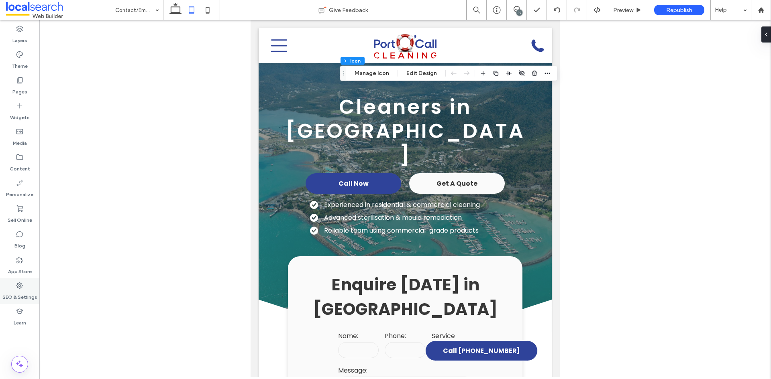
click at [22, 283] on use at bounding box center [19, 286] width 6 height 6
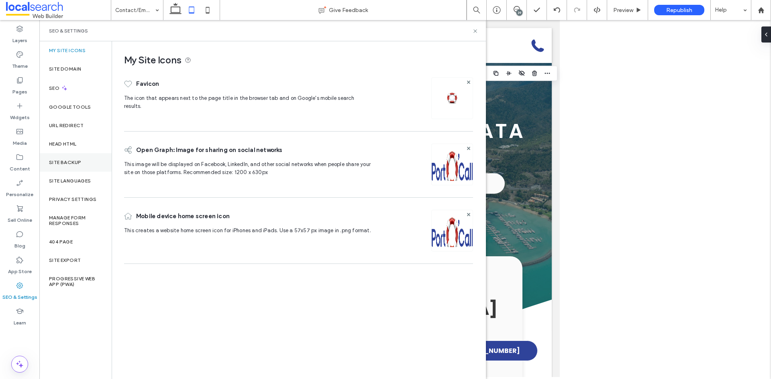
click at [88, 159] on div "Site Backup" at bounding box center [75, 162] width 72 height 18
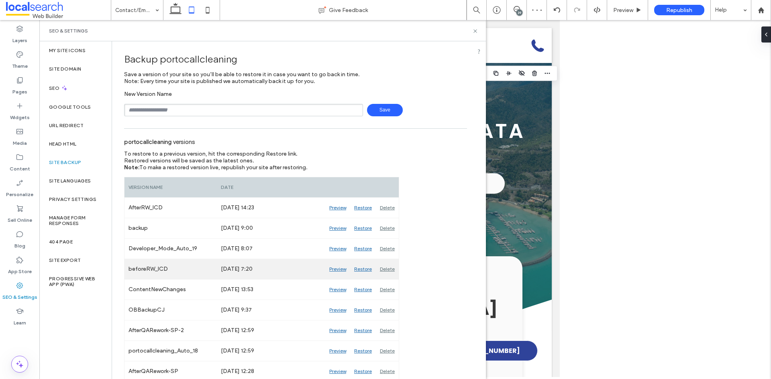
click at [343, 272] on div "Preview" at bounding box center [337, 269] width 25 height 20
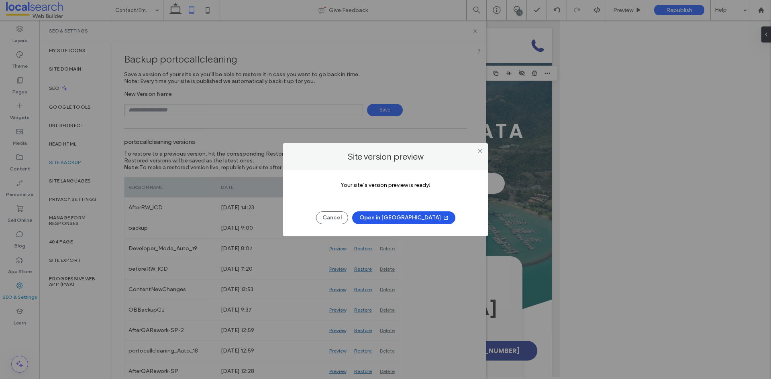
click at [401, 218] on button "Open in [GEOGRAPHIC_DATA]" at bounding box center [403, 218] width 103 height 13
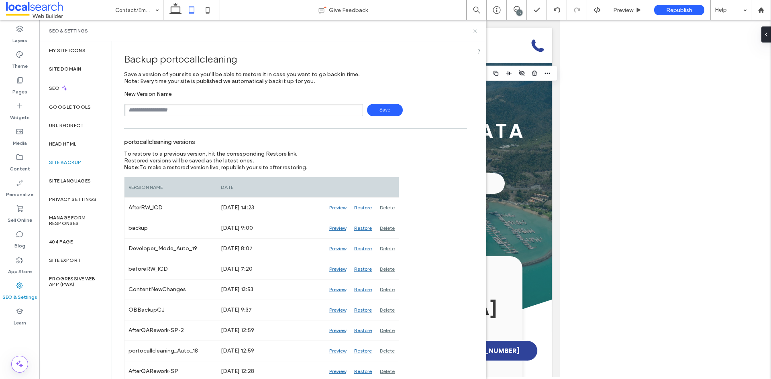
click at [474, 31] on icon at bounding box center [475, 31] width 6 height 6
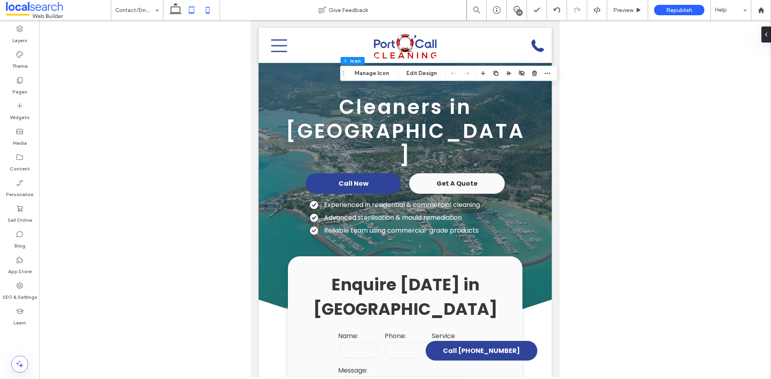
click at [204, 9] on icon at bounding box center [208, 10] width 16 height 16
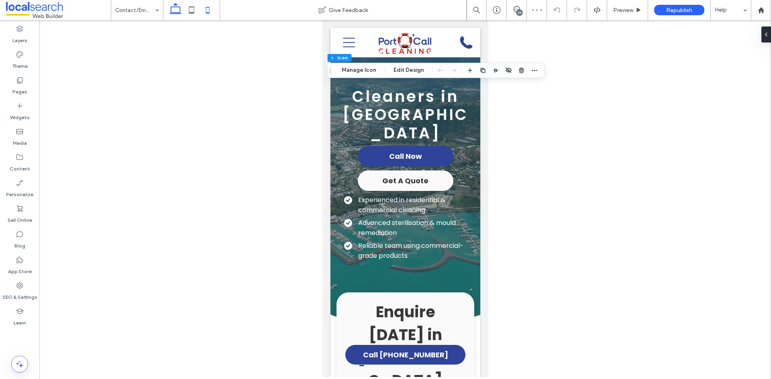
click at [174, 8] on icon at bounding box center [175, 10] width 16 height 16
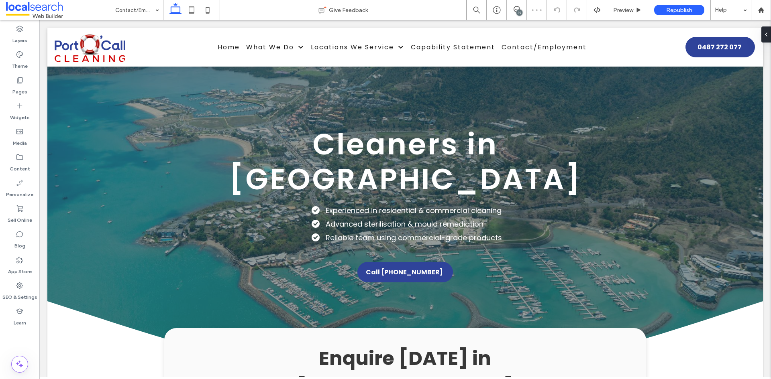
type input "**"
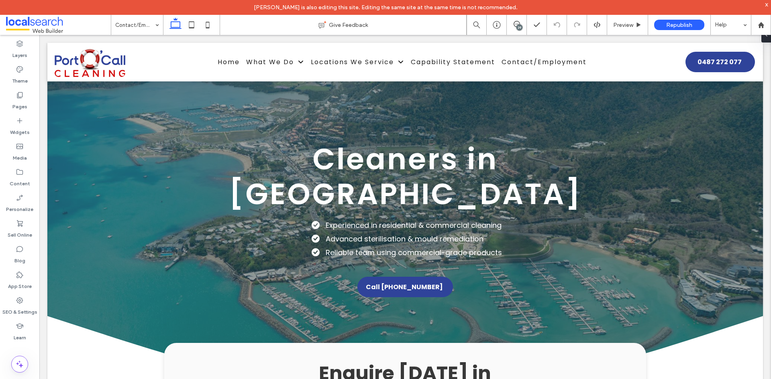
click at [26, 26] on span at bounding box center [58, 25] width 105 height 16
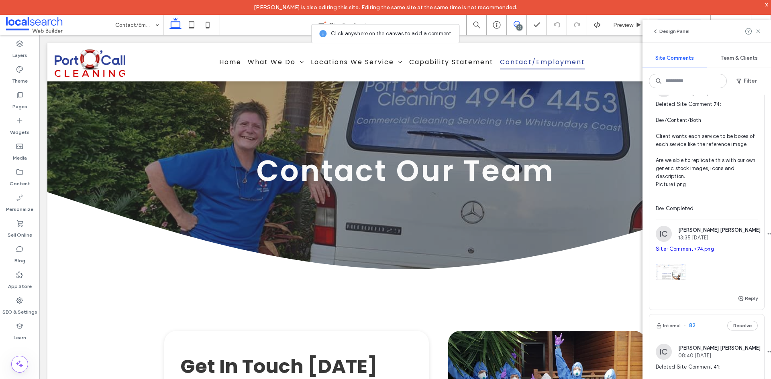
scroll to position [361, 0]
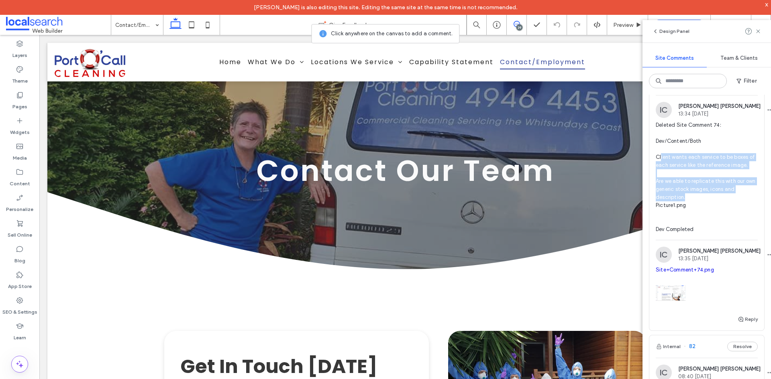
drag, startPoint x: 692, startPoint y: 254, endPoint x: 661, endPoint y: 209, distance: 54.9
click at [661, 209] on span "Deleted Site Comment 74: Dev/Content/Both Client wants each service to be boxes…" at bounding box center [707, 177] width 102 height 112
click at [688, 228] on div at bounding box center [385, 189] width 771 height 379
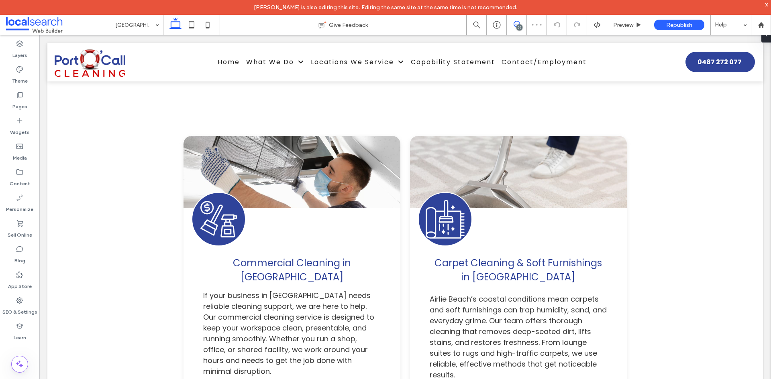
click at [514, 24] on use at bounding box center [517, 24] width 6 height 6
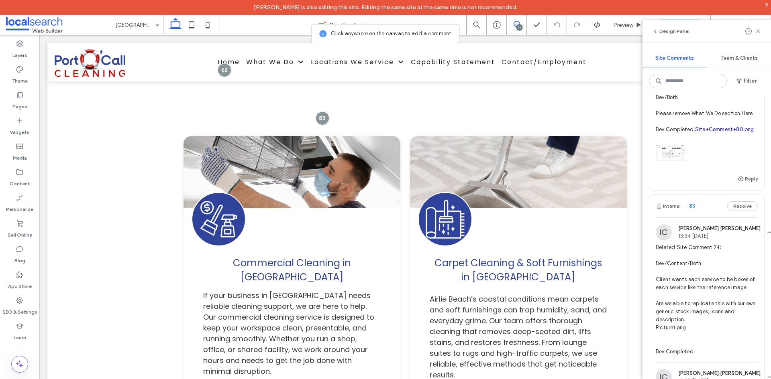
scroll to position [241, 0]
click at [320, 111] on div at bounding box center [322, 118] width 15 height 15
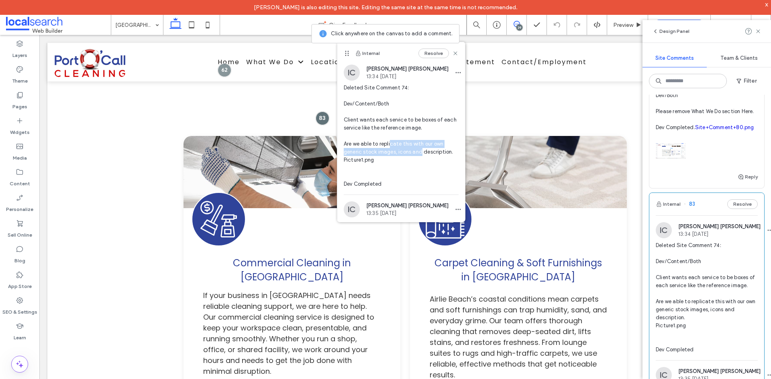
drag, startPoint x: 422, startPoint y: 151, endPoint x: 390, endPoint y: 145, distance: 32.1
click at [390, 145] on span "Deleted Site Comment 74: Dev/Content/Both Client wants each service to be boxes…" at bounding box center [401, 136] width 115 height 104
click at [419, 129] on span "Deleted Site Comment 74: Dev/Content/Both Client wants each service to be boxes…" at bounding box center [401, 136] width 115 height 104
drag, startPoint x: 435, startPoint y: 129, endPoint x: 342, endPoint y: 122, distance: 93.4
click at [343, 122] on div "IC [PERSON_NAME] [PERSON_NAME] 13:34 [DATE] Deleted Site Comment 74: Dev/Conten…" at bounding box center [401, 130] width 128 height 130
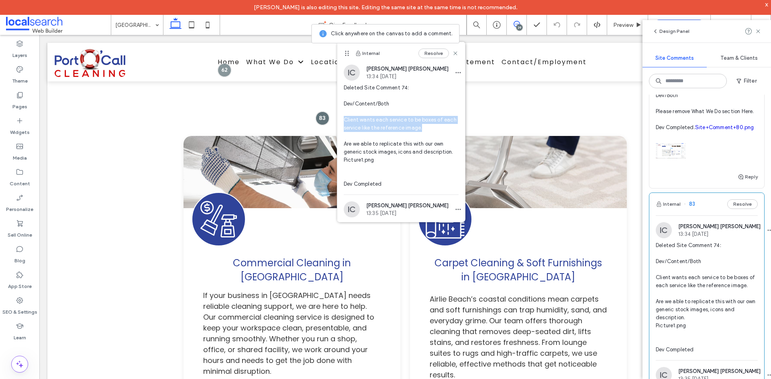
copy span "Client wants each service to be boxes of each service like the reference image."
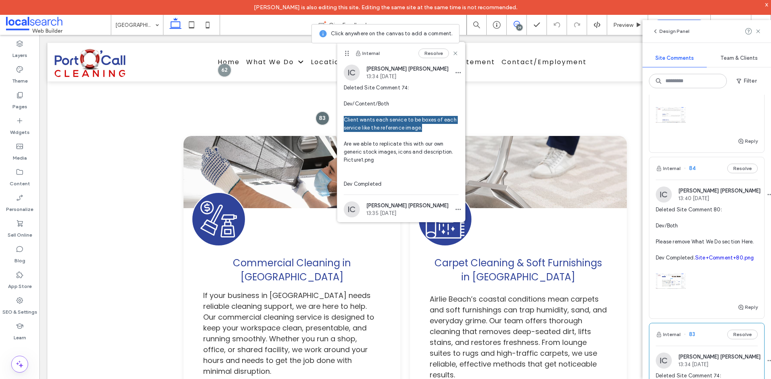
scroll to position [80, 0]
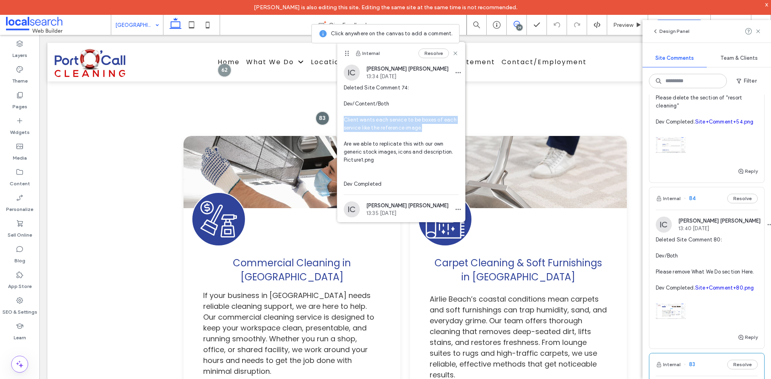
drag, startPoint x: 128, startPoint y: 7, endPoint x: 143, endPoint y: 28, distance: 25.4
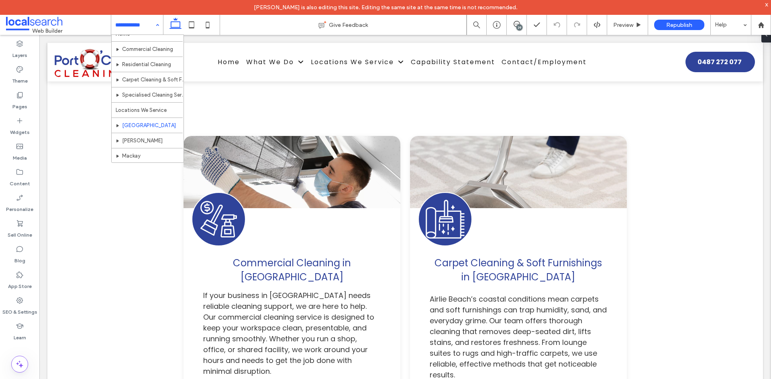
scroll to position [24, 0]
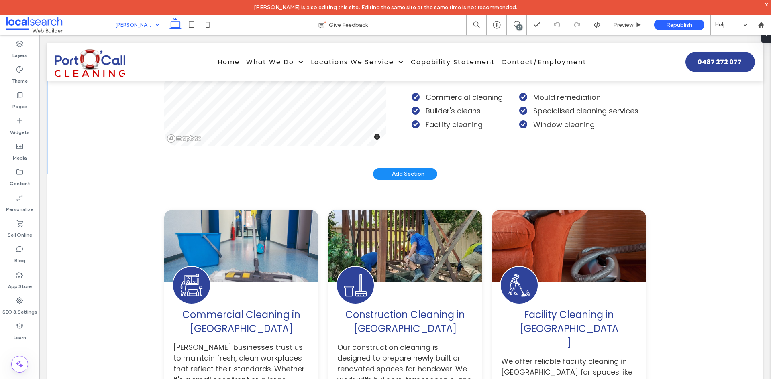
scroll to position [1044, 0]
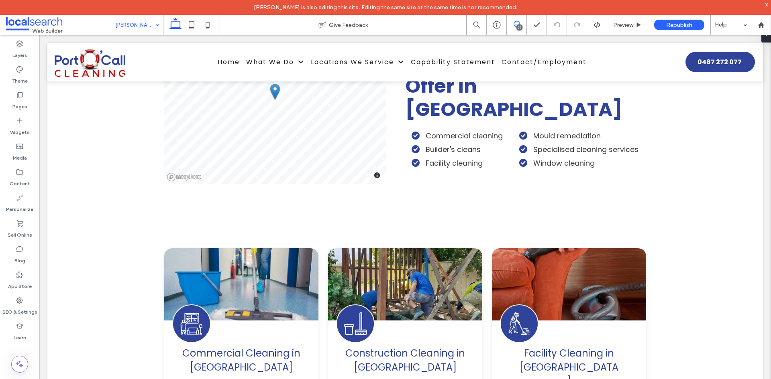
click at [517, 24] on icon at bounding box center [517, 24] width 6 height 6
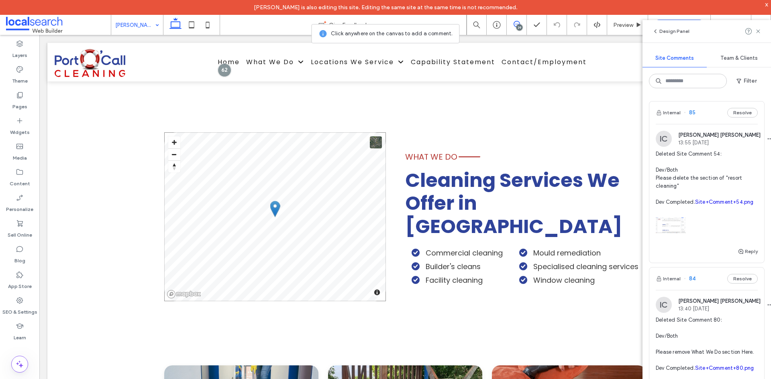
scroll to position [924, 0]
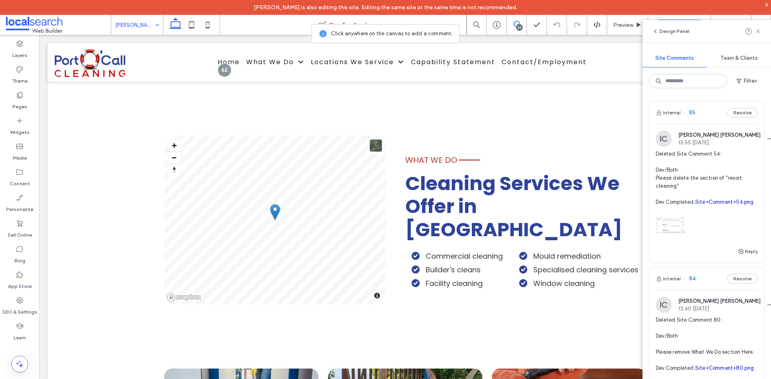
drag, startPoint x: 517, startPoint y: 22, endPoint x: 513, endPoint y: 24, distance: 4.7
click at [517, 22] on icon at bounding box center [517, 24] width 6 height 6
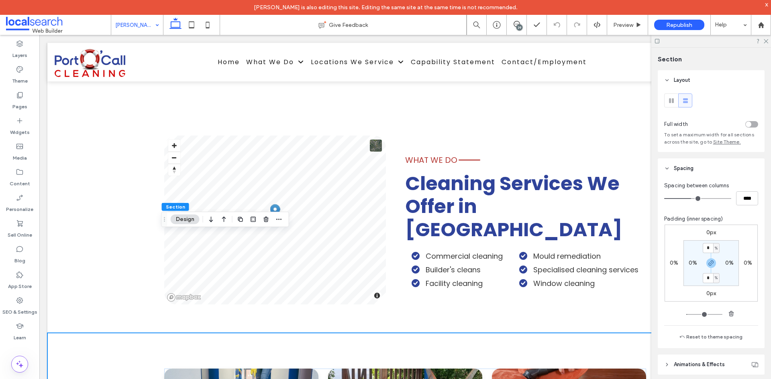
click at [517, 25] on div "39" at bounding box center [519, 27] width 6 height 6
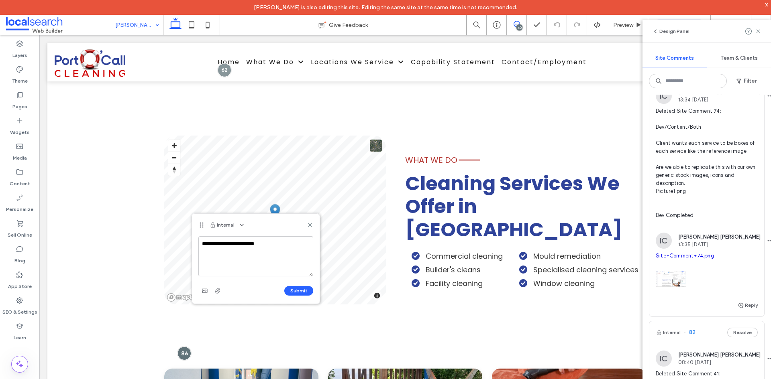
scroll to position [361, 0]
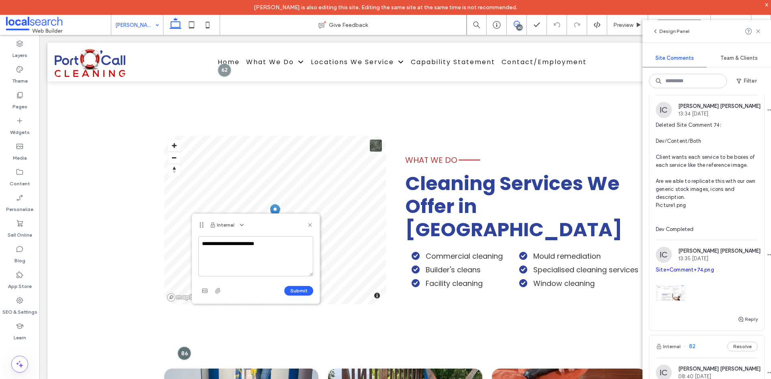
type textarea "**********"
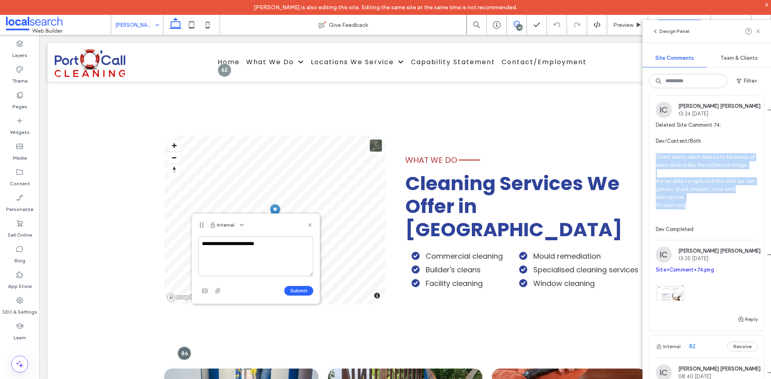
drag, startPoint x: 694, startPoint y: 264, endPoint x: 655, endPoint y: 208, distance: 68.5
click at [655, 208] on div "IC Ian Carmelo 13:34 Aug 18 2025 Deleted Site Comment 74: Dev/Content/Both Clie…" at bounding box center [706, 171] width 115 height 138
copy span "Client wants each service to be boxes of each service like the reference image.…"
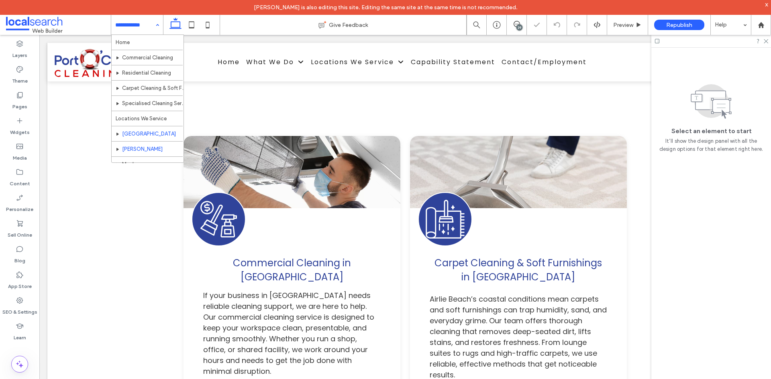
scroll to position [1152, 0]
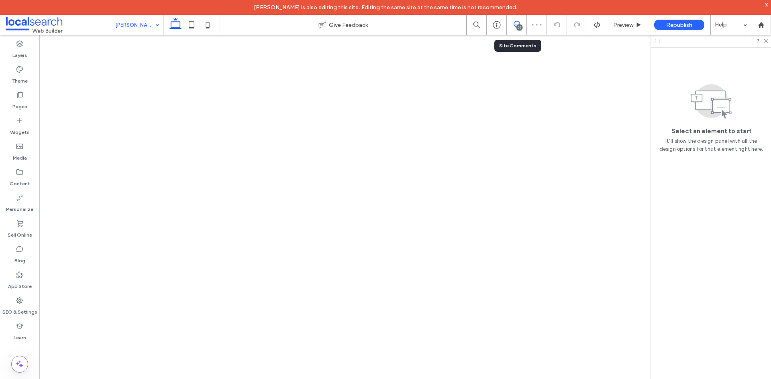
click at [514, 24] on icon at bounding box center [517, 24] width 6 height 6
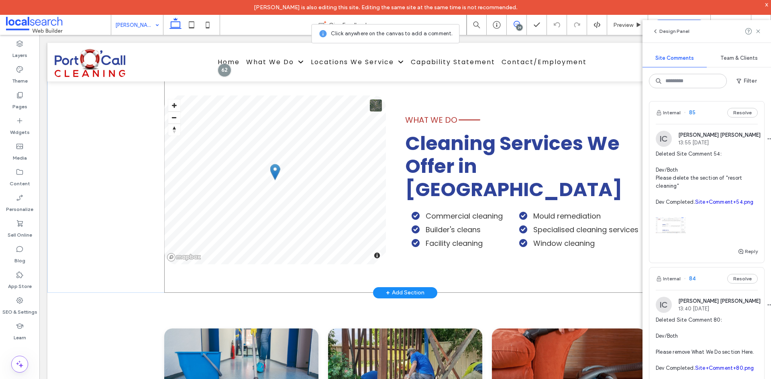
scroll to position [1044, 0]
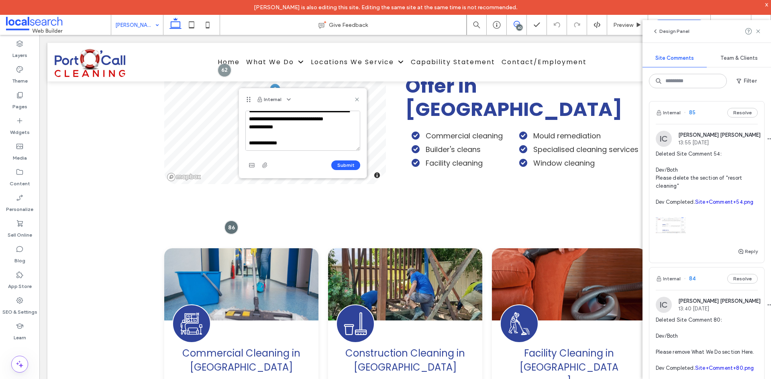
scroll to position [67, 0]
type textarea "**********"
click at [250, 165] on use "button" at bounding box center [251, 165] width 5 height 4
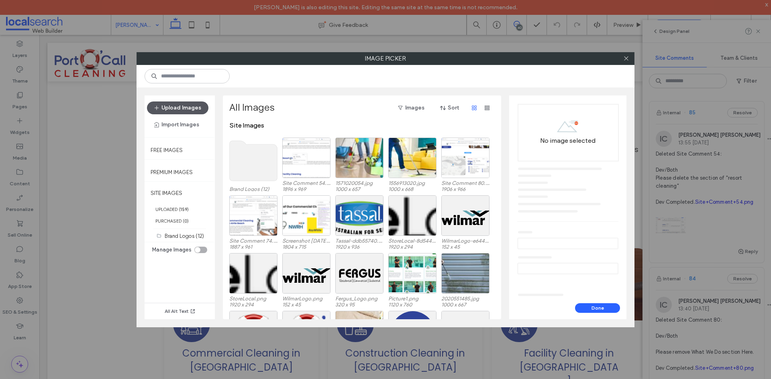
click at [185, 106] on button "Upload Images" at bounding box center [177, 108] width 61 height 13
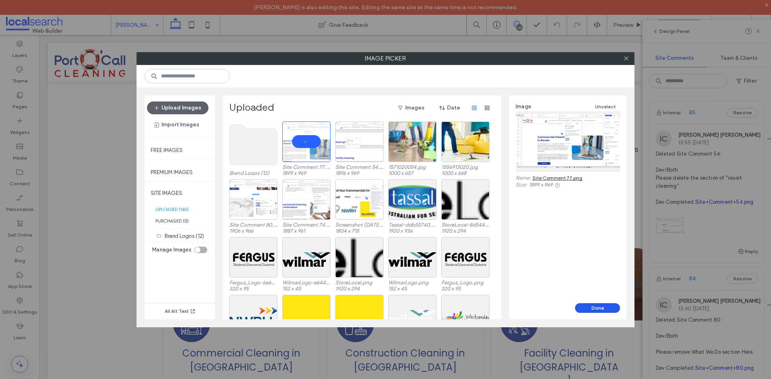
click at [596, 306] on button "Done" at bounding box center [597, 309] width 45 height 10
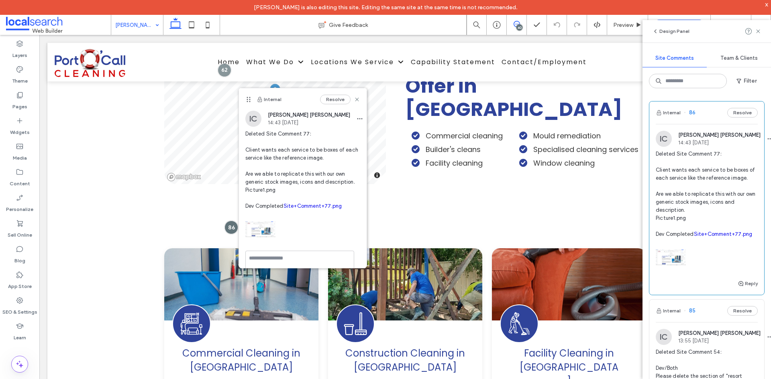
scroll to position [0, 0]
click at [40, 27] on span at bounding box center [58, 25] width 105 height 16
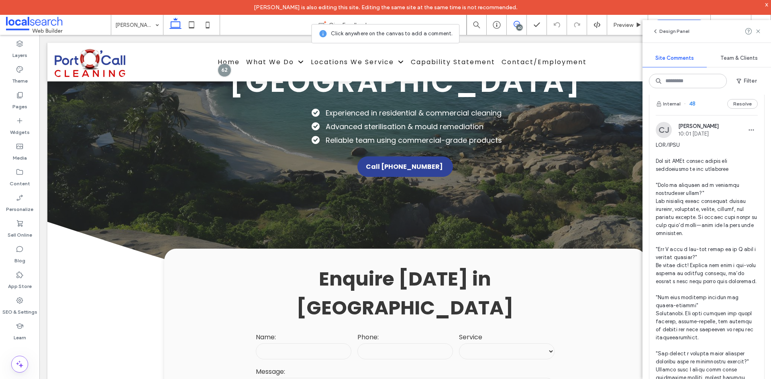
scroll to position [7830, 0]
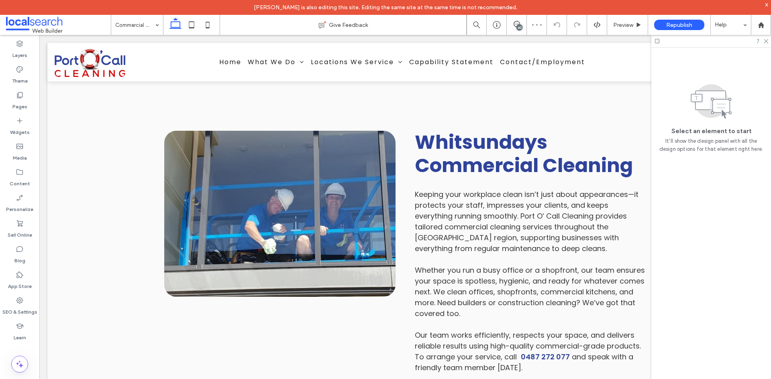
click at [517, 28] on div "40" at bounding box center [519, 27] width 6 height 6
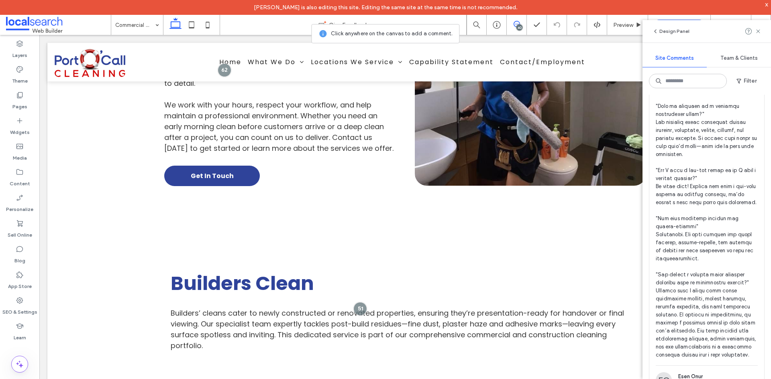
scroll to position [1139, 0]
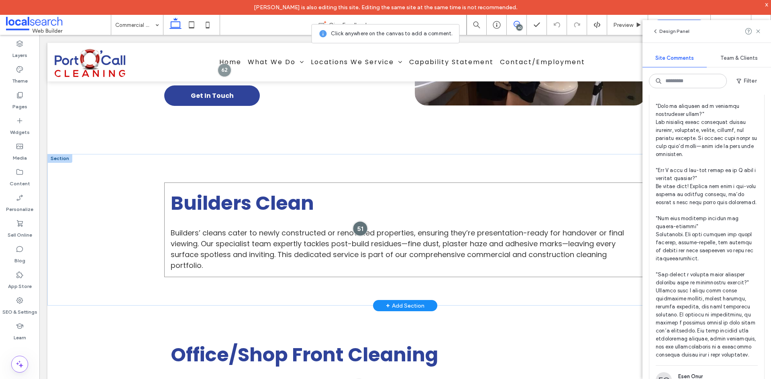
click at [353, 221] on div at bounding box center [360, 228] width 15 height 15
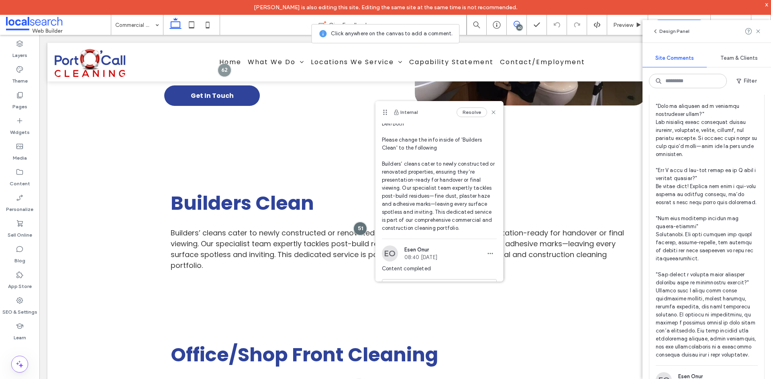
scroll to position [45, 0]
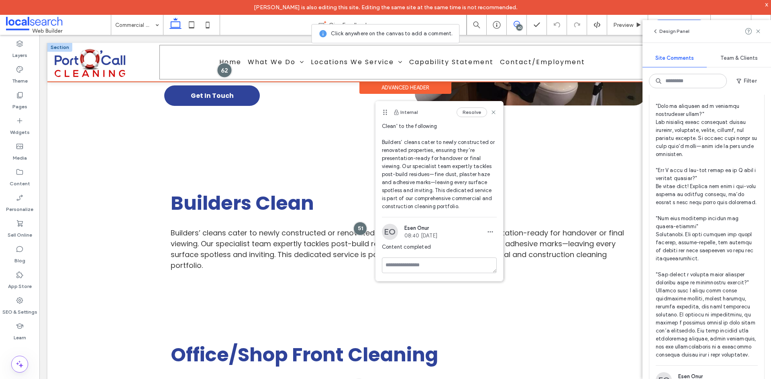
click at [220, 69] on div at bounding box center [224, 70] width 15 height 15
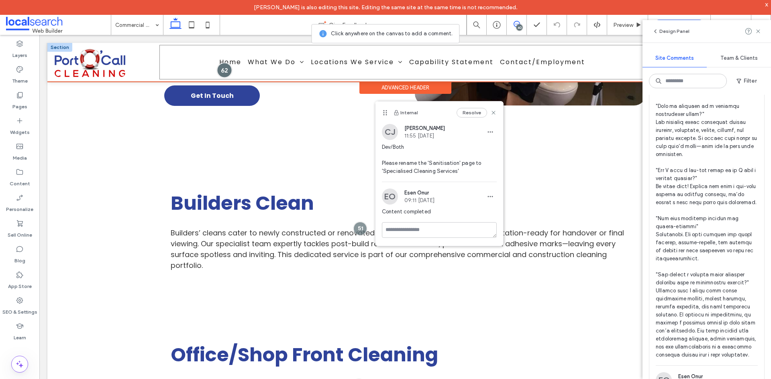
scroll to position [0, 0]
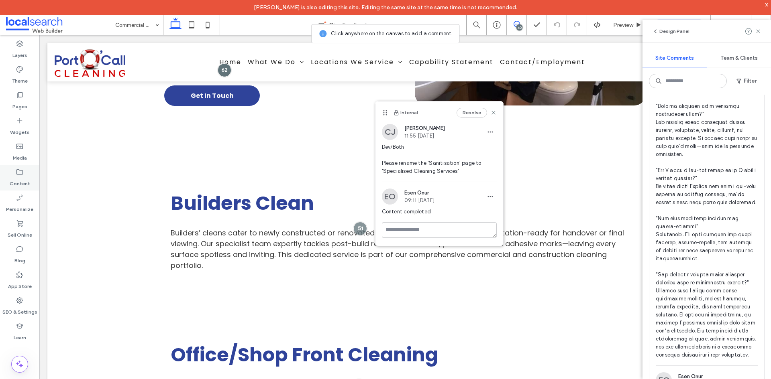
click at [24, 177] on label "Content" at bounding box center [20, 181] width 20 height 11
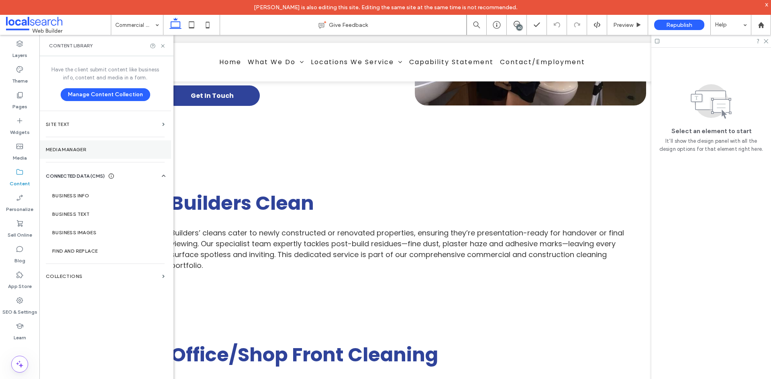
click at [91, 147] on label "Media Manager" at bounding box center [105, 150] width 119 height 6
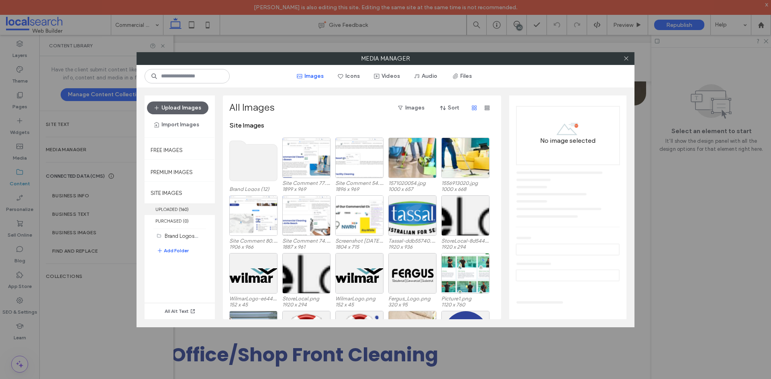
click at [178, 212] on label "UPLOADED ( 160 )" at bounding box center [180, 210] width 70 height 12
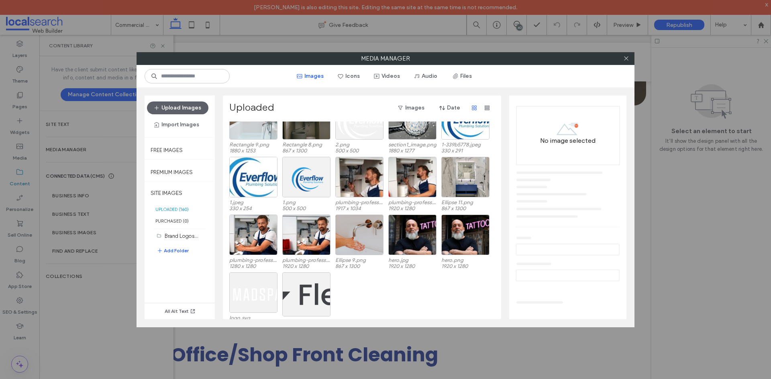
scroll to position [1421, 0]
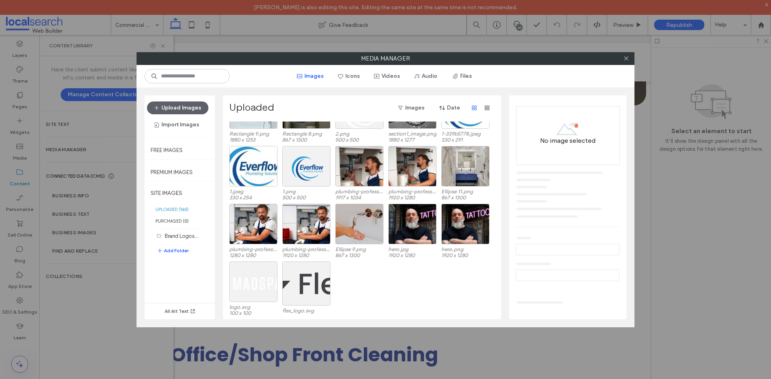
drag, startPoint x: 626, startPoint y: 58, endPoint x: 608, endPoint y: 61, distance: 17.6
click at [626, 58] on icon at bounding box center [626, 58] width 6 height 6
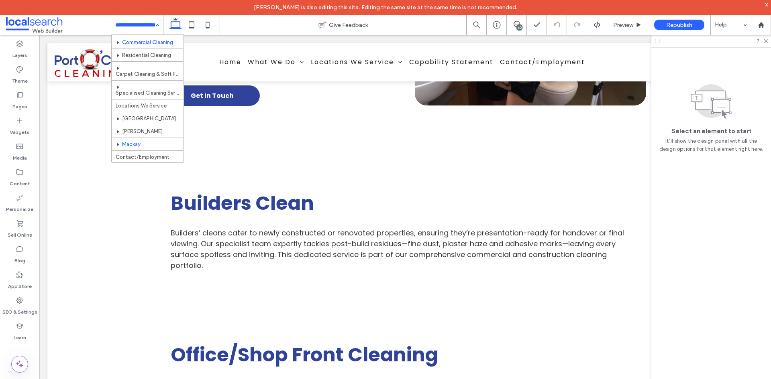
scroll to position [18, 0]
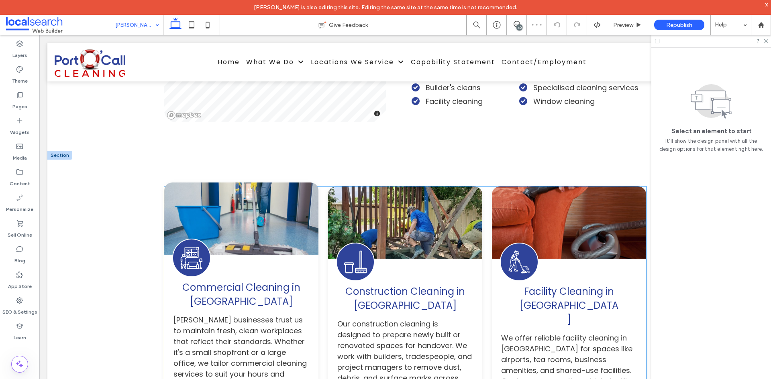
scroll to position [1124, 0]
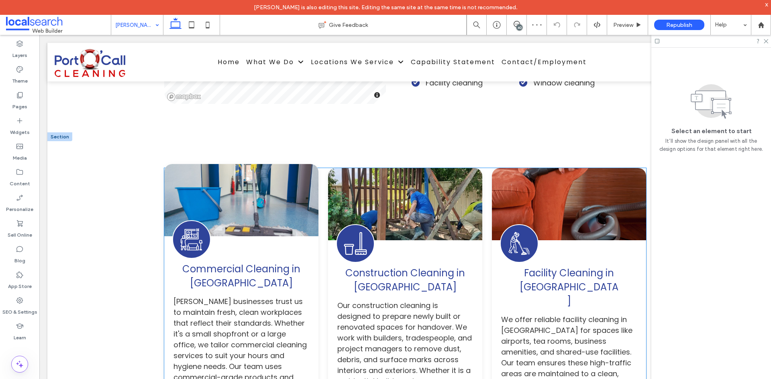
click at [286, 164] on div "Button Cleaning Icon Commercial Cleaning in [GEOGRAPHIC_DATA] [PERSON_NAME] bus…" at bounding box center [241, 375] width 154 height 422
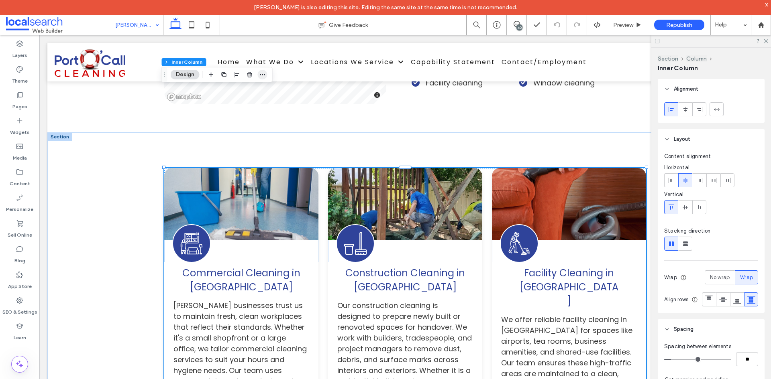
click at [265, 73] on icon "button" at bounding box center [262, 74] width 6 height 6
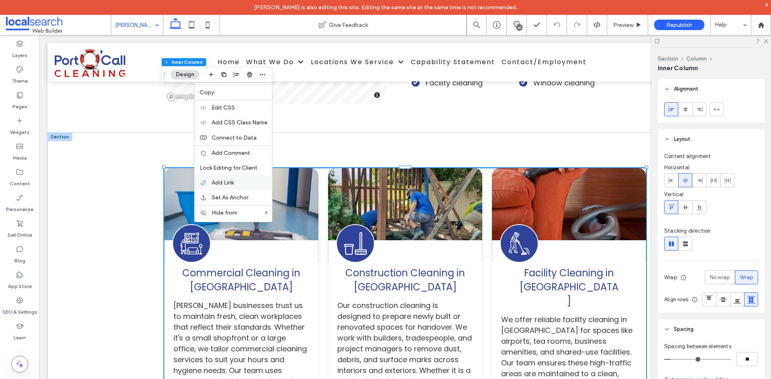
click at [248, 180] on label "Add Link" at bounding box center [240, 182] width 56 height 7
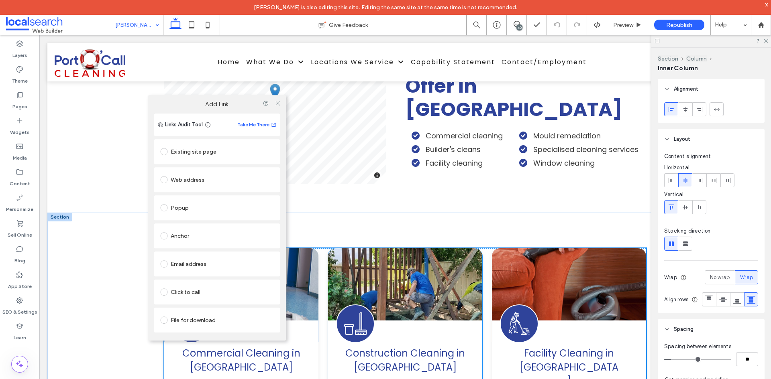
scroll to position [1004, 0]
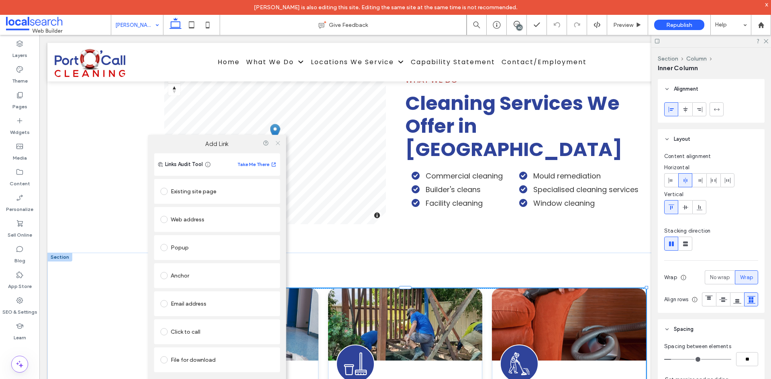
click at [276, 145] on use at bounding box center [278, 143] width 4 height 4
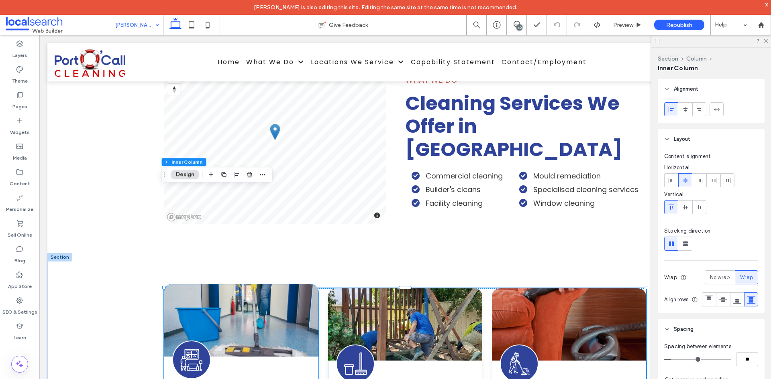
click at [287, 285] on link at bounding box center [241, 321] width 154 height 72
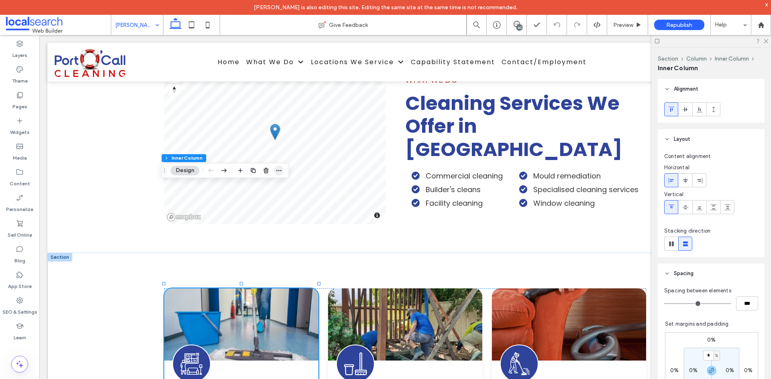
click at [278, 170] on icon "button" at bounding box center [279, 170] width 6 height 6
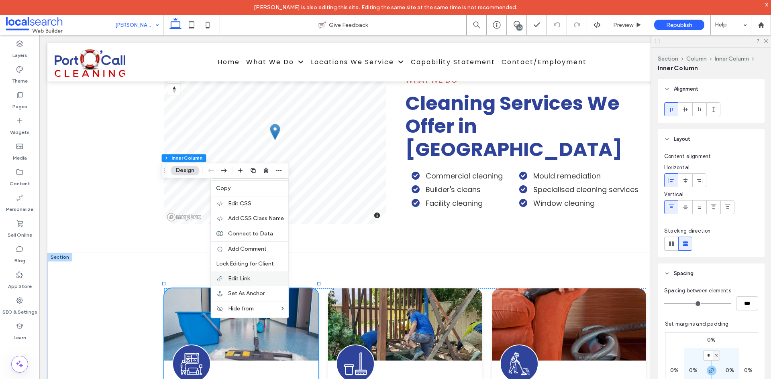
click at [251, 279] on label "Edit Link" at bounding box center [256, 278] width 56 height 7
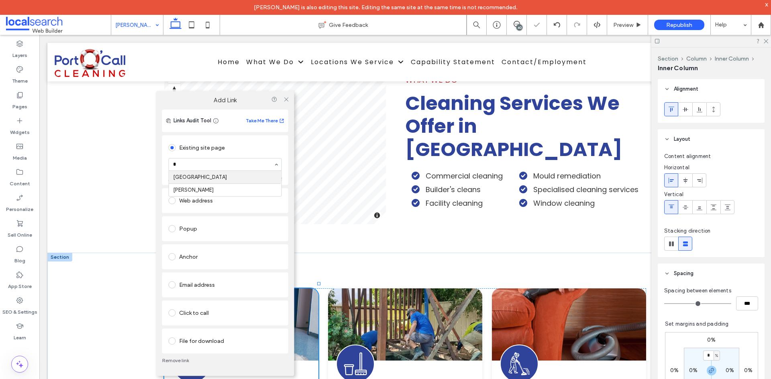
type input "**"
click at [291, 150] on div "Links Audit Tool Take Me There Existing site page Bowen Create new page Go to P…" at bounding box center [225, 243] width 138 height 267
click at [287, 101] on icon at bounding box center [286, 99] width 6 height 6
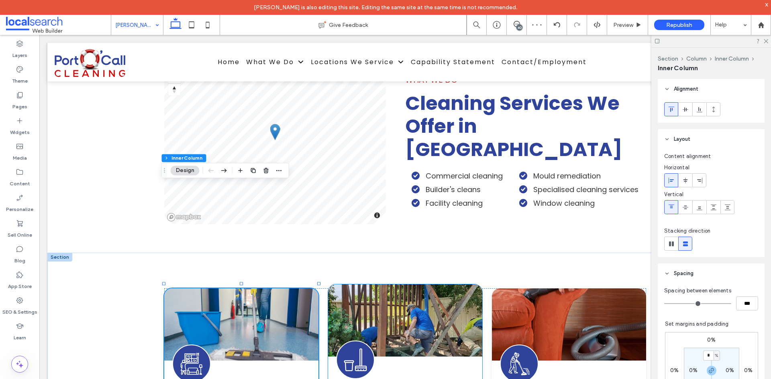
click at [454, 285] on link at bounding box center [405, 321] width 154 height 72
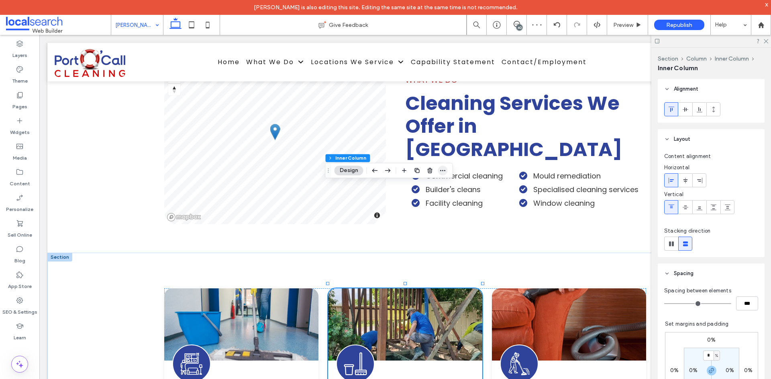
click at [440, 170] on icon "button" at bounding box center [443, 170] width 6 height 6
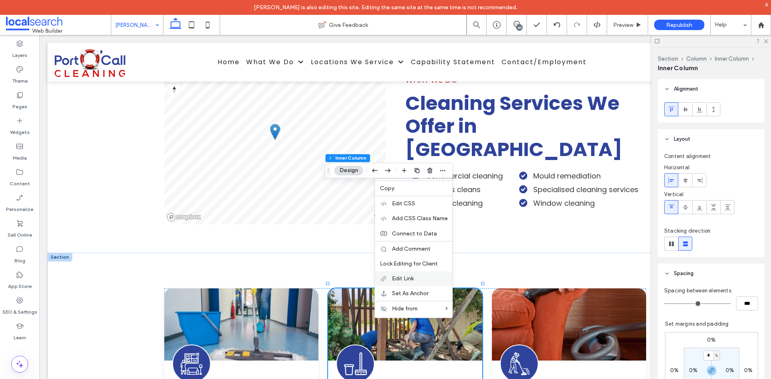
click at [405, 283] on div "Edit Link" at bounding box center [413, 278] width 77 height 15
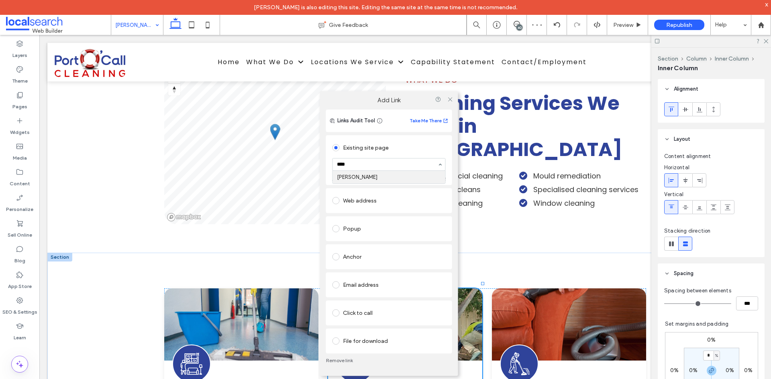
type input "*****"
click at [449, 96] on icon at bounding box center [450, 99] width 6 height 6
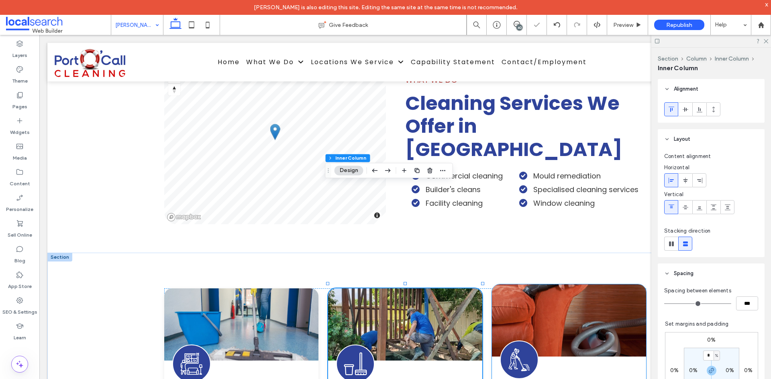
click at [578, 285] on link at bounding box center [569, 321] width 154 height 72
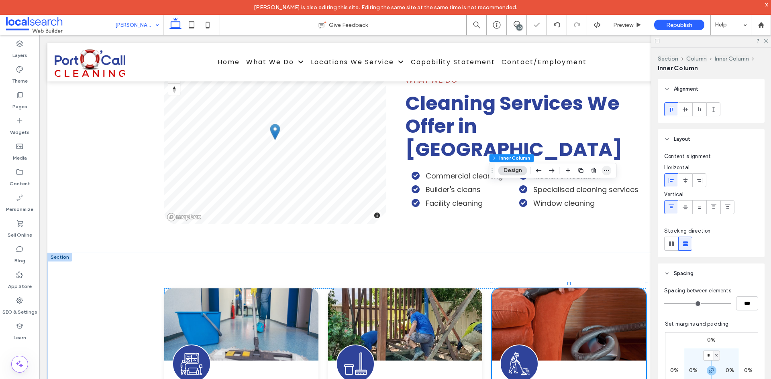
click at [605, 169] on icon "button" at bounding box center [607, 170] width 6 height 6
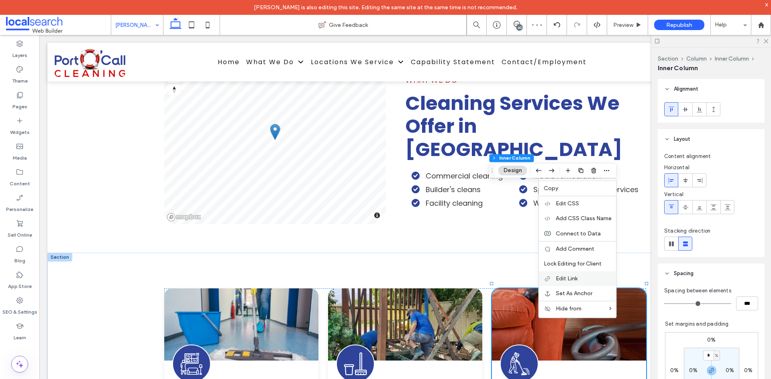
click at [578, 275] on label "Edit Link" at bounding box center [584, 278] width 56 height 7
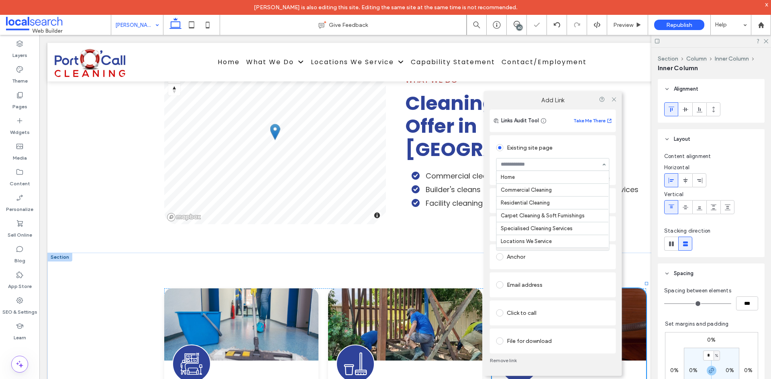
paste input "*****"
type input "*****"
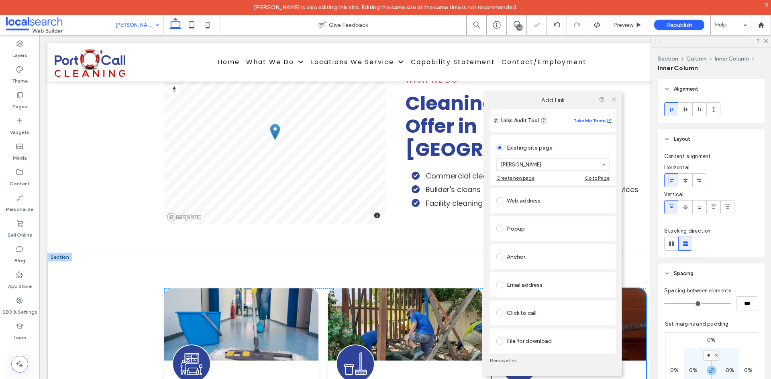
click at [486, 151] on div "Links Audit Tool Take Me There Existing site page Bowen Create new page Go to P…" at bounding box center [553, 243] width 138 height 267
click at [611, 102] on icon at bounding box center [614, 99] width 6 height 6
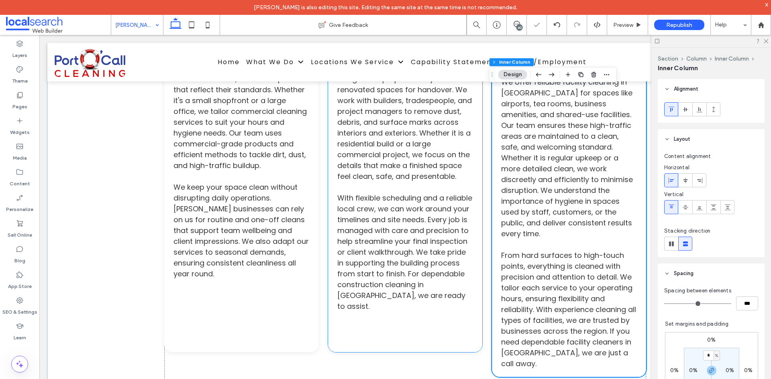
scroll to position [1405, 0]
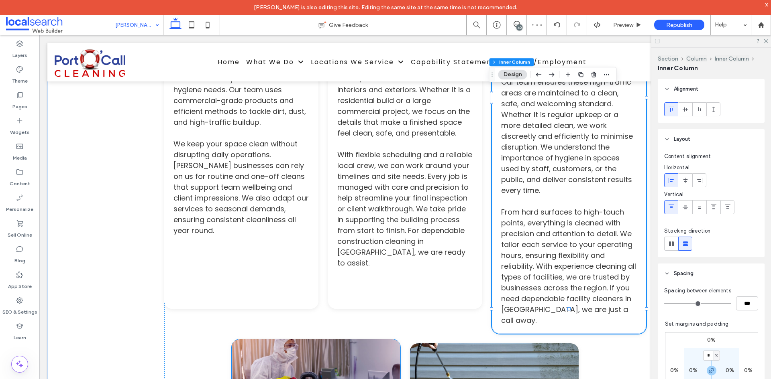
click at [292, 340] on link at bounding box center [316, 376] width 169 height 72
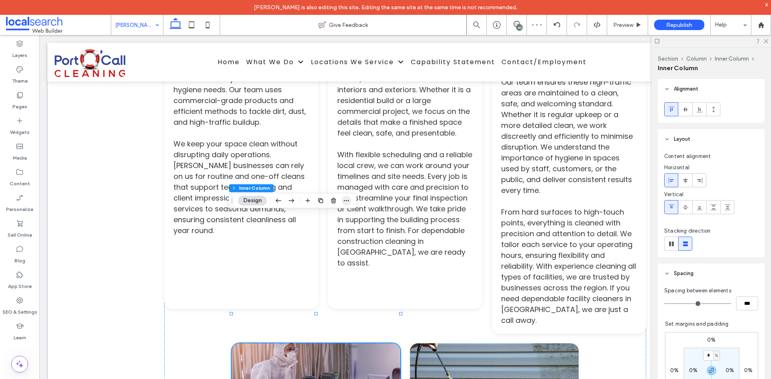
click at [348, 198] on icon "button" at bounding box center [346, 201] width 6 height 6
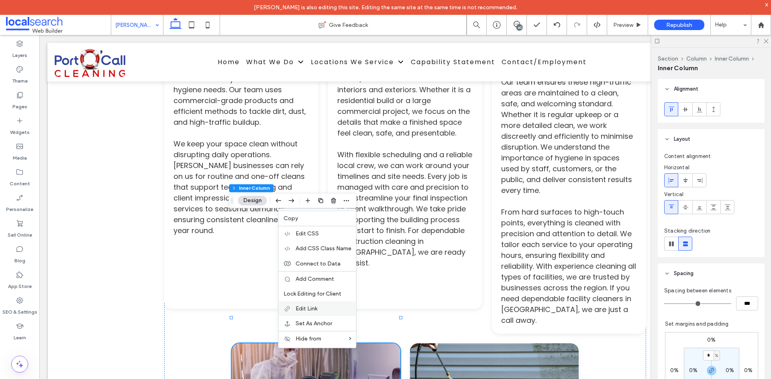
click at [325, 304] on div "Edit Link" at bounding box center [317, 309] width 77 height 15
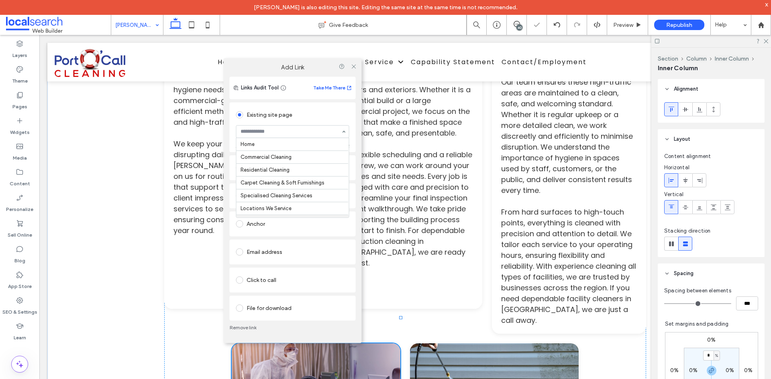
paste input "*****"
type input "*****"
click at [229, 130] on div "Links Audit Tool Take Me There Existing site page Bowen Create new page Go to P…" at bounding box center [293, 210] width 138 height 267
click at [355, 66] on icon at bounding box center [354, 66] width 6 height 6
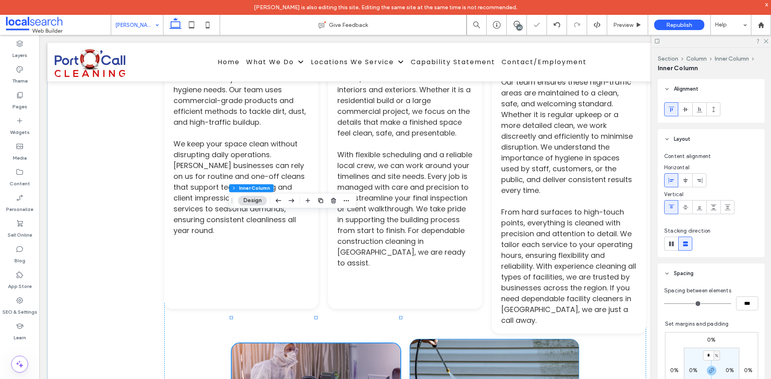
click at [519, 340] on link at bounding box center [494, 376] width 169 height 72
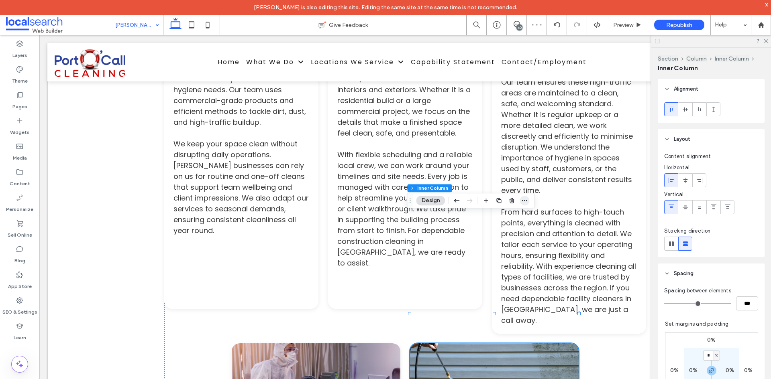
click at [524, 200] on icon "button" at bounding box center [525, 201] width 6 height 6
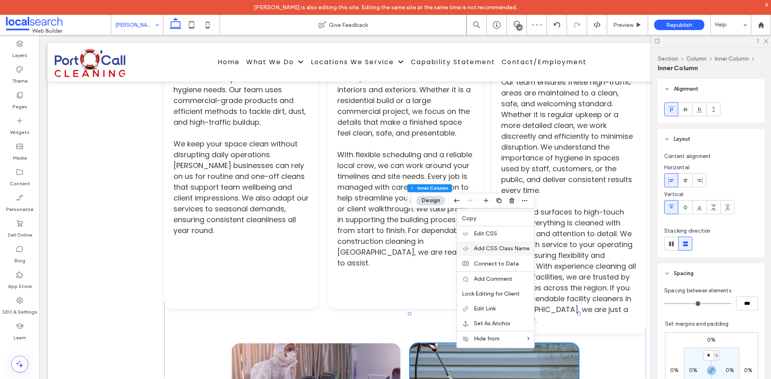
click at [502, 248] on span "Add CSS Class Name" at bounding box center [502, 248] width 56 height 7
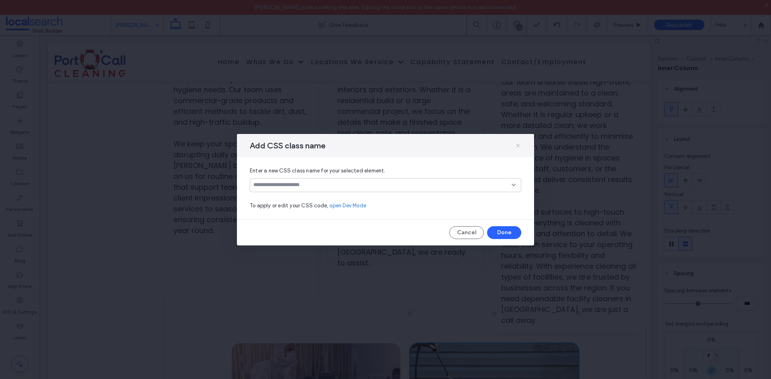
click at [518, 142] on span at bounding box center [518, 146] width 6 height 10
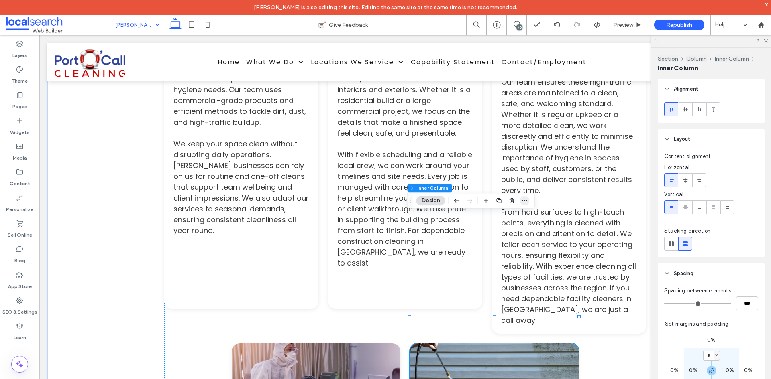
click at [526, 203] on icon "button" at bounding box center [525, 201] width 6 height 6
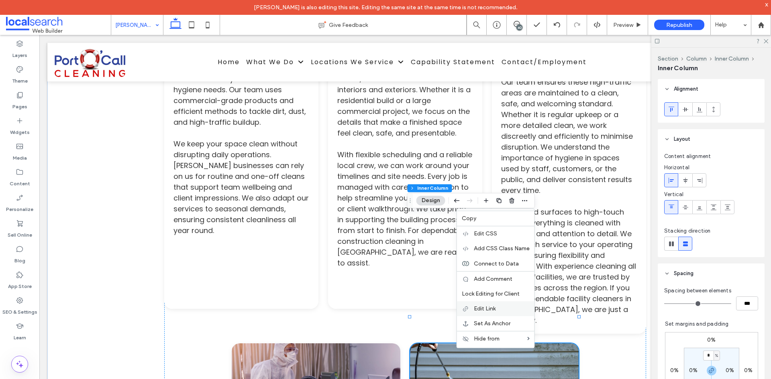
click at [499, 306] on label "Edit Link" at bounding box center [502, 309] width 56 height 7
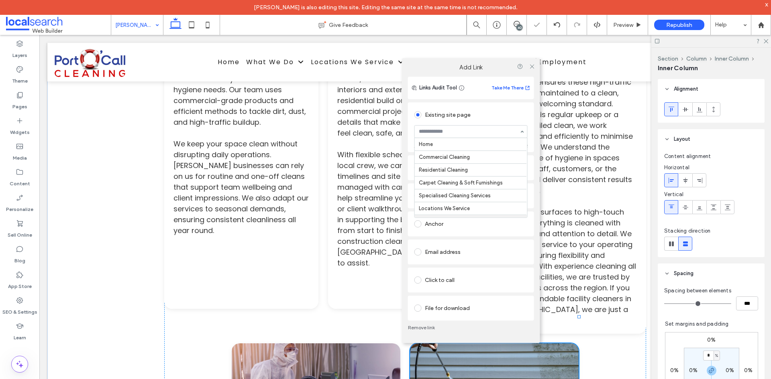
scroll to position [49, 0]
paste input "*****"
type input "*****"
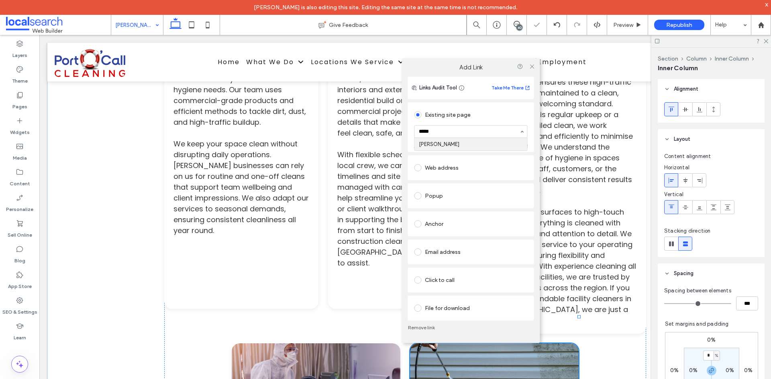
scroll to position [0, 0]
click at [406, 138] on div "Links Audit Tool Take Me There Existing site page Bowen Create new page Go to P…" at bounding box center [471, 210] width 138 height 267
click at [530, 66] on icon at bounding box center [532, 66] width 6 height 6
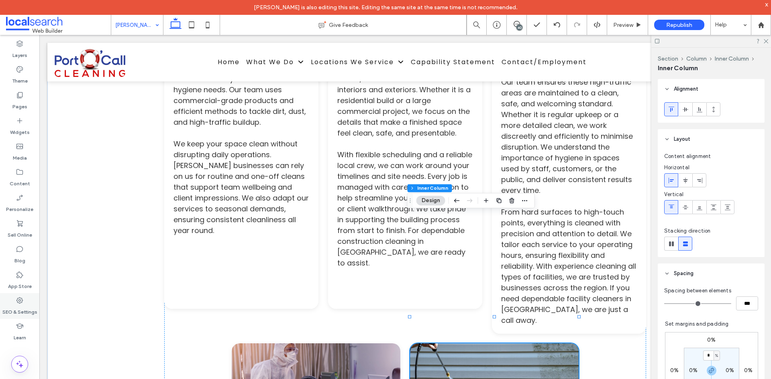
click at [17, 310] on label "SEO & Settings" at bounding box center [19, 310] width 35 height 11
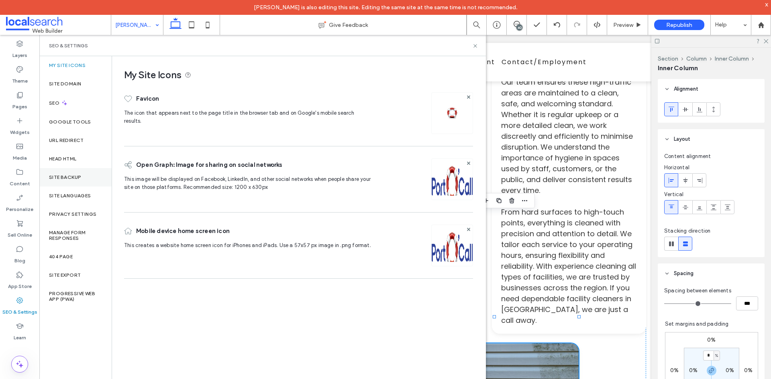
click at [68, 177] on label "Site Backup" at bounding box center [65, 178] width 32 height 6
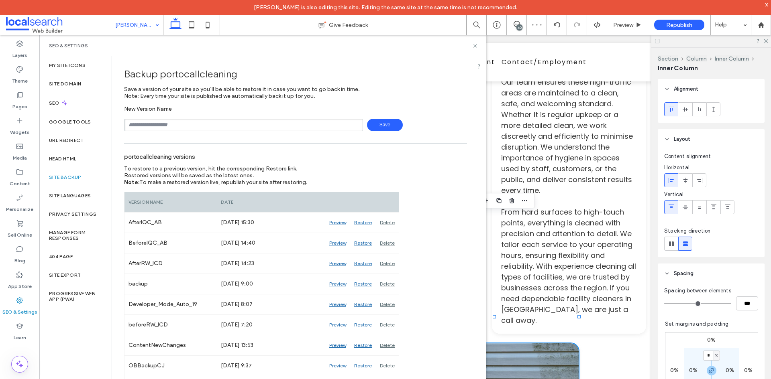
click at [33, 26] on span at bounding box center [58, 25] width 105 height 16
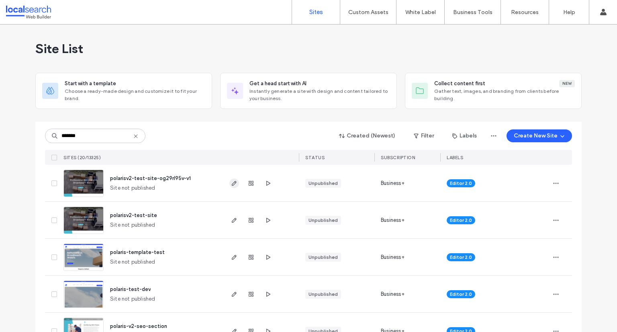
type input "*******"
click at [231, 185] on icon "button" at bounding box center [234, 183] width 6 height 6
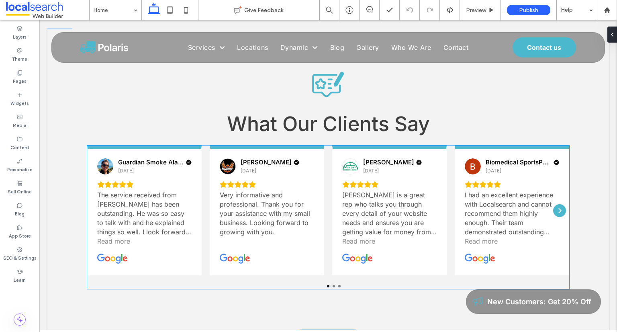
scroll to position [1722, 0]
